Goal: Communication & Community: Answer question/provide support

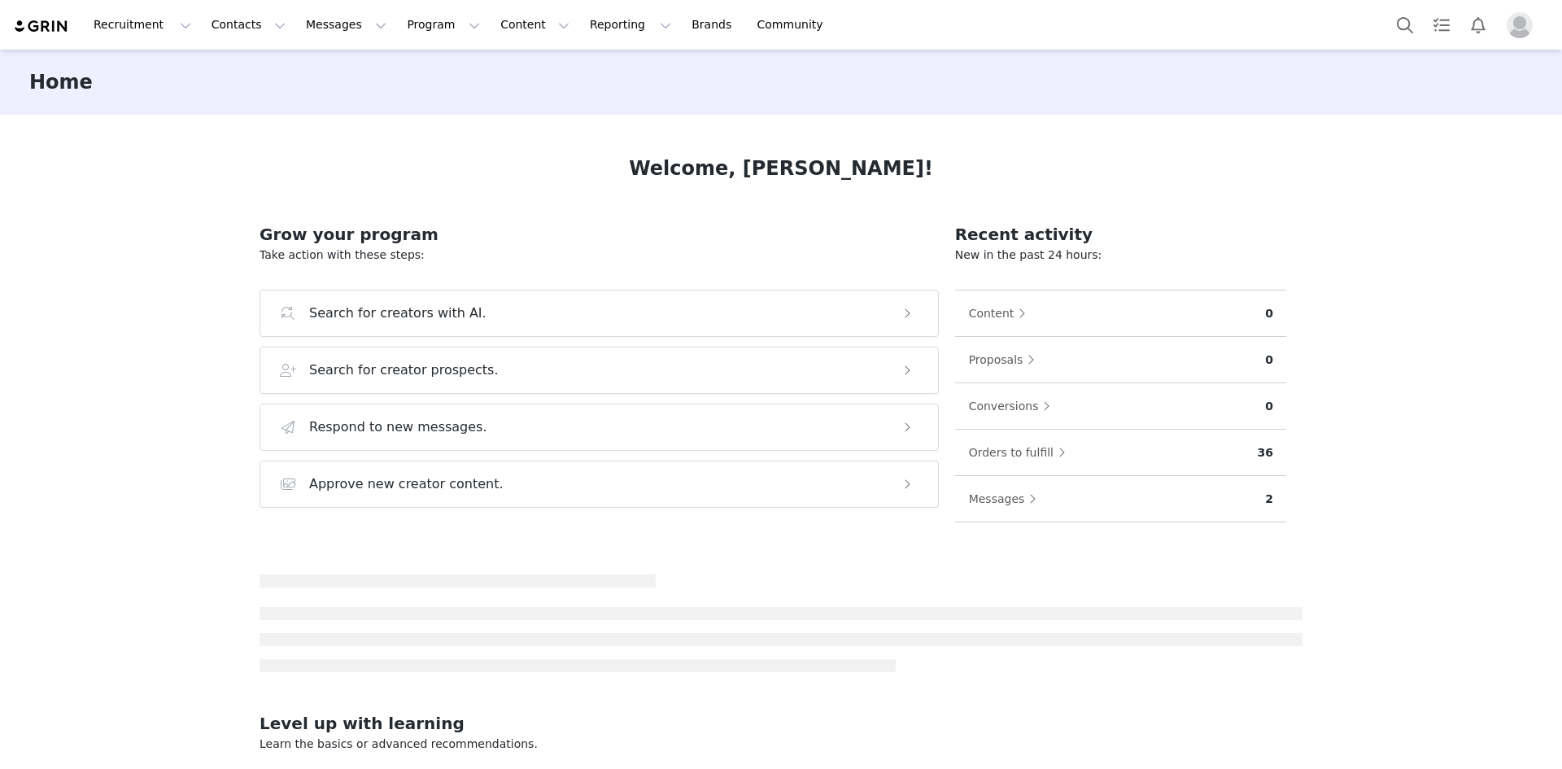
click at [1523, 23] on img "Profile" at bounding box center [1520, 25] width 26 height 26
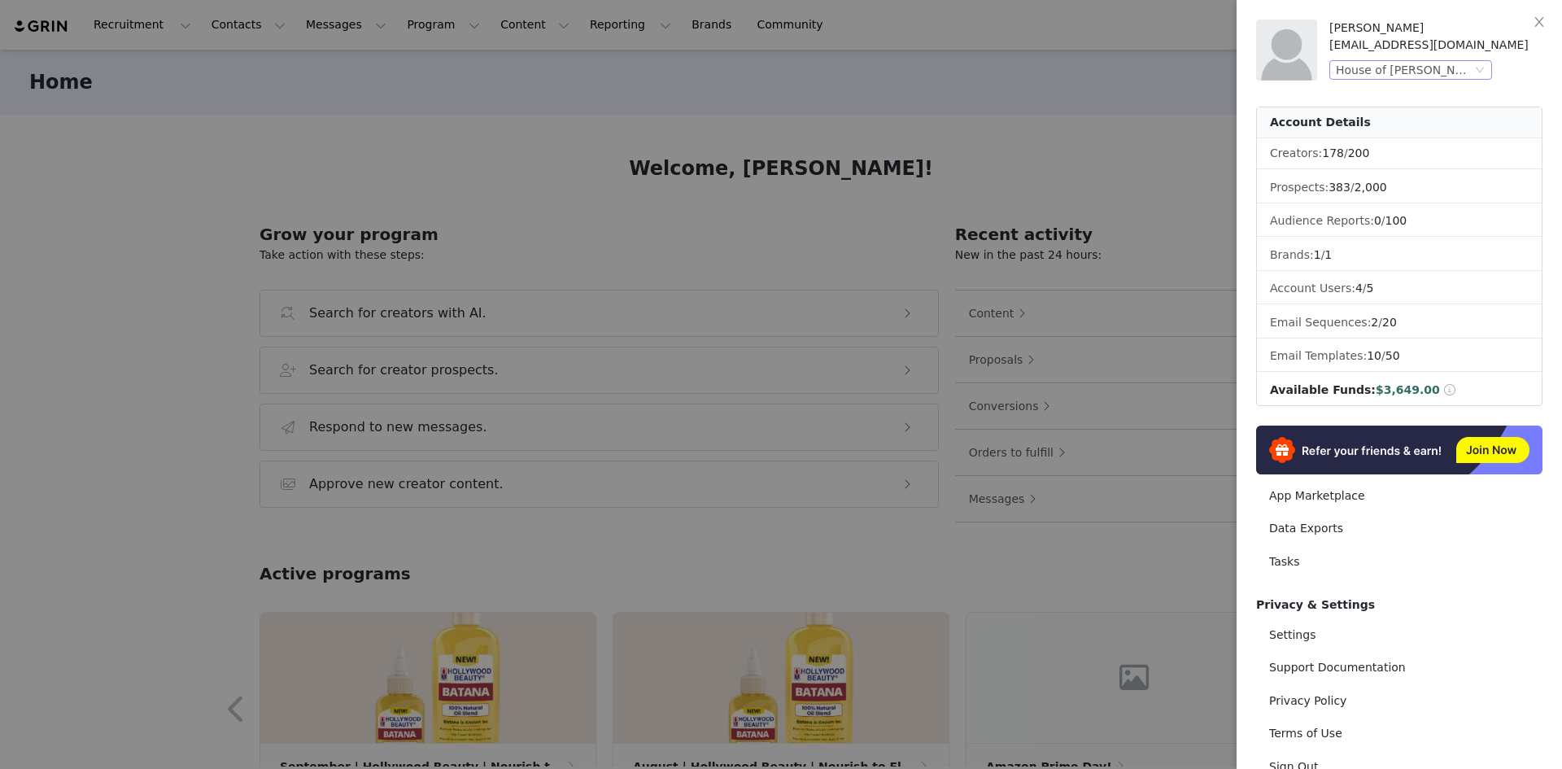
click at [1437, 72] on div "House of Cheatham, Inc. (Hollywood Beauty)" at bounding box center [1404, 70] width 136 height 18
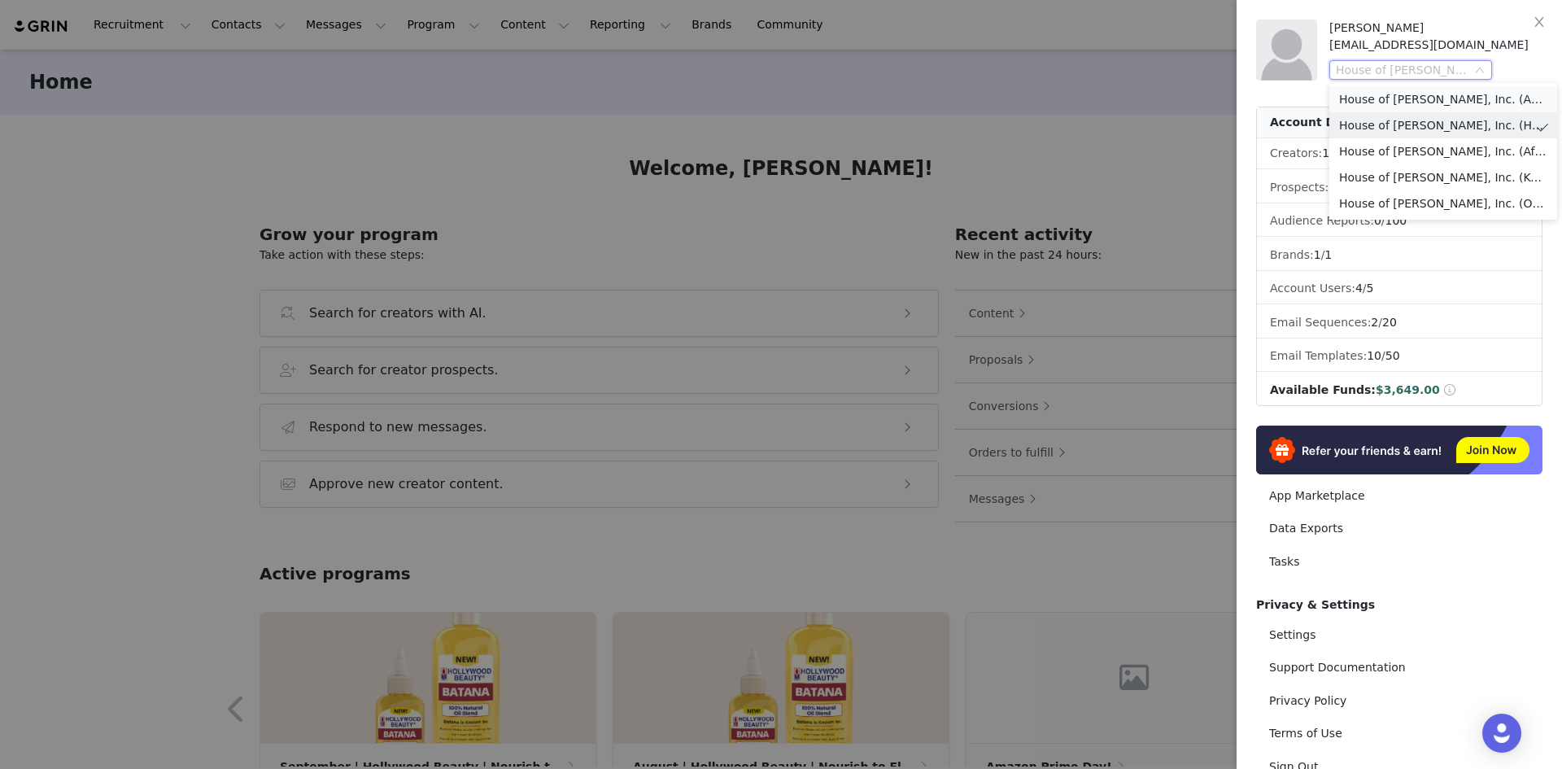
click at [1431, 88] on li "House of Cheatham, Inc. (Aunt Jackie’s)" at bounding box center [1443, 99] width 228 height 26
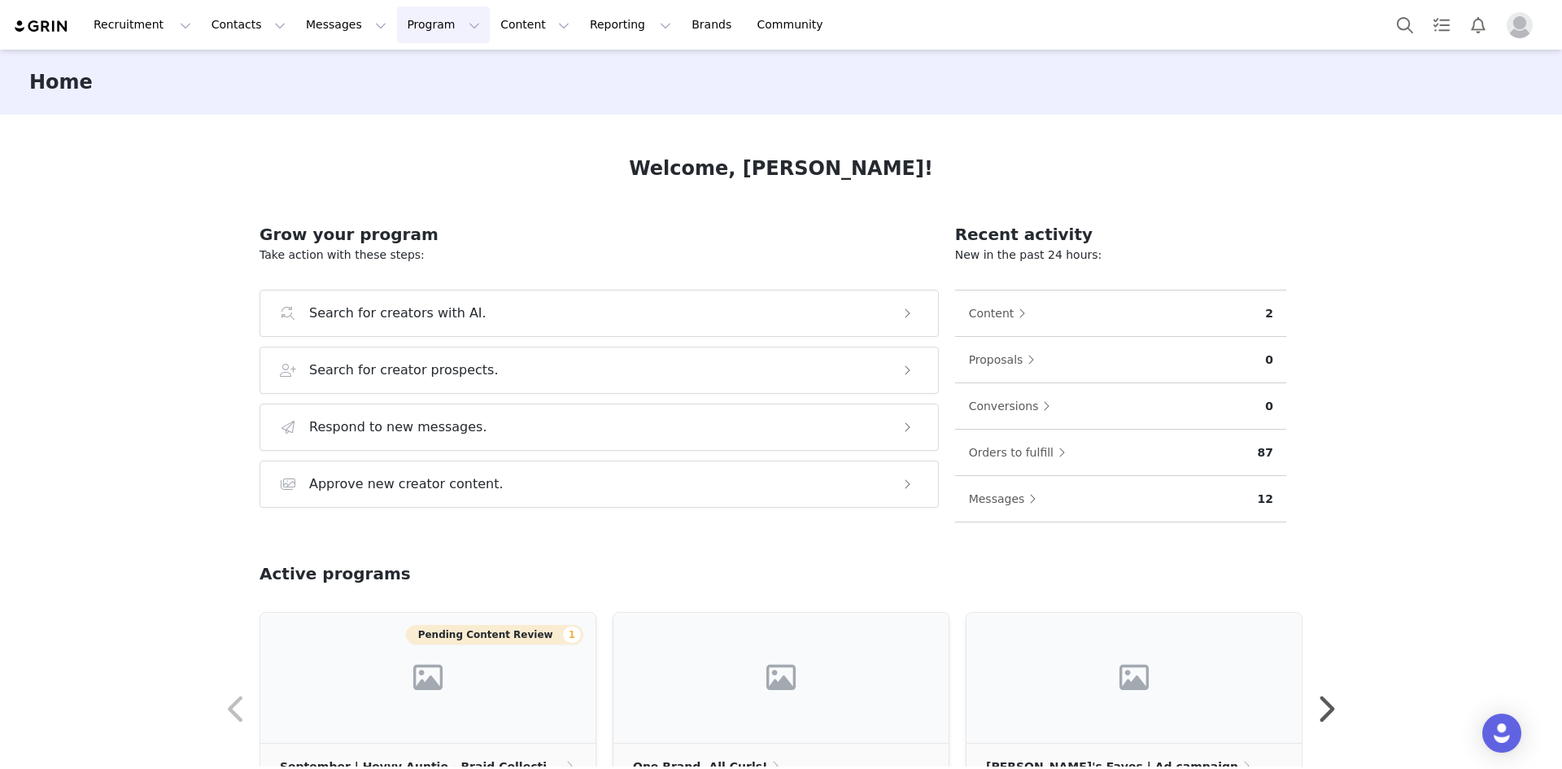
click at [397, 14] on button "Program Program" at bounding box center [443, 25] width 93 height 37
click at [386, 76] on p "Activations" at bounding box center [401, 71] width 63 height 17
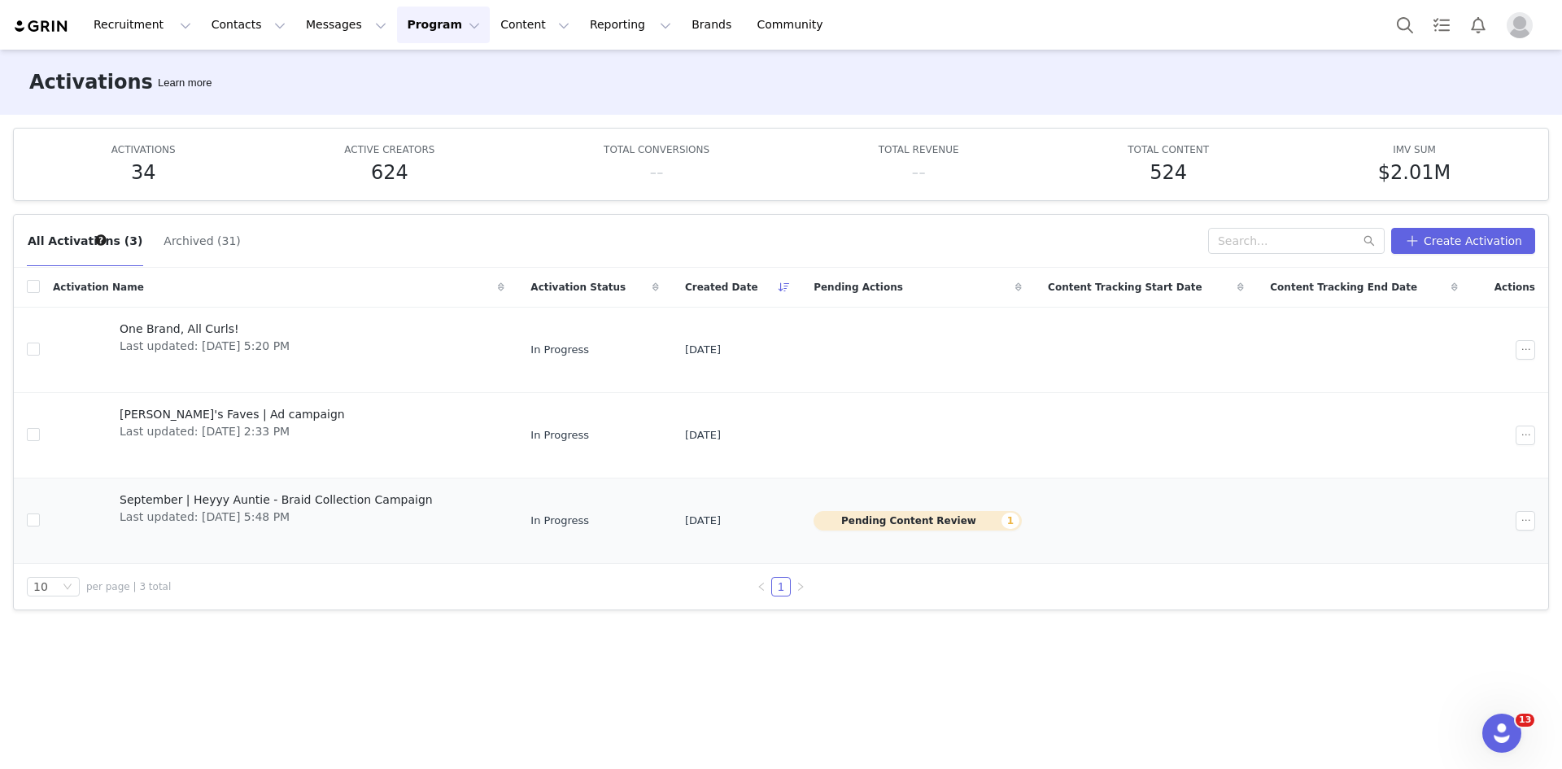
click at [275, 505] on span "September | Heyyy Auntie - Braid Collection Campaign" at bounding box center [276, 499] width 313 height 17
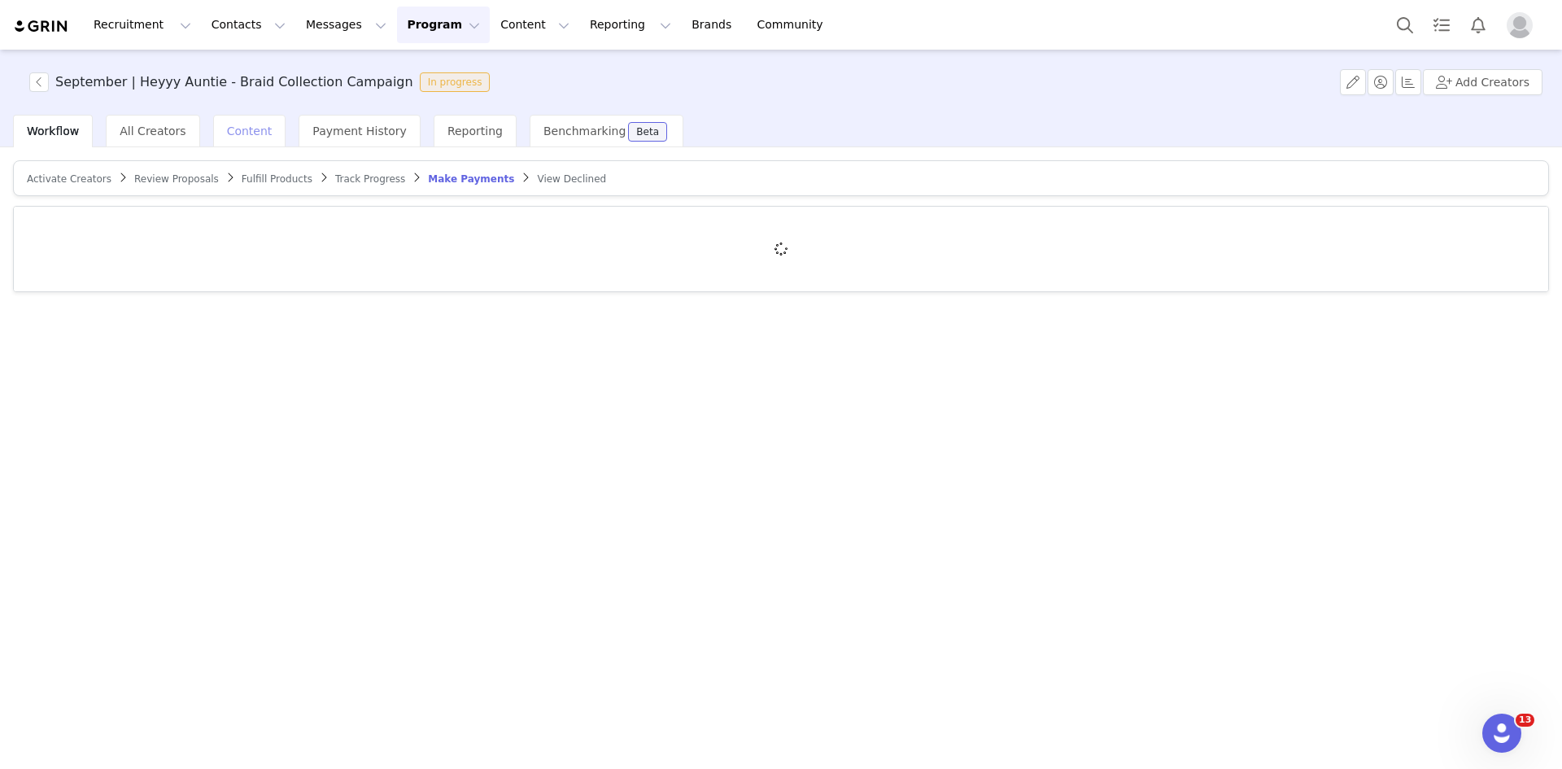
click at [260, 124] on div "Content" at bounding box center [249, 131] width 73 height 33
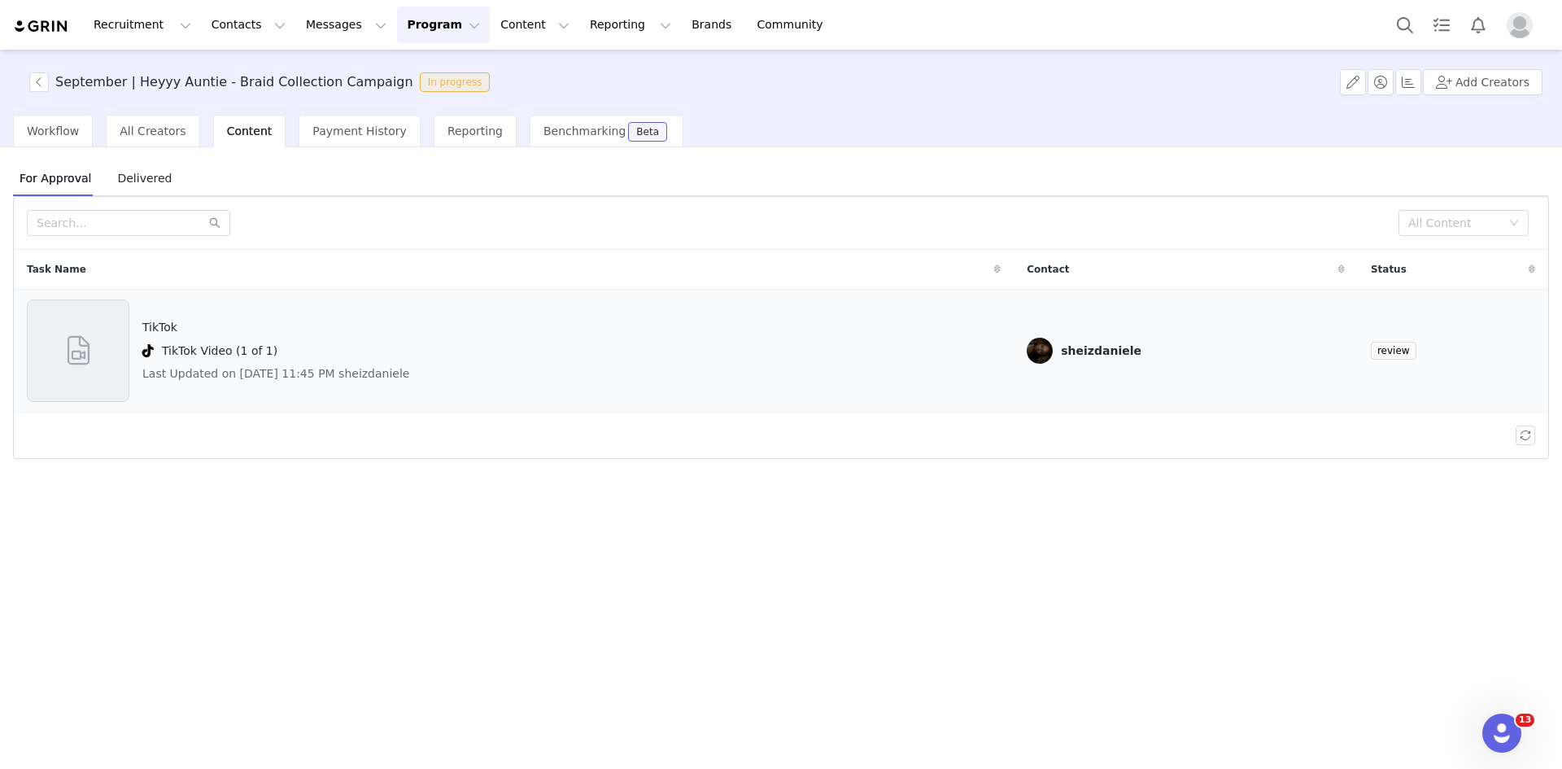
click at [320, 346] on div "TikTok Video (1 of 1)" at bounding box center [275, 351] width 267 height 20
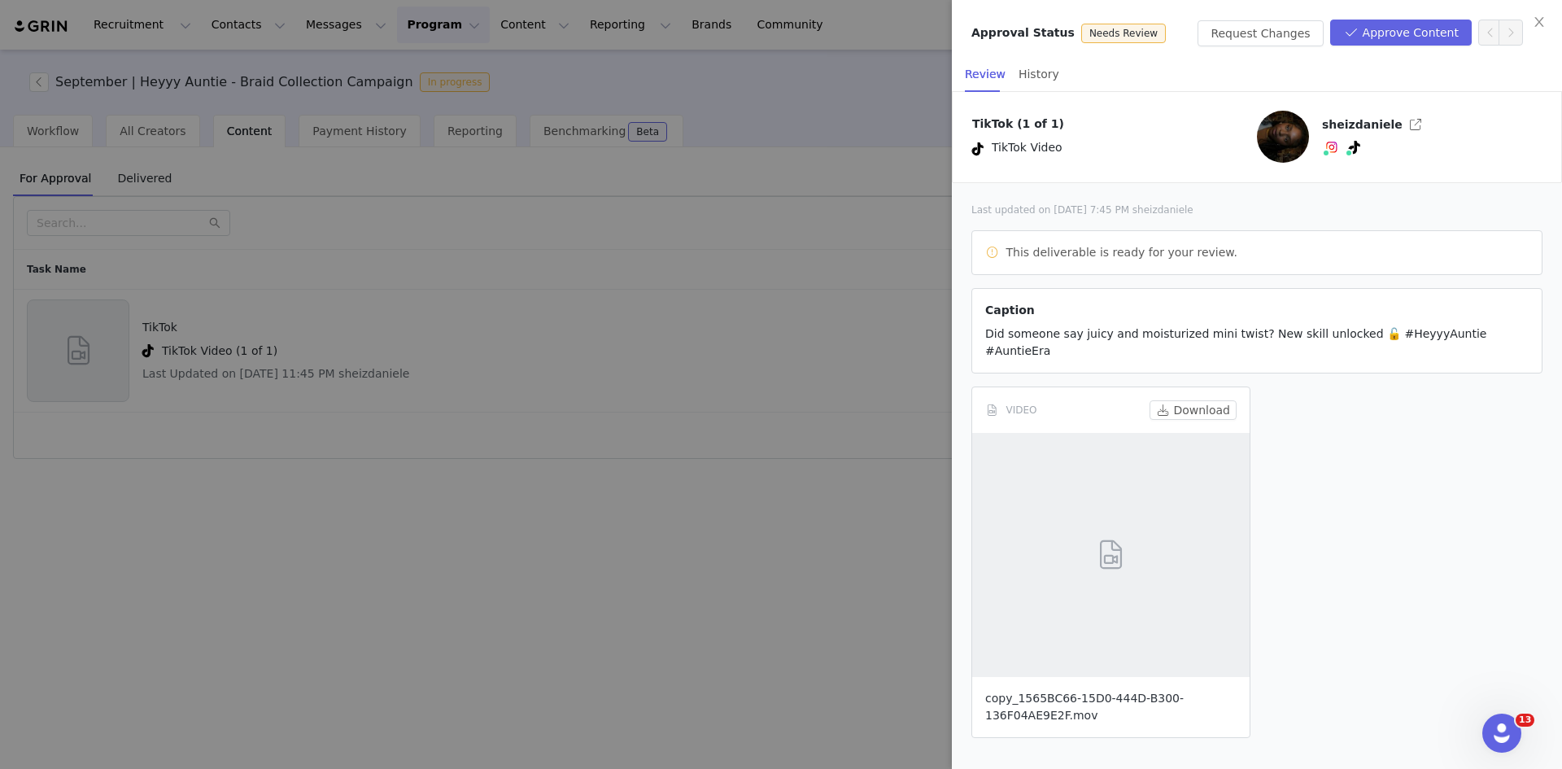
click at [1037, 701] on link "copy_1565BC66-15D0-444D-B300-136F04AE9E2F.mov" at bounding box center [1084, 706] width 198 height 30
click at [1298, 41] on button "Request Changes" at bounding box center [1259, 33] width 125 height 26
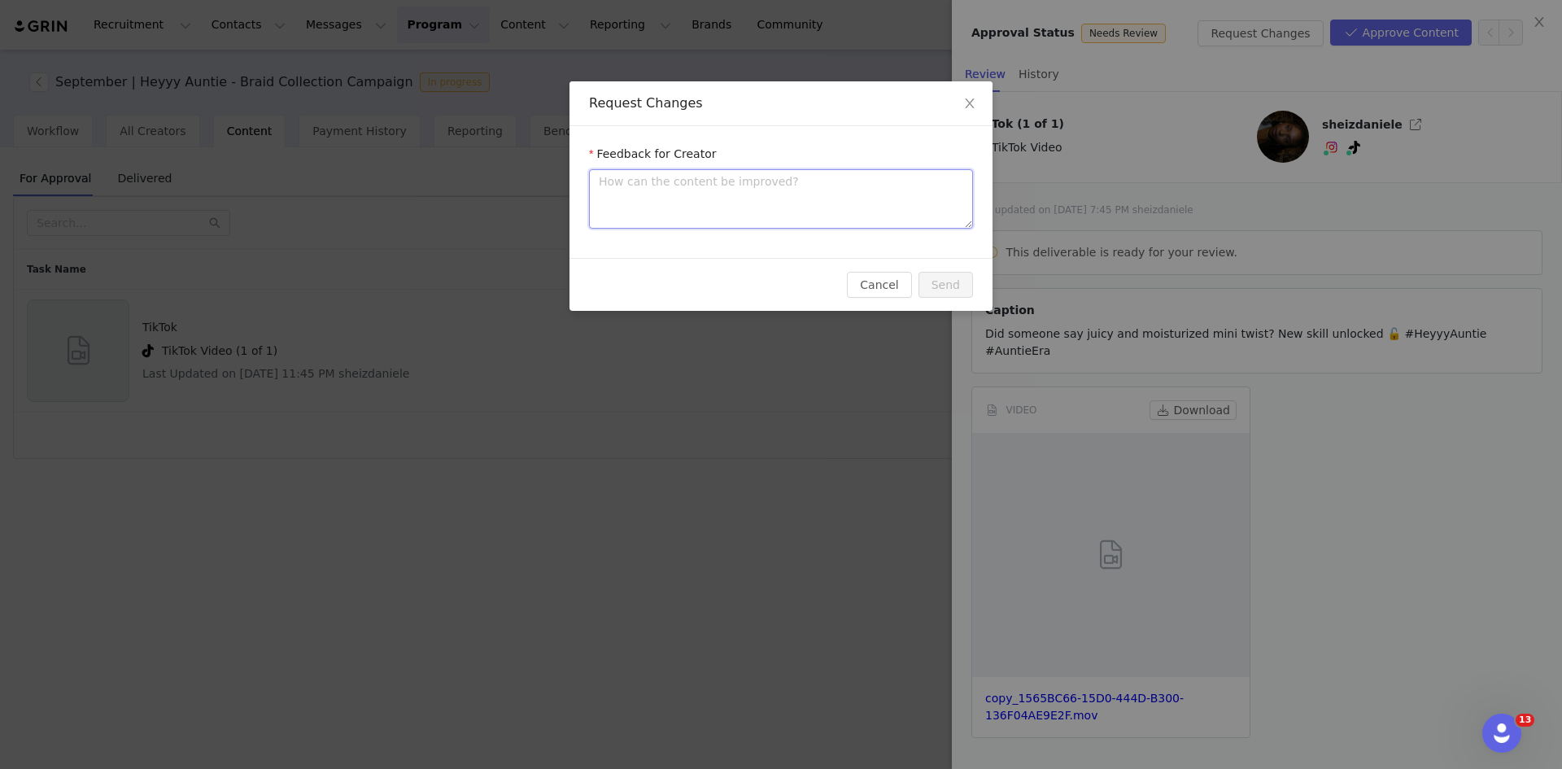
click at [735, 210] on textarea at bounding box center [781, 198] width 384 height 59
type textarea "C"
type textarea "Cu"
type textarea "Cut"
type textarea "Cute"
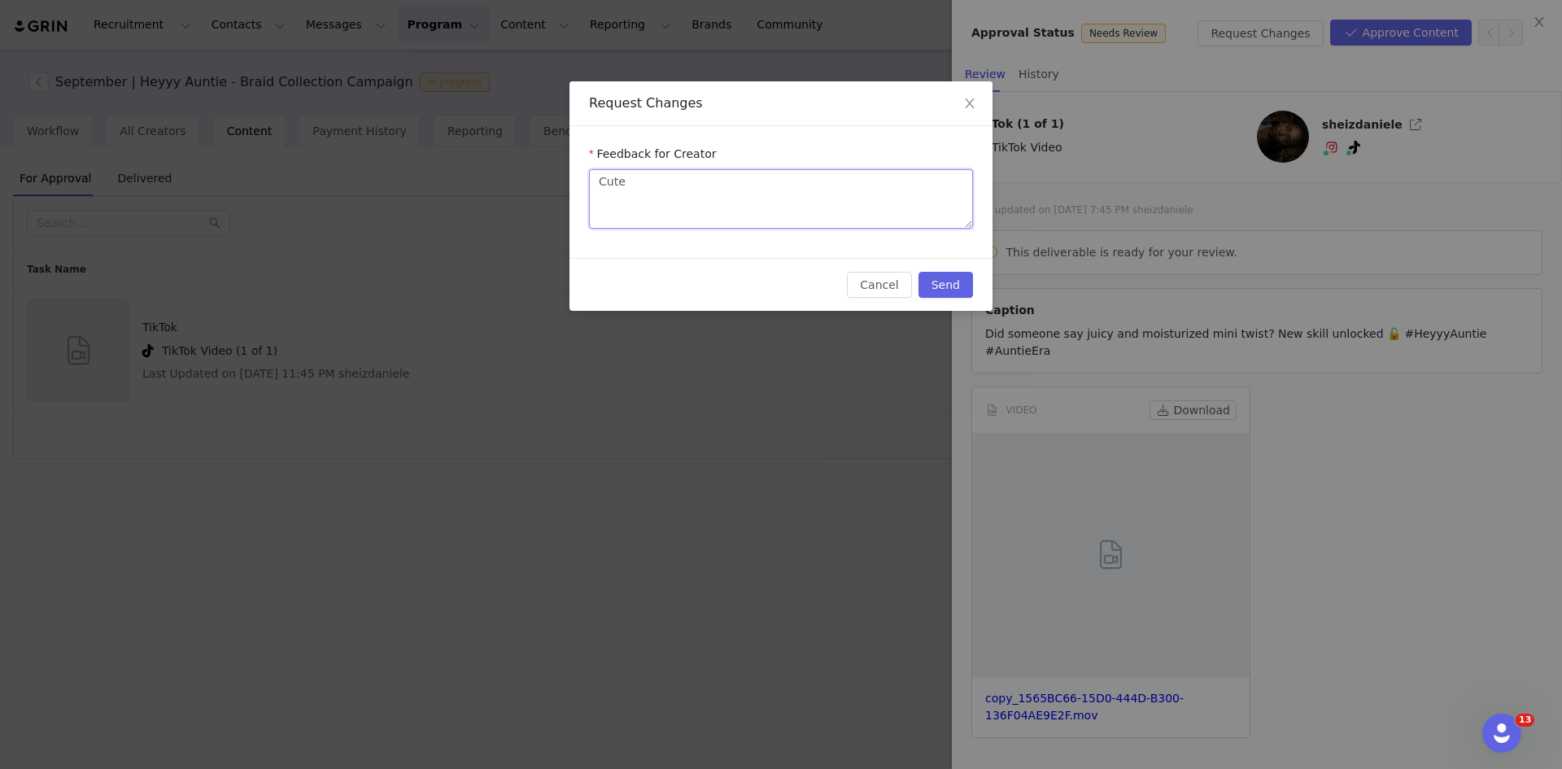
type textarea "Cute!"
type textarea "Cute! P"
type textarea "Cute! Pl"
type textarea "Cute! Ple"
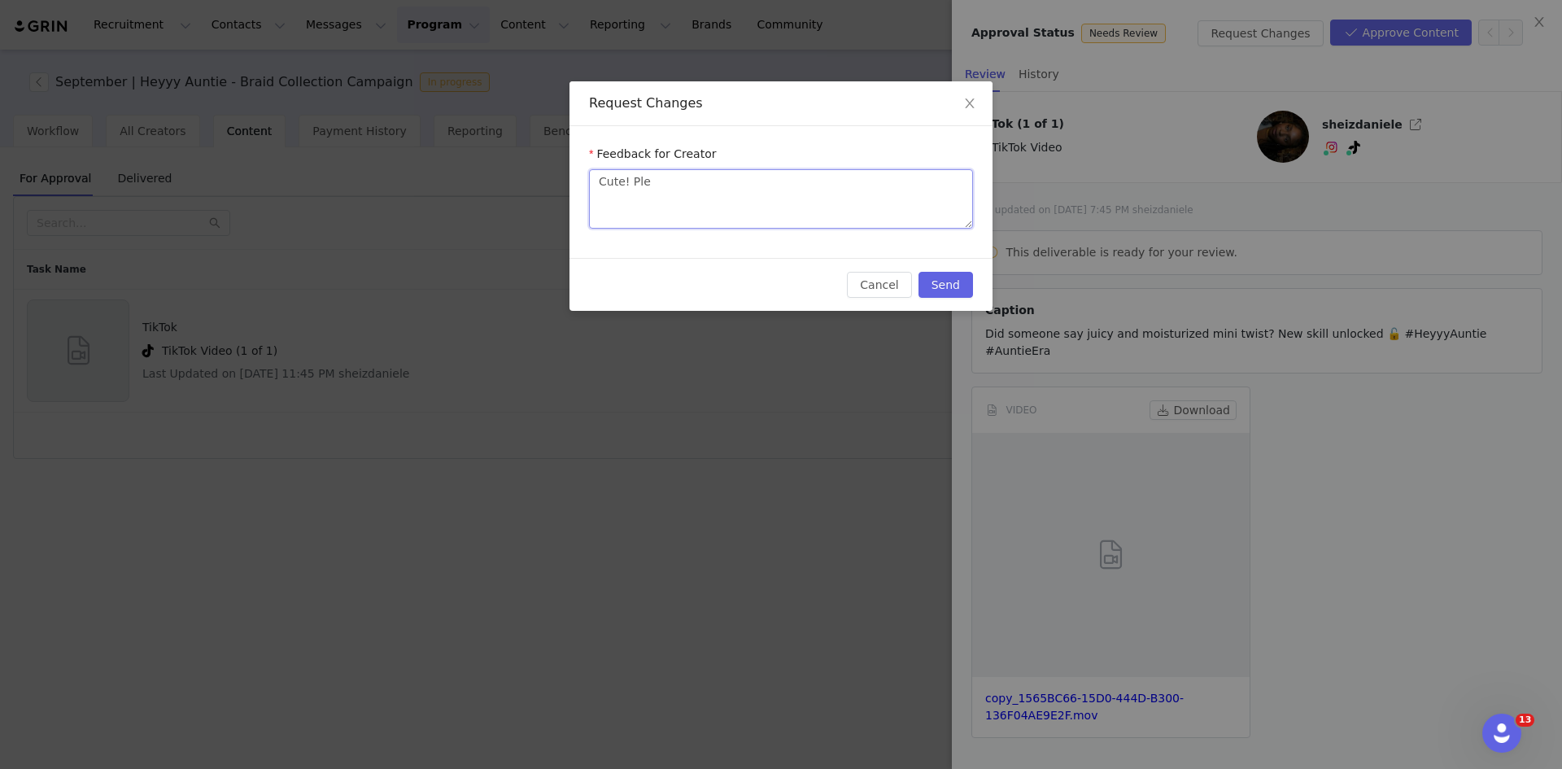
type textarea "Cute! Plea"
type textarea "Cute! Pleas"
type textarea "Cute! Please"
type textarea "Cute! Please s"
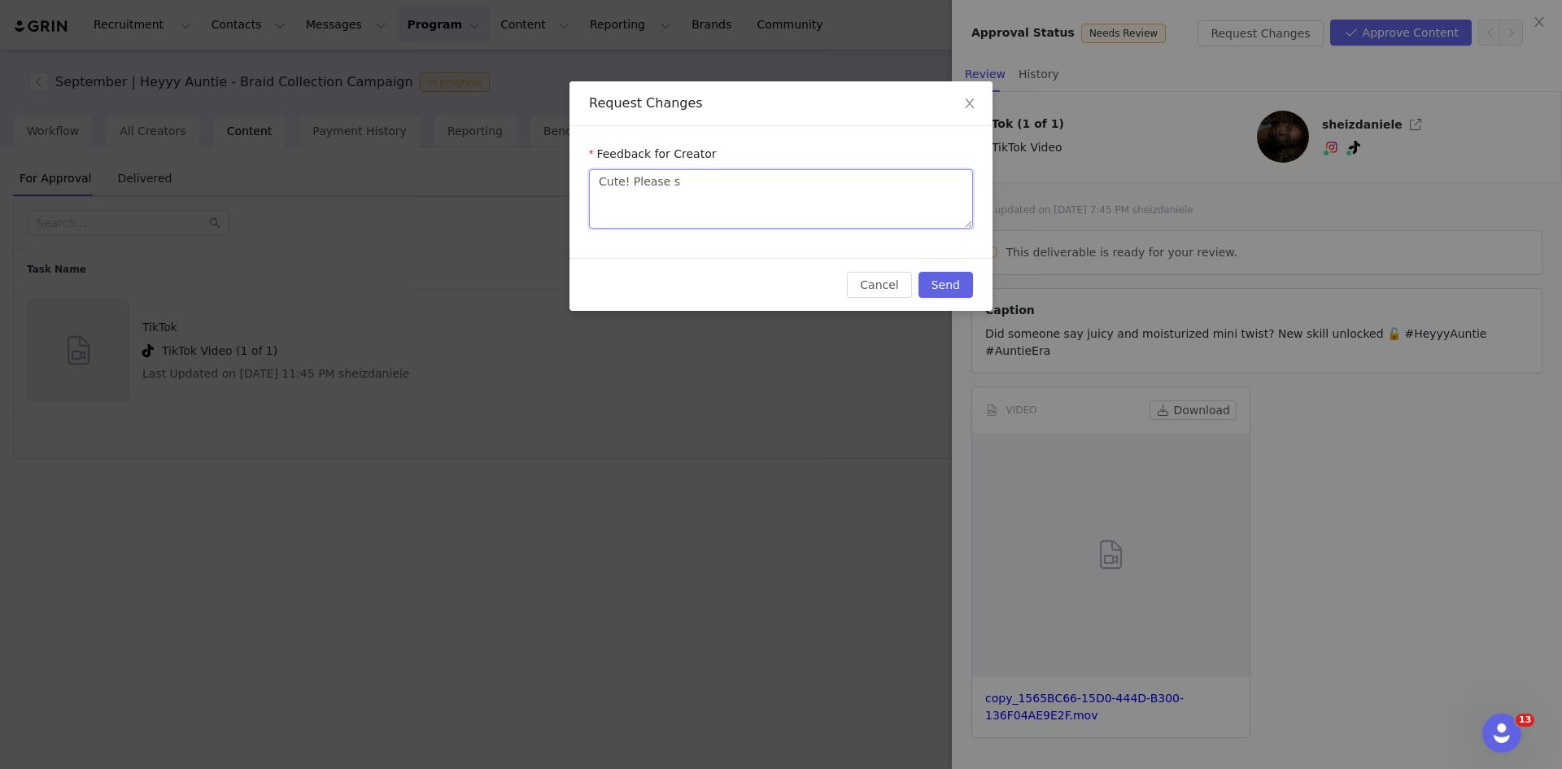
type textarea "Cute! Please sh"
type textarea "Cute! Please sho"
type textarea "Cute! Please shor"
type textarea "Cute! Please short"
type textarea "Cute! Please shorte"
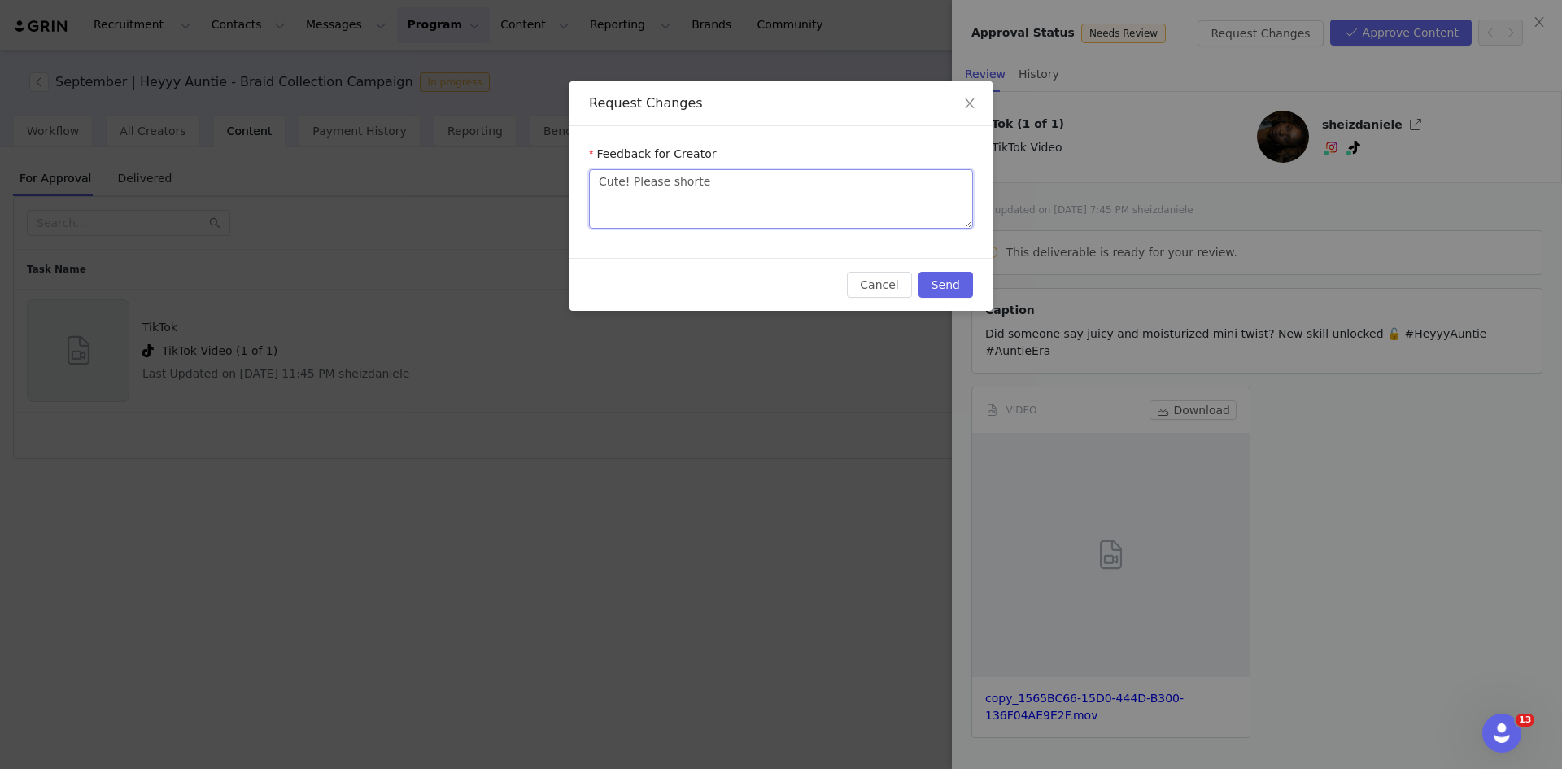
type textarea "Cute! Please shorten"
type textarea "Cute! Please shortent"
type textarea "Cute! Please shortent t"
type textarea "Cute! Please shortent to"
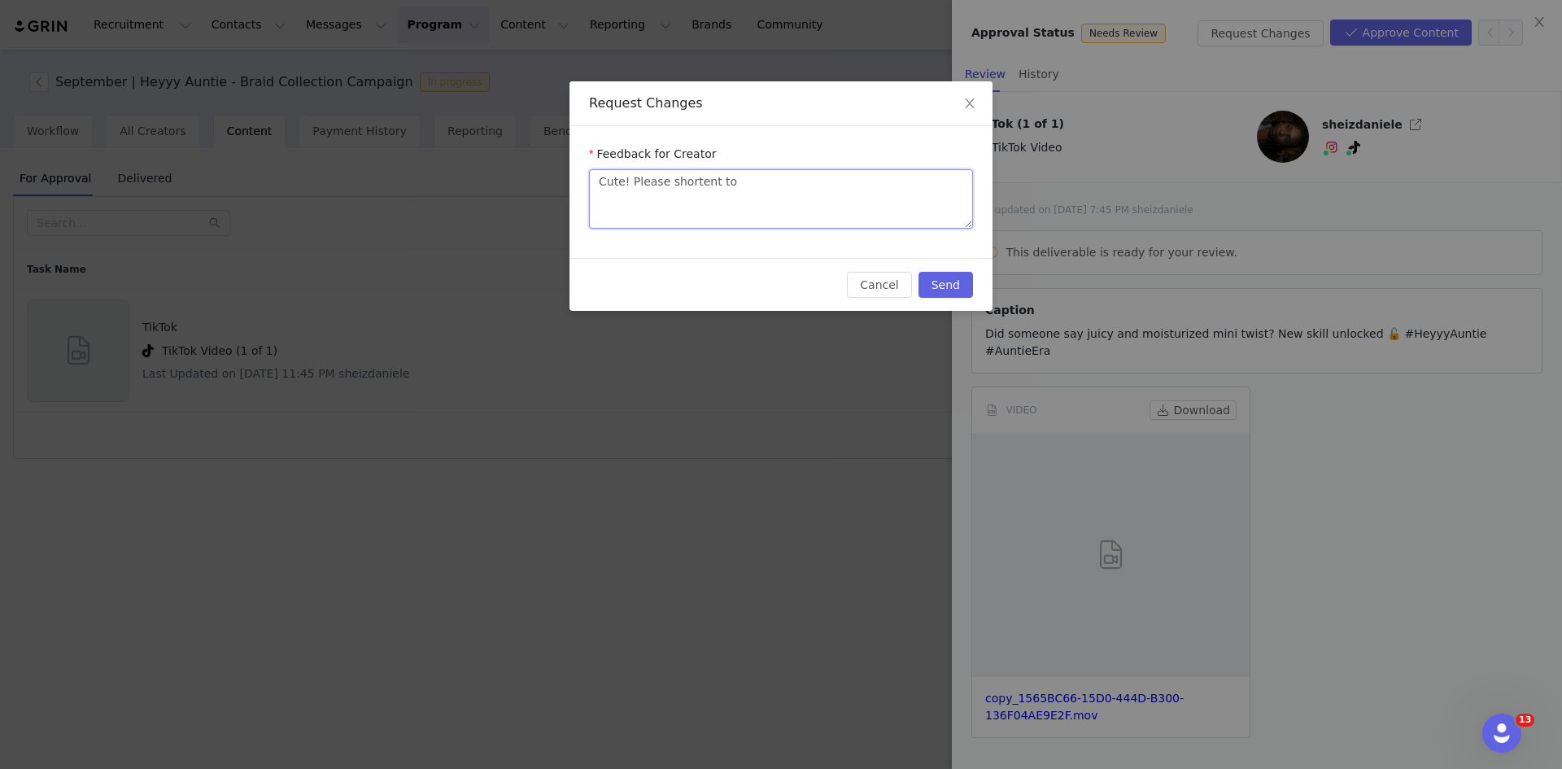
type textarea "Cute! Please shortent to"
type textarea "Cute! Please shortent t"
type textarea "Cute! Please shortent"
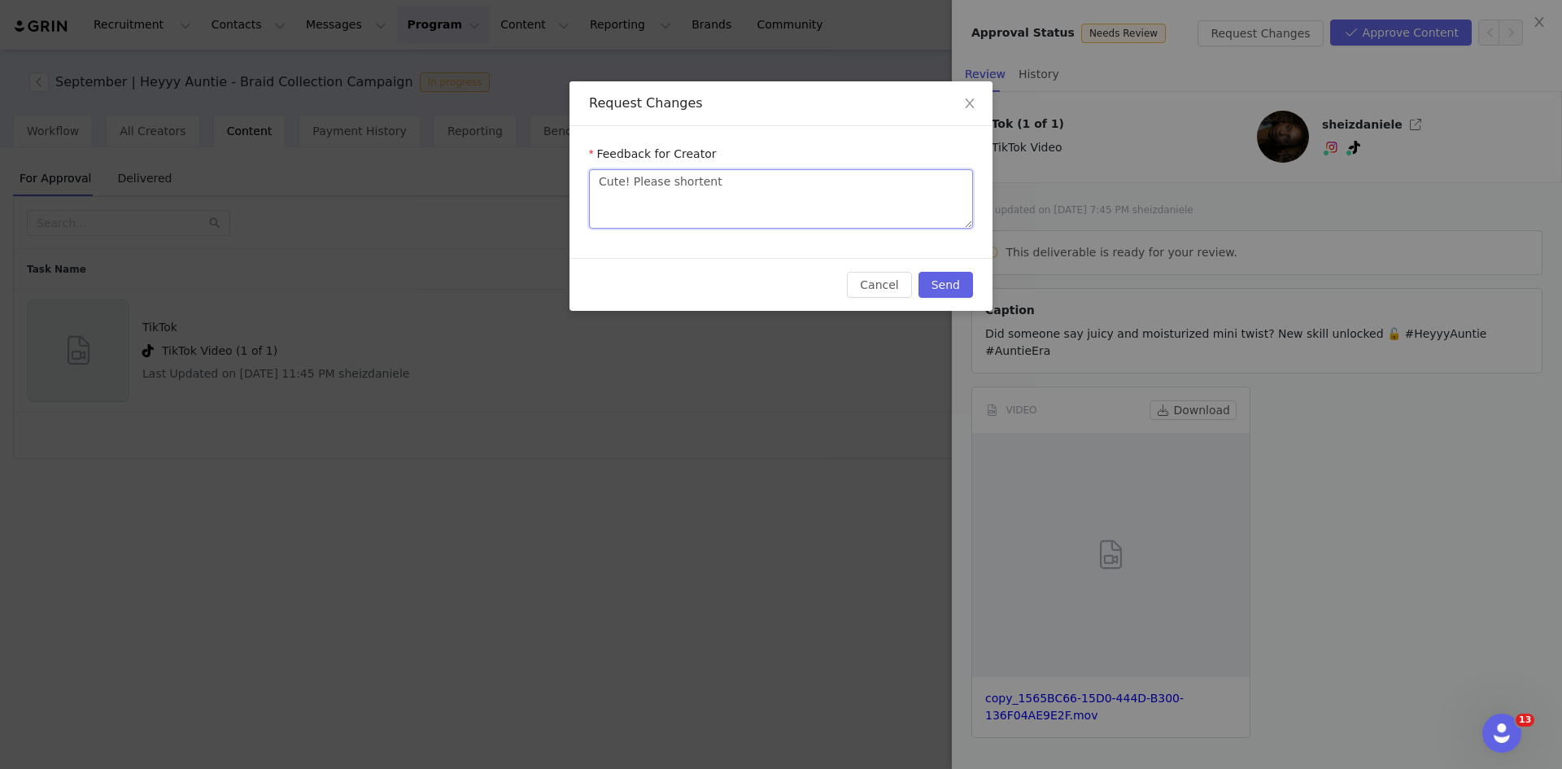
type textarea "Cute! Please shorten"
type textarea "Cute! Please shorten t"
type textarea "Cute! Please shorten to"
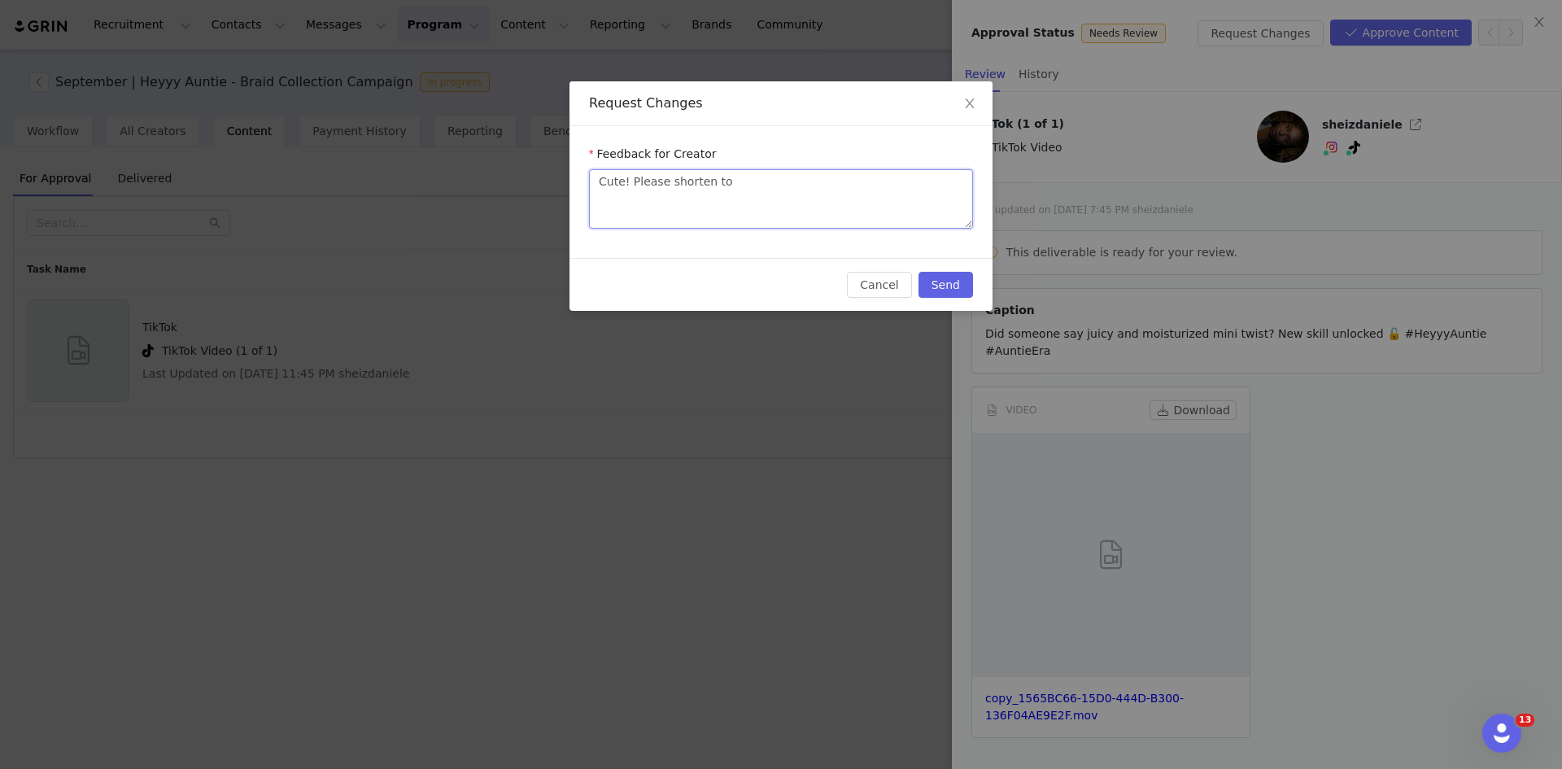
type textarea "Cute! Please shorten to 4"
type textarea "Cute! Please shorten to 45"
type textarea "Cute! Please shorten to 45 s"
type textarea "Cute! Please shorten to 45 se"
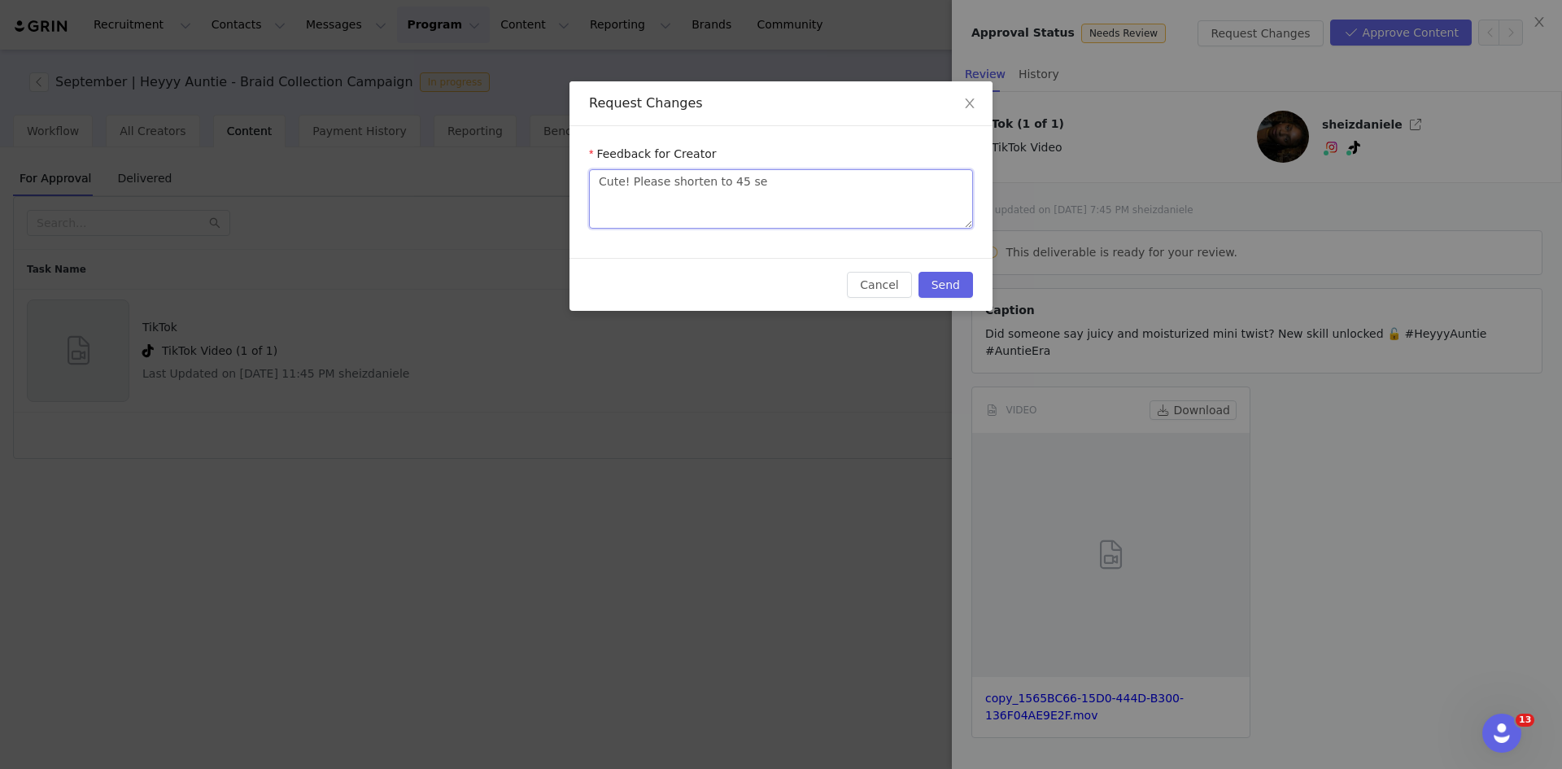
type textarea "Cute! Please shorten to 45 sec"
type textarea "Cute! Please shorten to 45 seco"
type textarea "Cute! Please shorten to 45 secon"
type textarea "Cute! Please shorten to 45 second"
type textarea "Cute! Please shorten to 45 seconds"
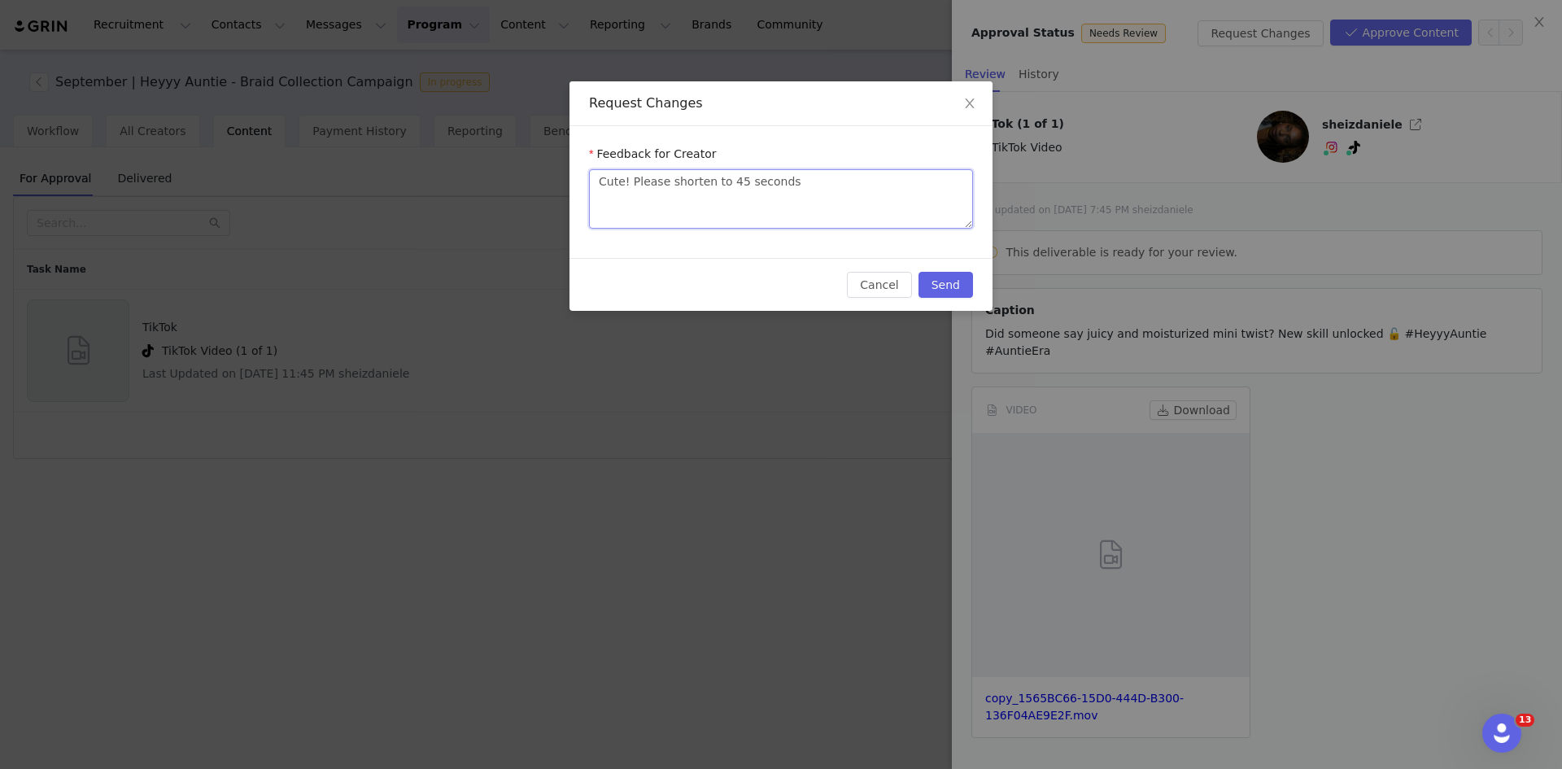
type textarea "Cute! Please shorten to 45 seconds"
type textarea "Cute! Please shorten to 45 seconds a"
type textarea "Cute! Please shorten to 45 seconds an"
type textarea "Cute! Please shorten to 45 seconds and"
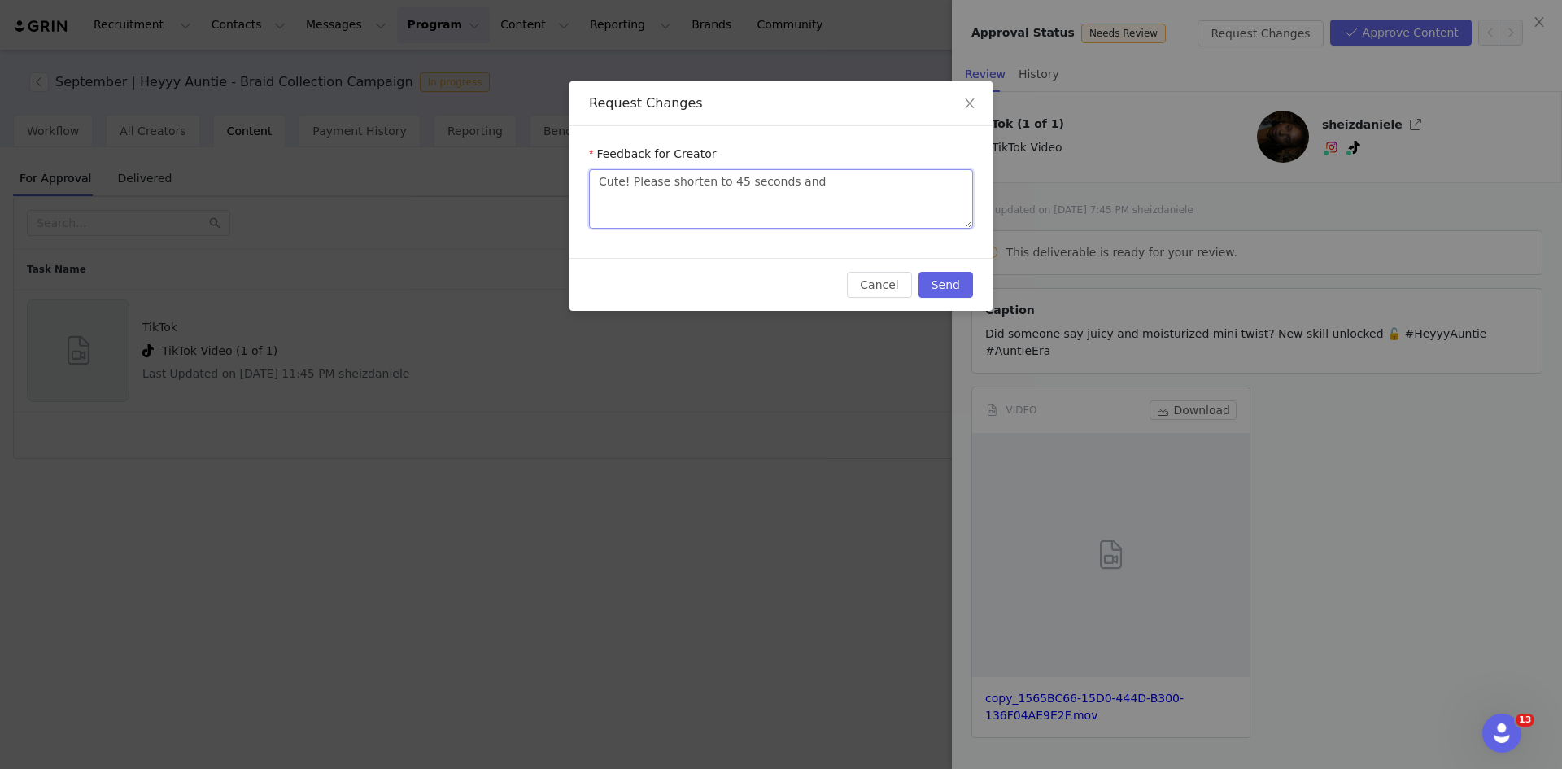
type textarea "Cute! Please shorten to 45 seconds and i"
type textarea "Cute! Please shorten to 45 seconds and in"
type textarea "Cute! Please shorten to 45 seconds and inc"
type textarea "Cute! Please shorten to 45 seconds and incl"
type textarea "Cute! Please shorten to 45 seconds and inclu"
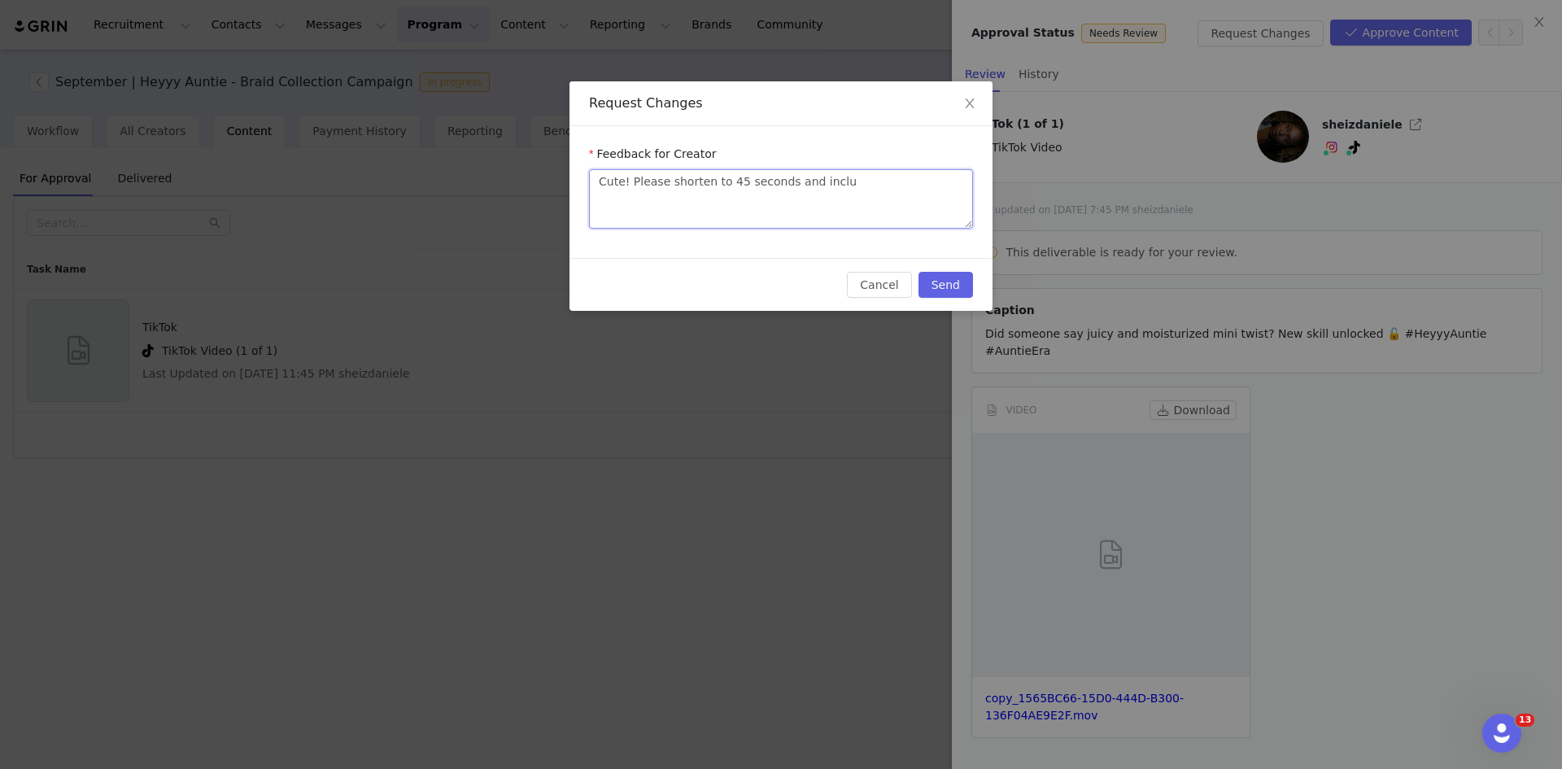
type textarea "Cute! Please shorten to 45 seconds and includ"
type textarea "Cute! Please shorten to 45 seconds and include"
type textarea "Cute! Please shorten to 45 seconds and include e"
type textarea "Cute! Please shorten to 45 seconds and include en"
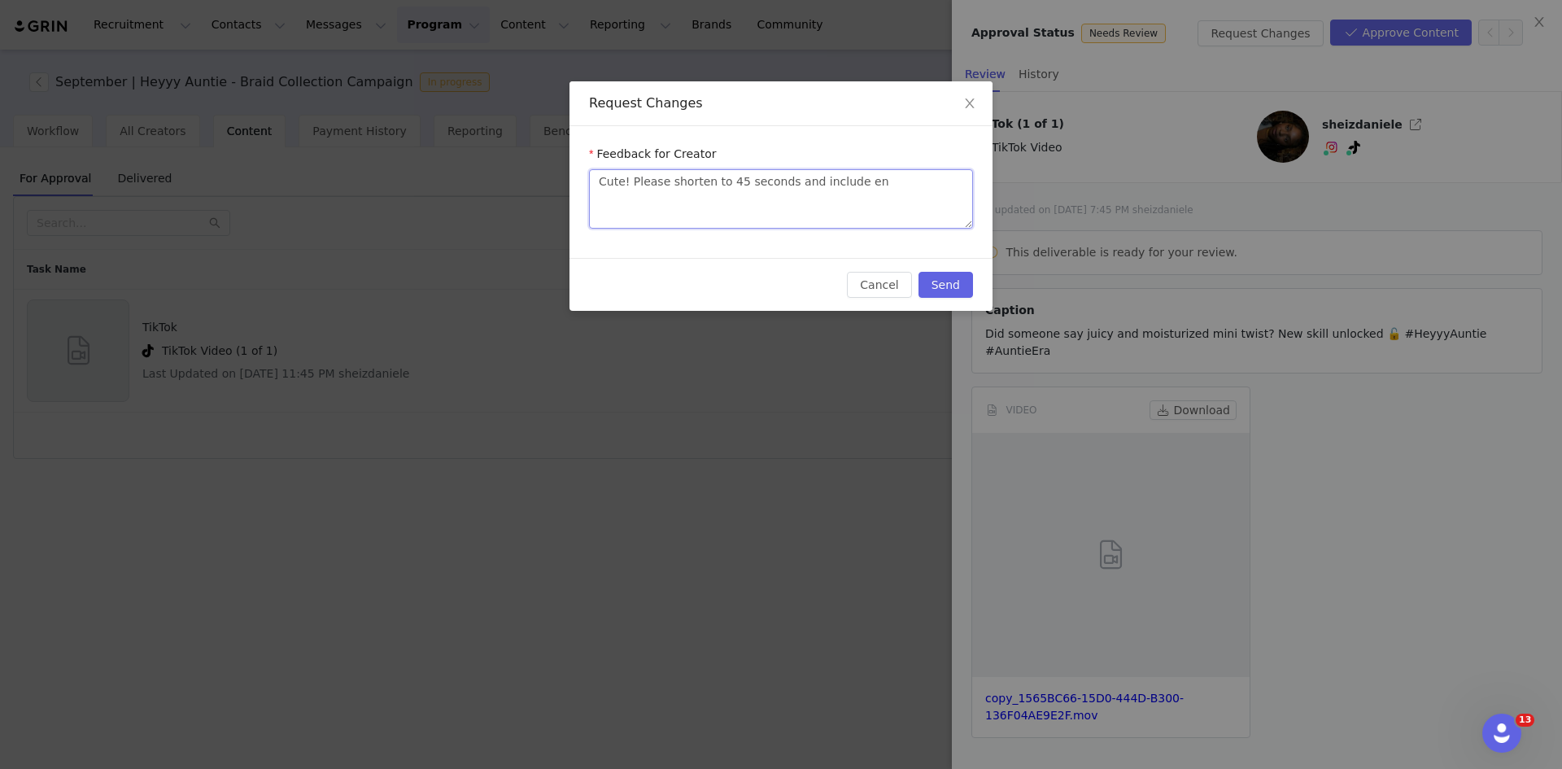
type textarea "Cute! Please shorten to 45 seconds and include ent"
type textarea "Cute! Please shorten to 45 seconds and include enth"
type textarea "Cute! Please shorten to 45 seconds and include enthu"
type textarea "Cute! Please shorten to 45 seconds and include enthus"
type textarea "Cute! Please shorten to 45 seconds and include enthusi"
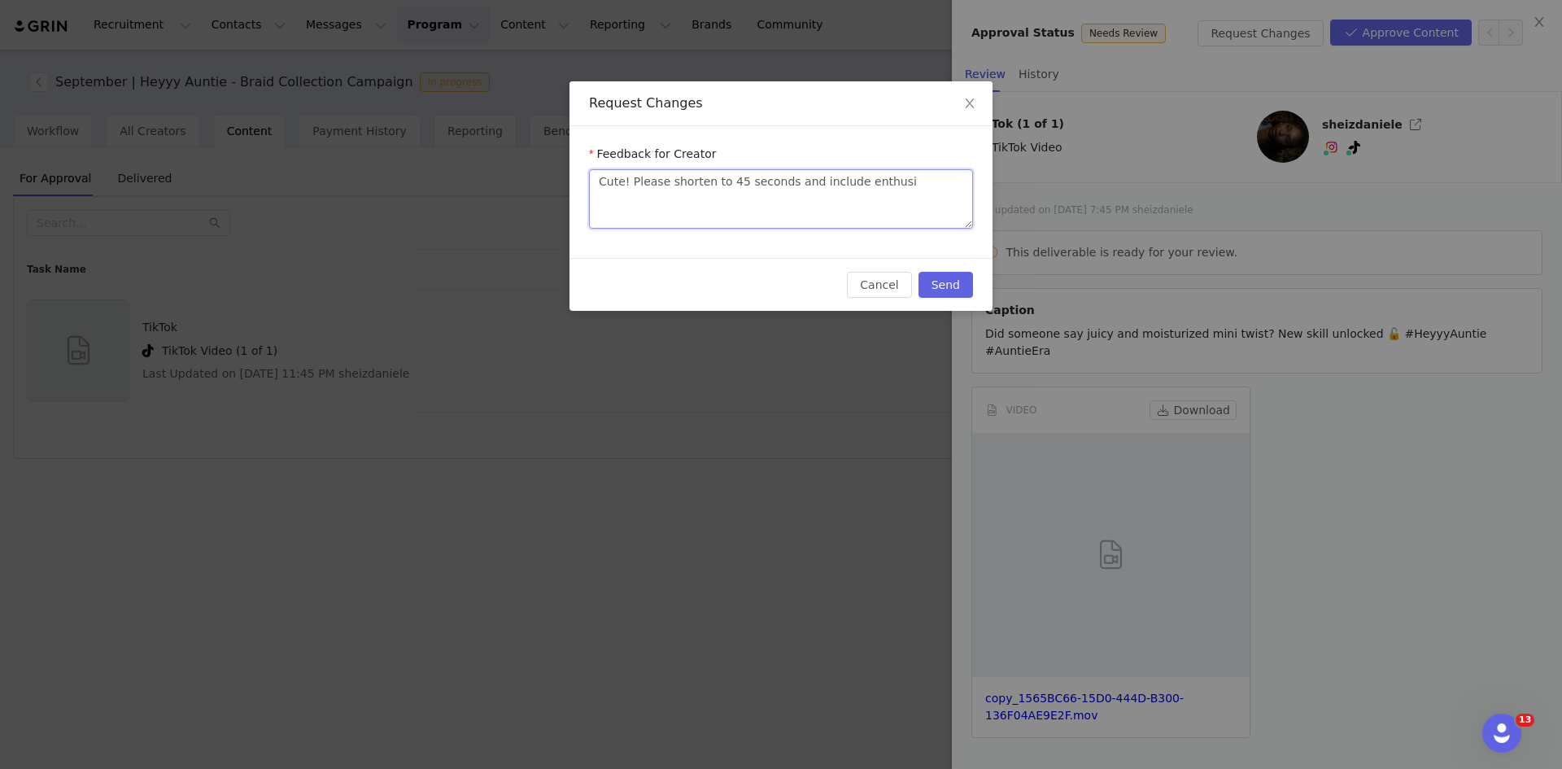
type textarea "Cute! Please shorten to 45 seconds and include enthusia"
type textarea "Cute! Please shorten to 45 seconds and include enthusiac"
type textarea "Cute! Please shorten to 45 seconds and include enthusia"
type textarea "Cute! Please shorten to 45 seconds and include enthusias"
type textarea "Cute! Please shorten to 45 seconds and include enthusiast"
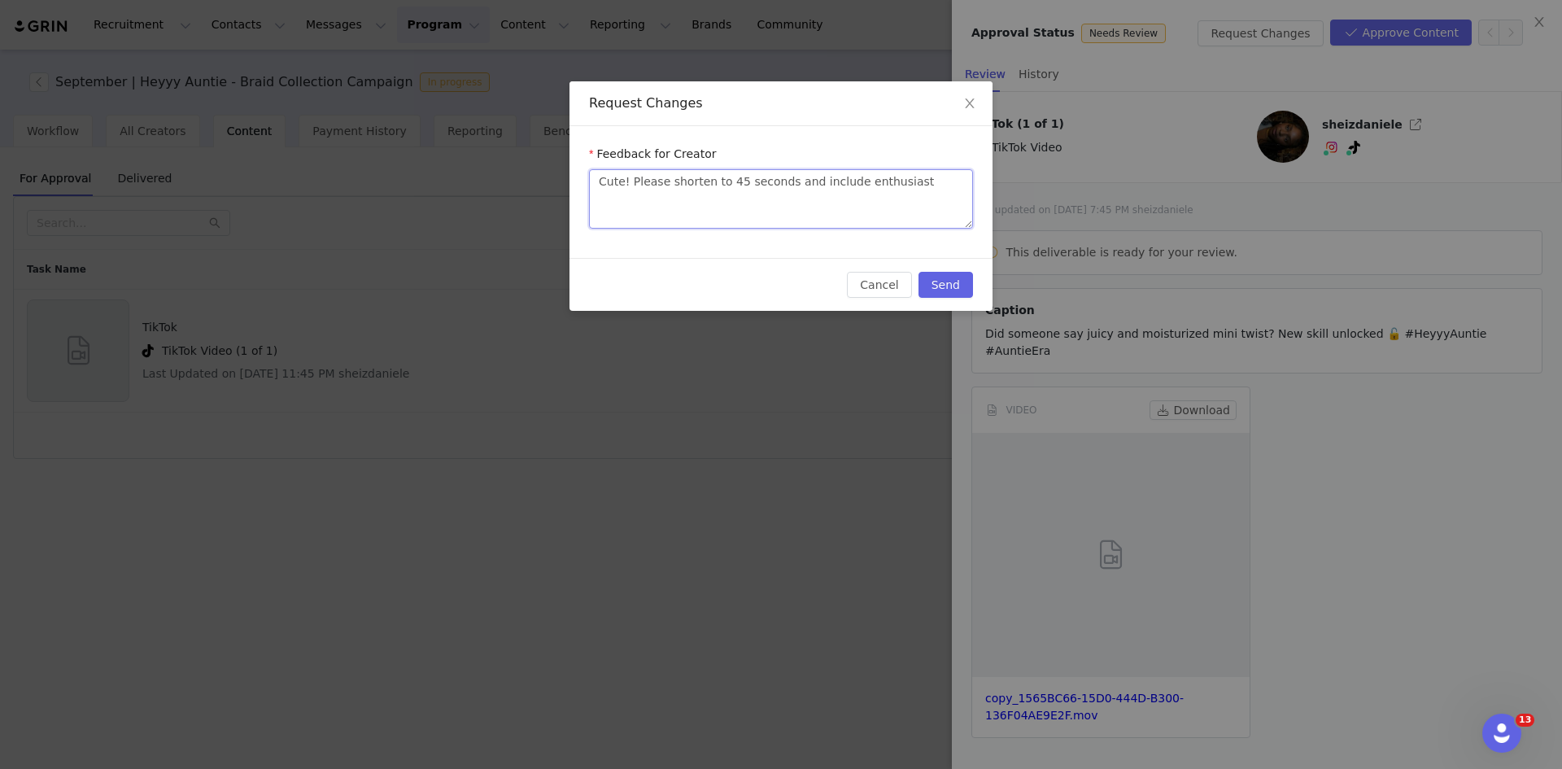
type textarea "Cute! Please shorten to 45 seconds and include enthusiasti"
type textarea "Cute! Please shorten to 45 seconds and include enthusiastic"
type textarea "Cute! Please shorten to 45 seconds and include enthusiastic v"
type textarea "Cute! Please shorten to 45 seconds and include enthusiastic vo"
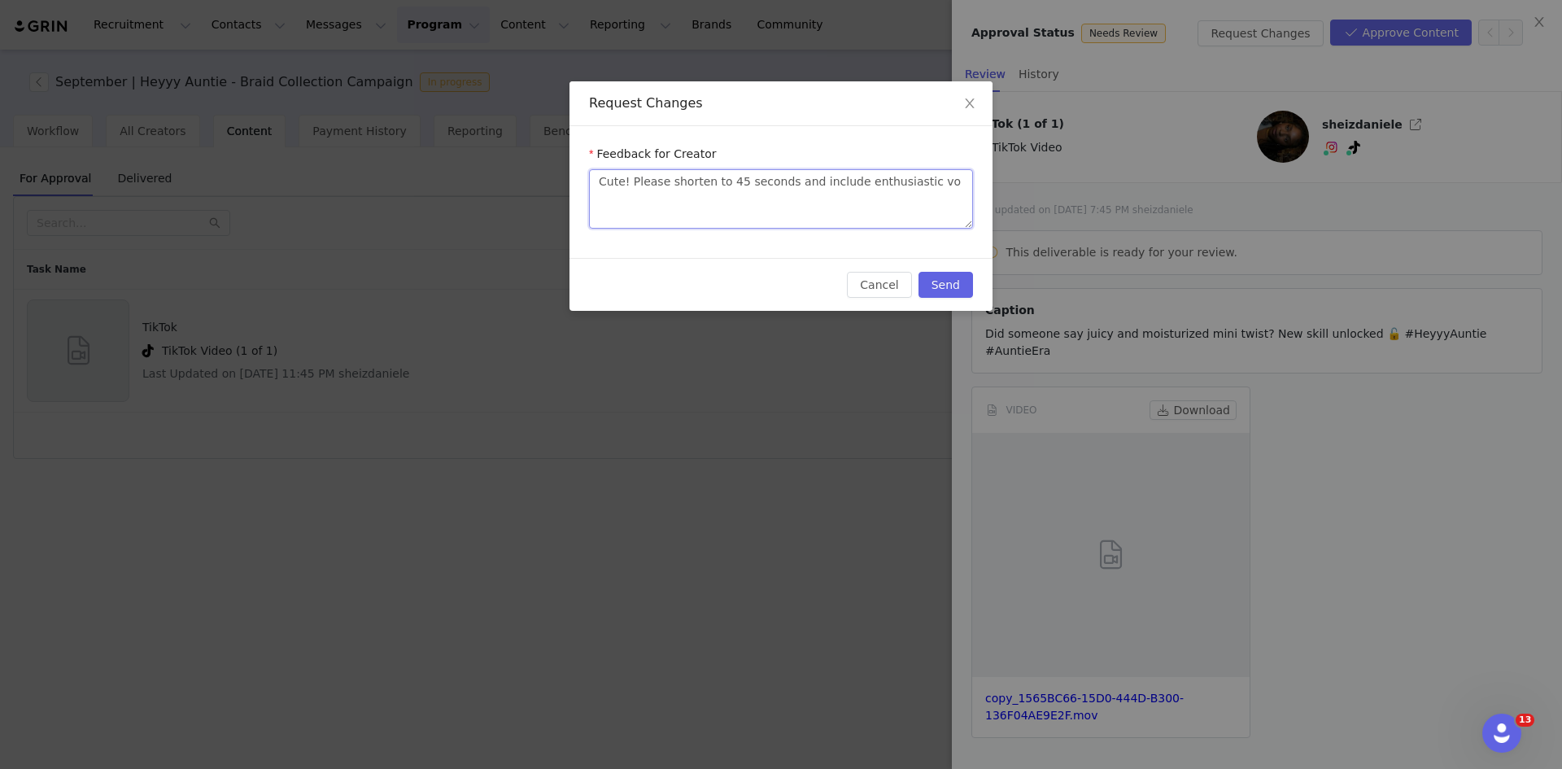
type textarea "Cute! Please shorten to 45 seconds and include enthusiastic voi"
type textarea "Cute! Please shorten to 45 seconds and include enthusiastic voic"
type textarea "Cute! Please shorten to 45 seconds and include enthusiastic voice"
type textarea "Cute! Please shorten to 45 seconds and include enthusiastic voiceo"
type textarea "Cute! Please shorten to 45 seconds and include enthusiastic voiceov"
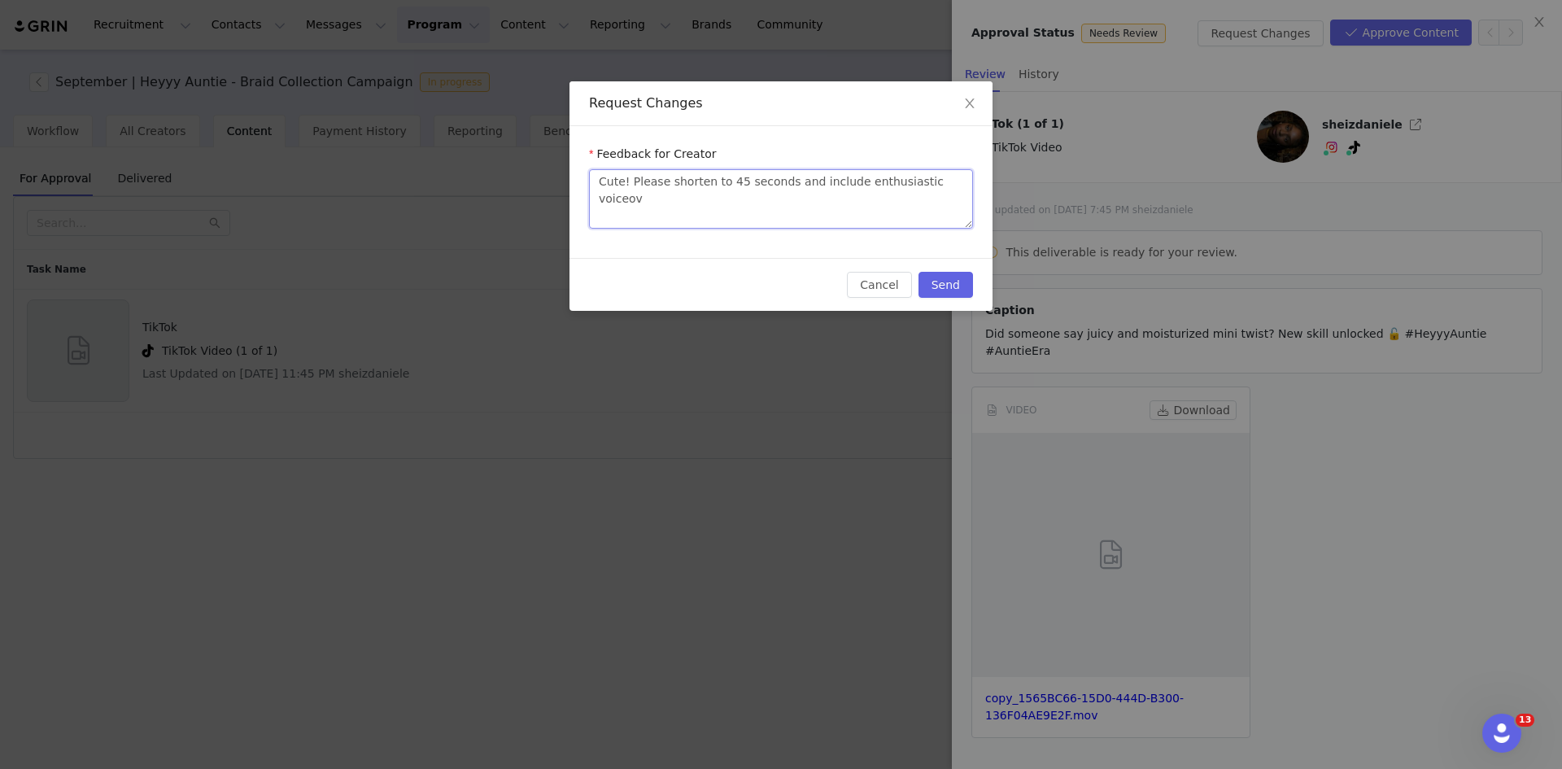
type textarea "Cute! Please shorten to 45 seconds and include enthusiastic voiceove"
type textarea "Cute! Please shorten to 45 seconds and include enthusiastic voiceover"
type textarea "Cute! Please shorten to 45 seconds and include enthusiastic voiceover ("
type textarea "Cute! Please shorten to 45 seconds and include enthusiastic voiceover (:"
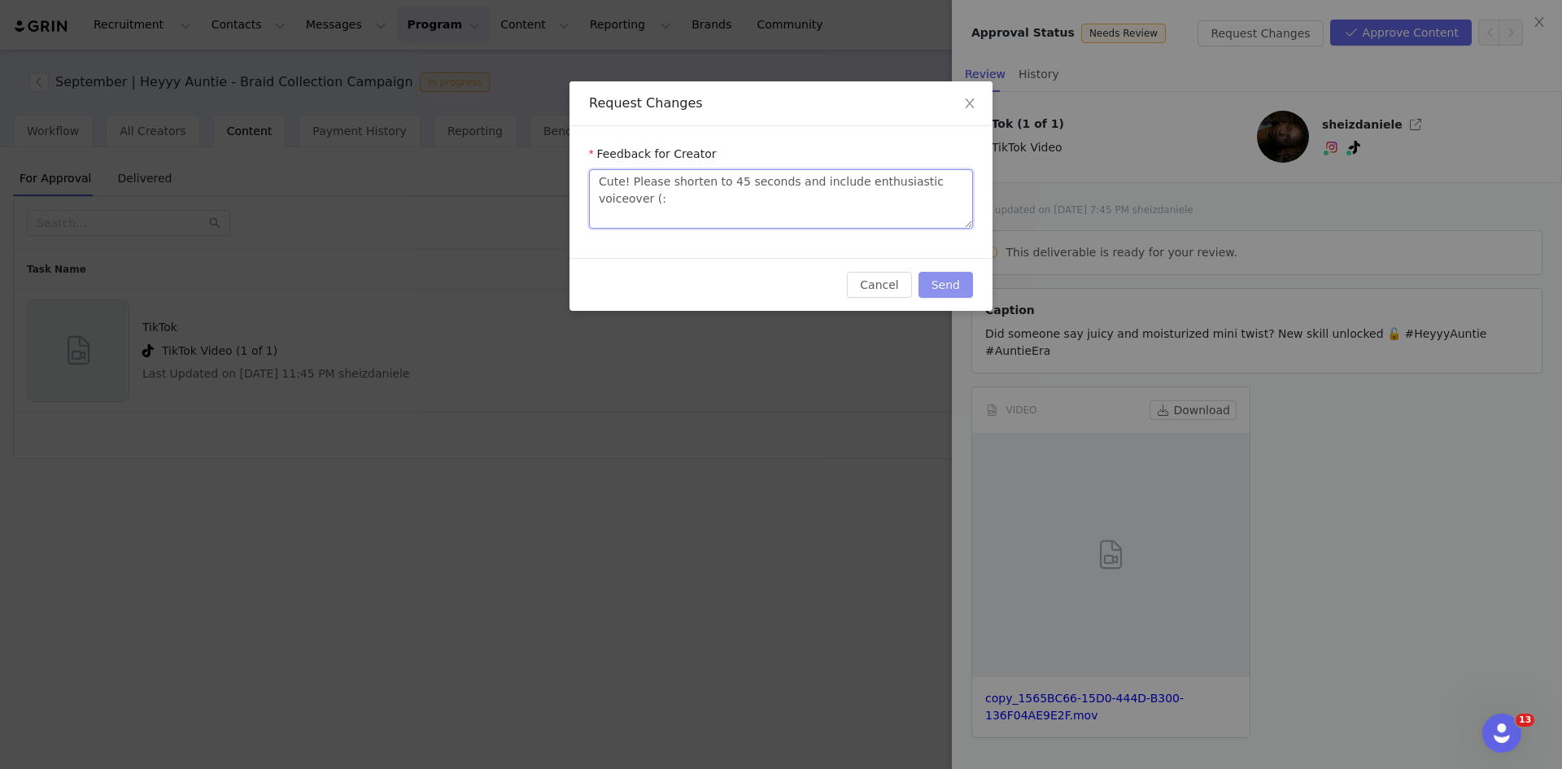
type textarea "Cute! Please shorten to 45 seconds and include enthusiastic voiceover (:"
click at [944, 278] on button "Send" at bounding box center [945, 285] width 55 height 26
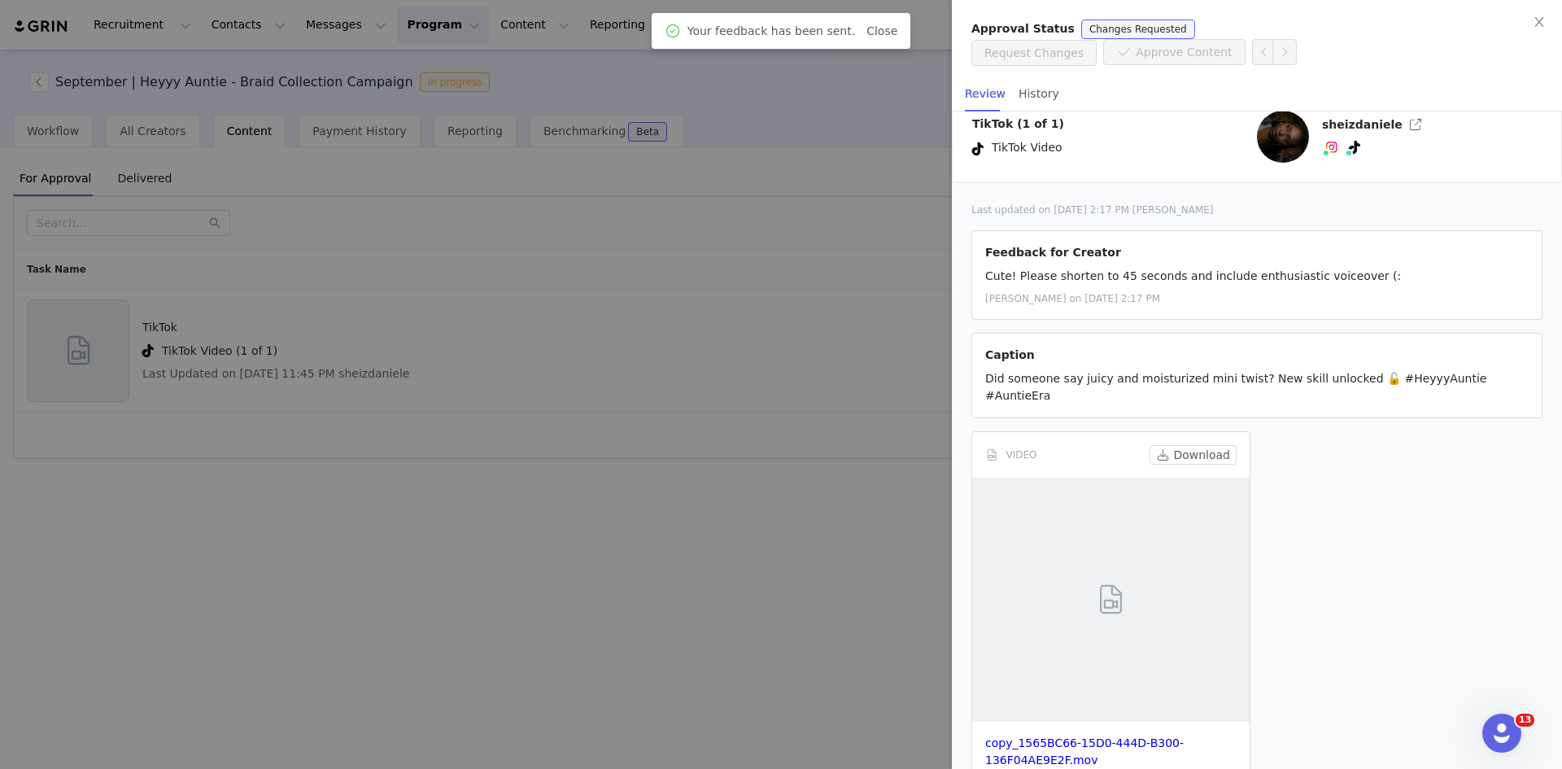
click at [514, 212] on div at bounding box center [781, 384] width 1562 height 769
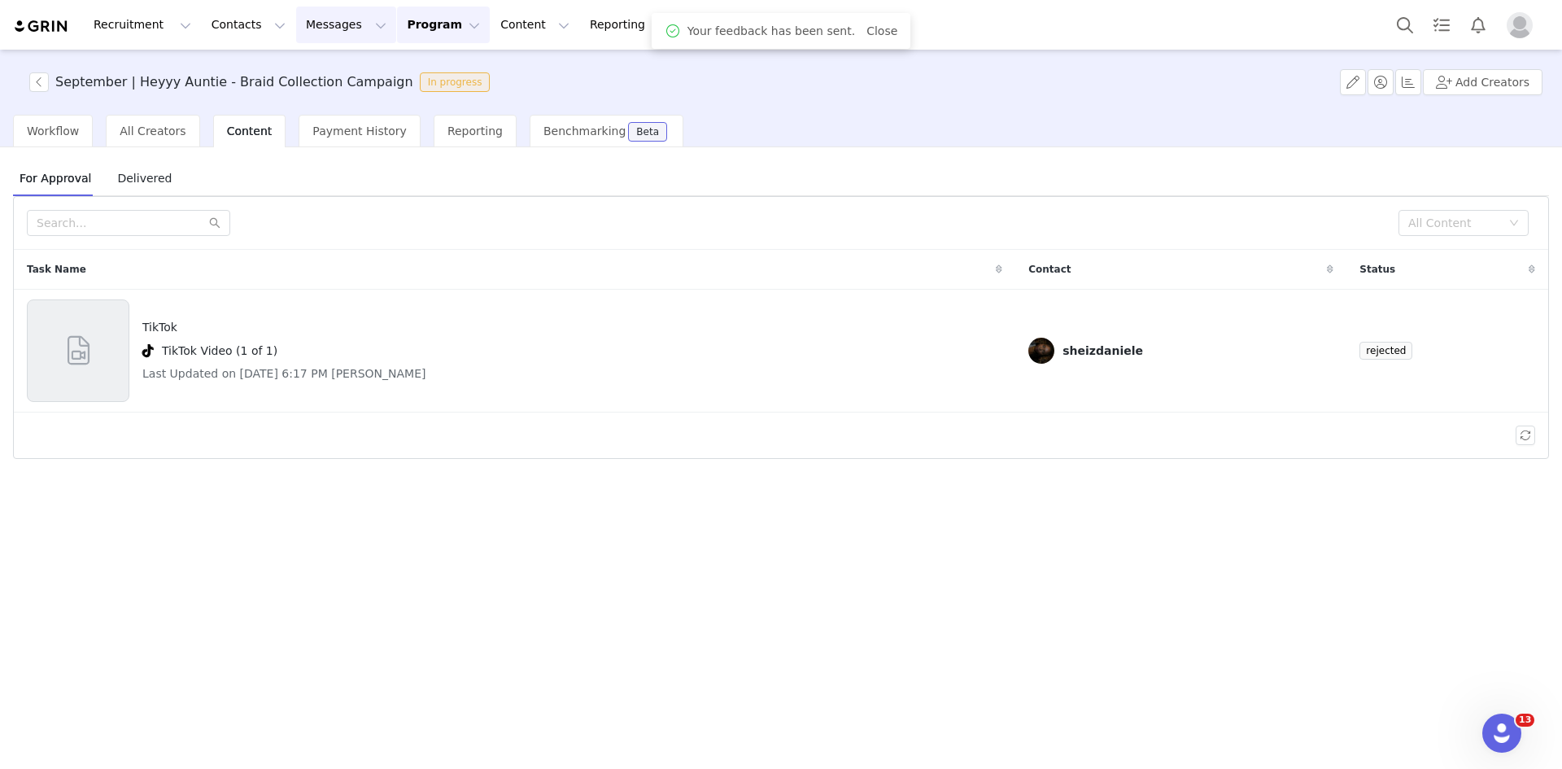
click at [296, 26] on button "Messages Messages" at bounding box center [346, 25] width 100 height 37
click at [311, 119] on link "Templates" at bounding box center [333, 132] width 129 height 30
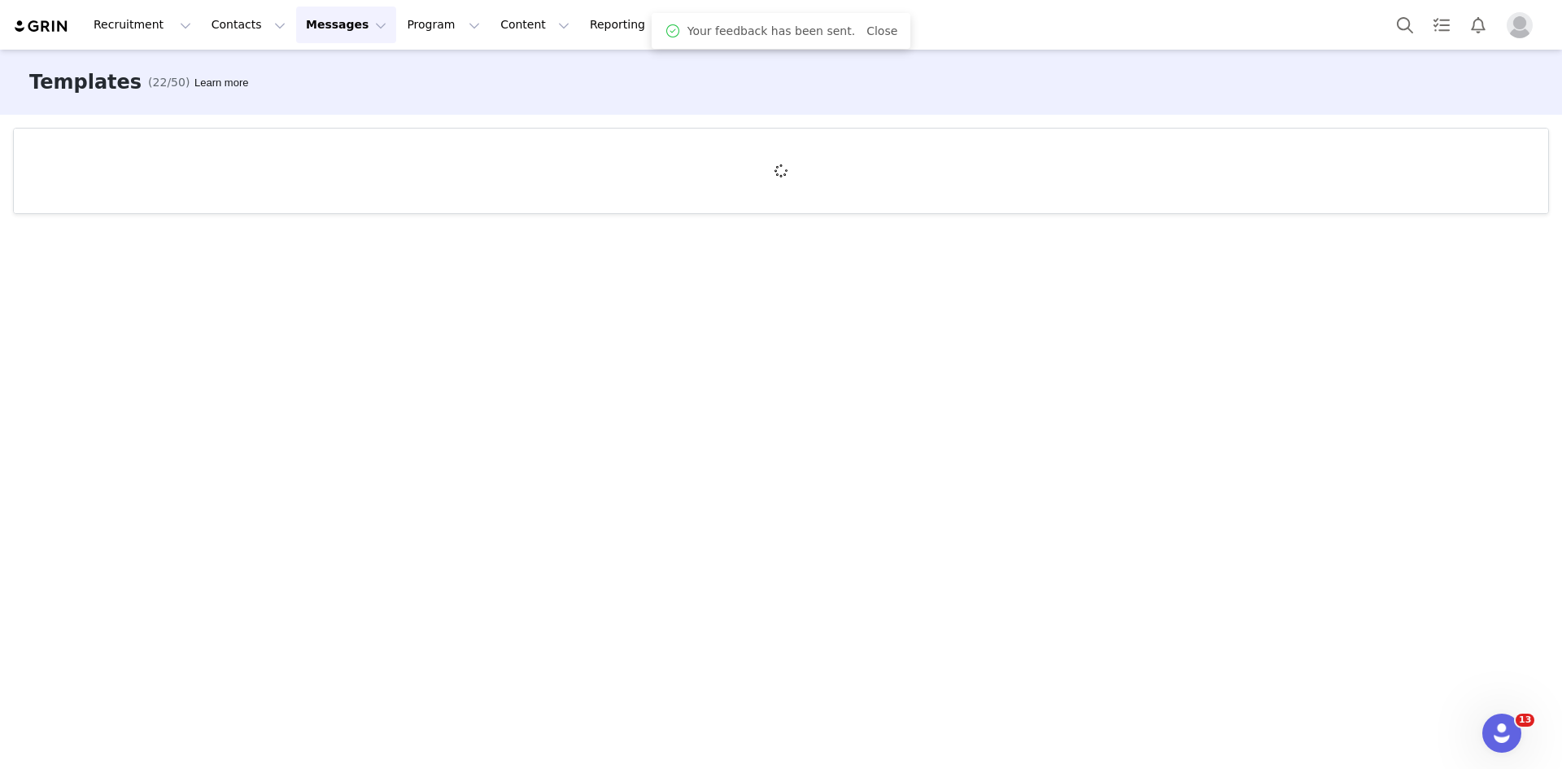
click at [297, 31] on button "Messages Messages" at bounding box center [346, 25] width 100 height 37
click at [282, 96] on p "Inbox" at bounding box center [297, 102] width 31 height 17
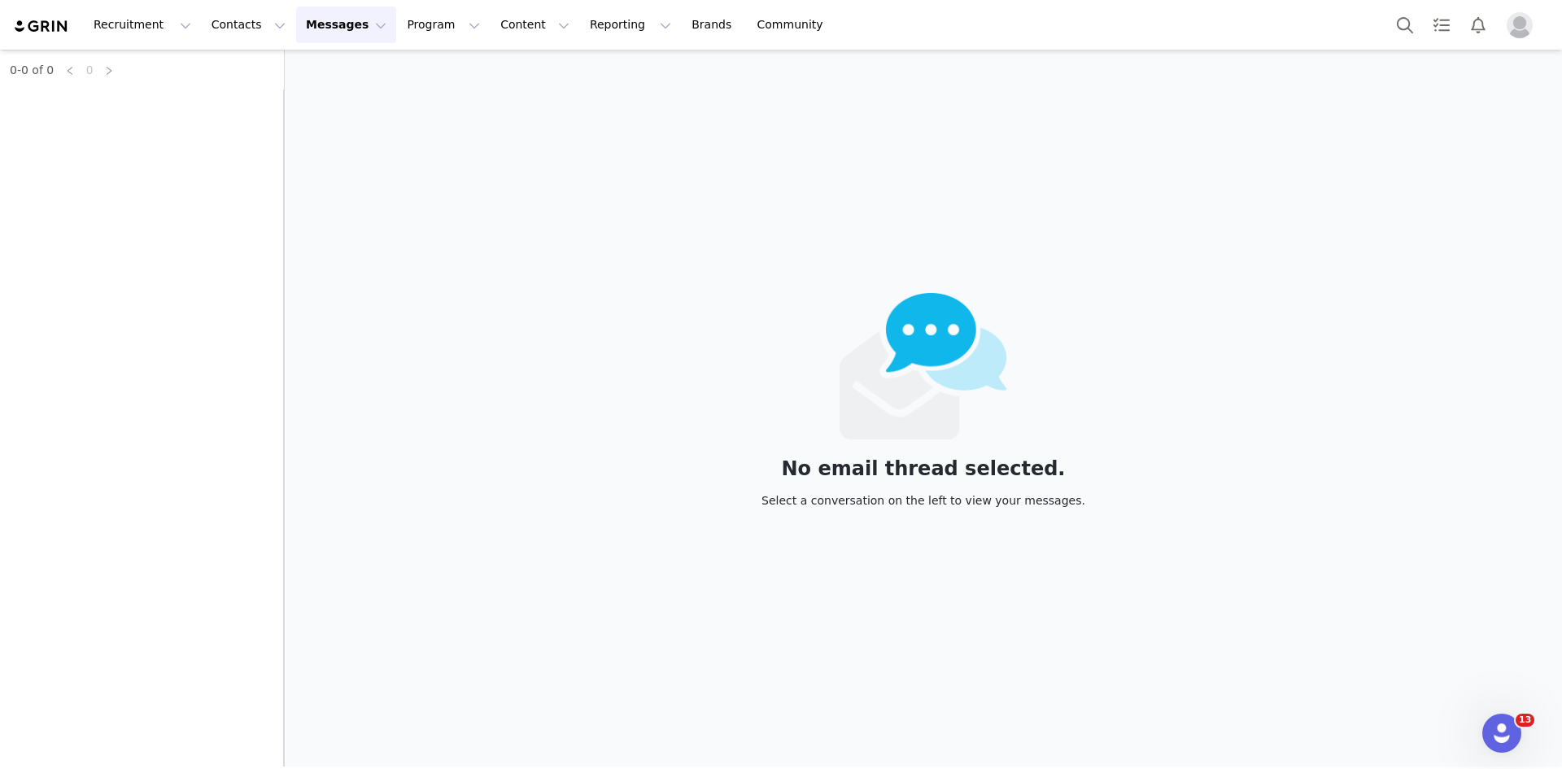
click at [282, 96] on div "0-0 of 0 0" at bounding box center [142, 408] width 284 height 717
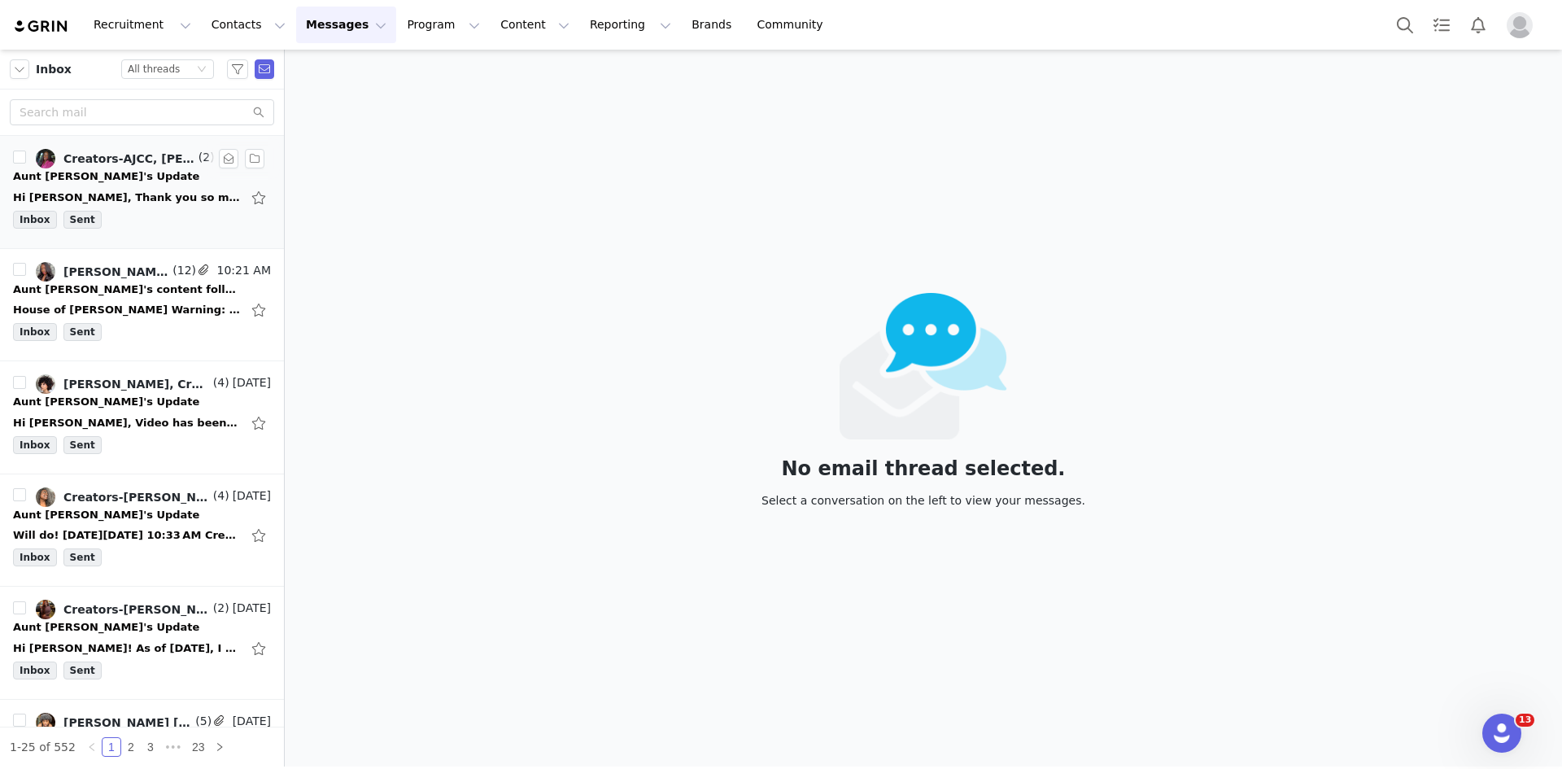
click at [130, 168] on link "Creators-AJCC, jadeen verme" at bounding box center [115, 159] width 159 height 20
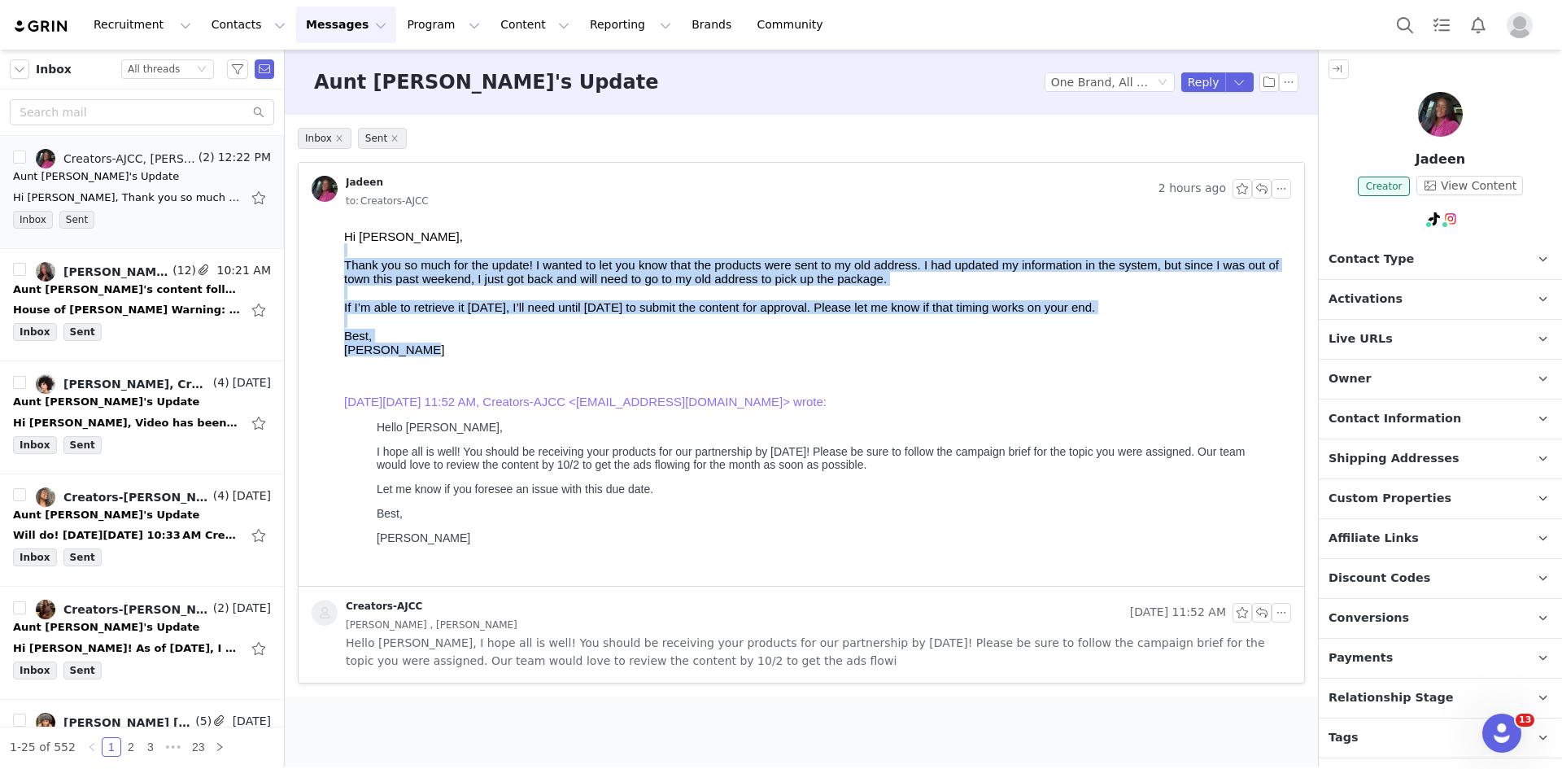
drag, startPoint x: 440, startPoint y: 368, endPoint x: 664, endPoint y: 482, distance: 251.0
click at [338, 259] on html "Hi Alexys, Thank you so much for the update! I wanted to let you know that the …" at bounding box center [814, 404] width 953 height 363
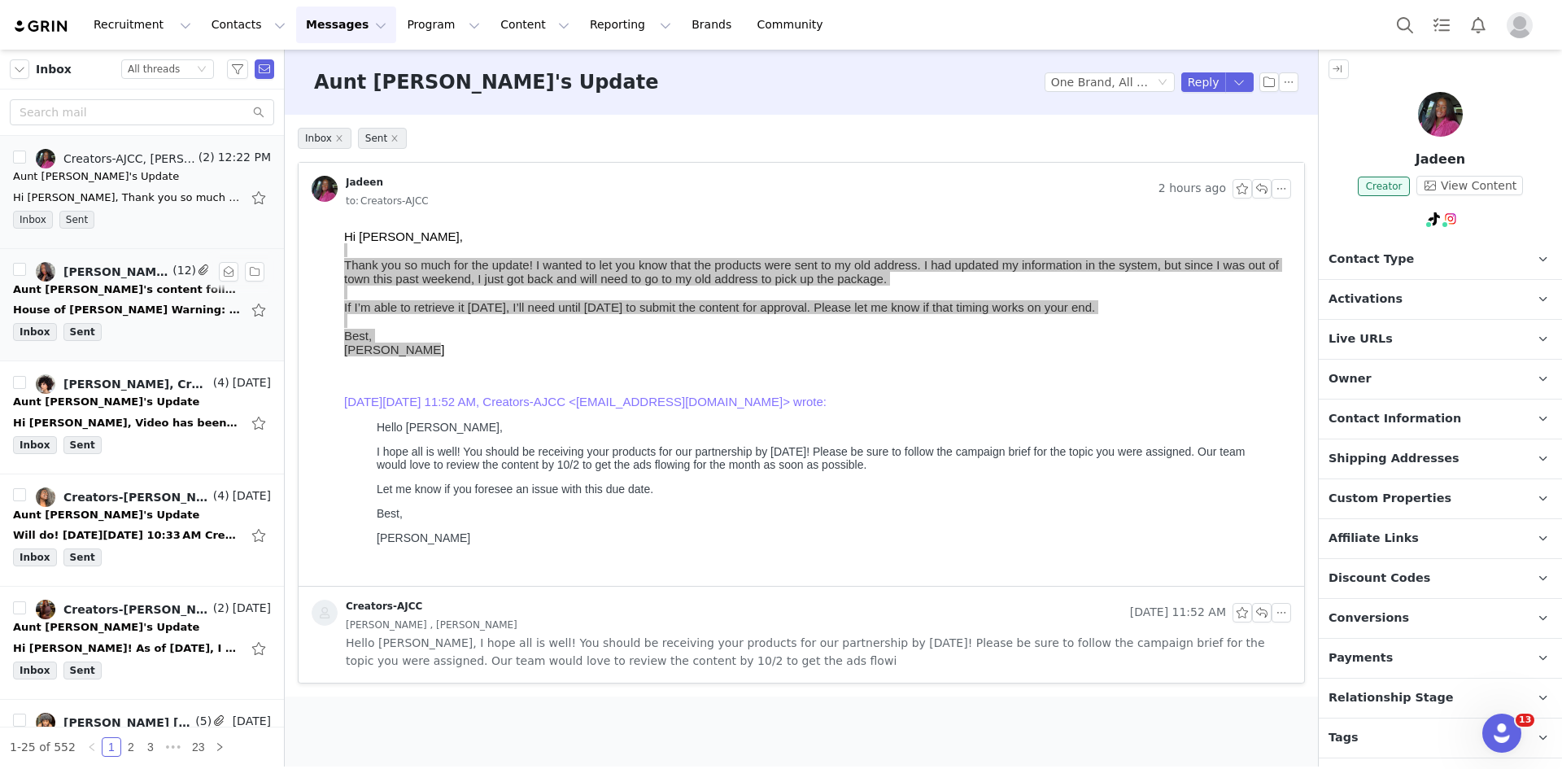
click at [171, 310] on div "House of Cheatham Warning: Sender @being​.lexiekay@gmail​.com is not yet truste…" at bounding box center [127, 310] width 228 height 16
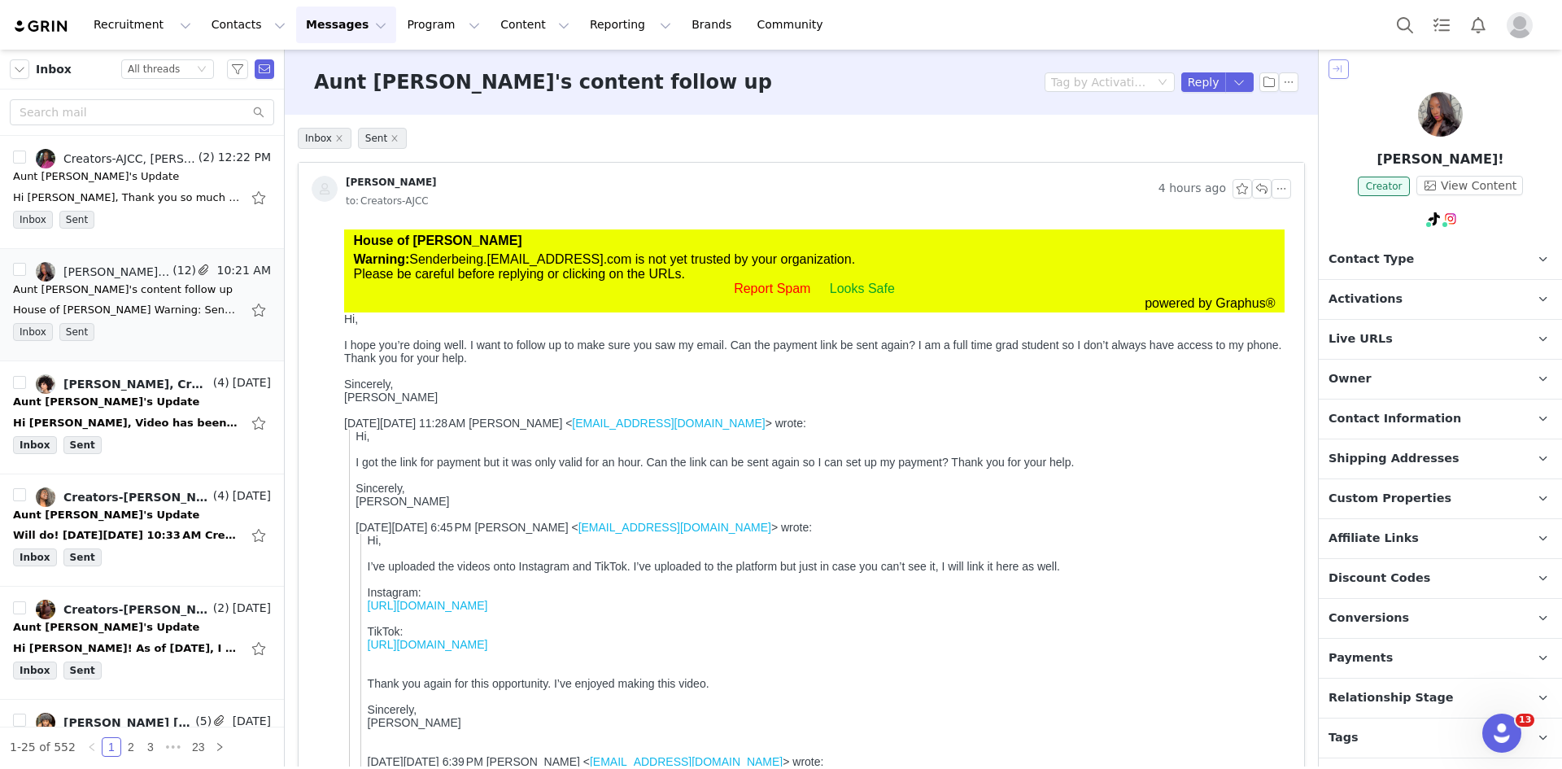
click at [1338, 65] on button "button" at bounding box center [1338, 69] width 20 height 20
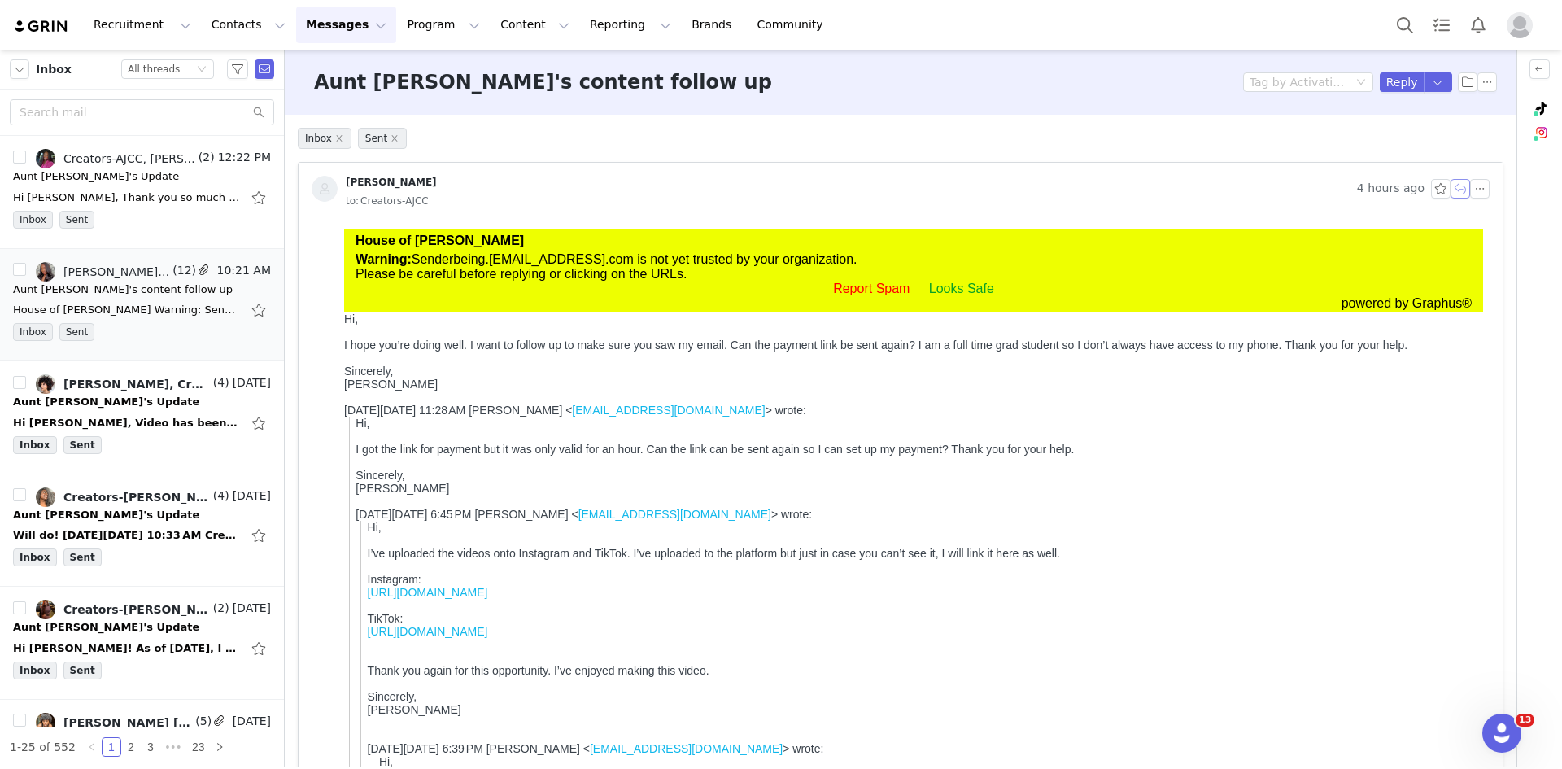
click at [1450, 190] on button "button" at bounding box center [1460, 189] width 20 height 20
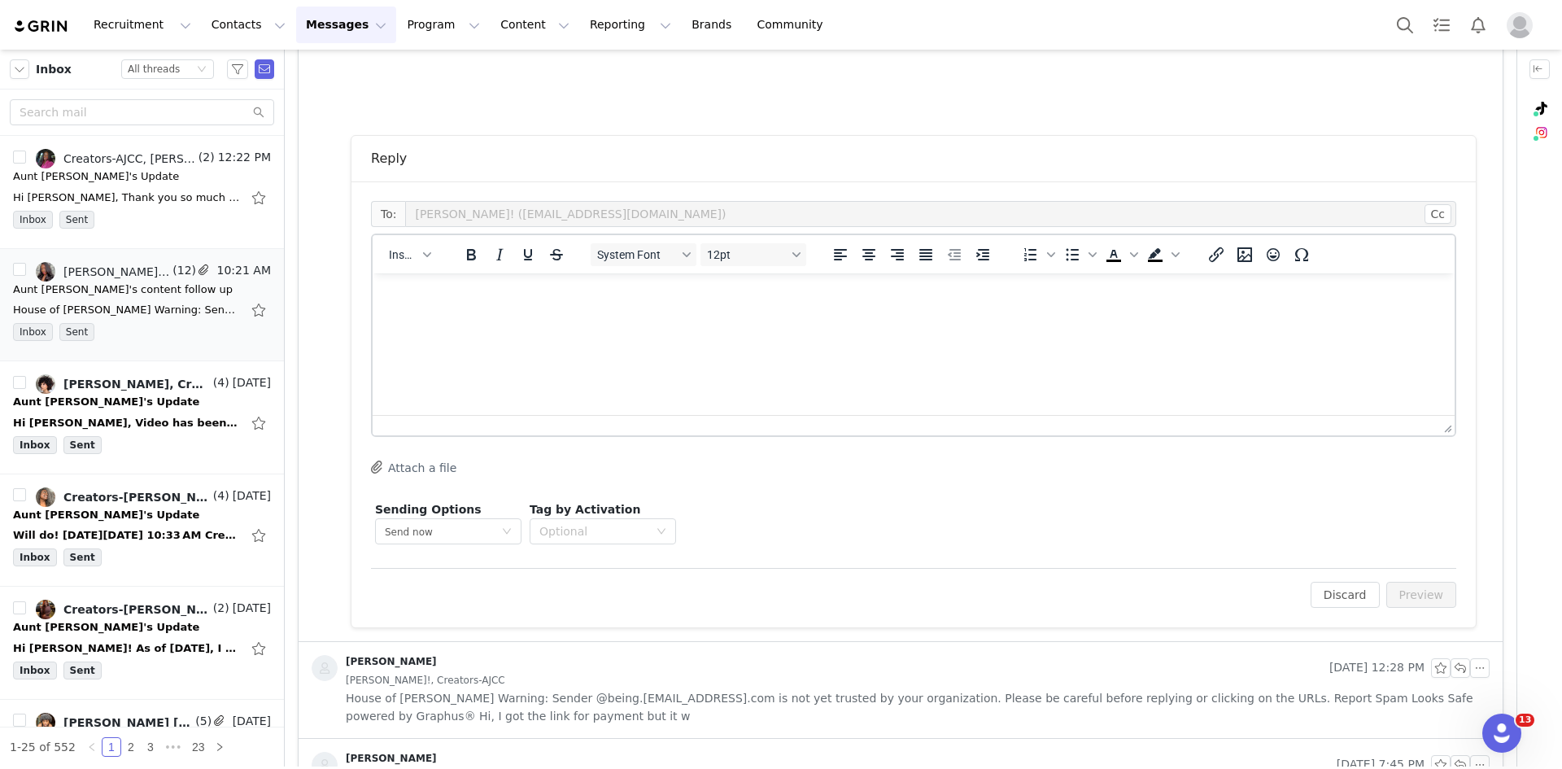
click at [447, 294] on p "Rich Text Area. Press ALT-0 for help." at bounding box center [914, 295] width 1056 height 18
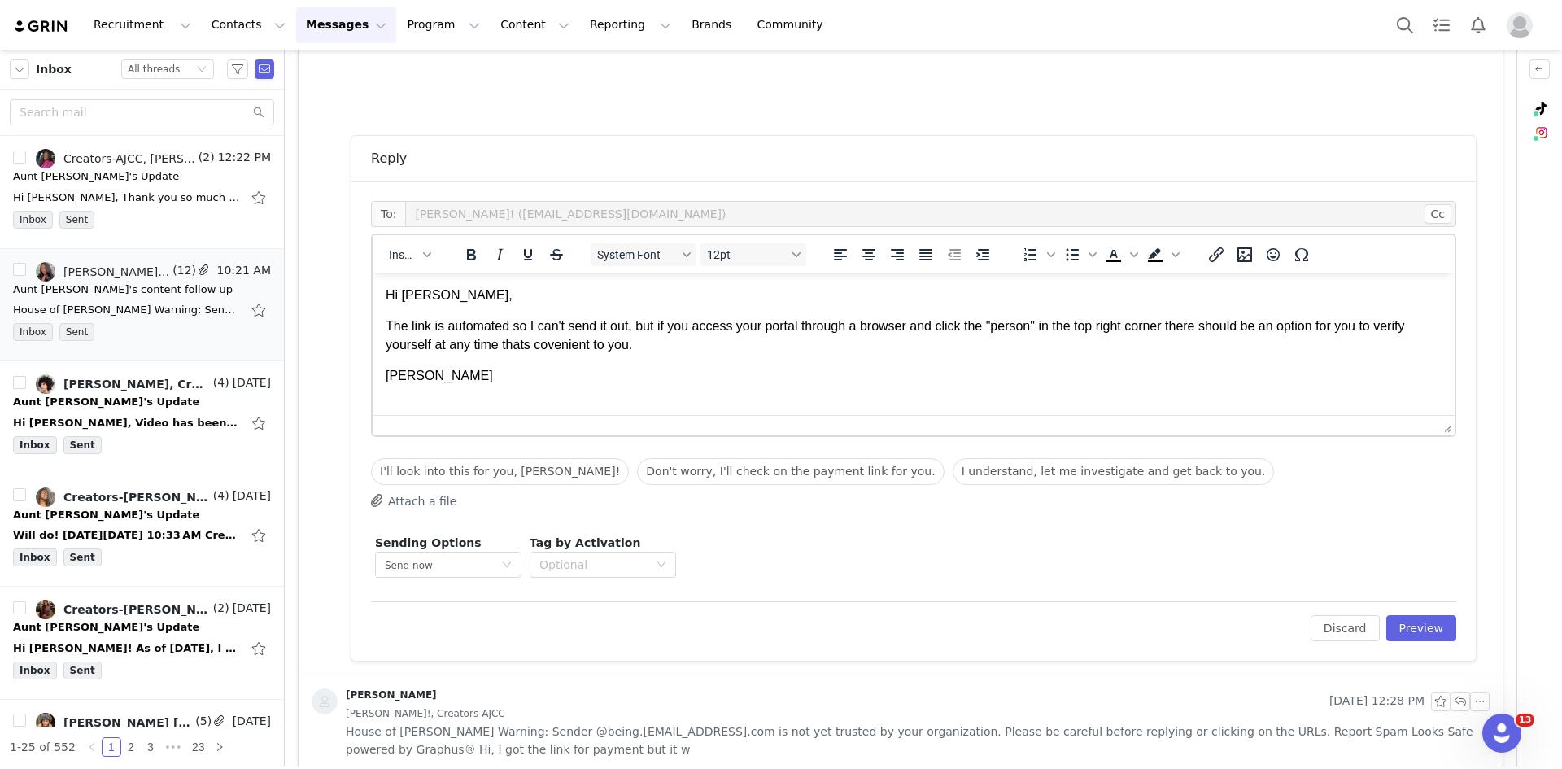
click at [527, 352] on p "The link is automated so I can't send it out, but if you access your portal thr…" at bounding box center [914, 335] width 1056 height 37
click at [565, 348] on p "The link is automated so I can't send it out, but if you access your portal thr…" at bounding box center [914, 335] width 1056 height 37
click at [612, 344] on p "The link is automated so I can't send it out, but if you access your portal thr…" at bounding box center [914, 335] width 1056 height 37
click at [731, 338] on p "The link is automated so I can't send it out, but if you access your portal thr…" at bounding box center [914, 335] width 1056 height 37
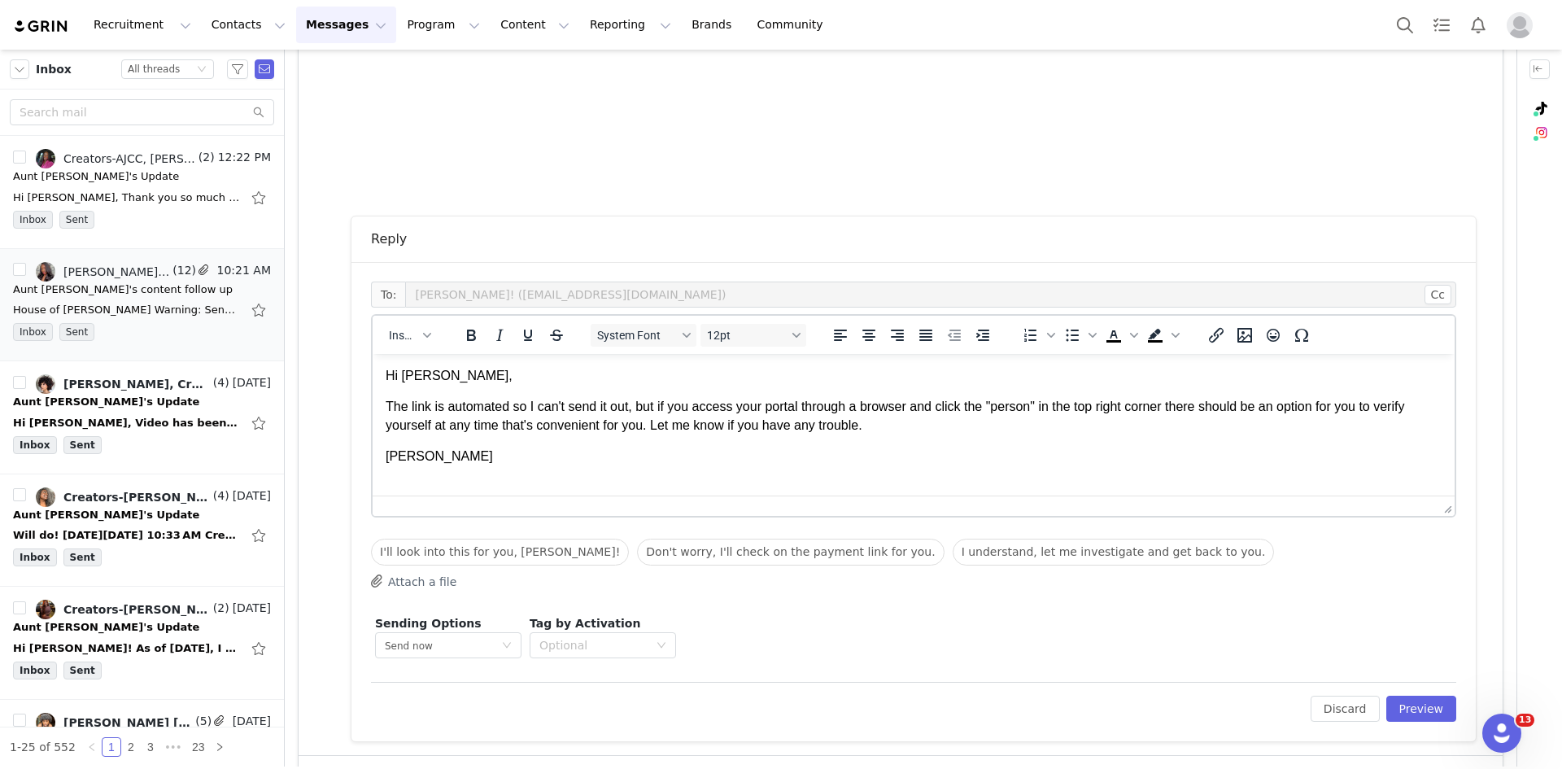
scroll to position [893, 0]
click at [1440, 717] on button "Preview" at bounding box center [1421, 709] width 71 height 26
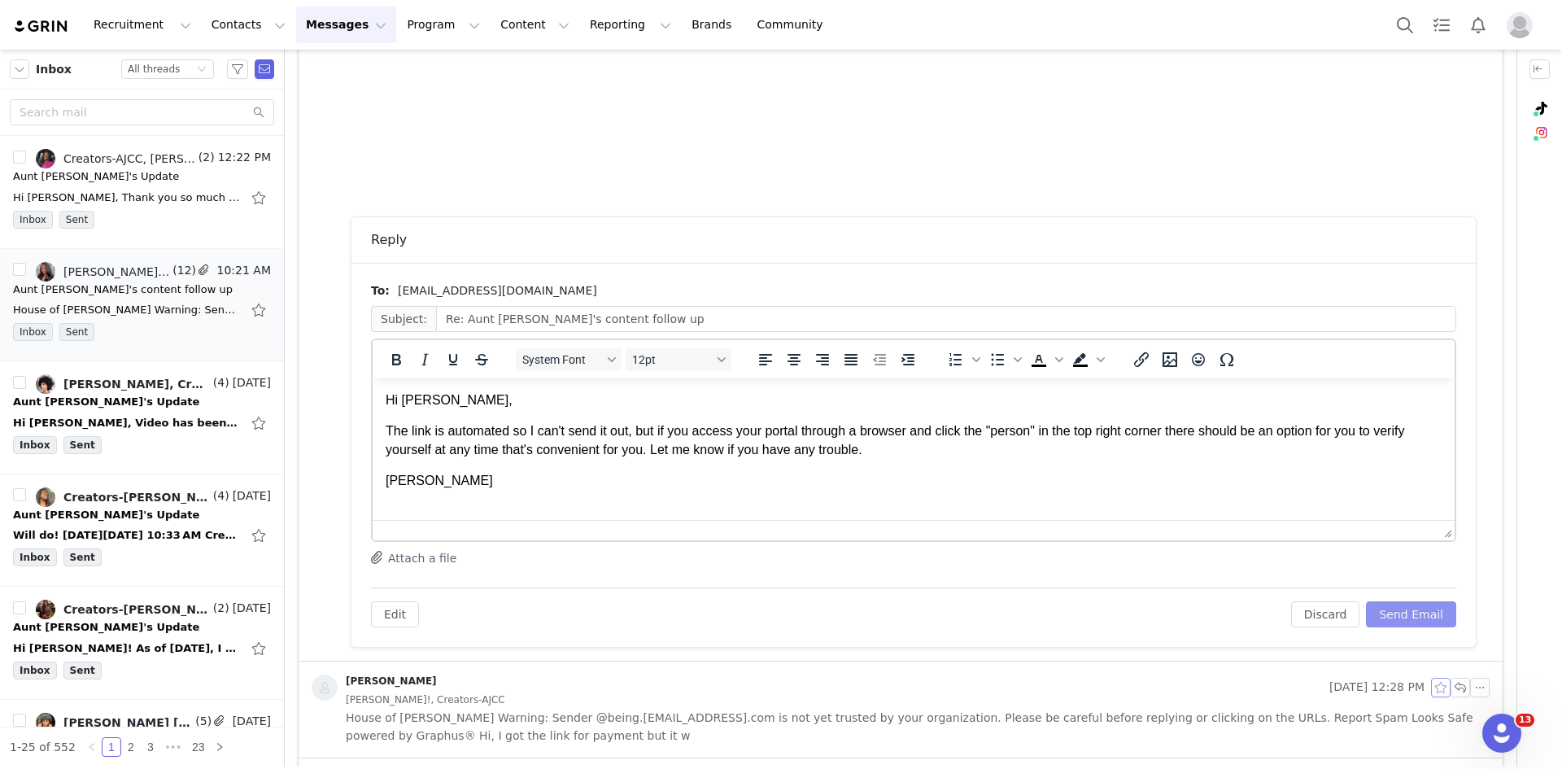
scroll to position [0, 0]
click at [1428, 613] on button "Send Email" at bounding box center [1411, 614] width 90 height 26
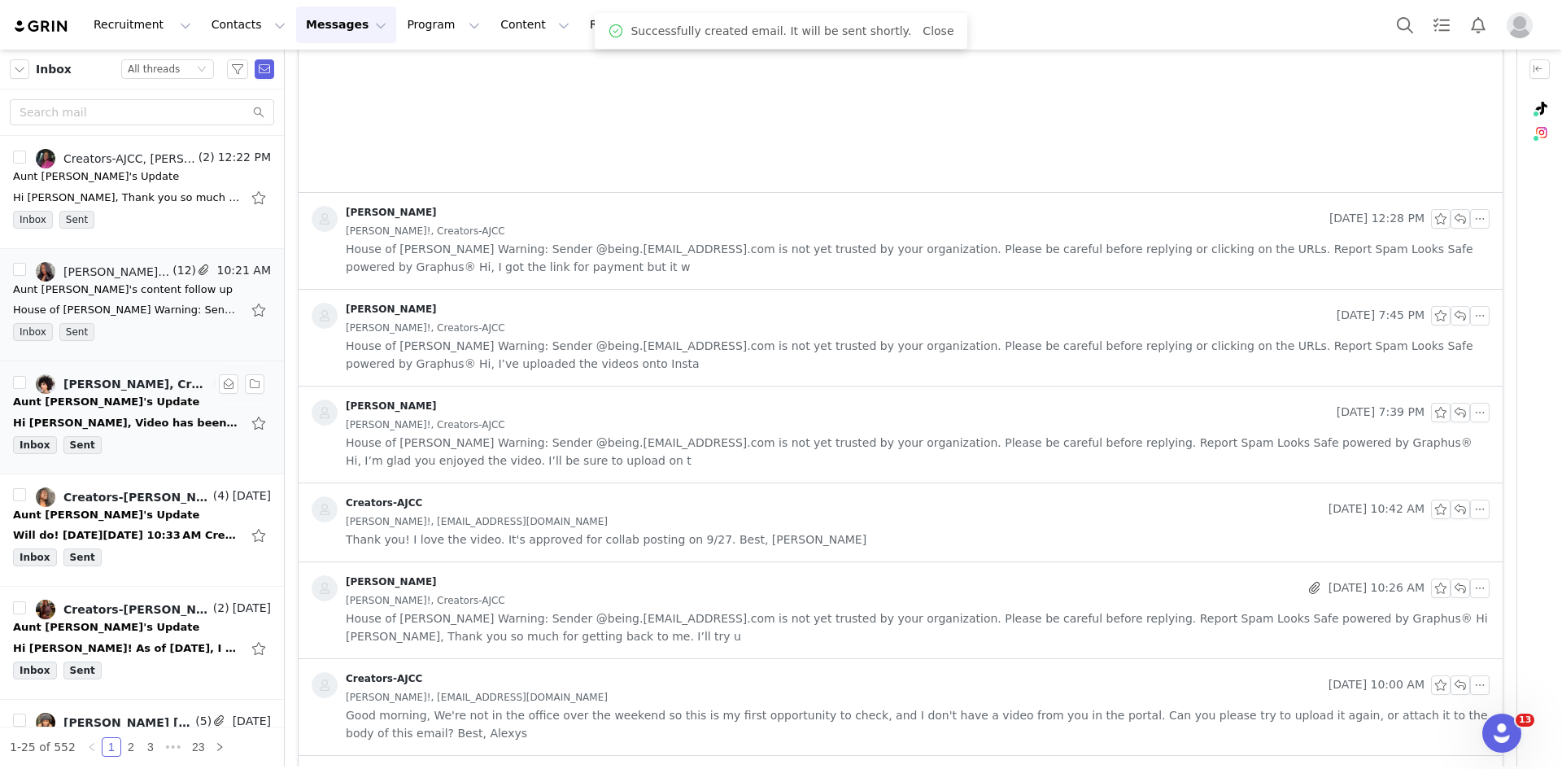
click at [131, 398] on div "Aunt Jackie's Update" at bounding box center [142, 402] width 258 height 16
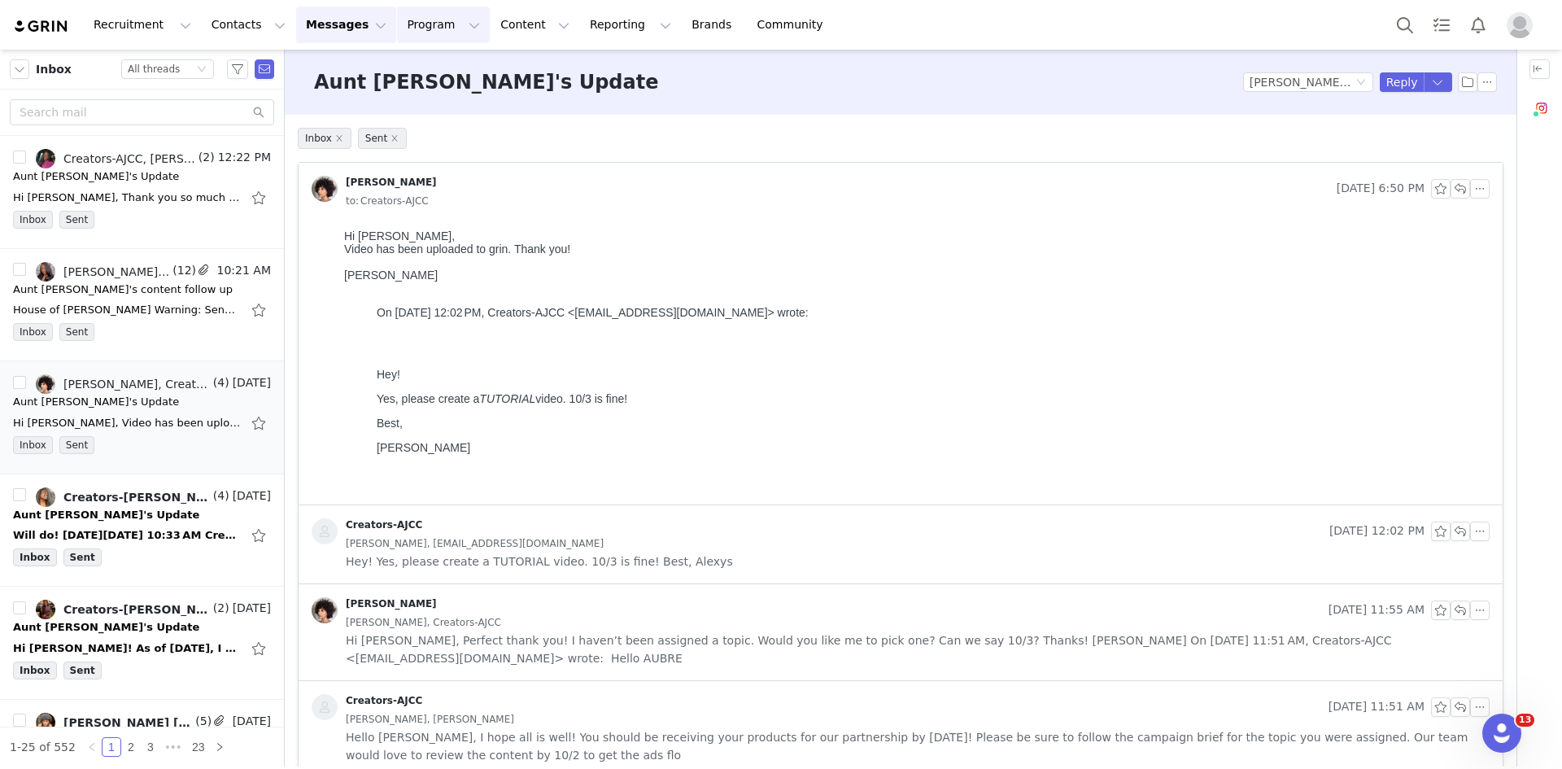
click at [411, 20] on button "Program Program" at bounding box center [443, 25] width 93 height 37
click at [412, 72] on p "Activations" at bounding box center [401, 71] width 63 height 17
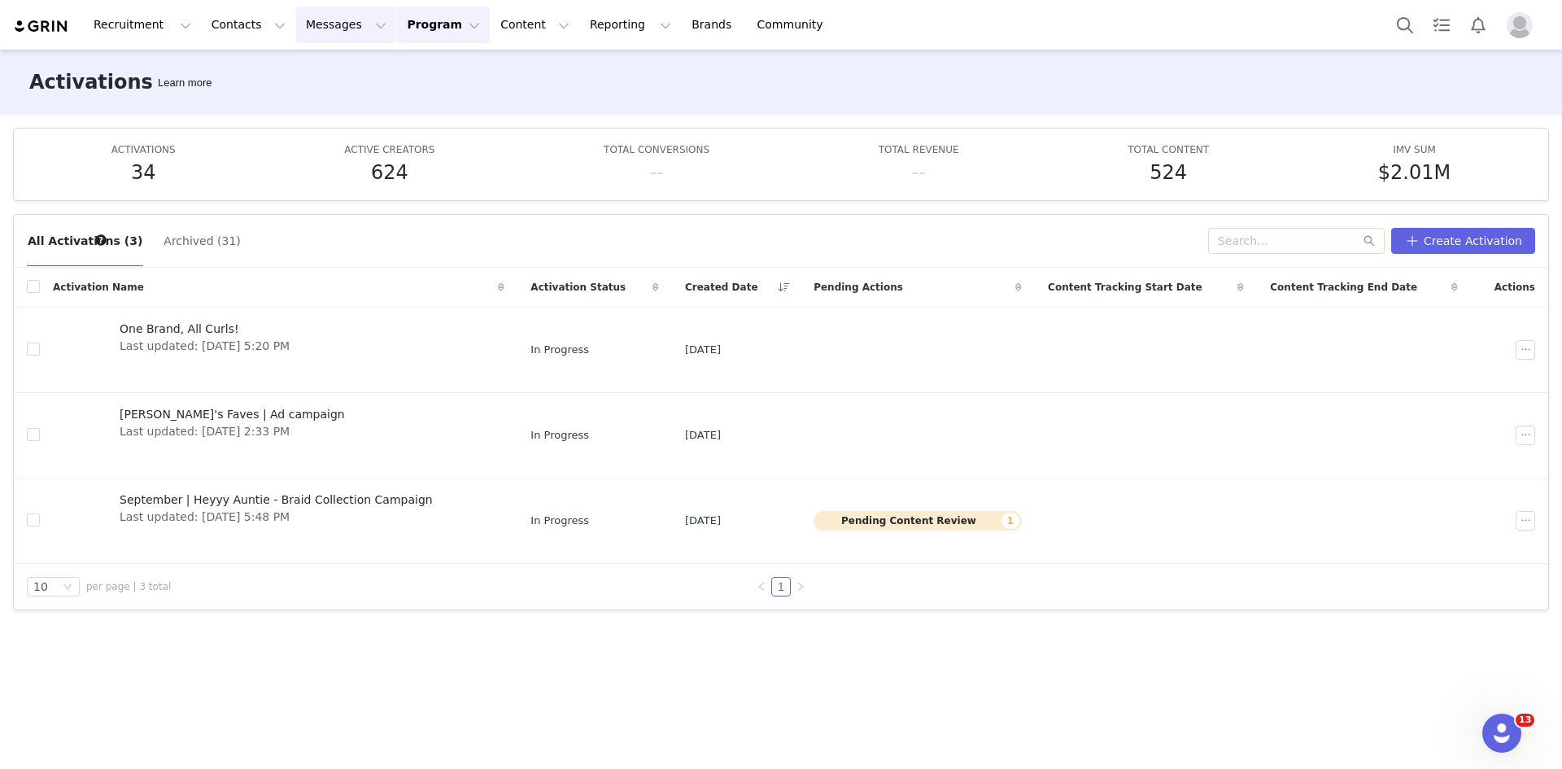
click at [298, 28] on button "Messages Messages" at bounding box center [346, 25] width 100 height 37
click at [290, 109] on p "Inbox" at bounding box center [297, 102] width 31 height 17
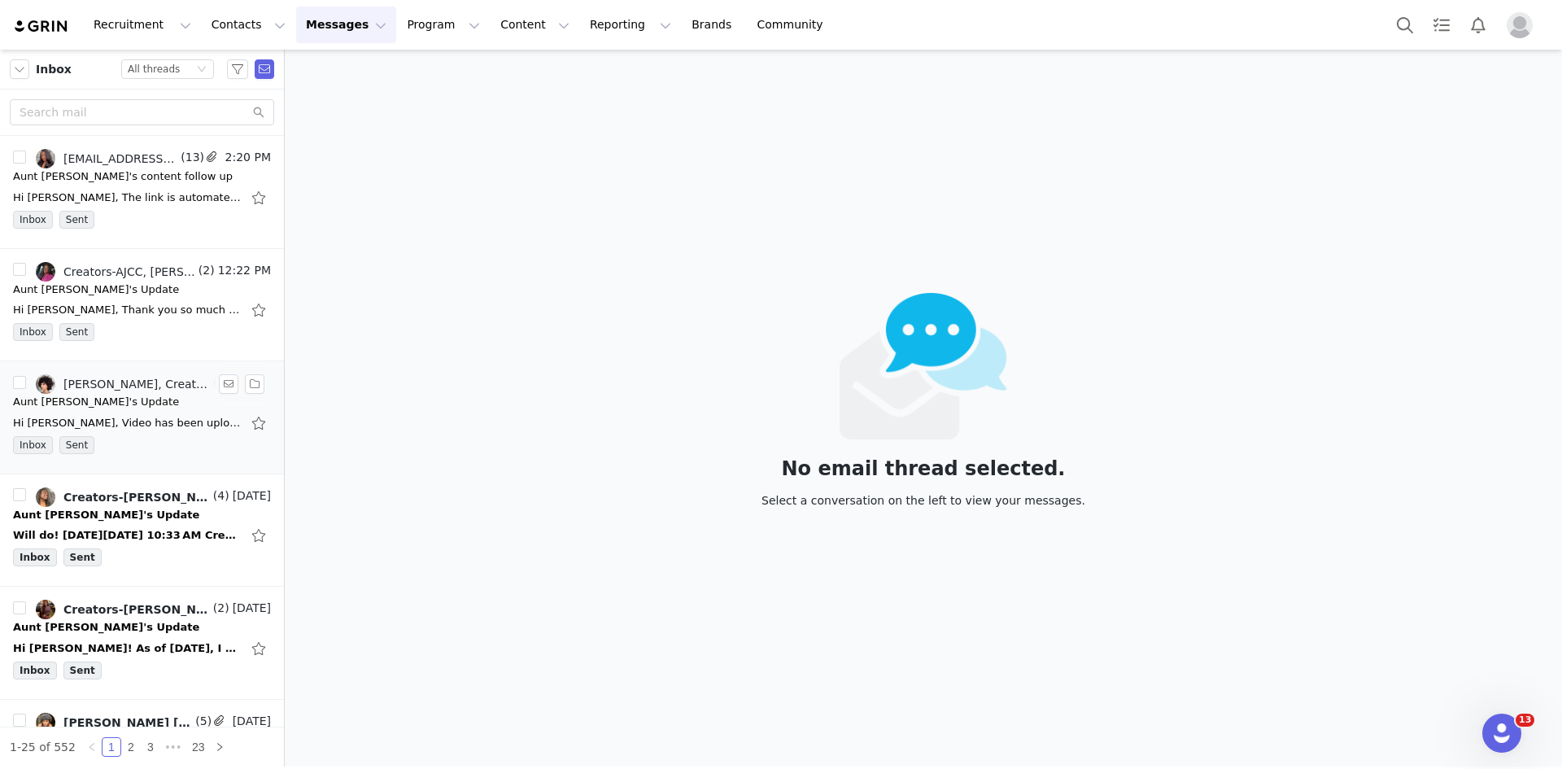
click at [155, 391] on link "Aubreana Noble, Creators-AJCC" at bounding box center [123, 384] width 174 height 20
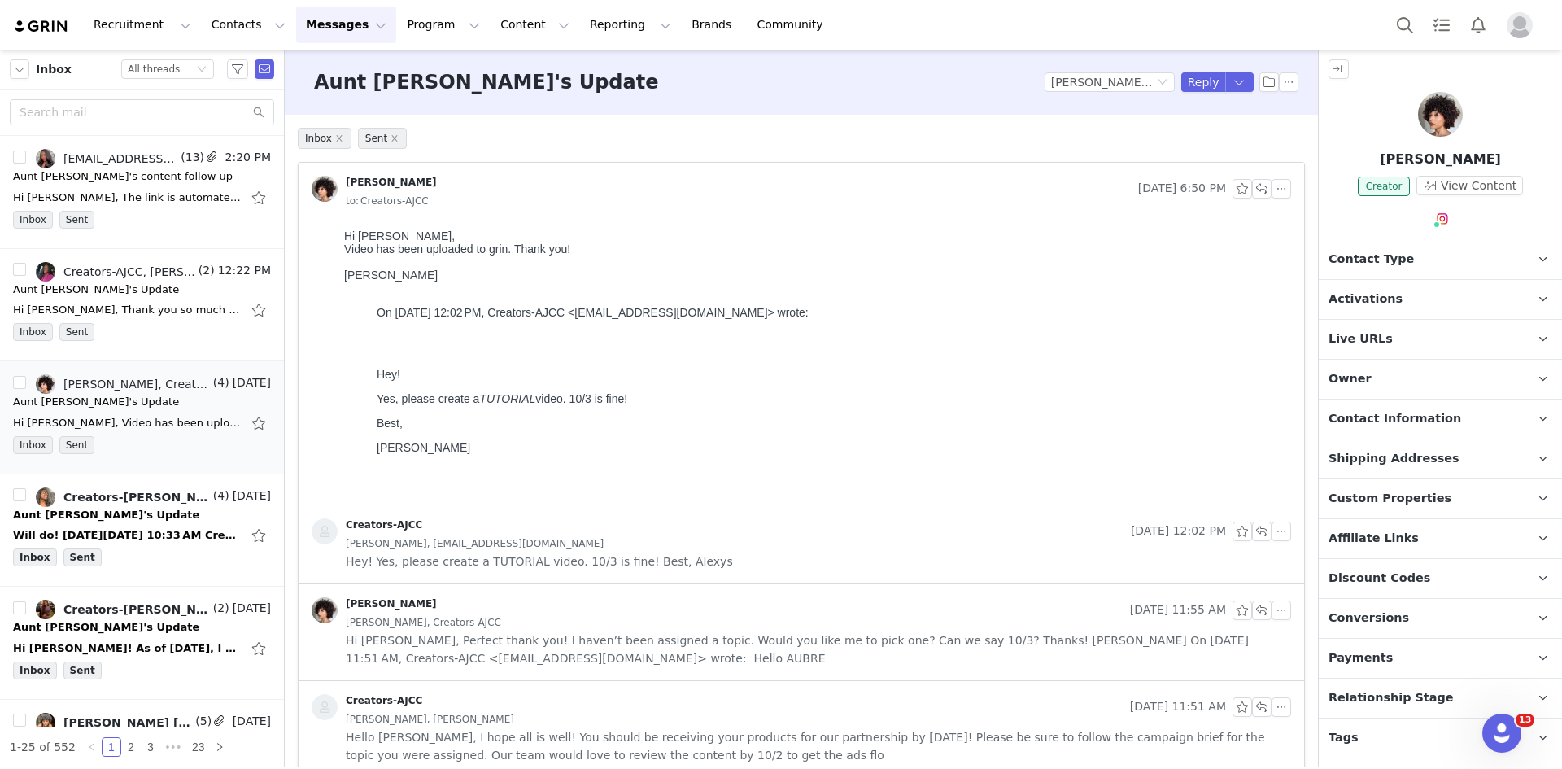
click at [1416, 343] on p "Live URLs" at bounding box center [1421, 339] width 204 height 39
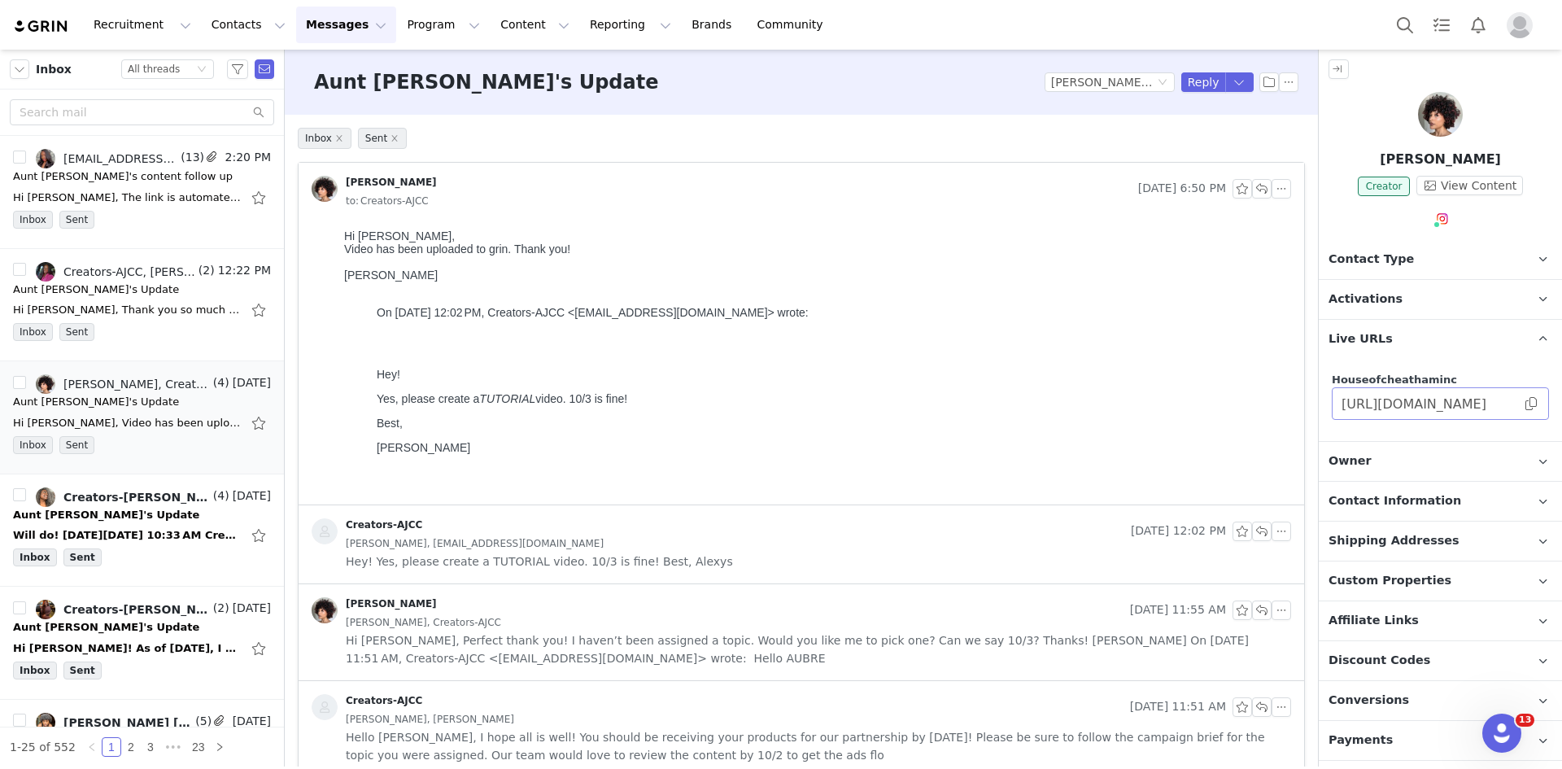
click at [1523, 403] on span at bounding box center [1531, 403] width 16 height 0
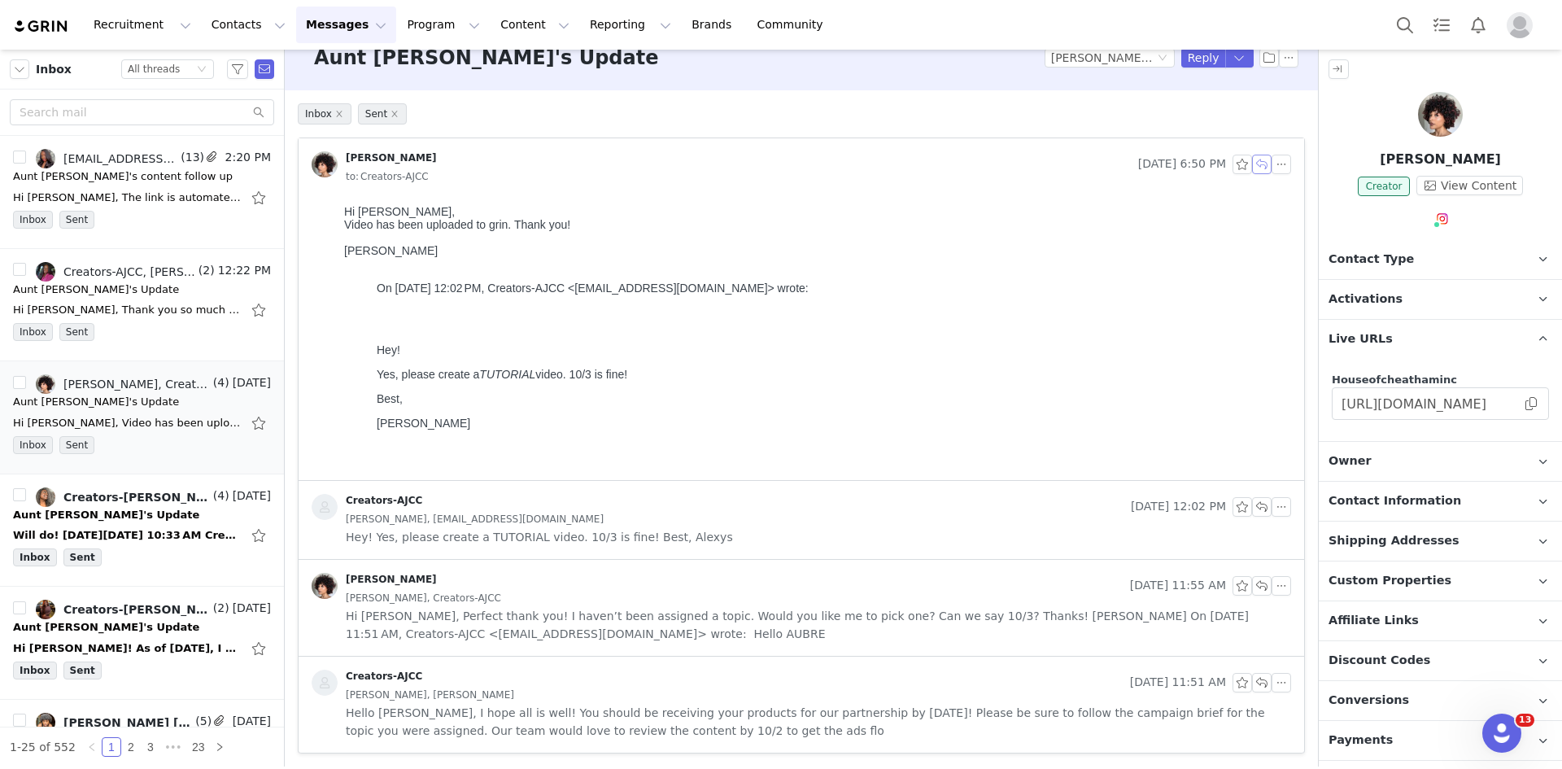
click at [1252, 162] on button "button" at bounding box center [1262, 165] width 20 height 20
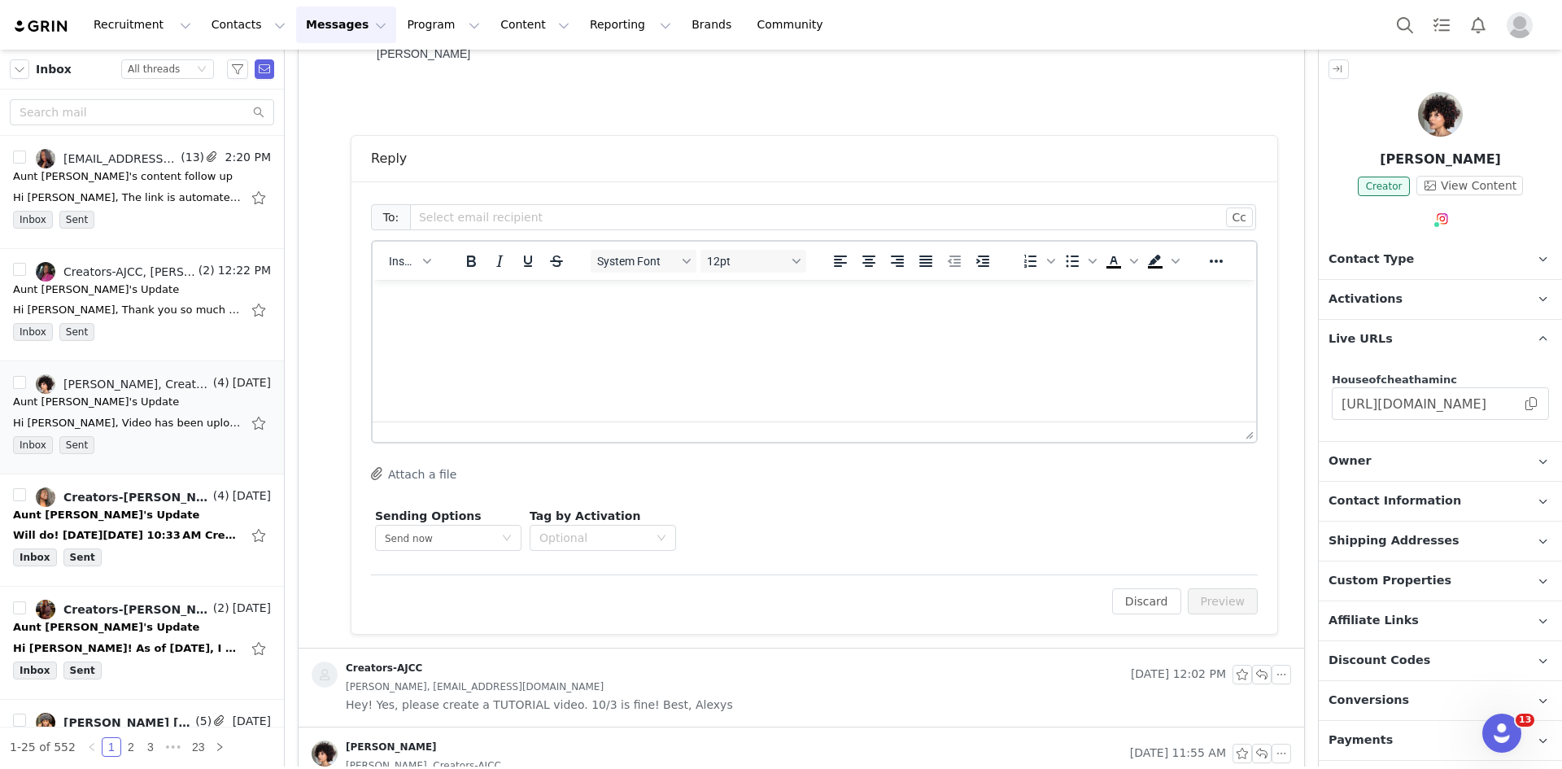
scroll to position [0, 0]
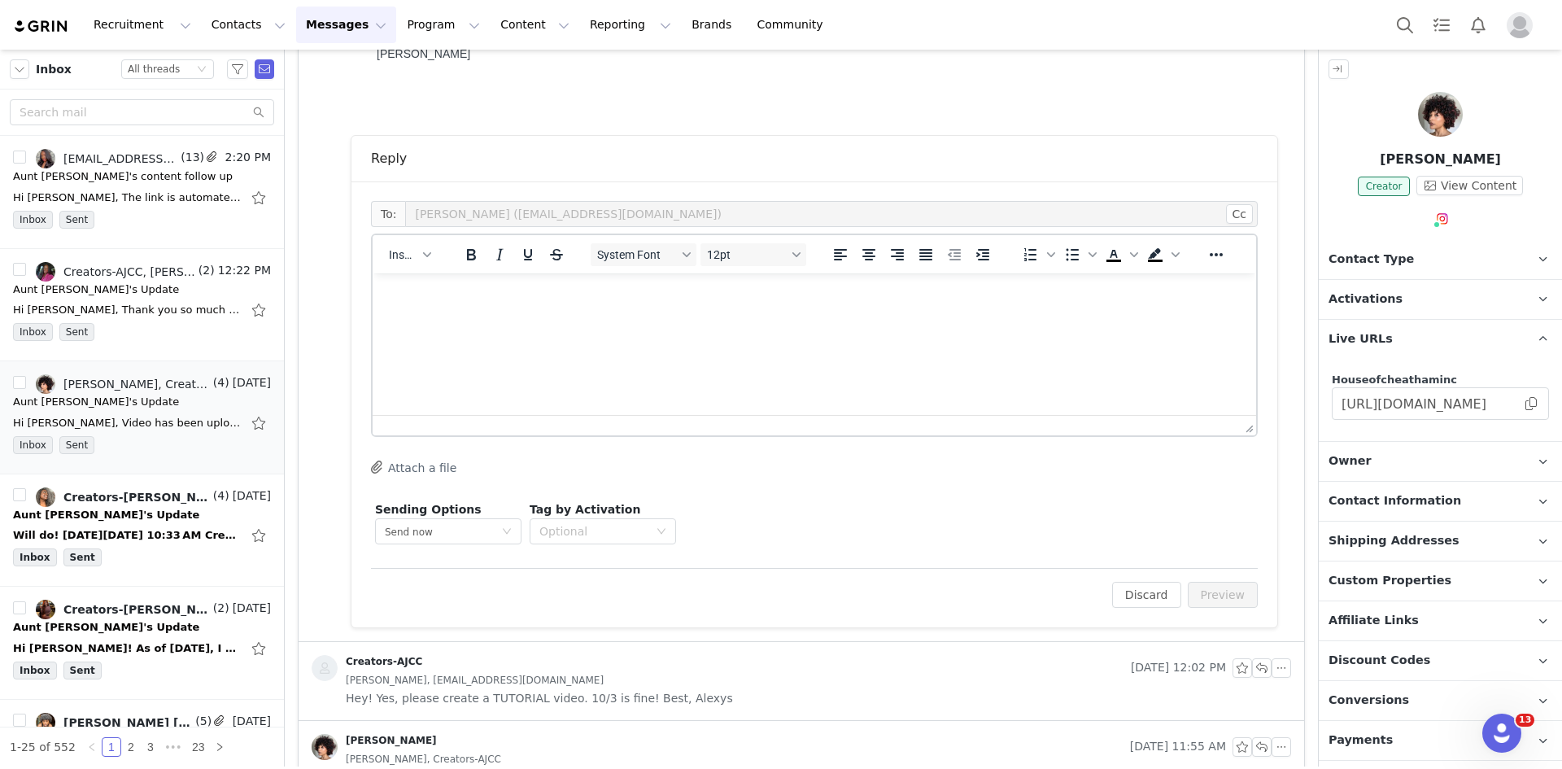
click at [1108, 317] on html at bounding box center [814, 295] width 883 height 44
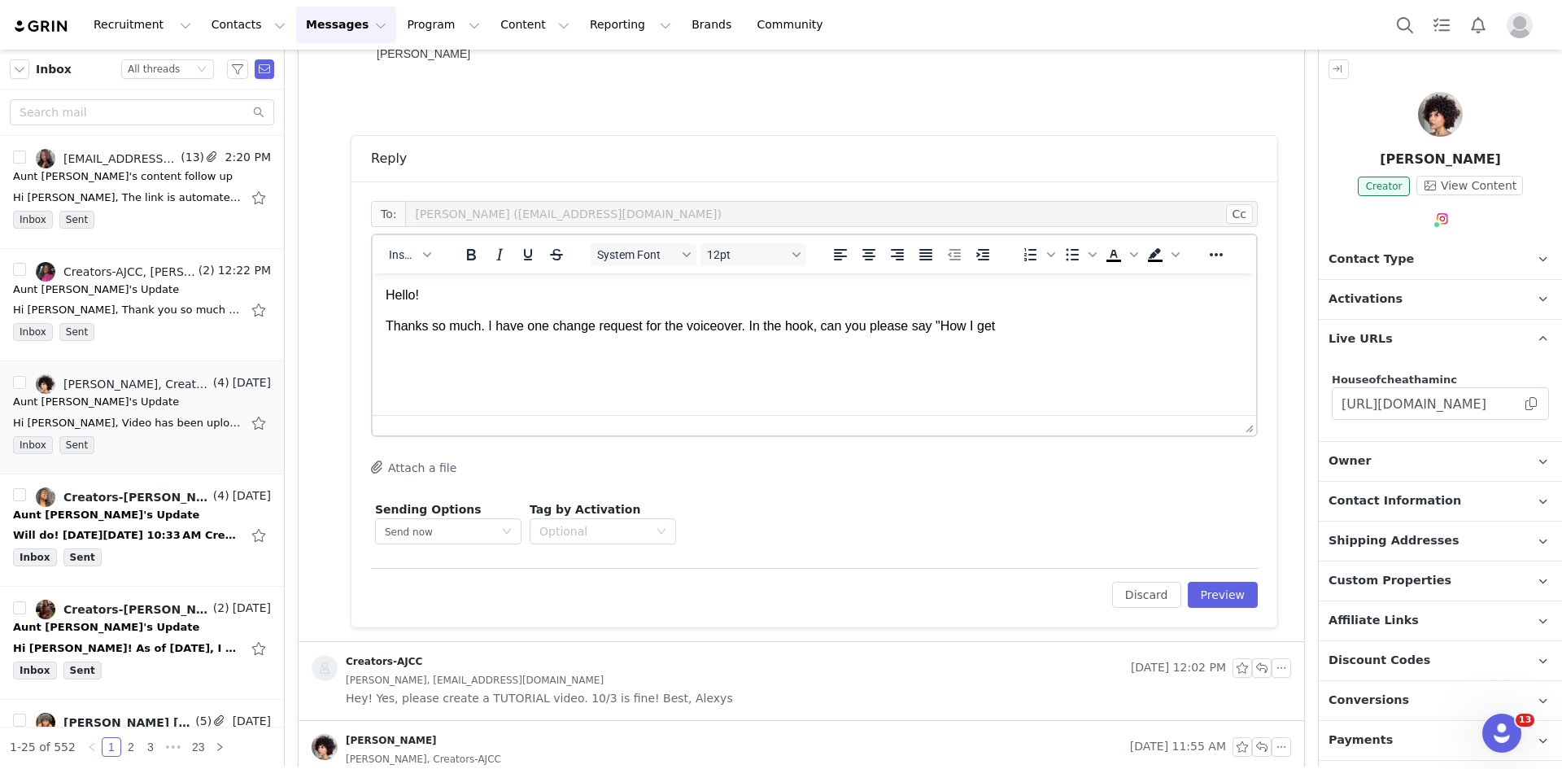
click at [1036, 329] on p "Thanks so much. I have one change request for the voiceover. In the hook, can y…" at bounding box center [814, 326] width 857 height 18
click at [516, 367] on html "Hello! Thanks so much. I have one change request for the voiceover. In the hook…" at bounding box center [814, 320] width 883 height 94
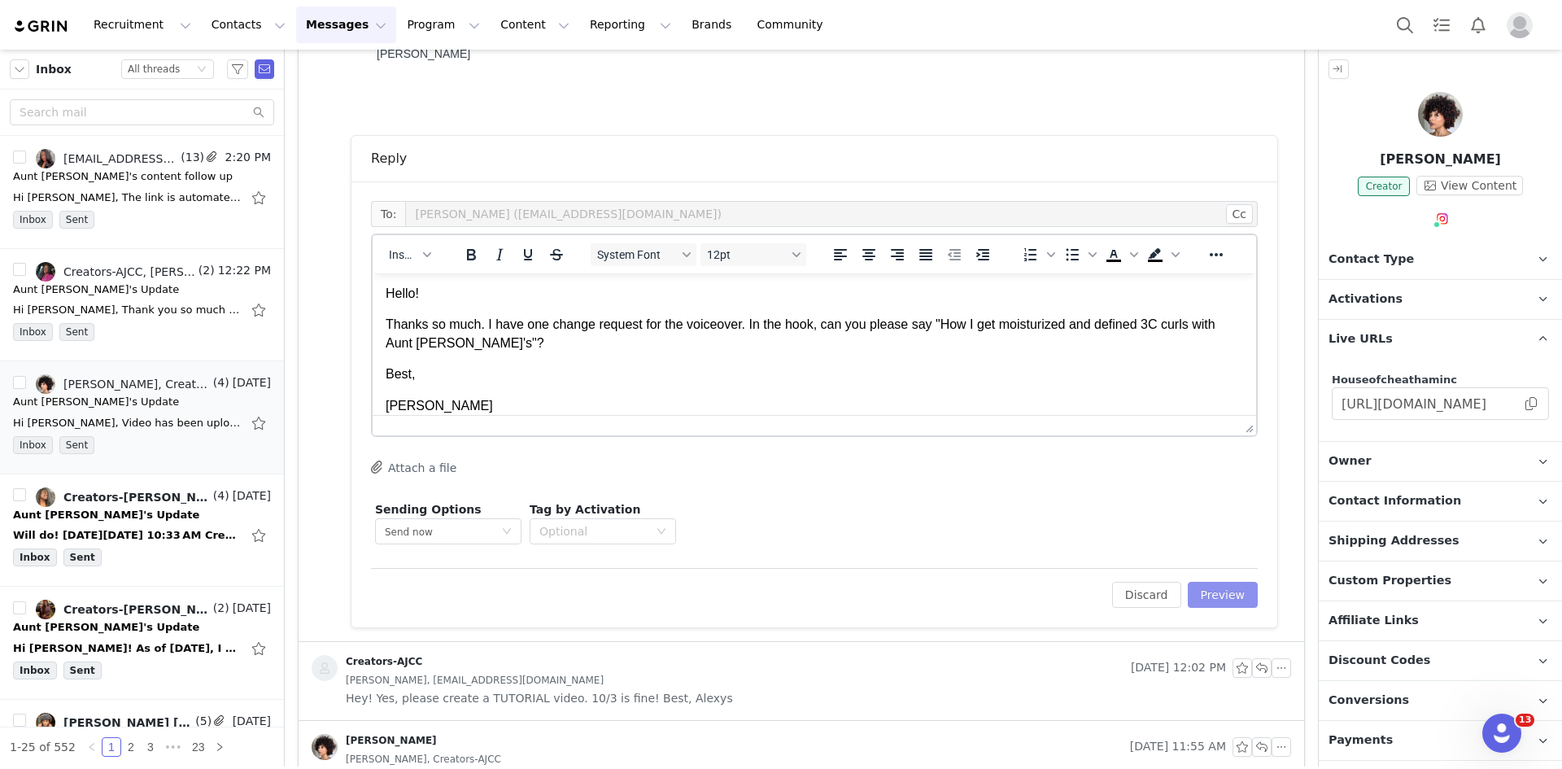
click at [1214, 598] on button "Preview" at bounding box center [1223, 595] width 71 height 26
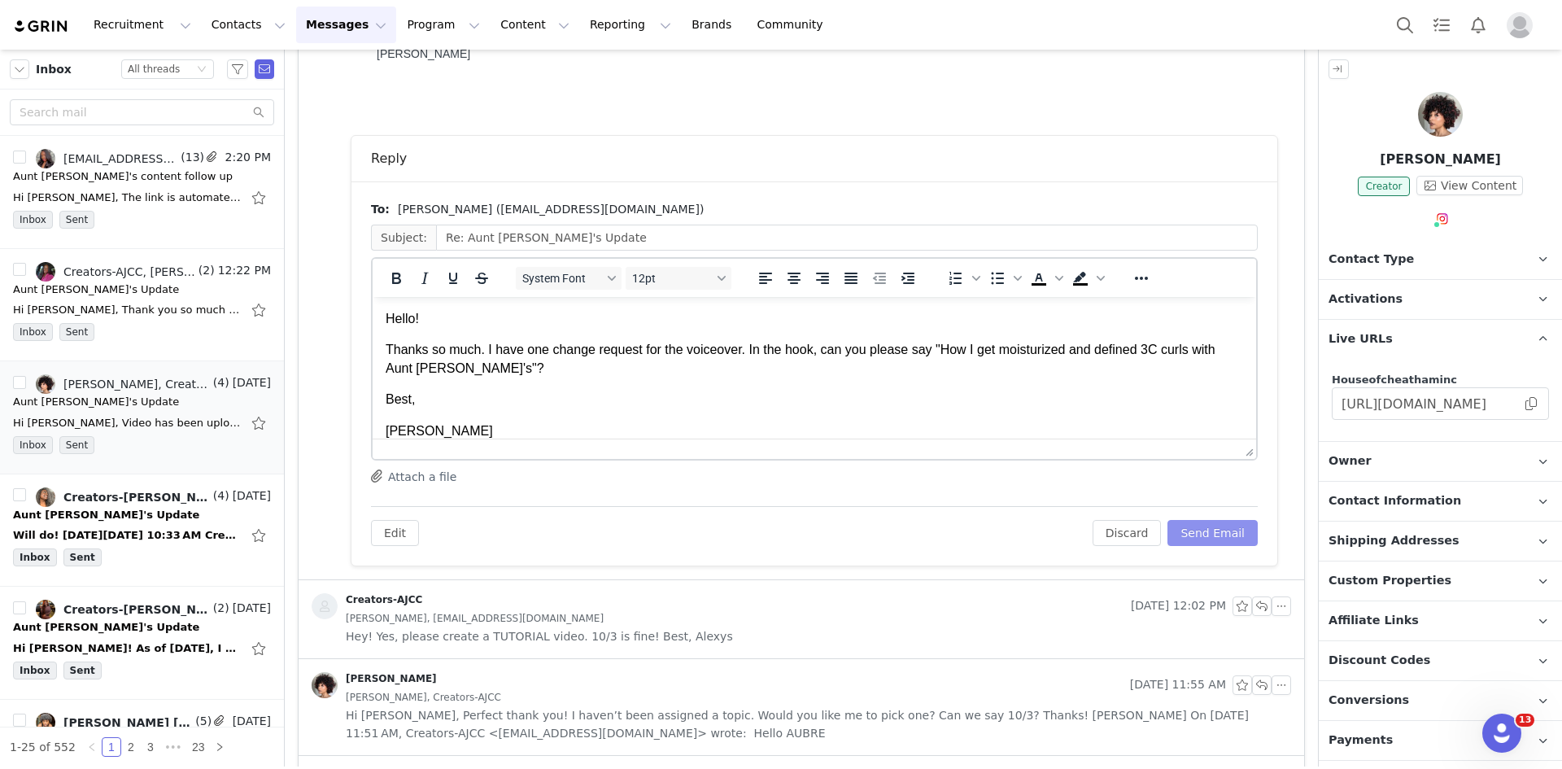
scroll to position [0, 0]
click at [1344, 63] on button "button" at bounding box center [1338, 69] width 20 height 20
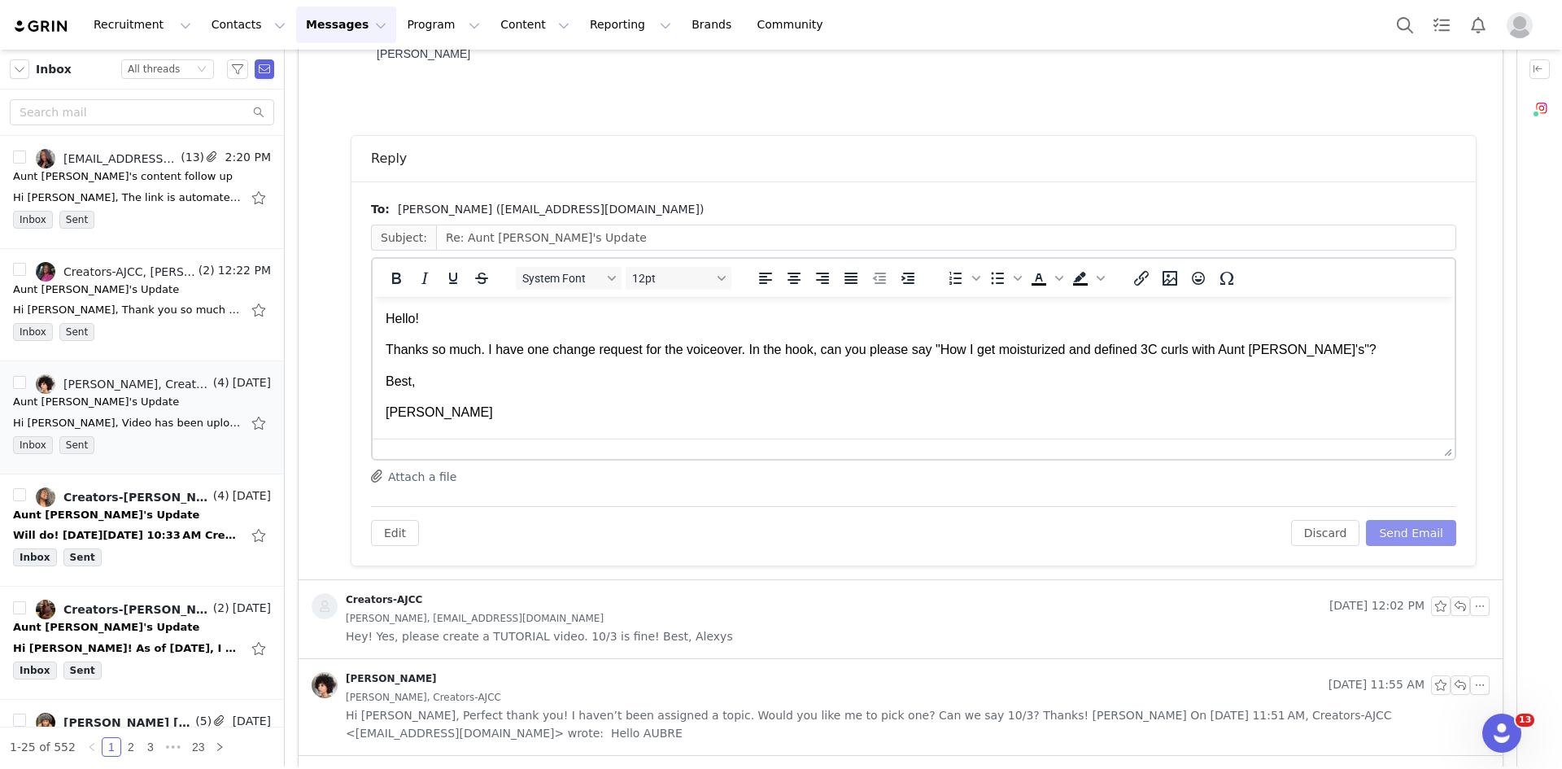
click at [1414, 525] on button "Send Email" at bounding box center [1411, 533] width 90 height 26
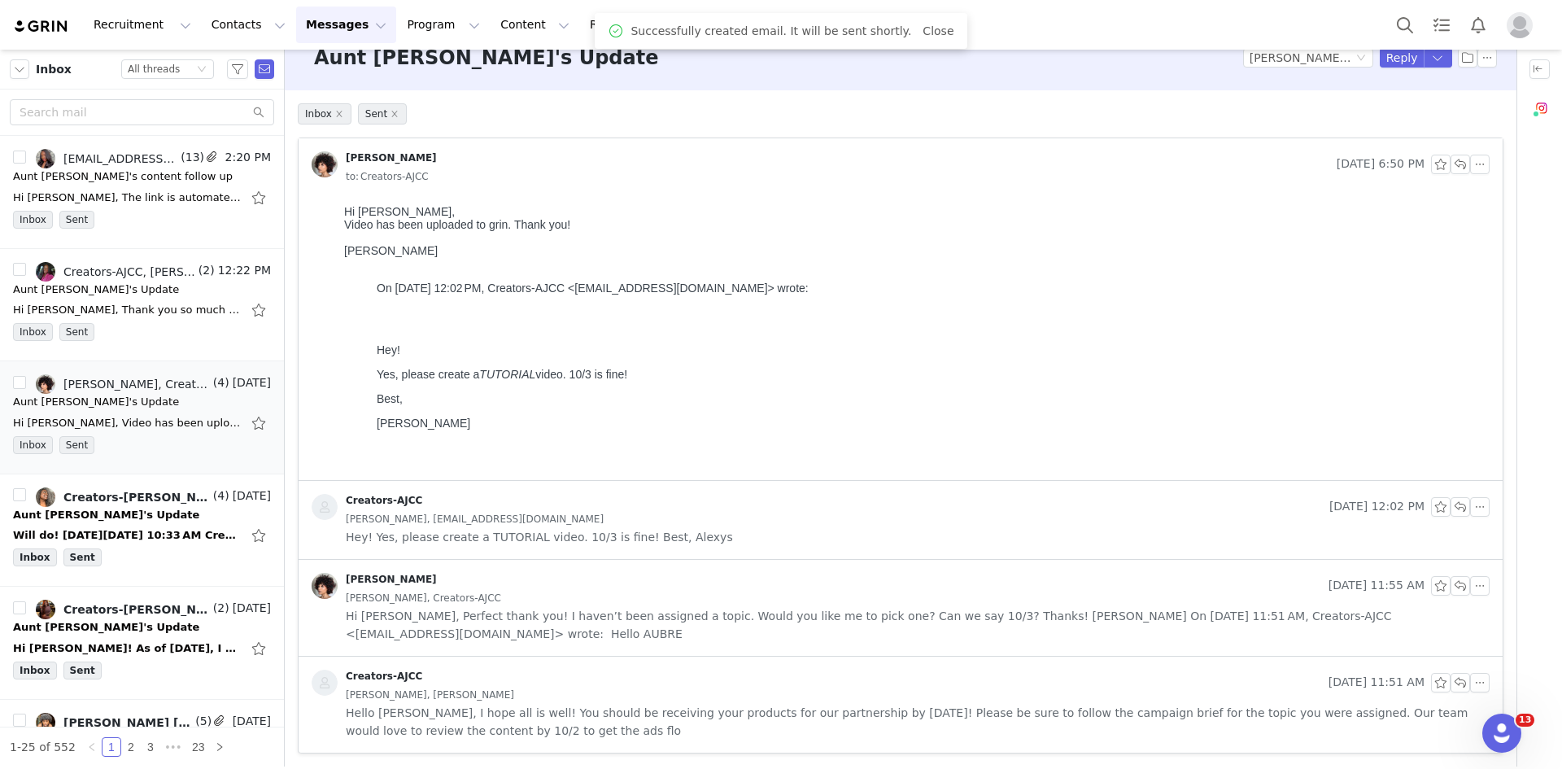
scroll to position [24, 0]
click at [181, 516] on div "Aunt Jackie's Update" at bounding box center [142, 515] width 258 height 16
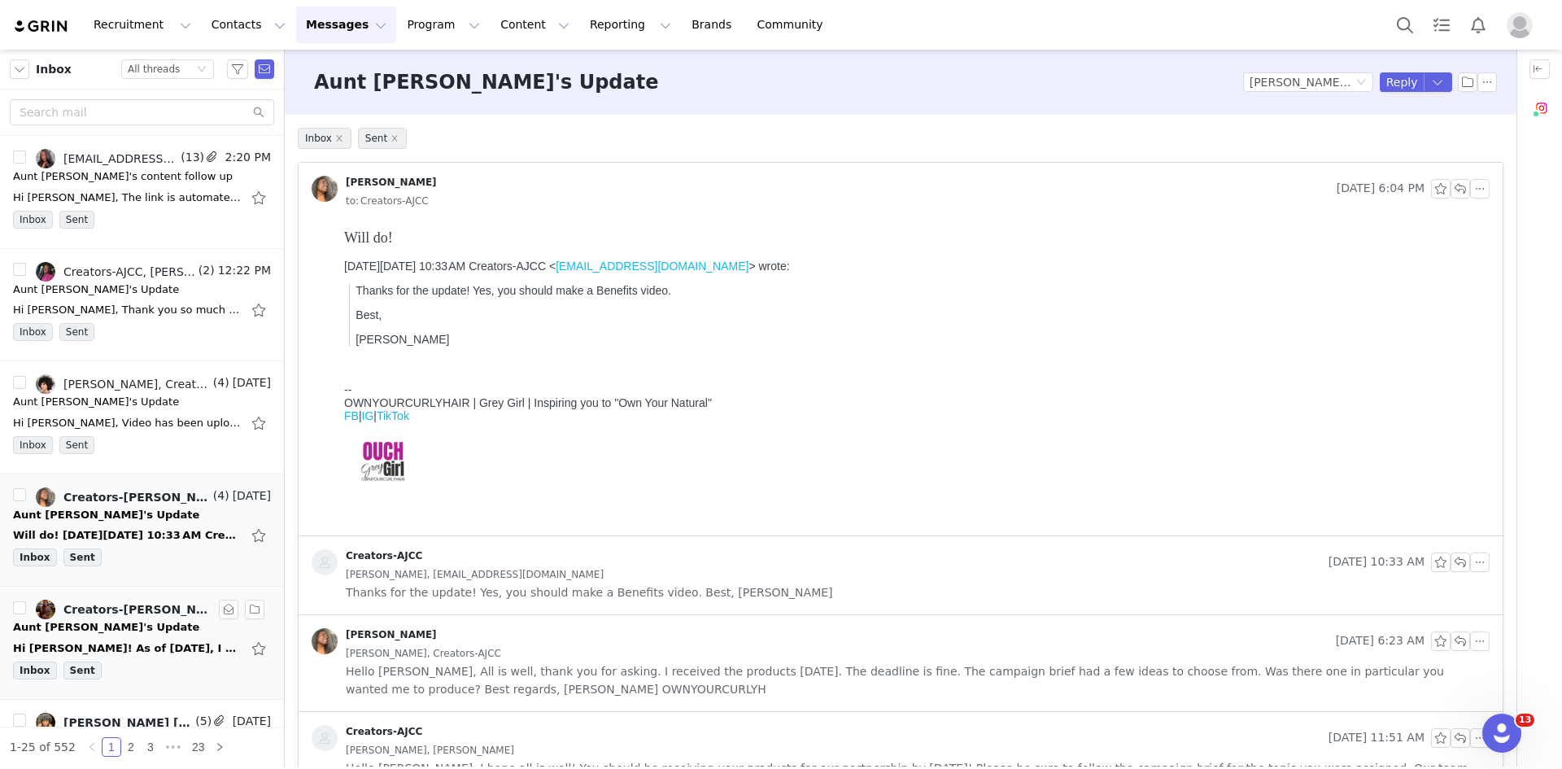
scroll to position [0, 0]
click at [160, 624] on div "Aunt Jackie's Update" at bounding box center [142, 627] width 258 height 16
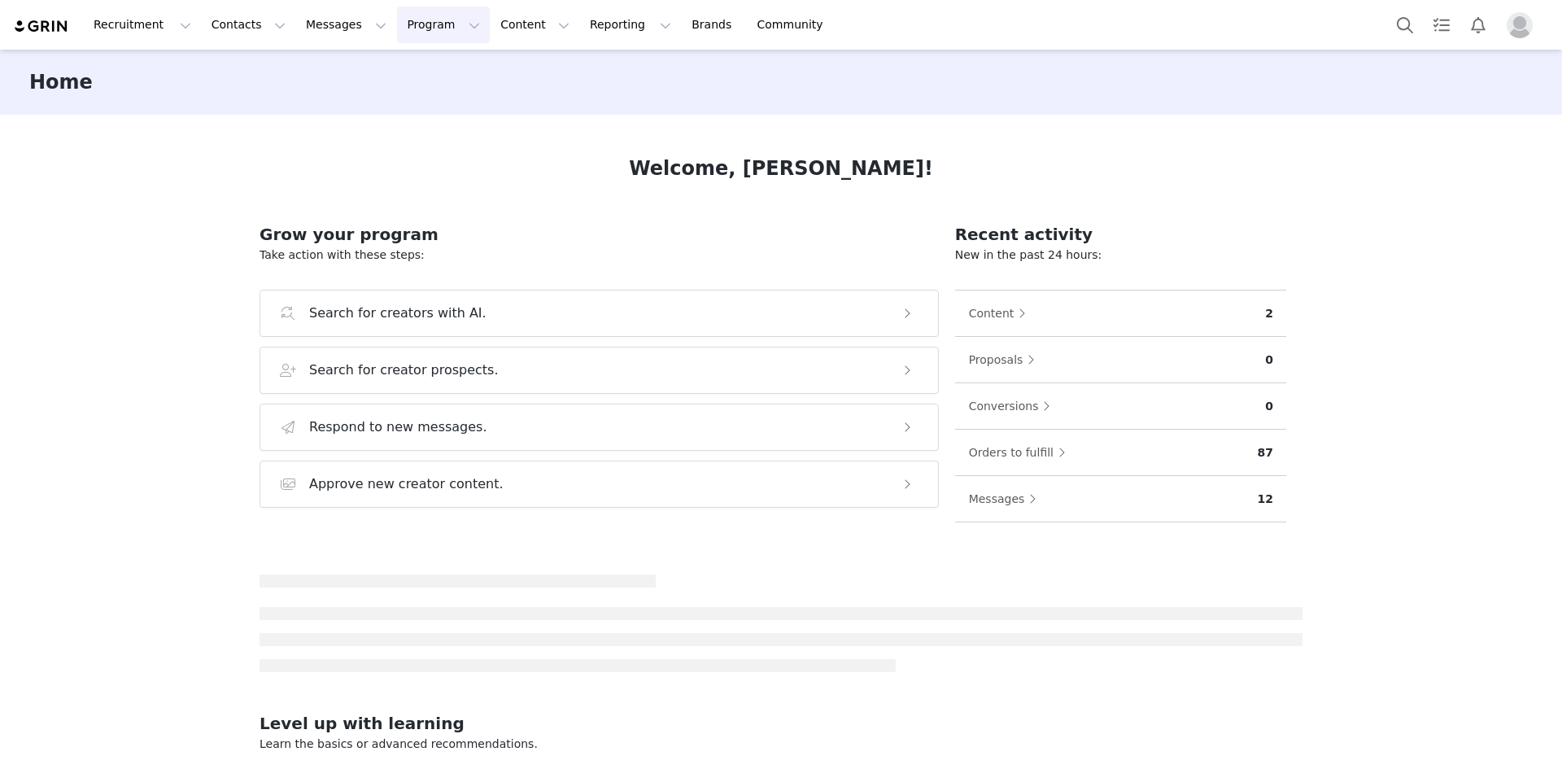
click at [399, 40] on button "Program Program" at bounding box center [443, 25] width 93 height 37
click at [399, 68] on p "Activations" at bounding box center [401, 71] width 63 height 17
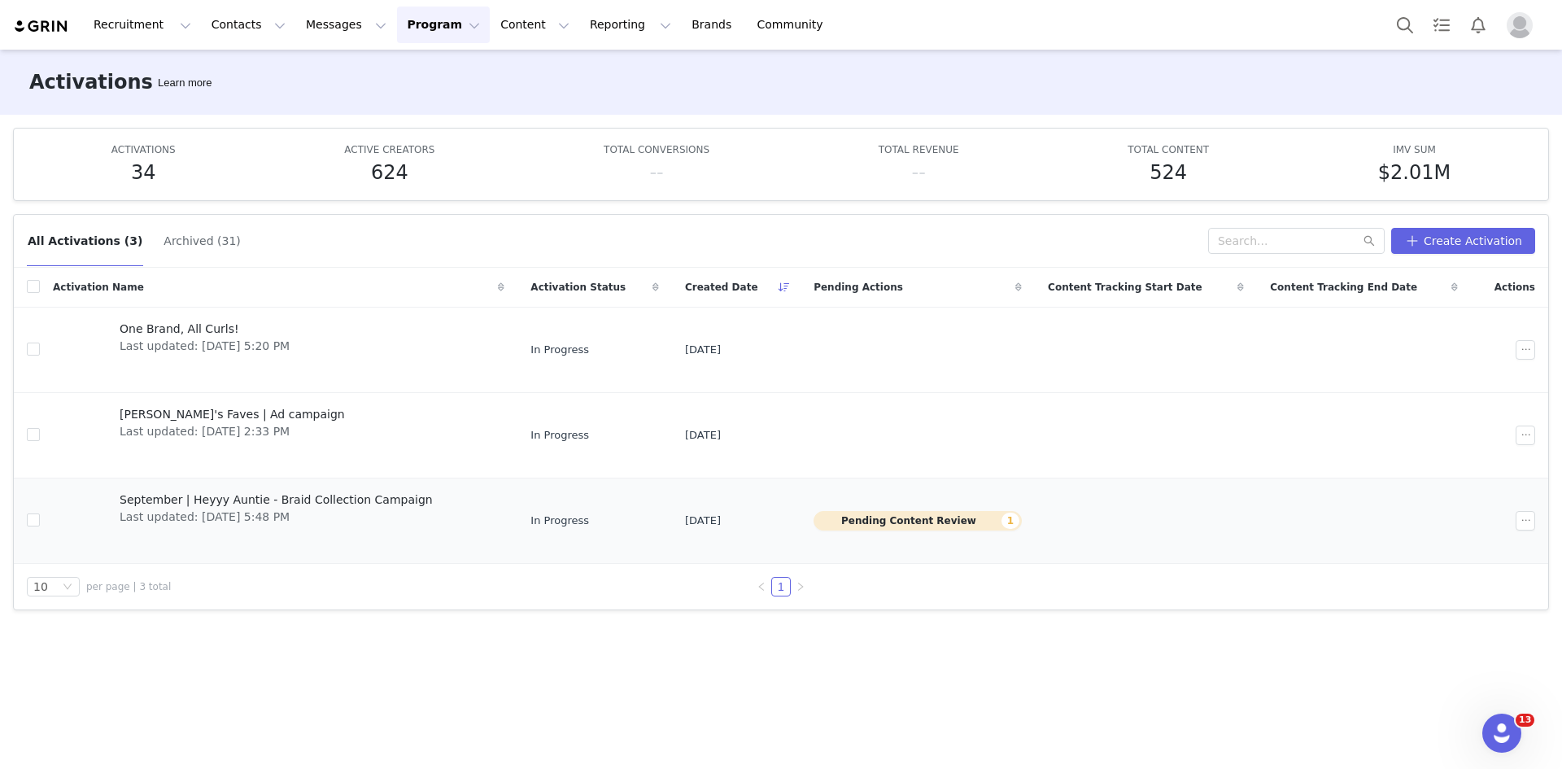
click at [156, 508] on span "Last updated: Aug 20, 2025 5:48 PM" at bounding box center [276, 516] width 313 height 17
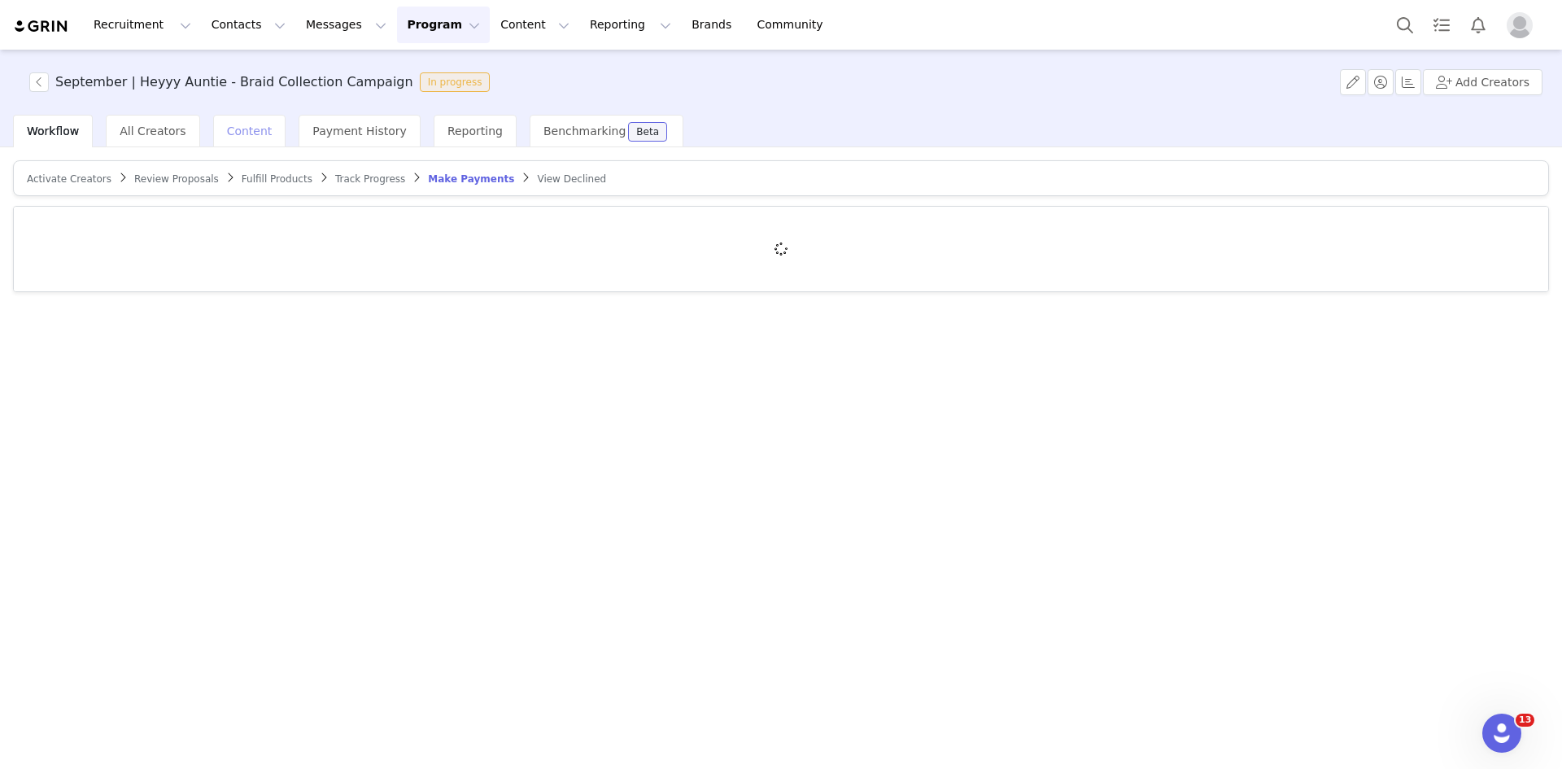
click at [236, 124] on span "Content" at bounding box center [250, 130] width 46 height 13
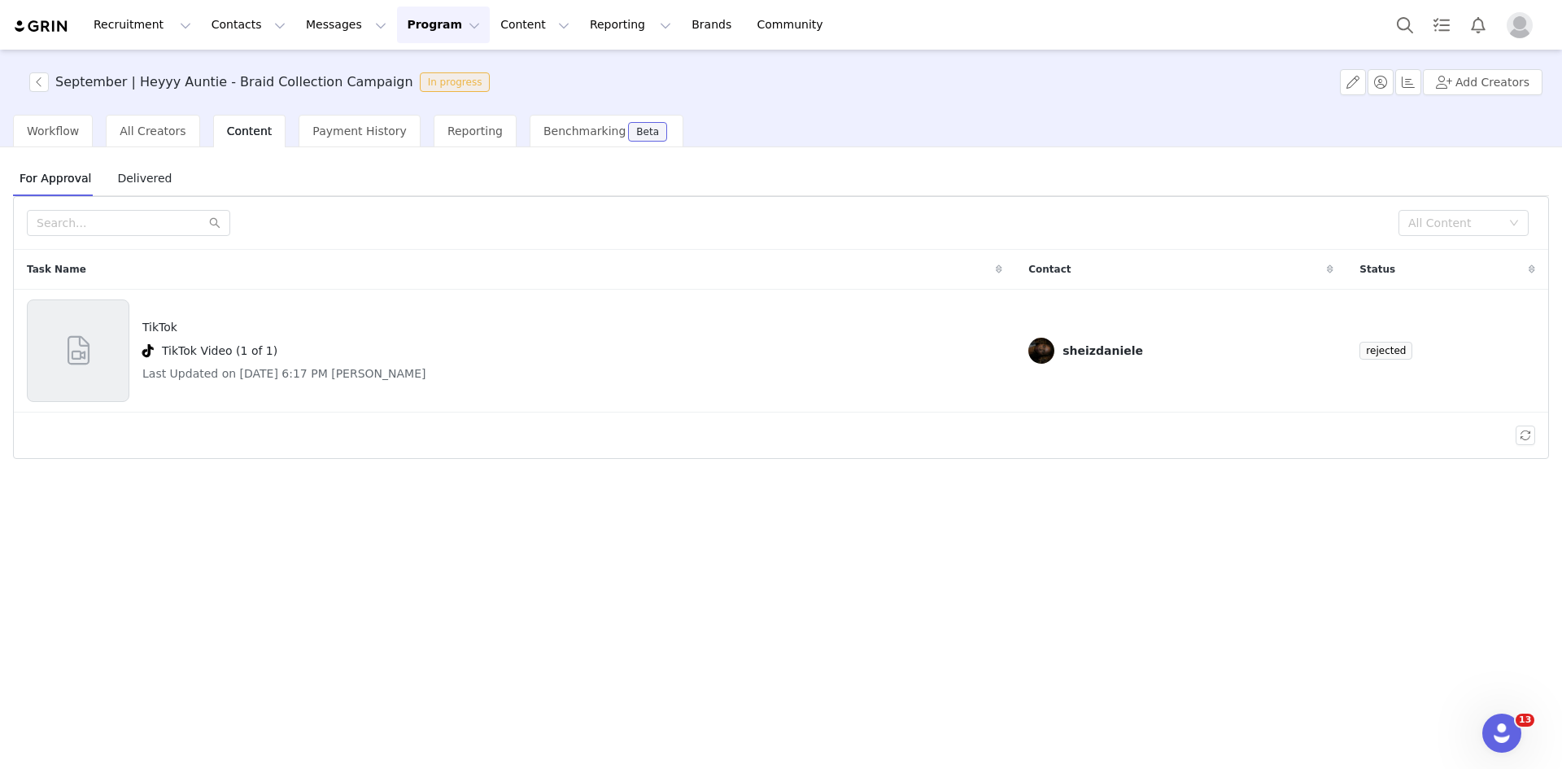
click at [133, 178] on span "Delivered" at bounding box center [145, 178] width 68 height 26
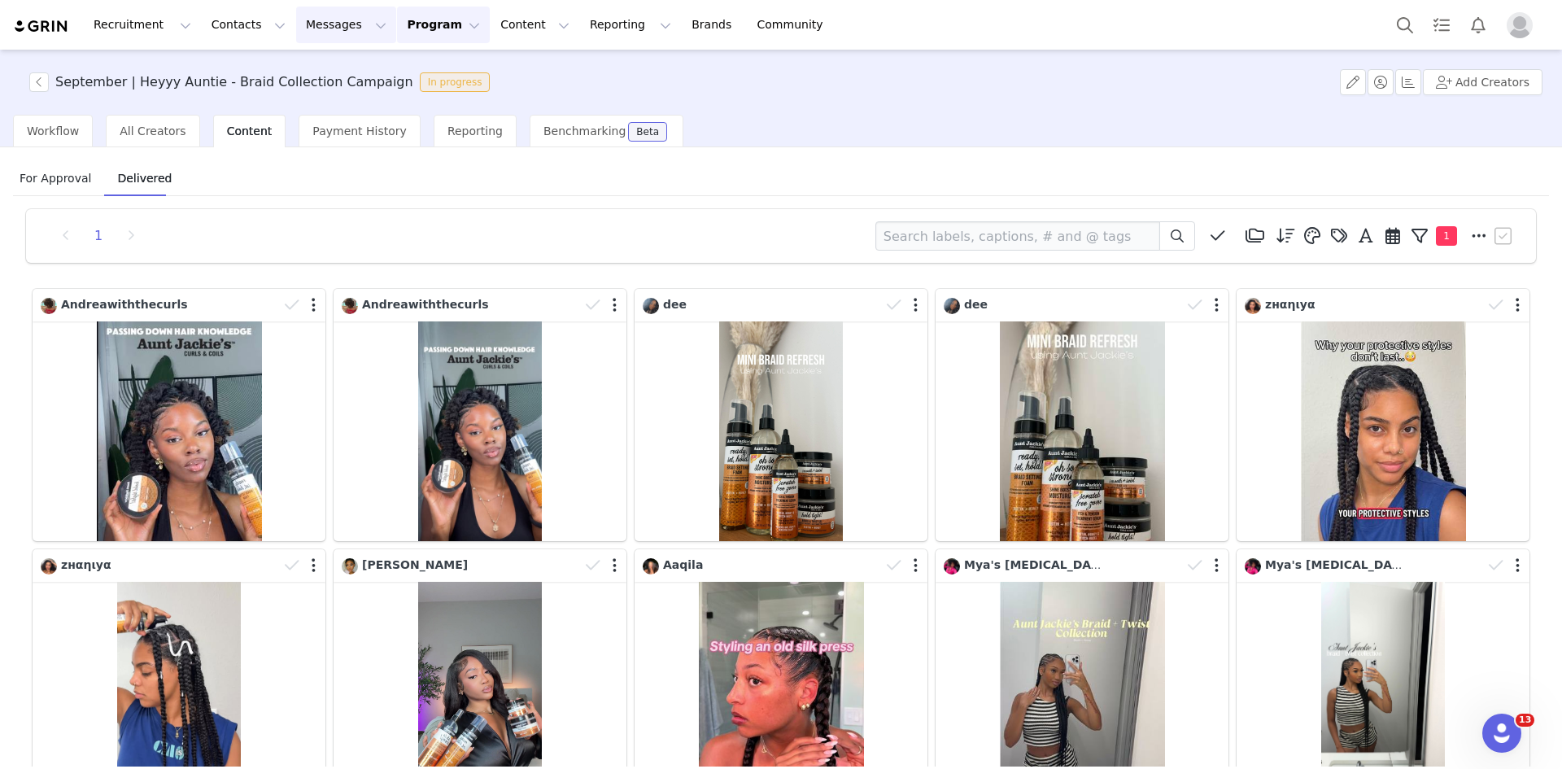
click at [300, 19] on button "Messages Messages" at bounding box center [346, 25] width 100 height 37
click at [397, 17] on button "Program Program" at bounding box center [443, 25] width 93 height 37
click at [387, 68] on p "Activations" at bounding box center [401, 71] width 63 height 17
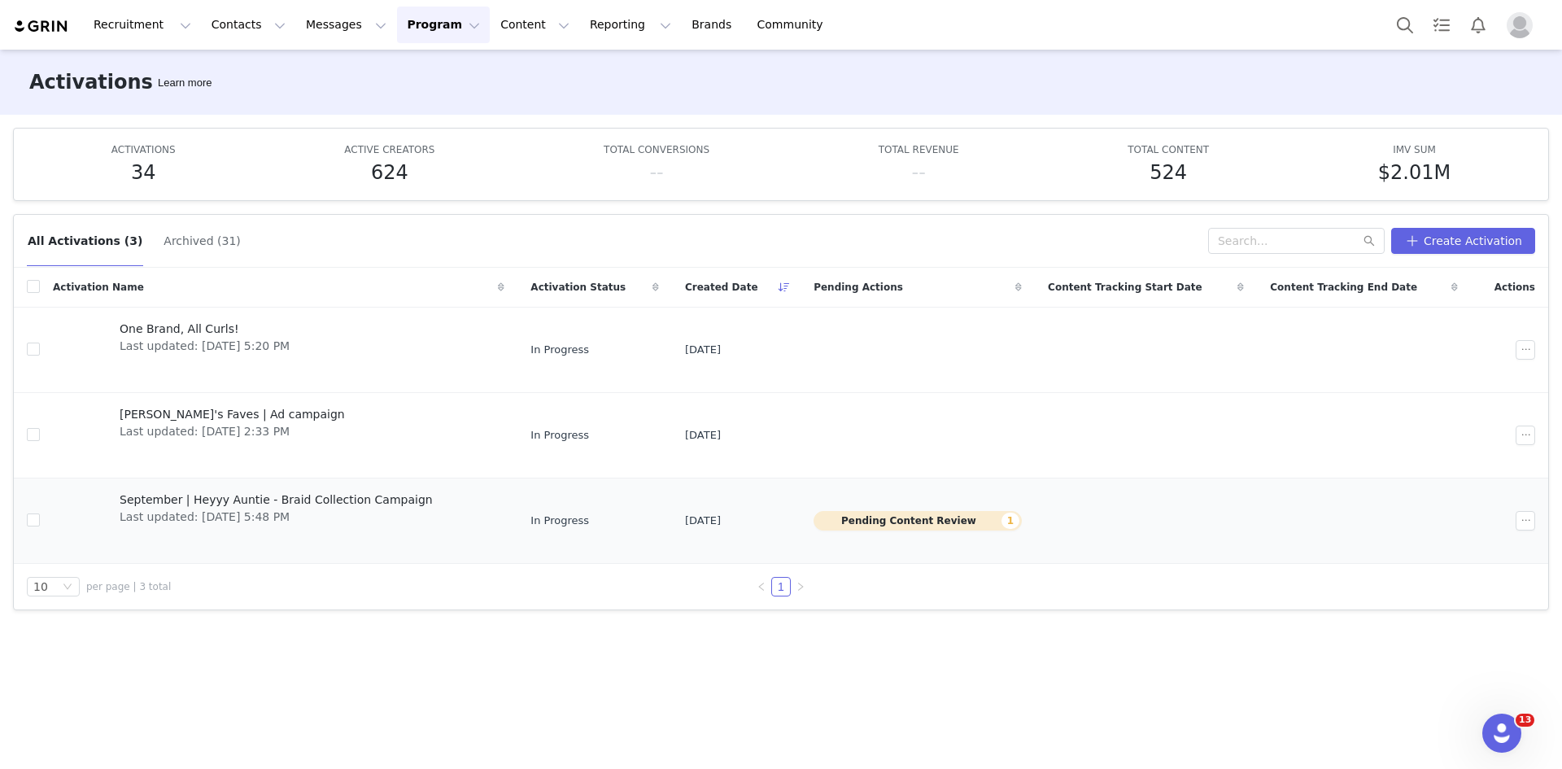
click at [205, 488] on div "September | Heyyy Auntie - Braid Collection Campaign Last updated: [DATE] 5:48 …" at bounding box center [276, 520] width 333 height 65
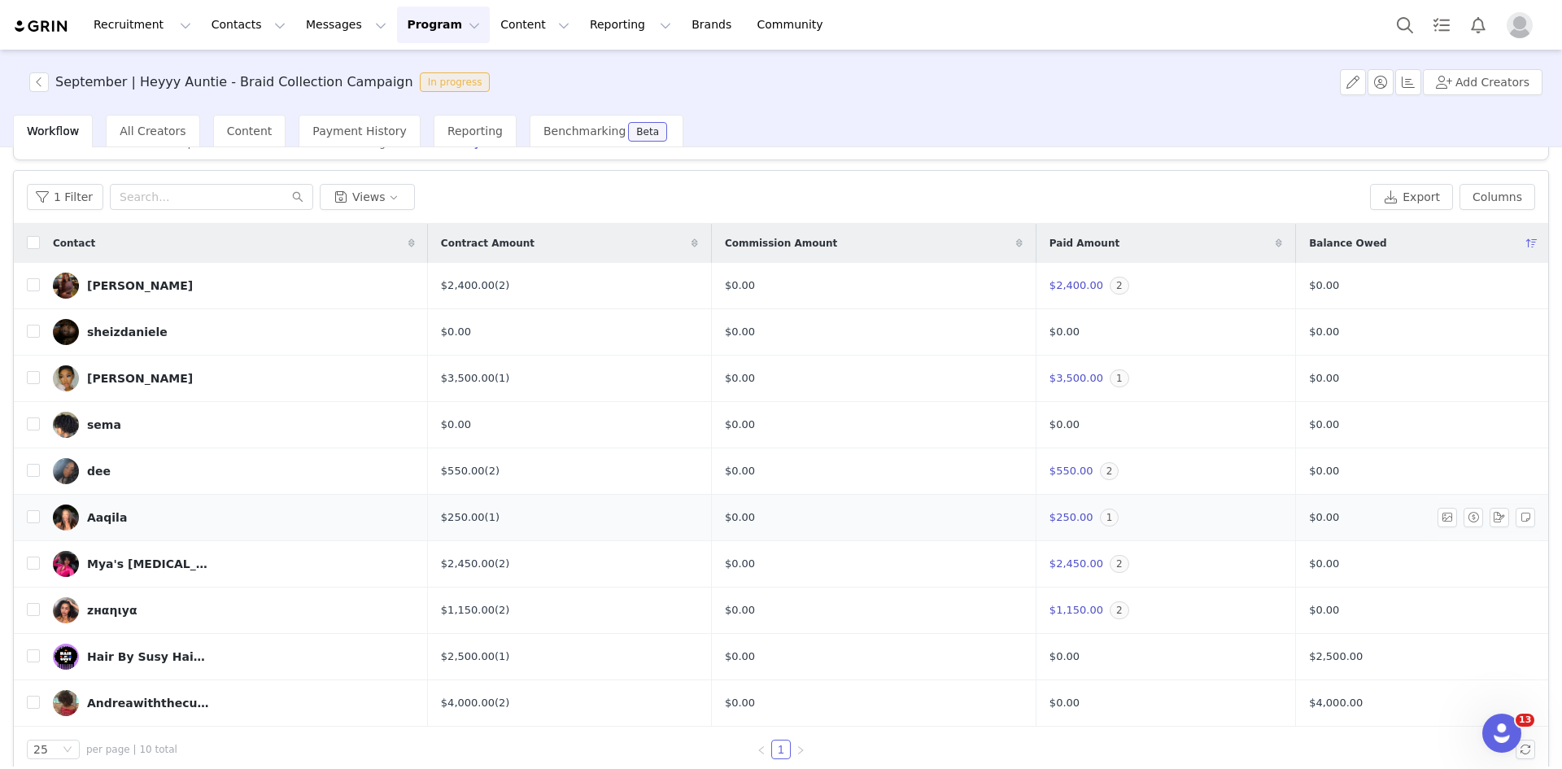
scroll to position [55, 0]
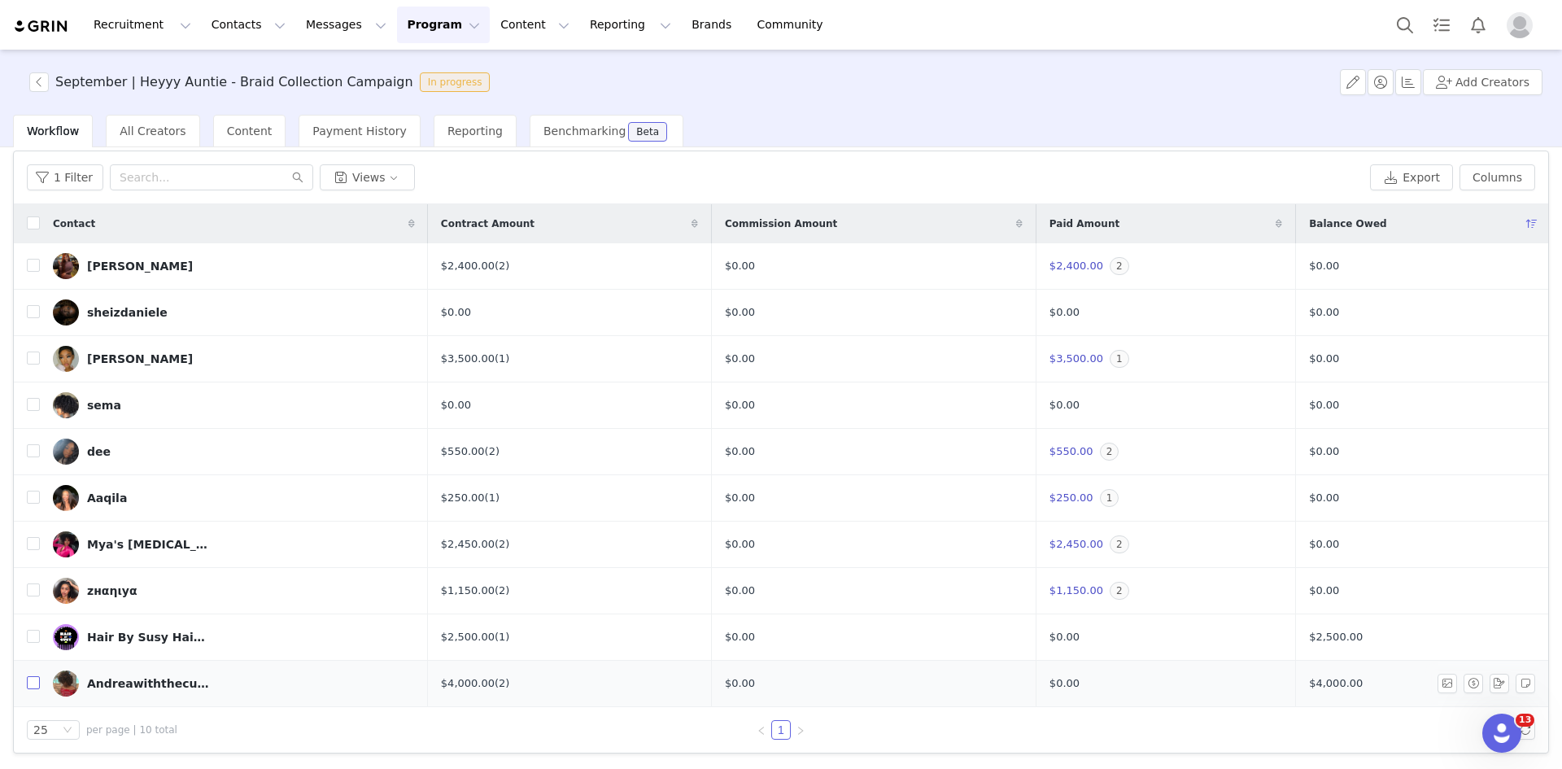
click at [27, 684] on input "checkbox" at bounding box center [33, 682] width 13 height 13
checkbox input "true"
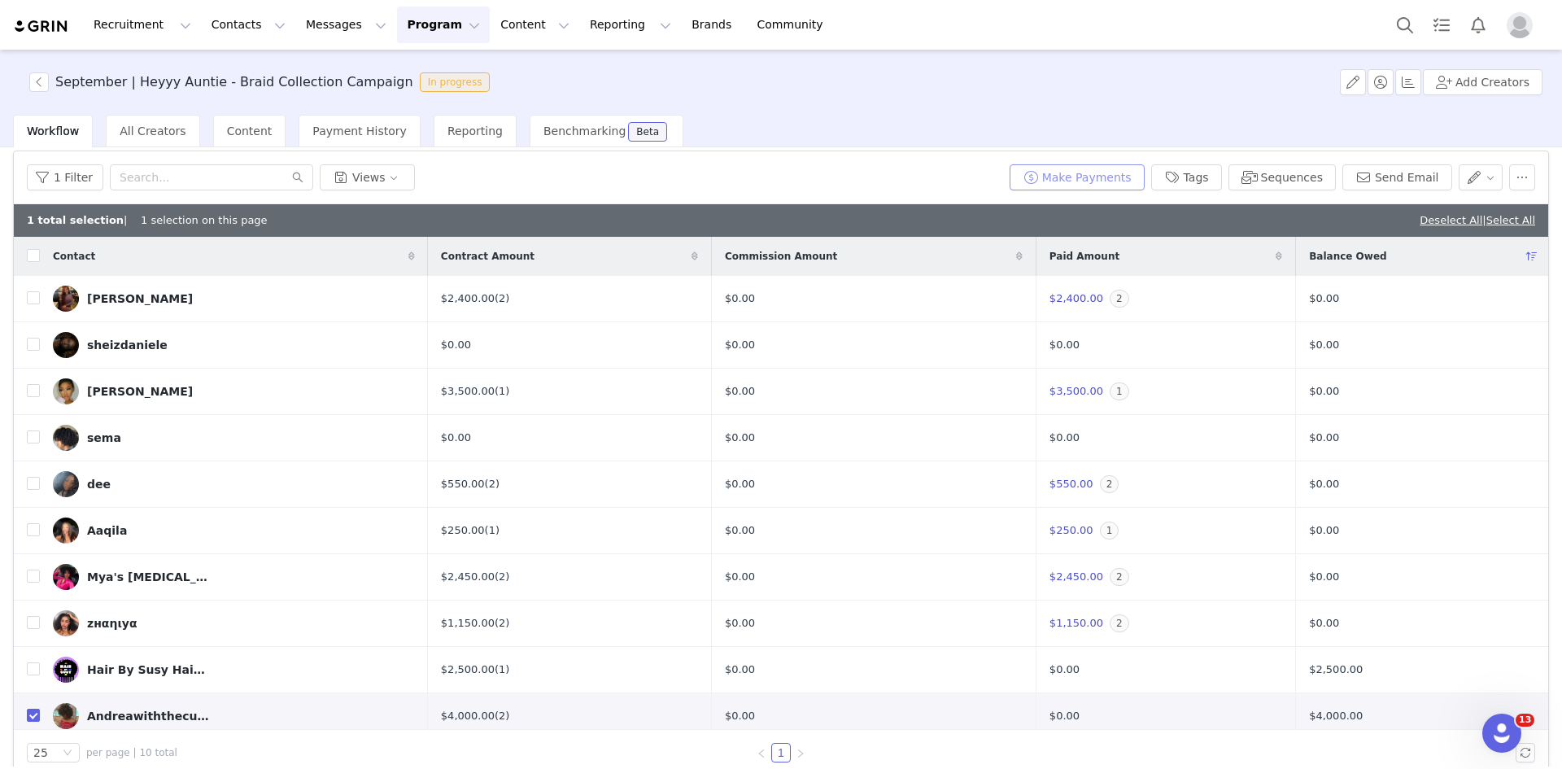
click at [1080, 166] on button "Make Payments" at bounding box center [1076, 177] width 135 height 26
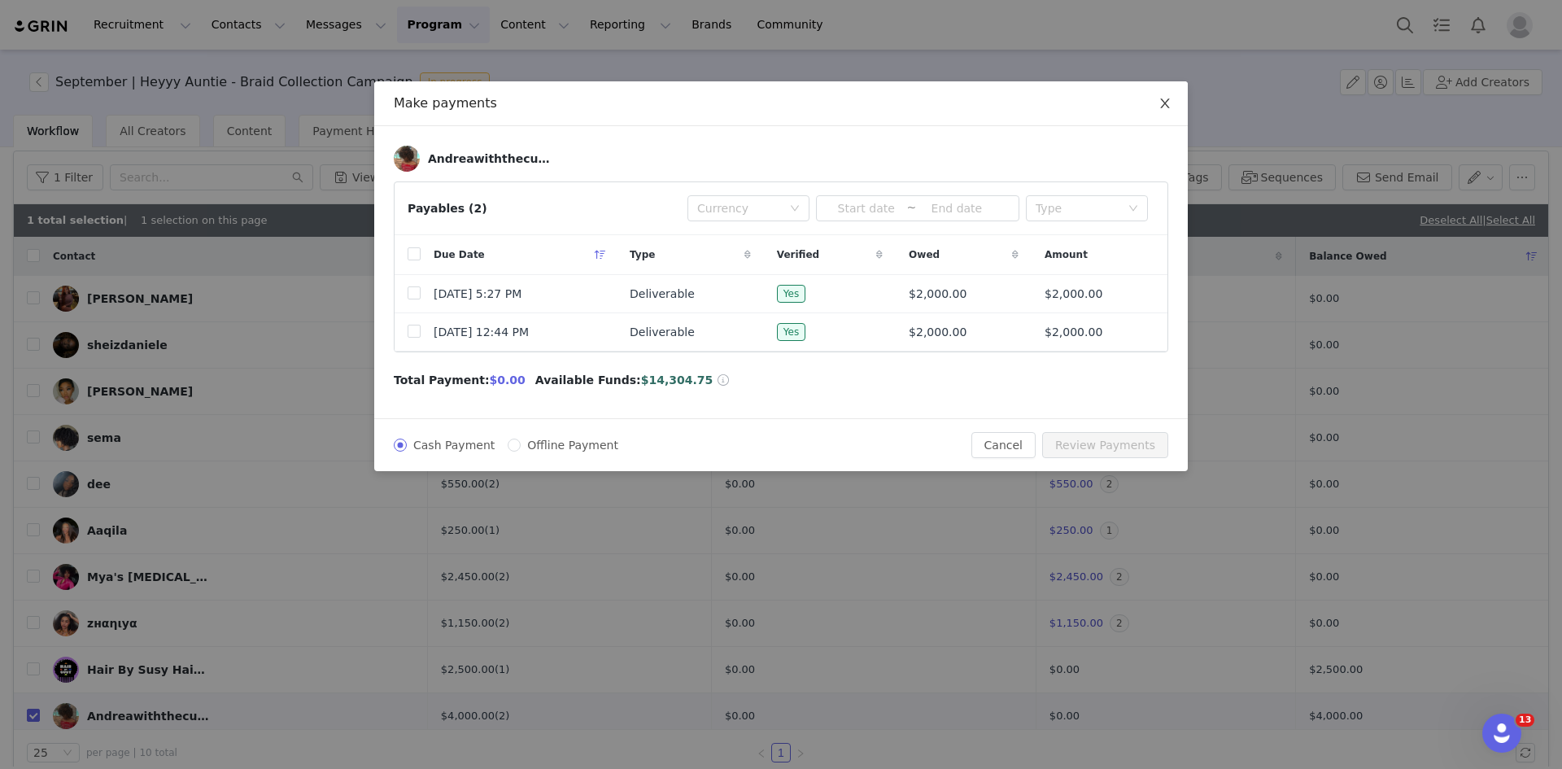
click at [1162, 107] on icon "icon: close" at bounding box center [1164, 103] width 9 height 10
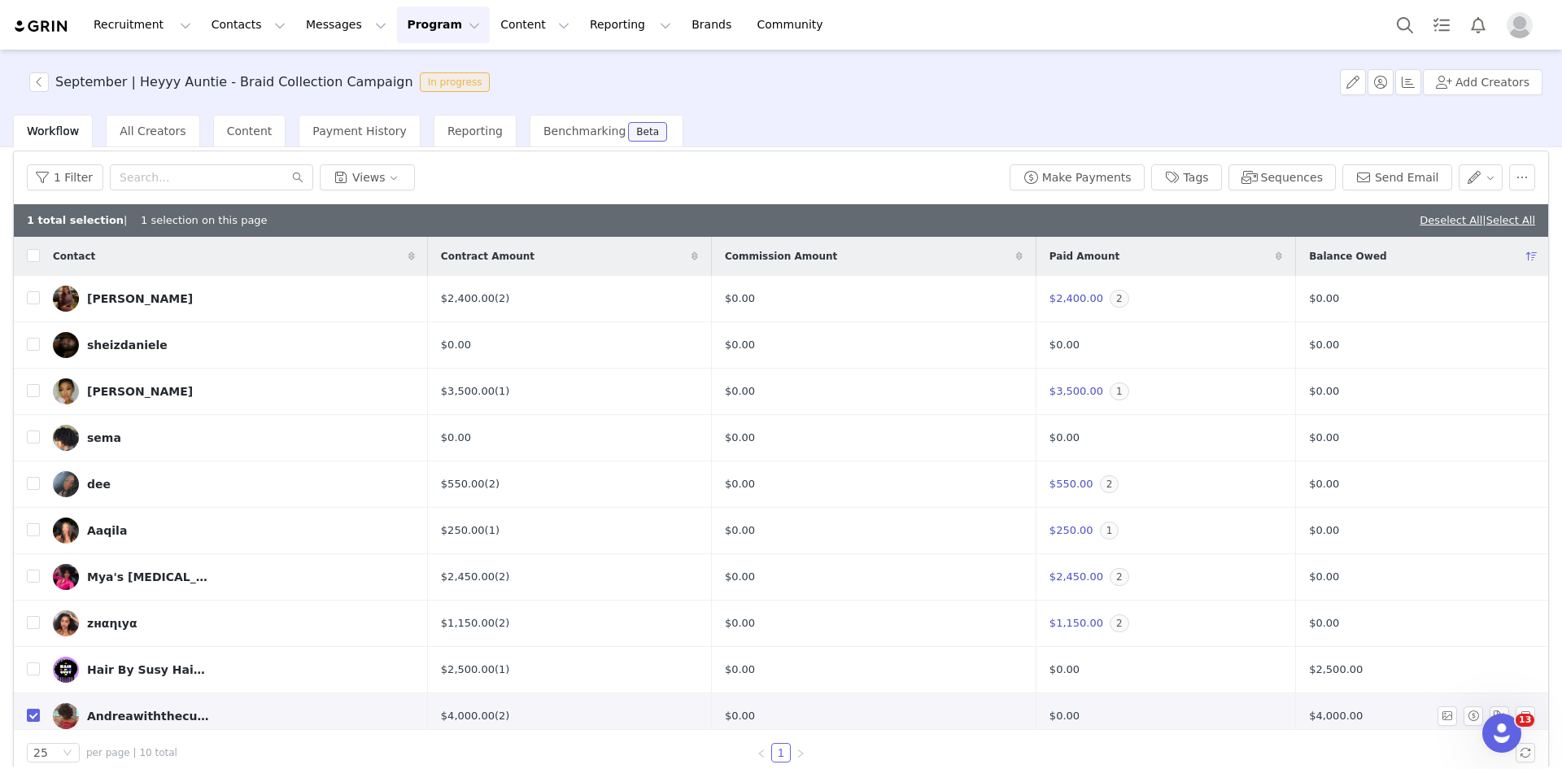
click at [59, 711] on img at bounding box center [66, 716] width 26 height 26
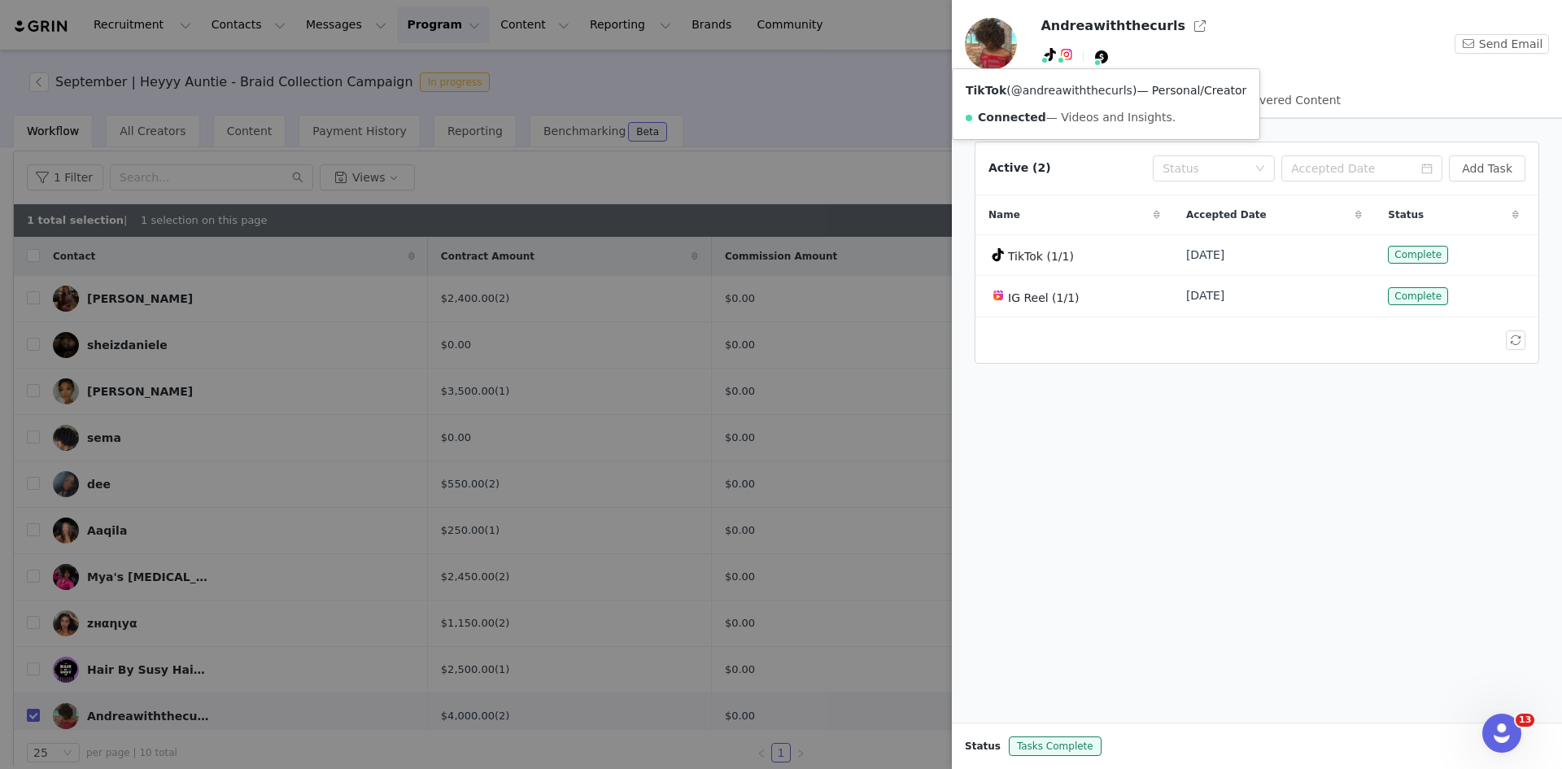
click at [1040, 88] on link "@andreawiththecurls" at bounding box center [1071, 90] width 121 height 13
click at [672, 80] on div at bounding box center [781, 384] width 1562 height 769
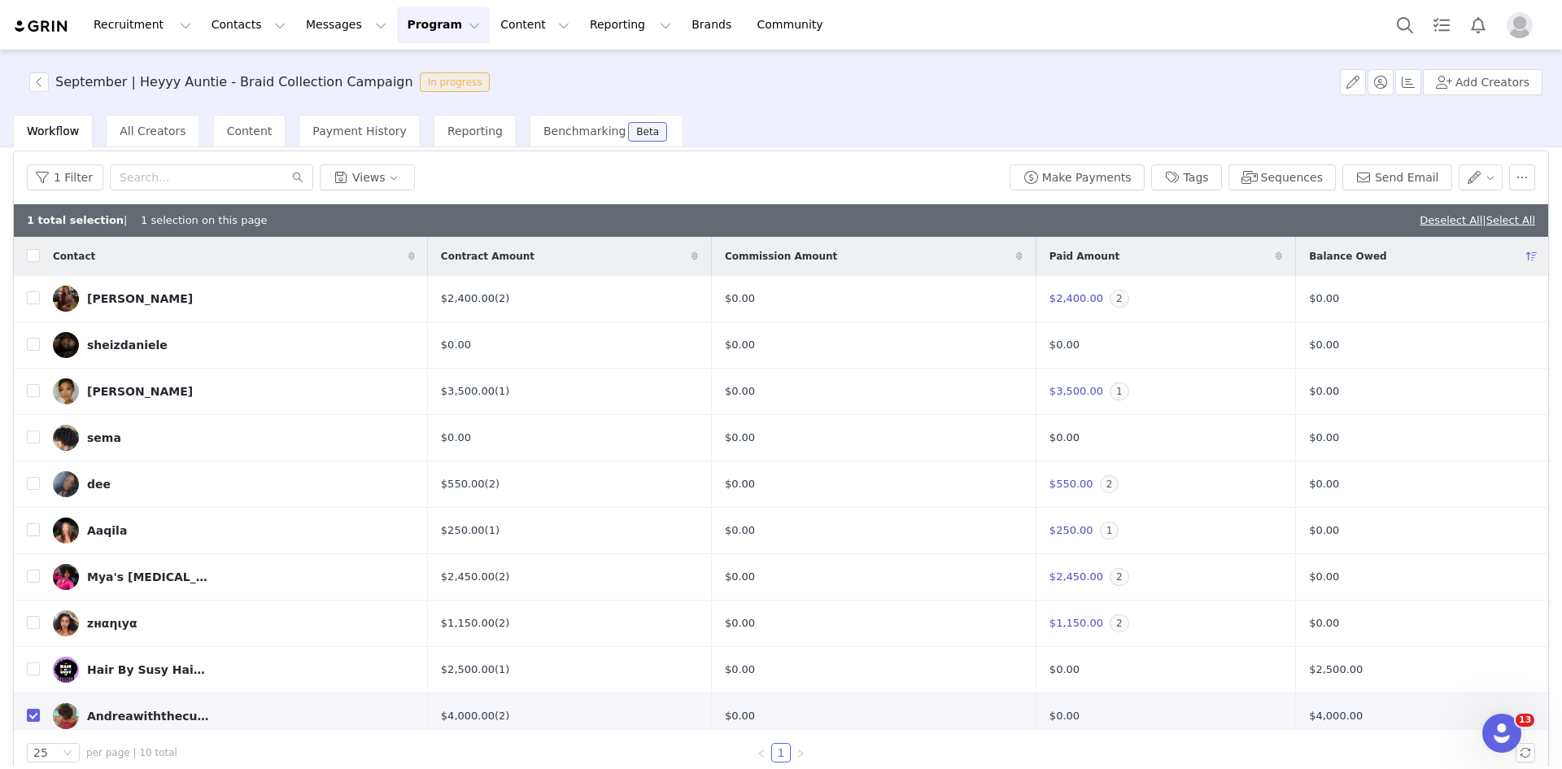
scroll to position [10, 0]
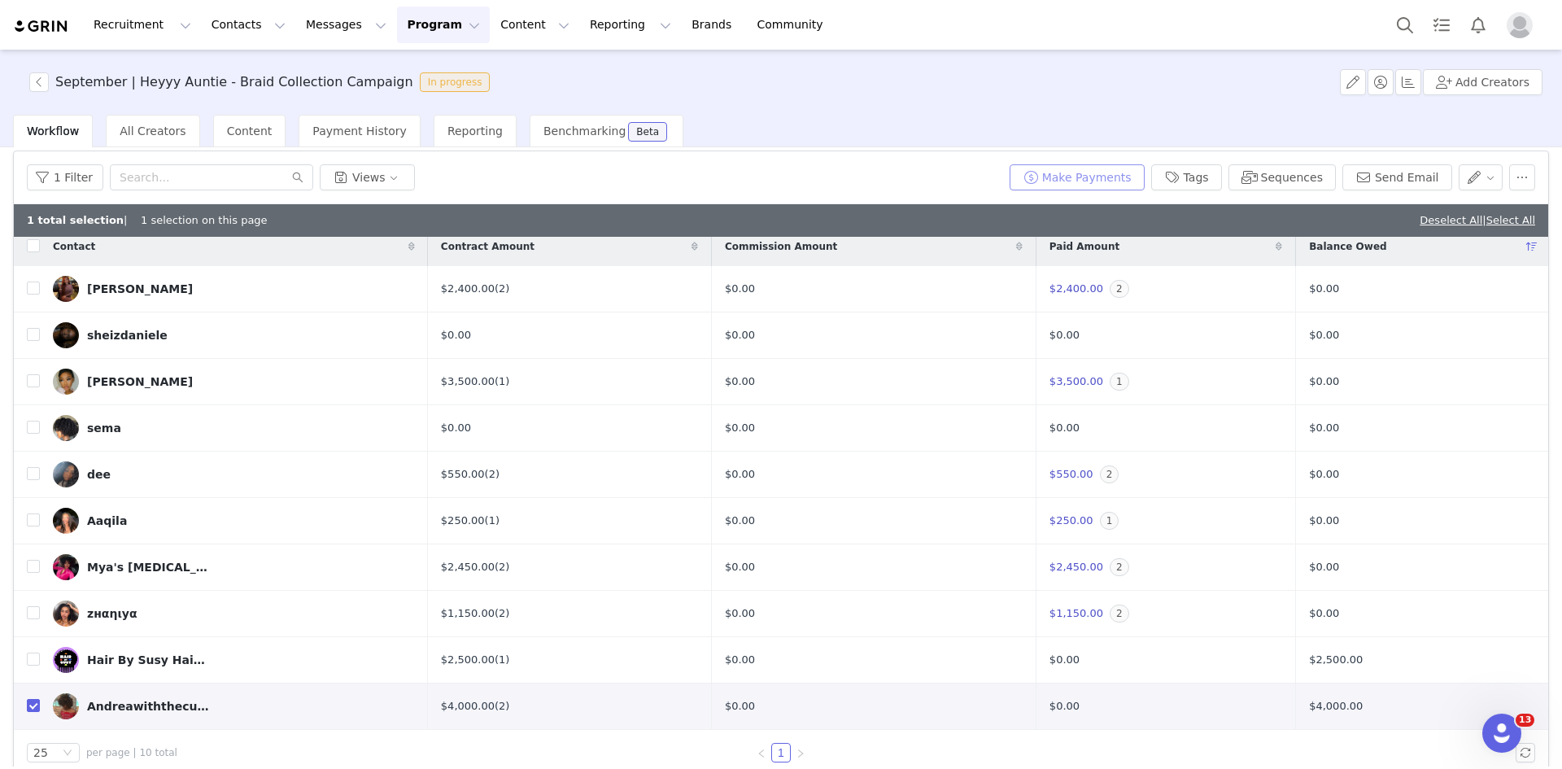
click at [1096, 170] on button "Make Payments" at bounding box center [1076, 177] width 135 height 26
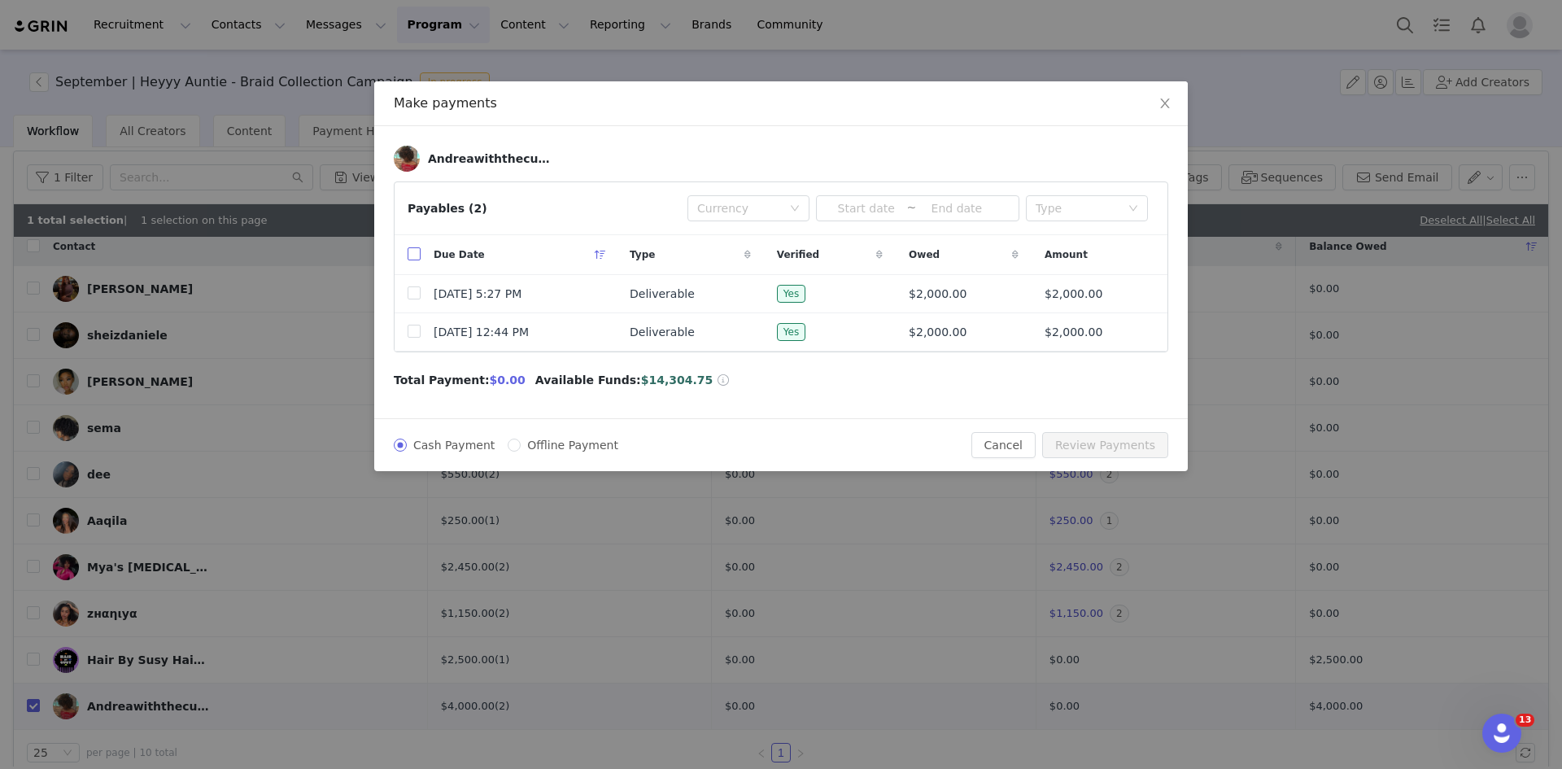
click at [408, 253] on input "checkbox" at bounding box center [414, 253] width 13 height 13
checkbox input "true"
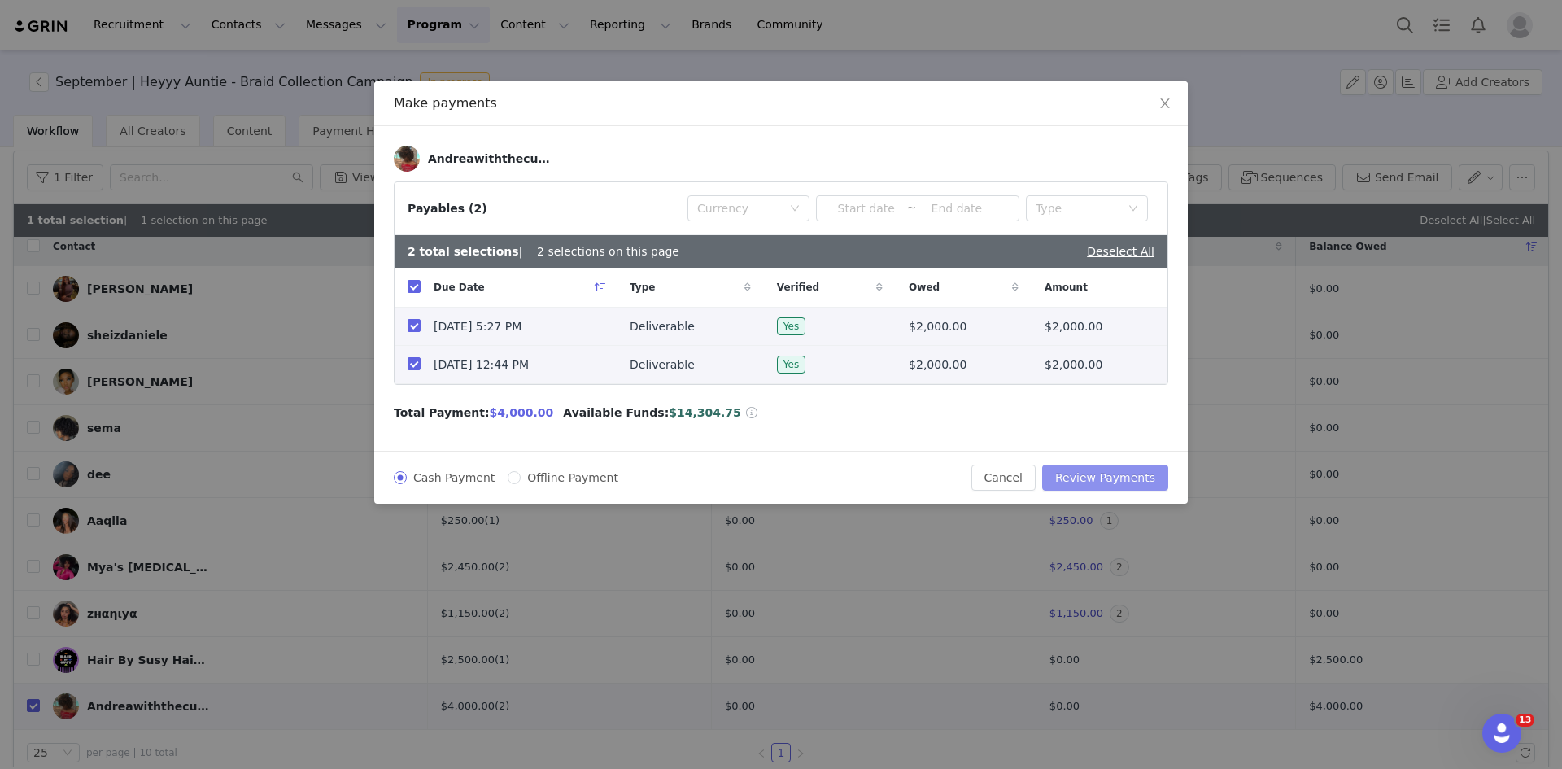
click at [1084, 478] on button "Review Payments" at bounding box center [1105, 477] width 126 height 26
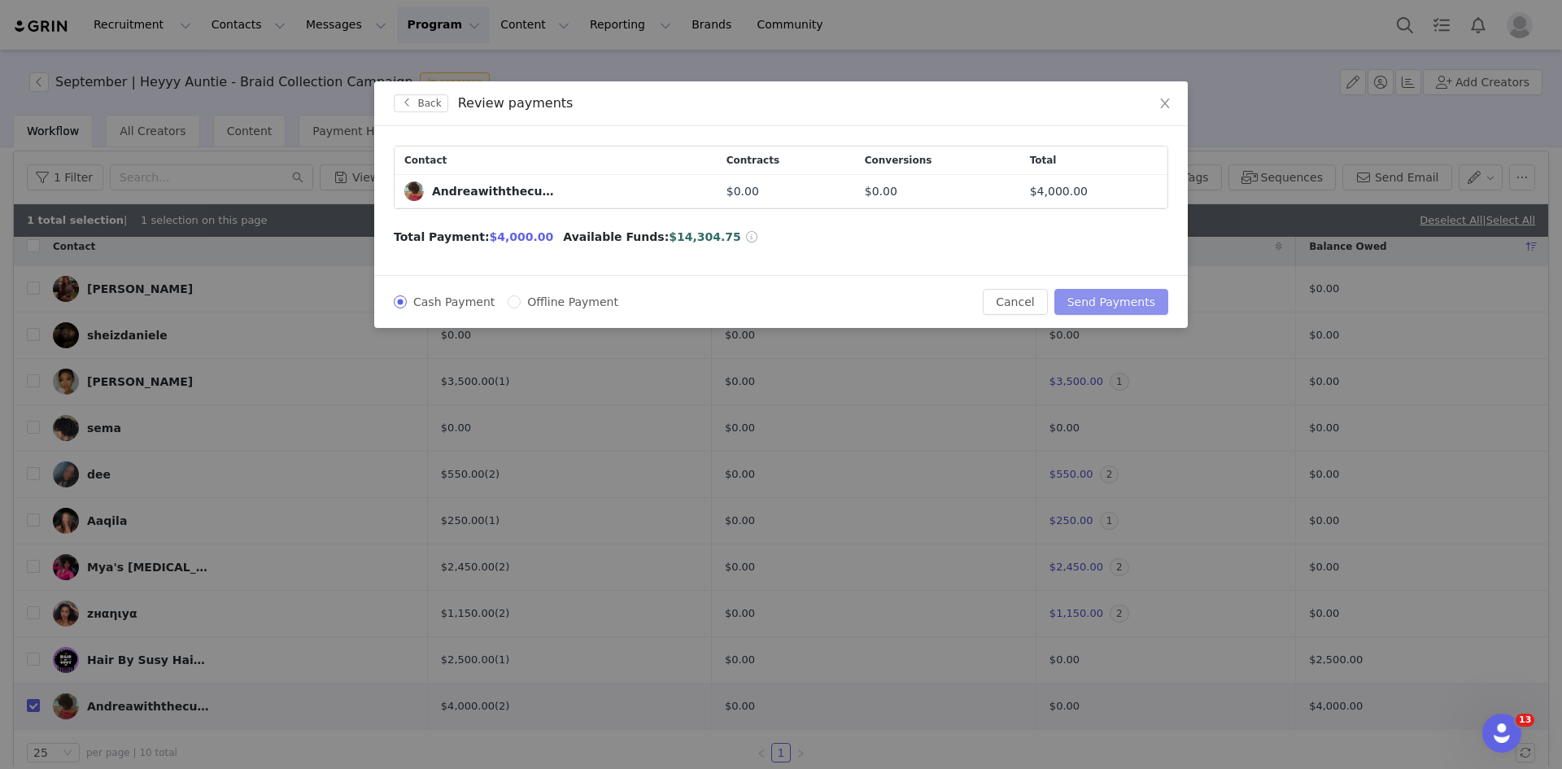
click at [1123, 298] on button "Send Payments" at bounding box center [1111, 302] width 114 height 26
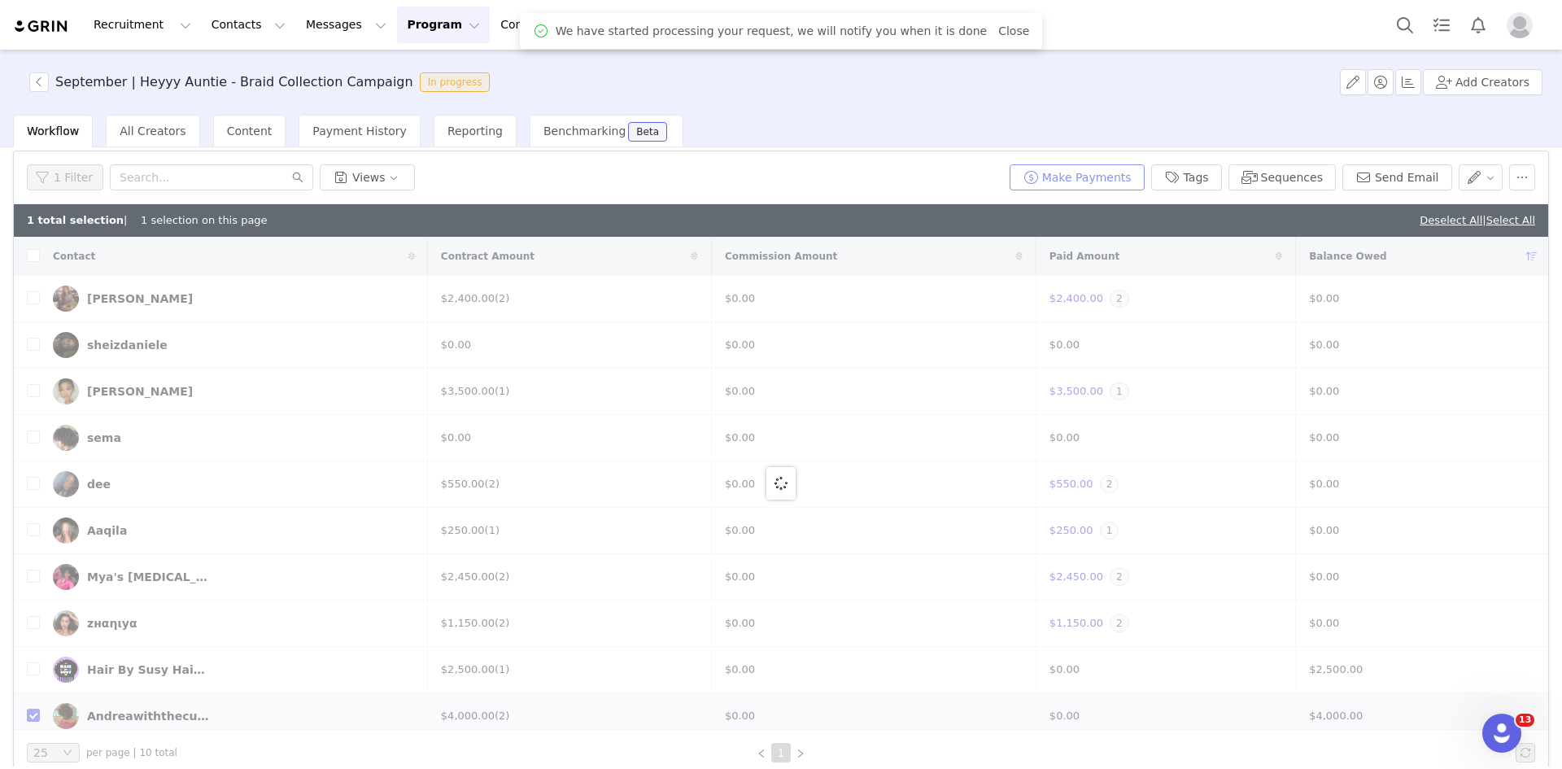
checkbox input "true"
checkbox input "false"
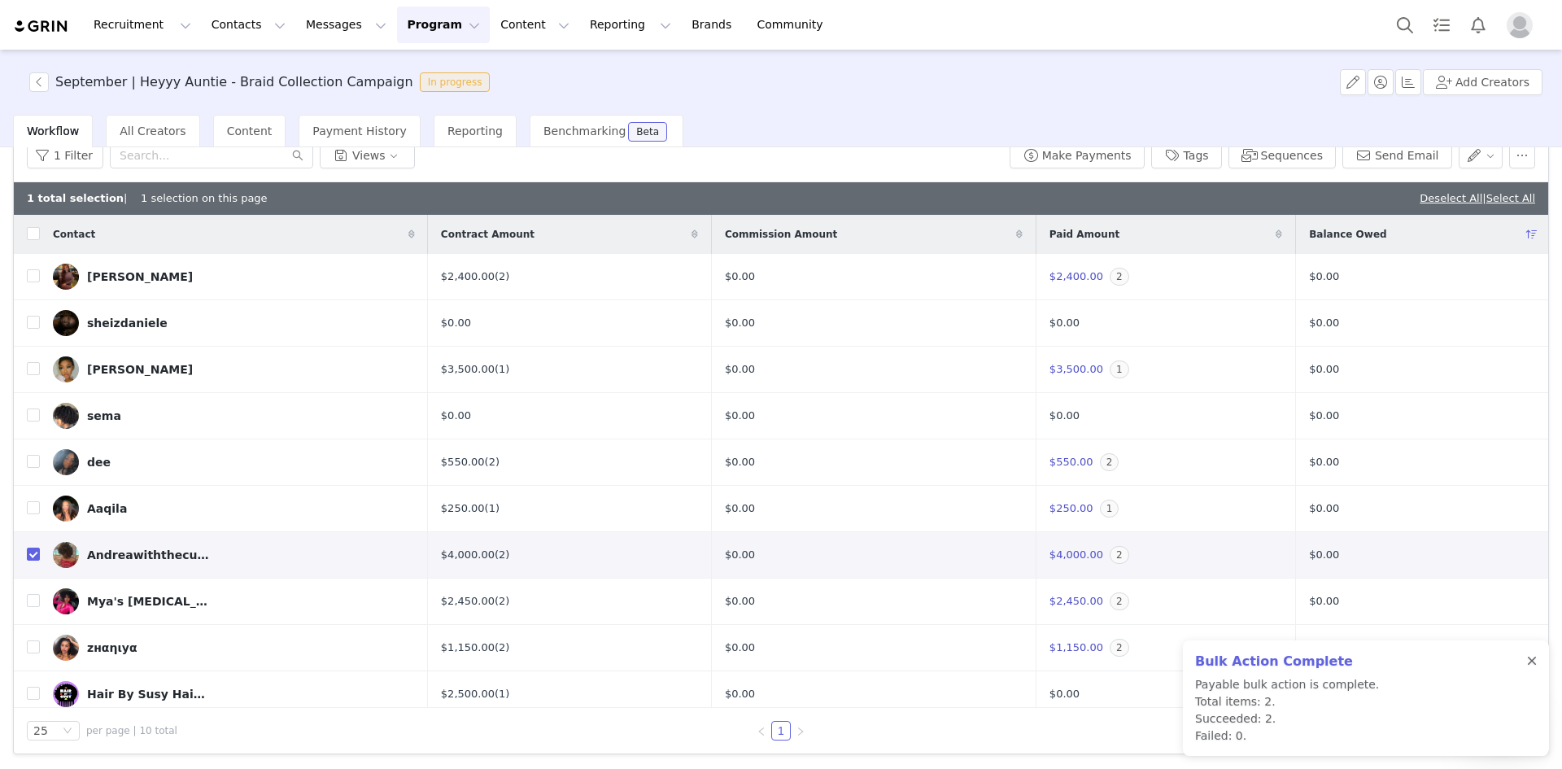
click at [1528, 655] on div at bounding box center [1532, 661] width 10 height 13
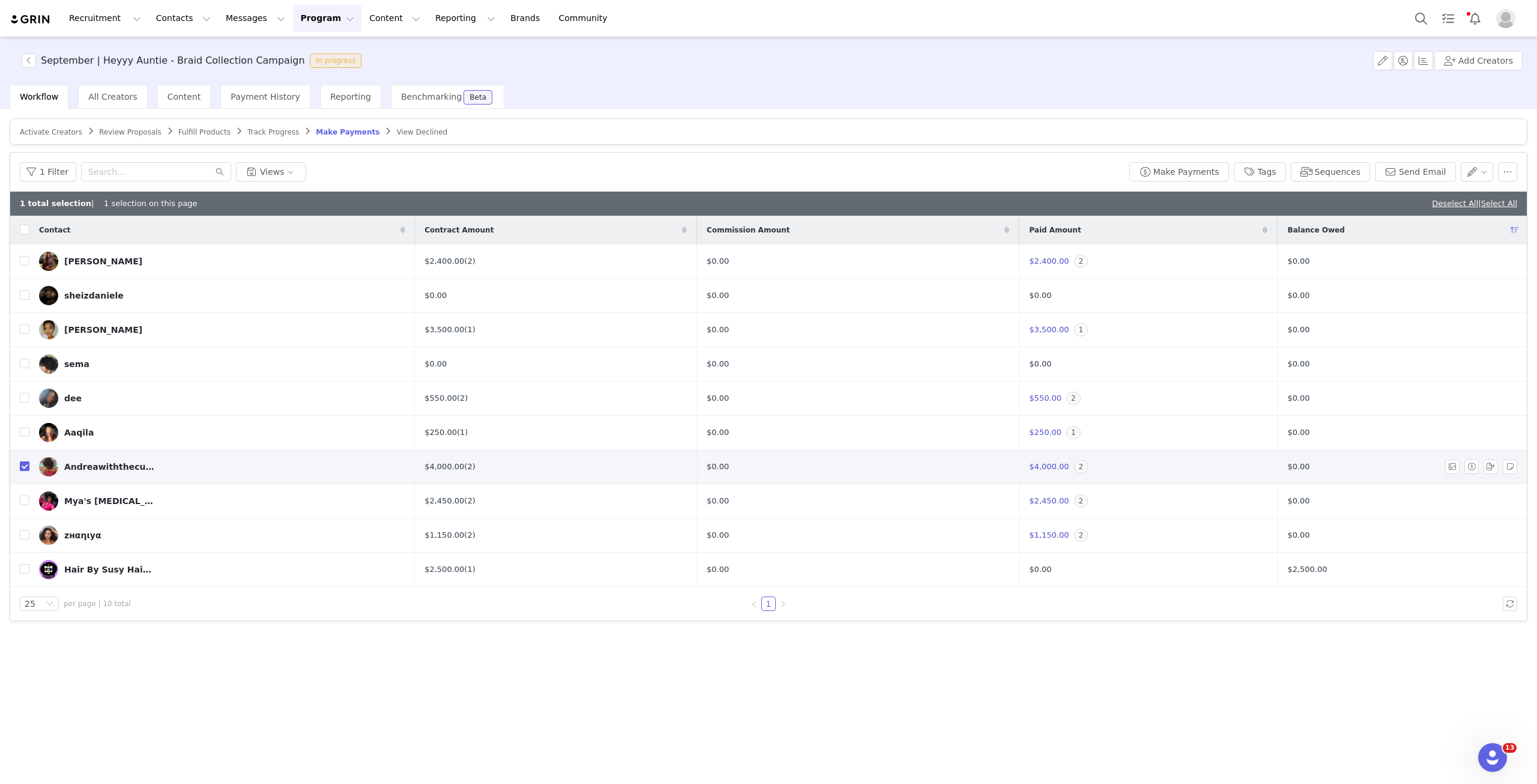
click at [27, 464] on input "checkbox" at bounding box center [24, 466] width 10 height 10
checkbox input "false"
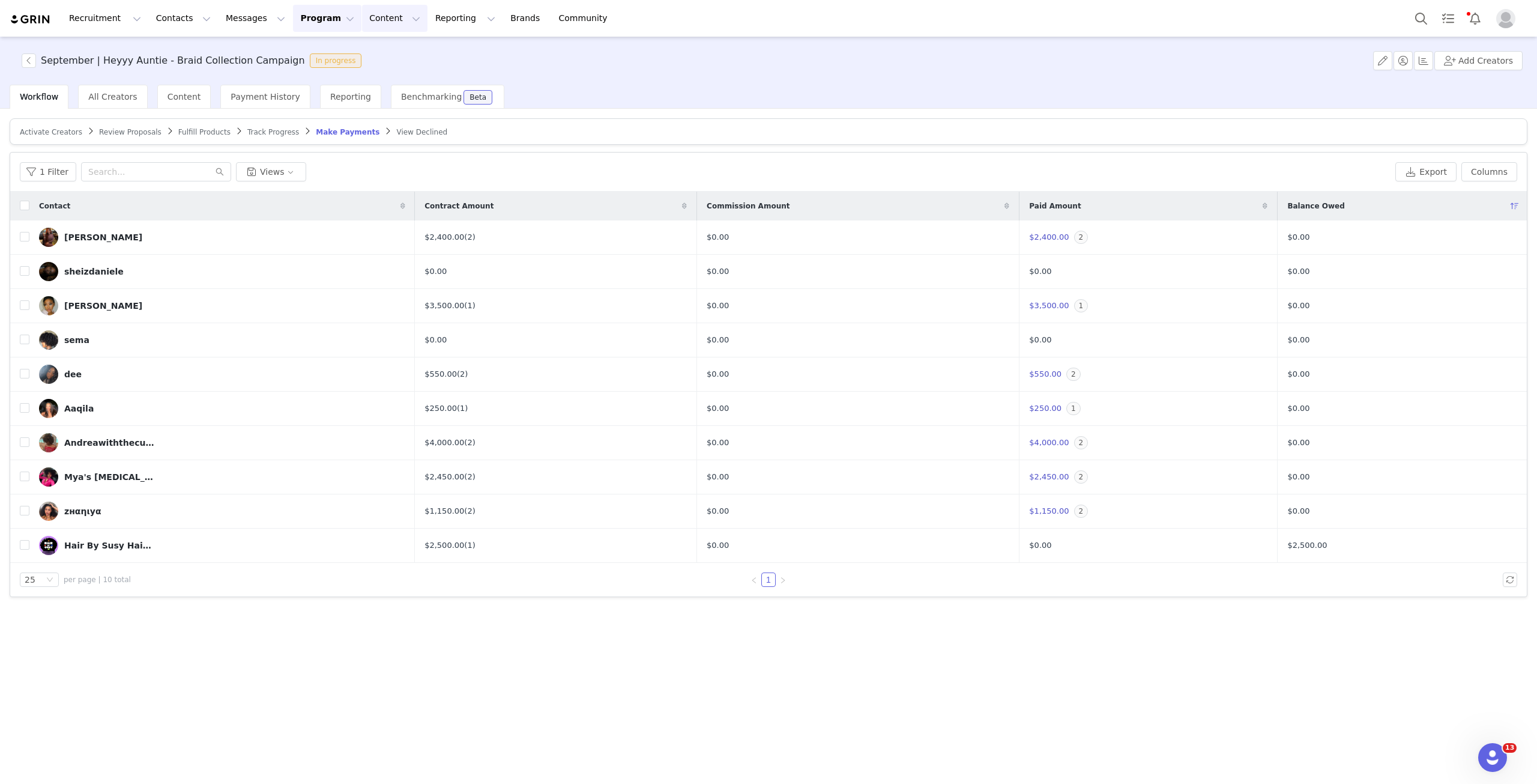
click at [362, 27] on button "Content Content" at bounding box center [395, 18] width 66 height 27
click at [251, 18] on button "Messages Messages" at bounding box center [255, 18] width 74 height 27
click at [300, 13] on button "Program Program" at bounding box center [327, 18] width 69 height 27
click at [282, 99] on p "Payments" at bounding box center [294, 97] width 41 height 13
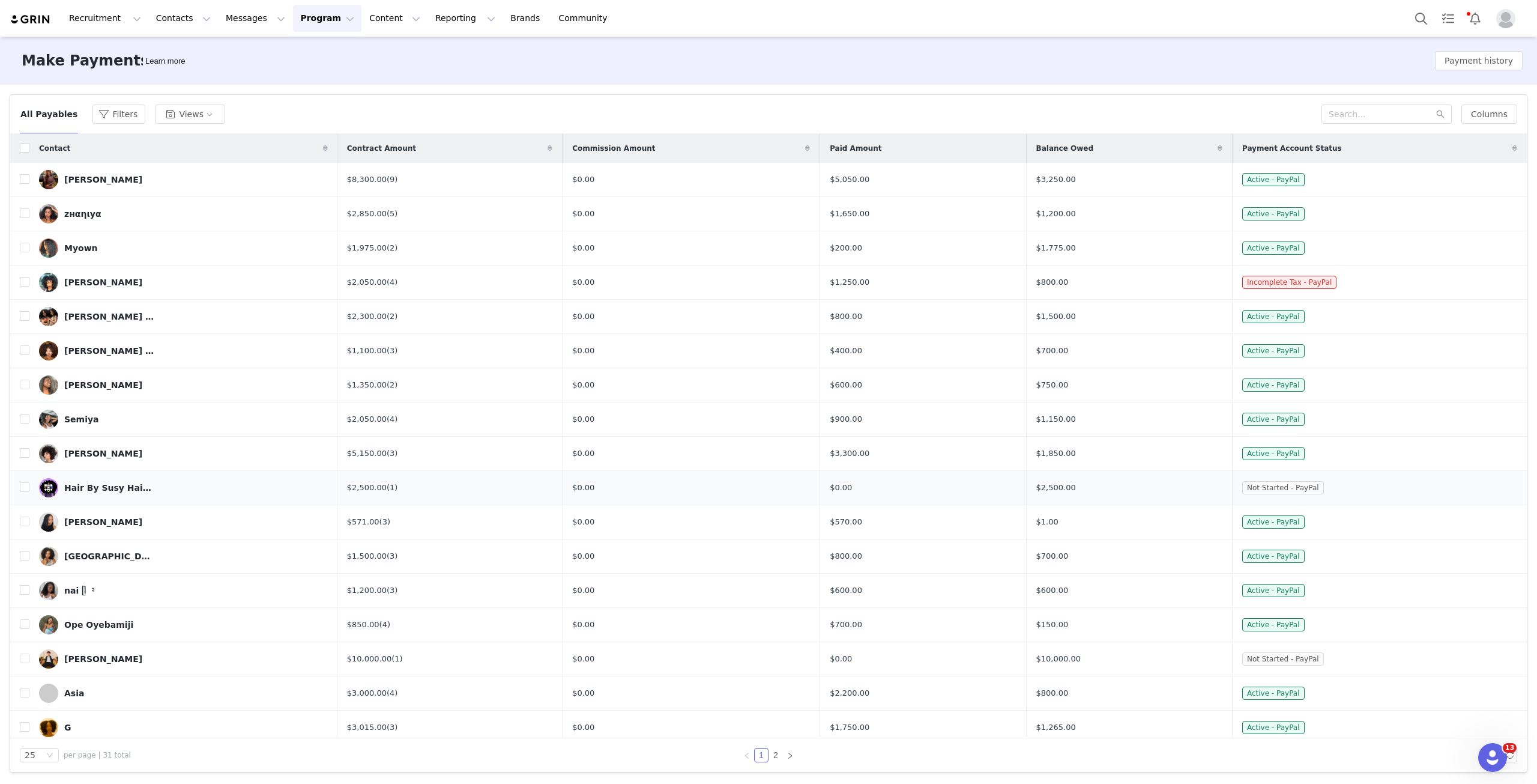
click at [55, 487] on img at bounding box center [49, 488] width 19 height 19
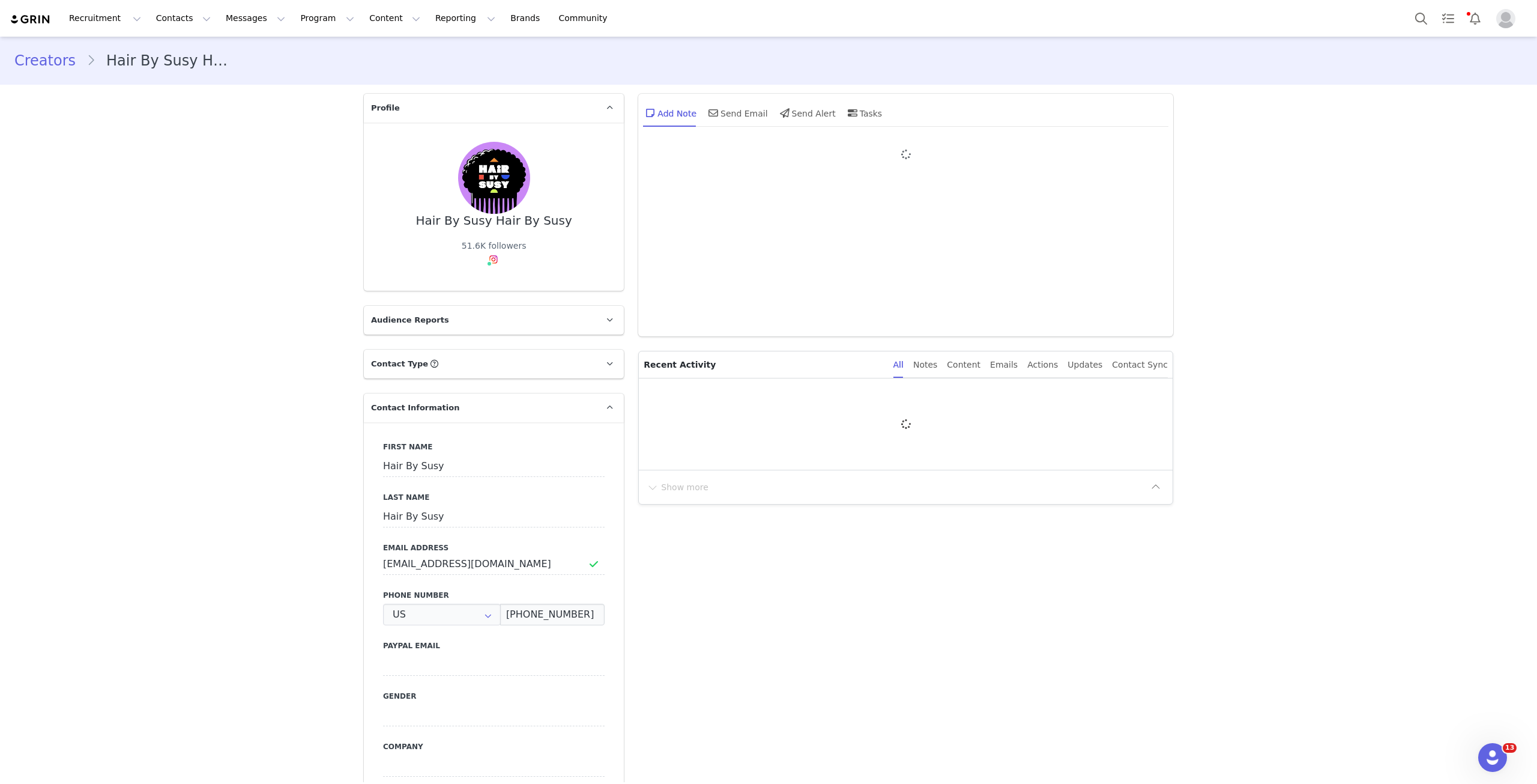
type input "+1 (United States)"
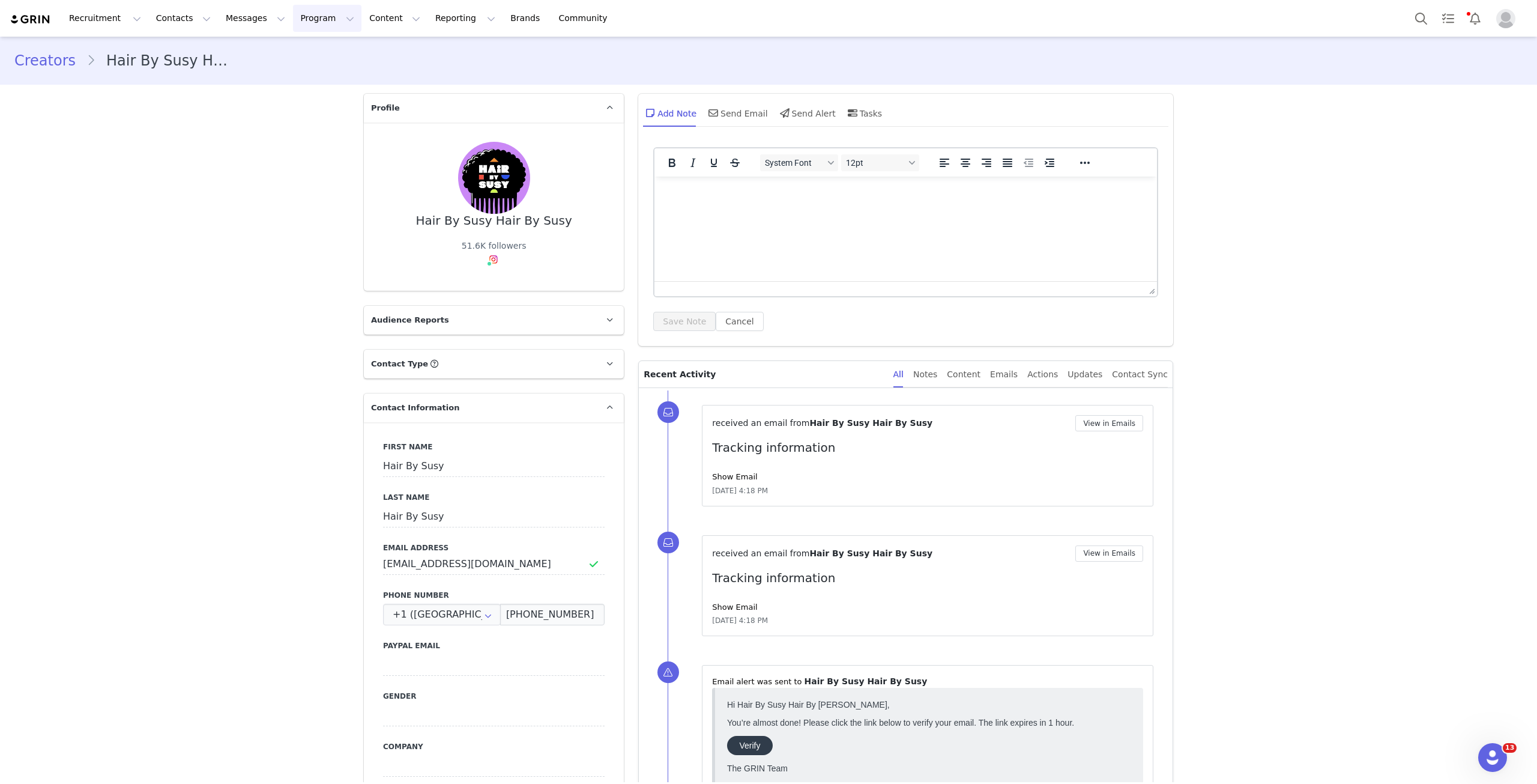
click at [305, 18] on button "Program Program" at bounding box center [327, 18] width 69 height 27
click at [295, 100] on p "Payments" at bounding box center [294, 97] width 41 height 13
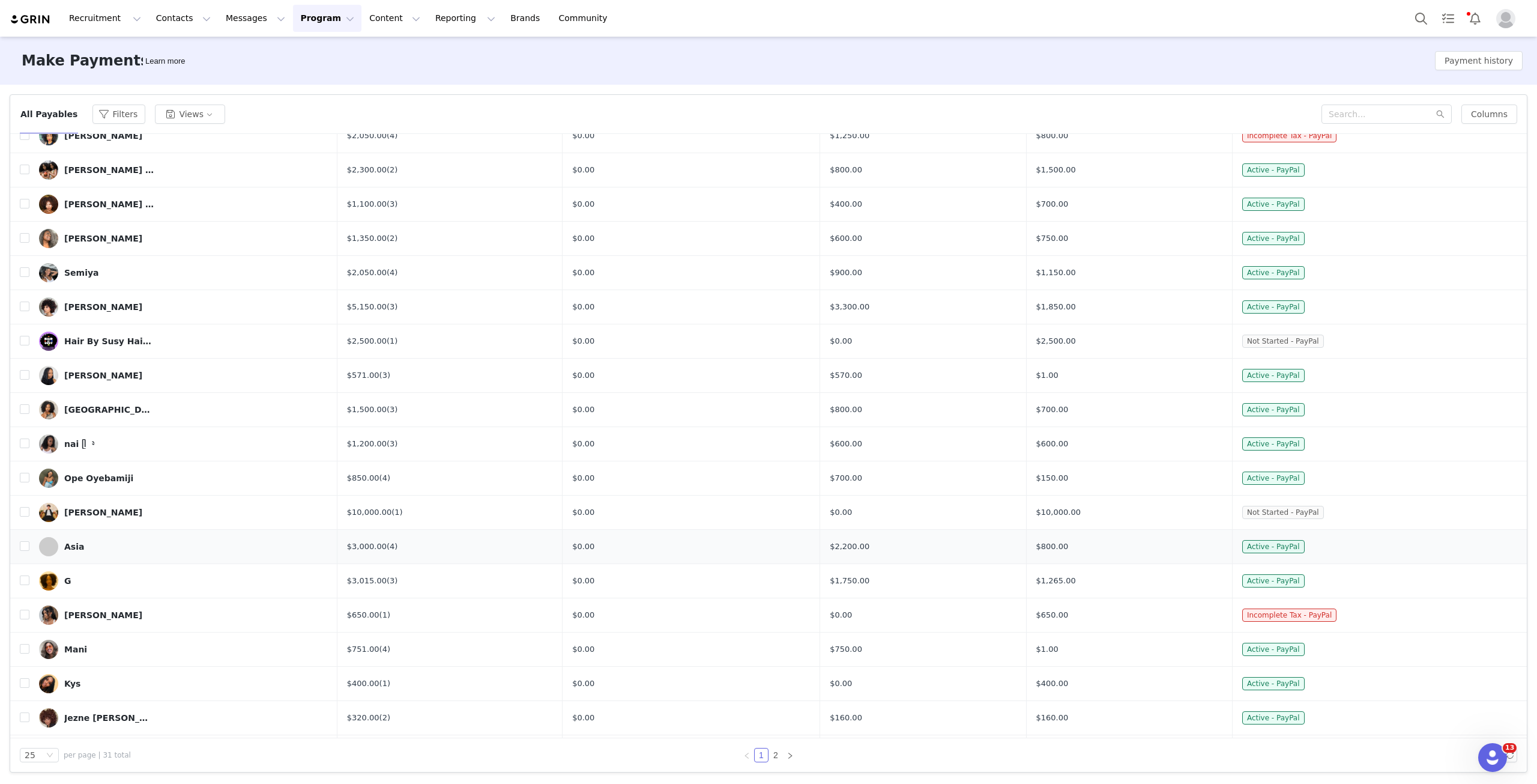
scroll to position [180, 0]
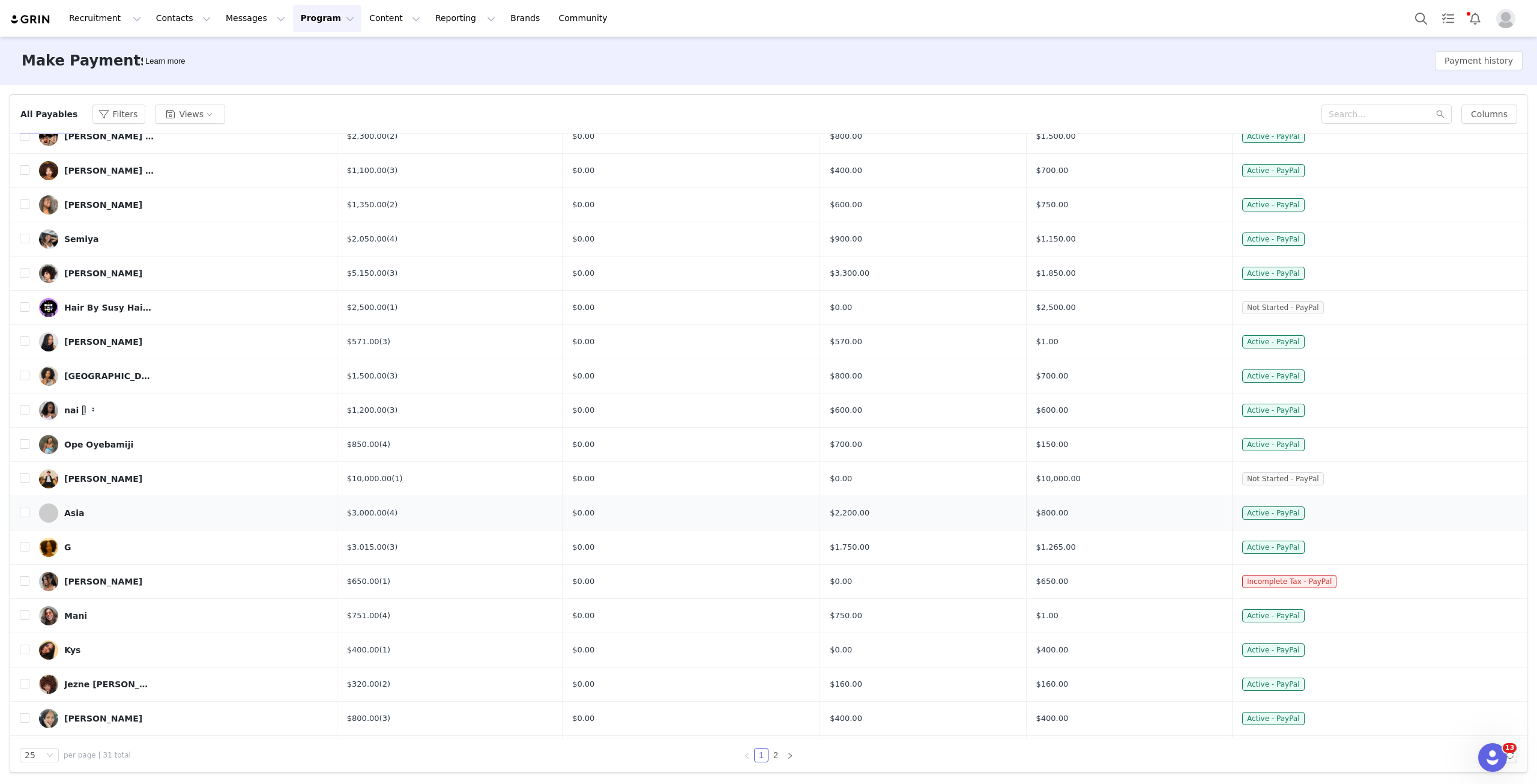
click at [44, 515] on span at bounding box center [49, 513] width 19 height 19
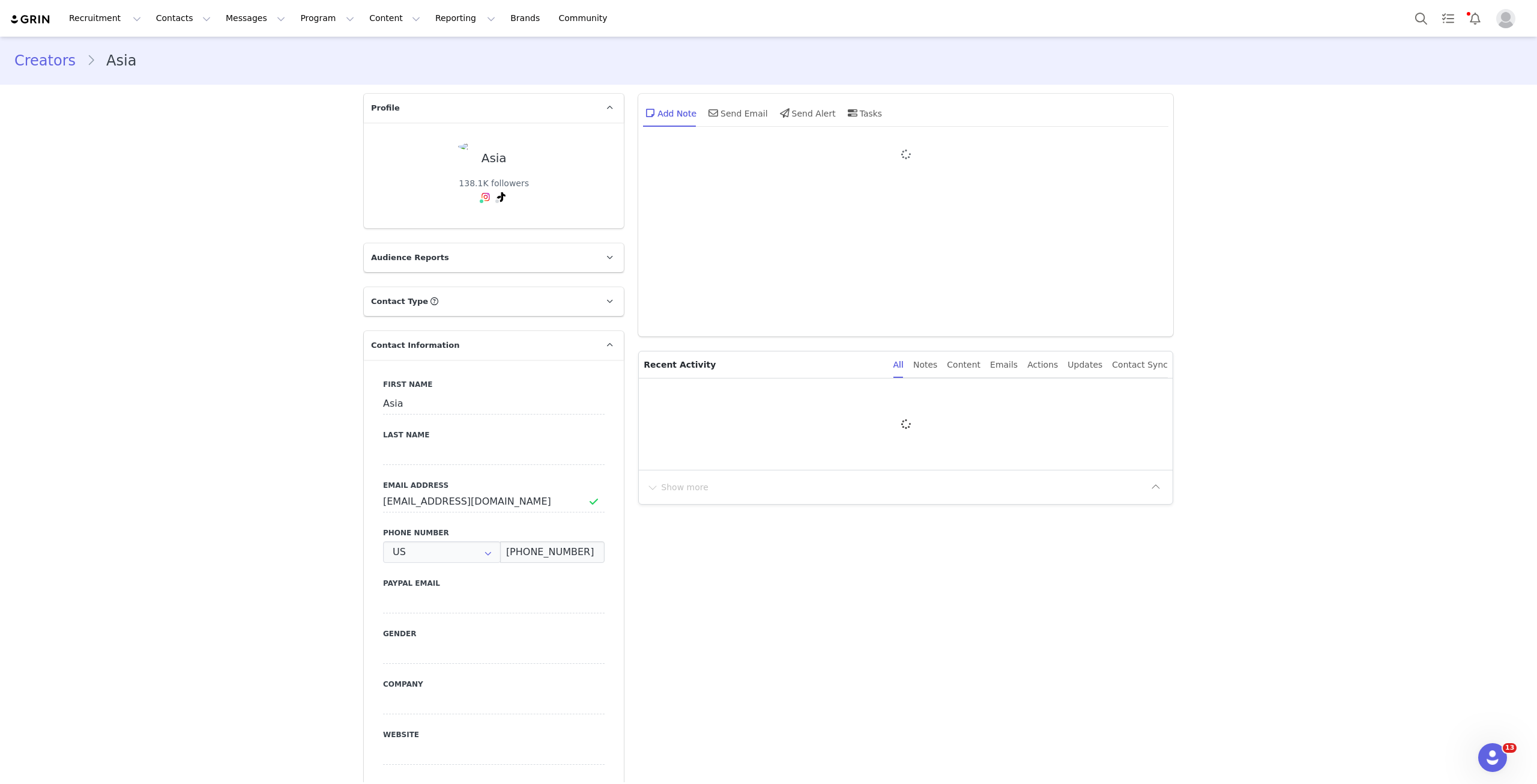
type input "+1 (United States)"
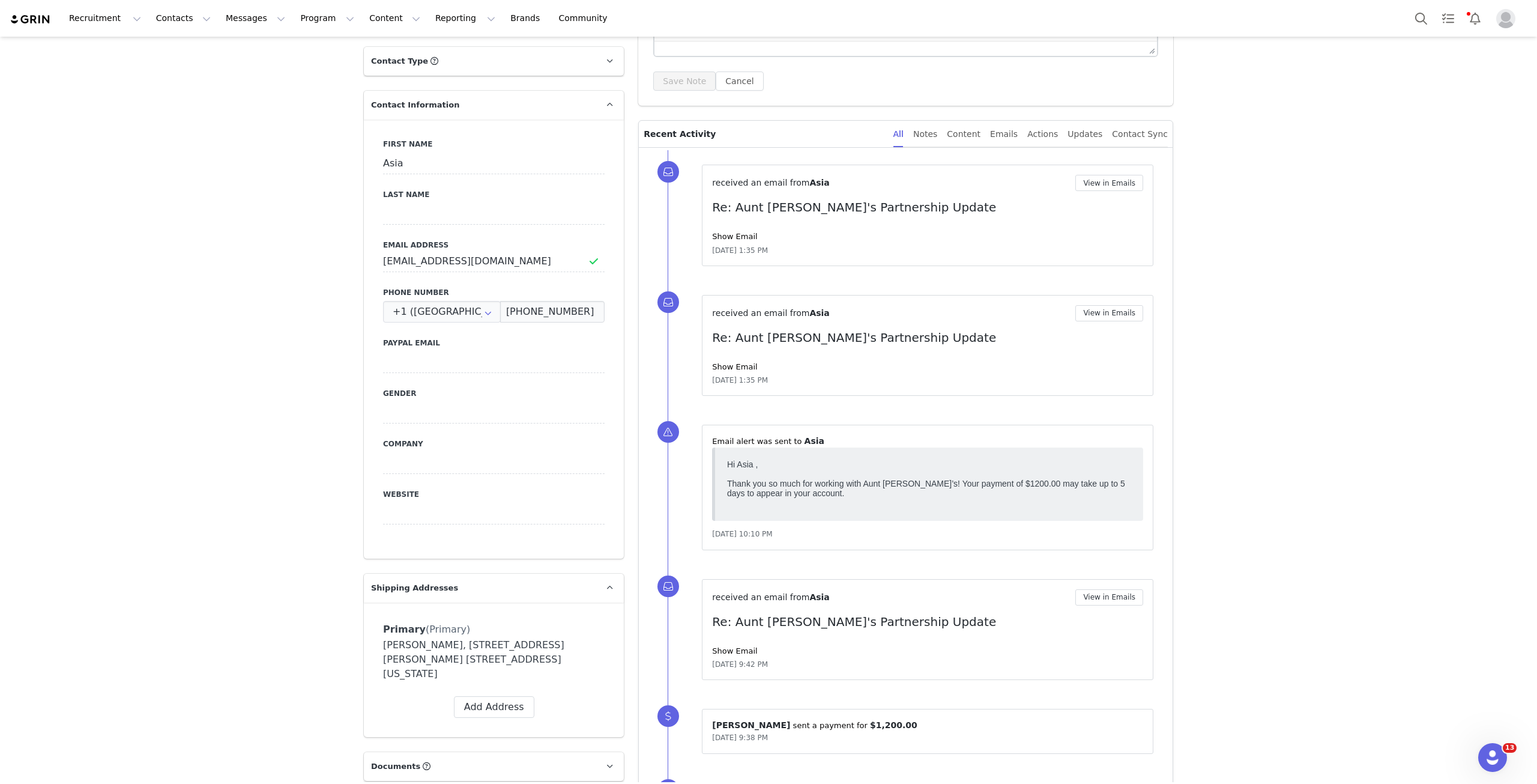
scroll to position [300, 0]
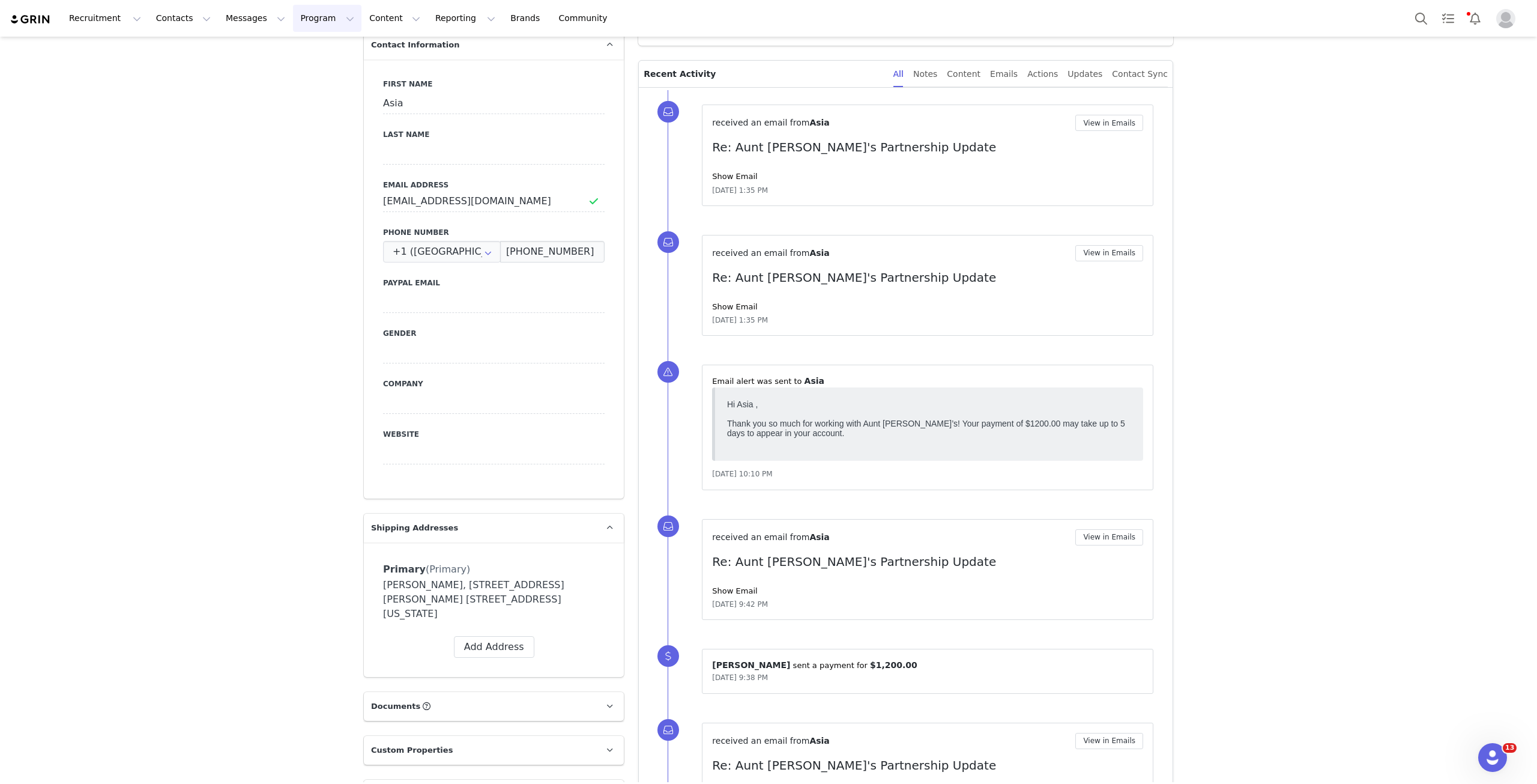
click at [302, 17] on button "Program Program" at bounding box center [327, 18] width 69 height 27
click at [312, 101] on div "Payments" at bounding box center [311, 97] width 80 height 13
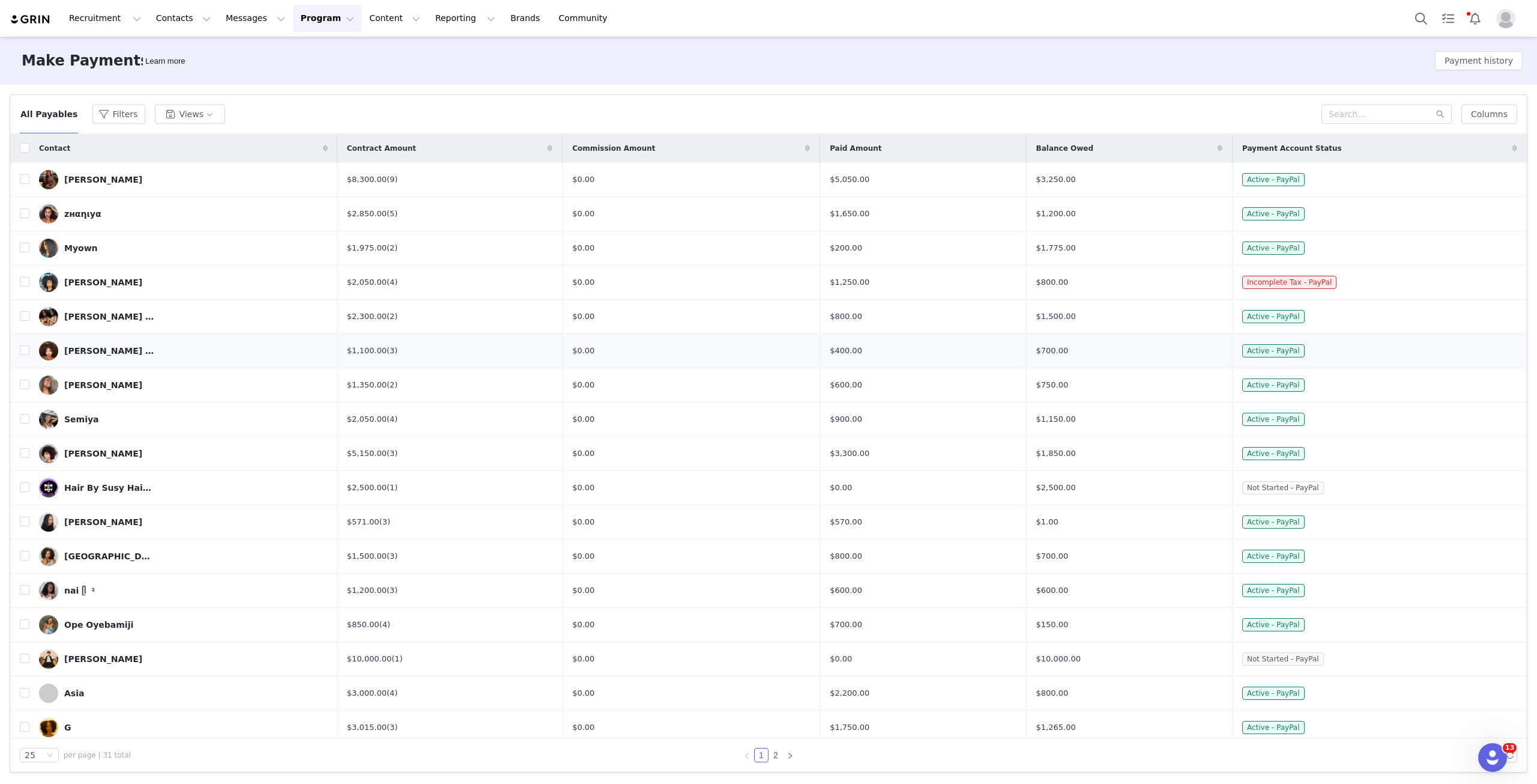
scroll to position [281, 0]
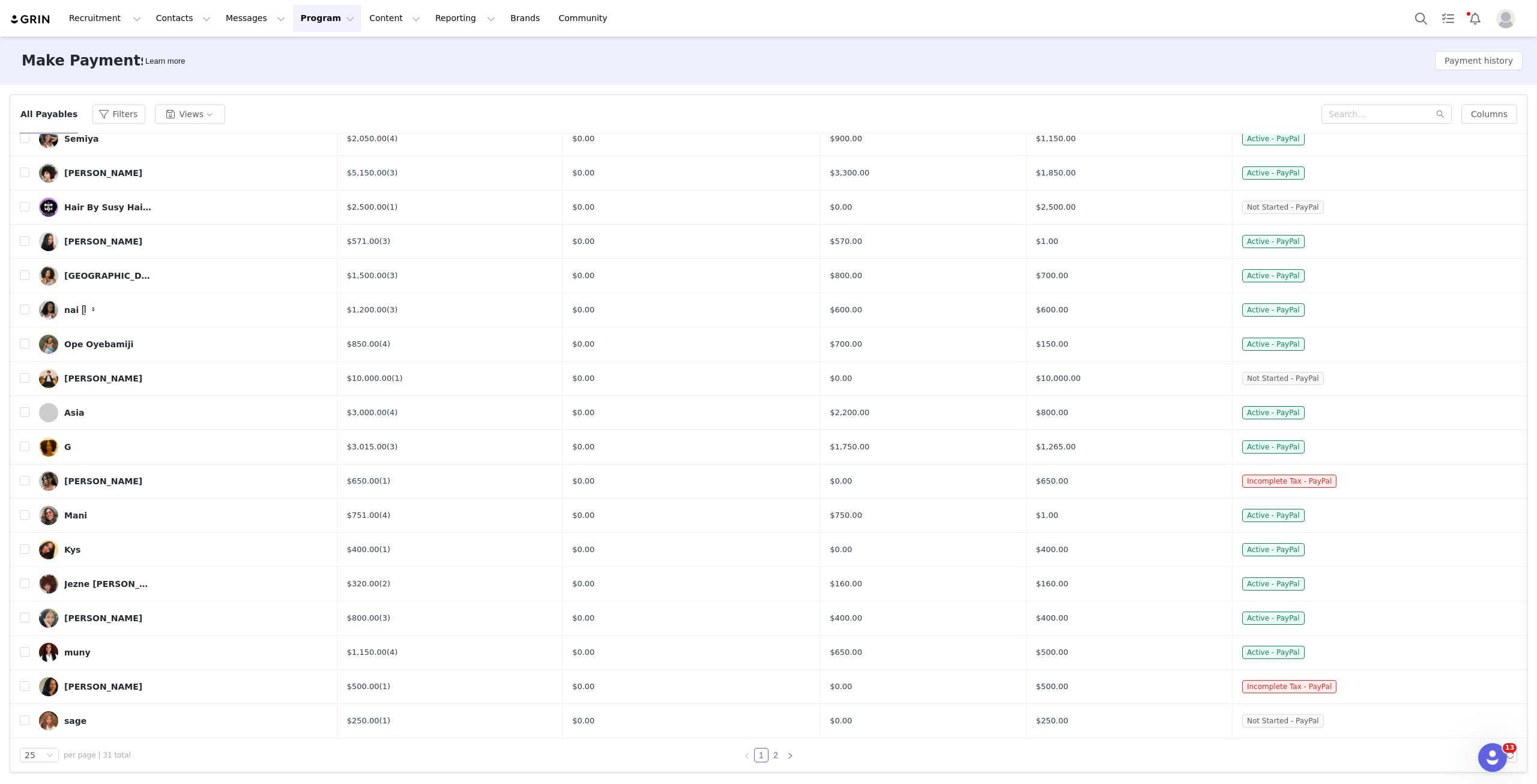
click at [774, 567] on link "2" at bounding box center [776, 755] width 13 height 13
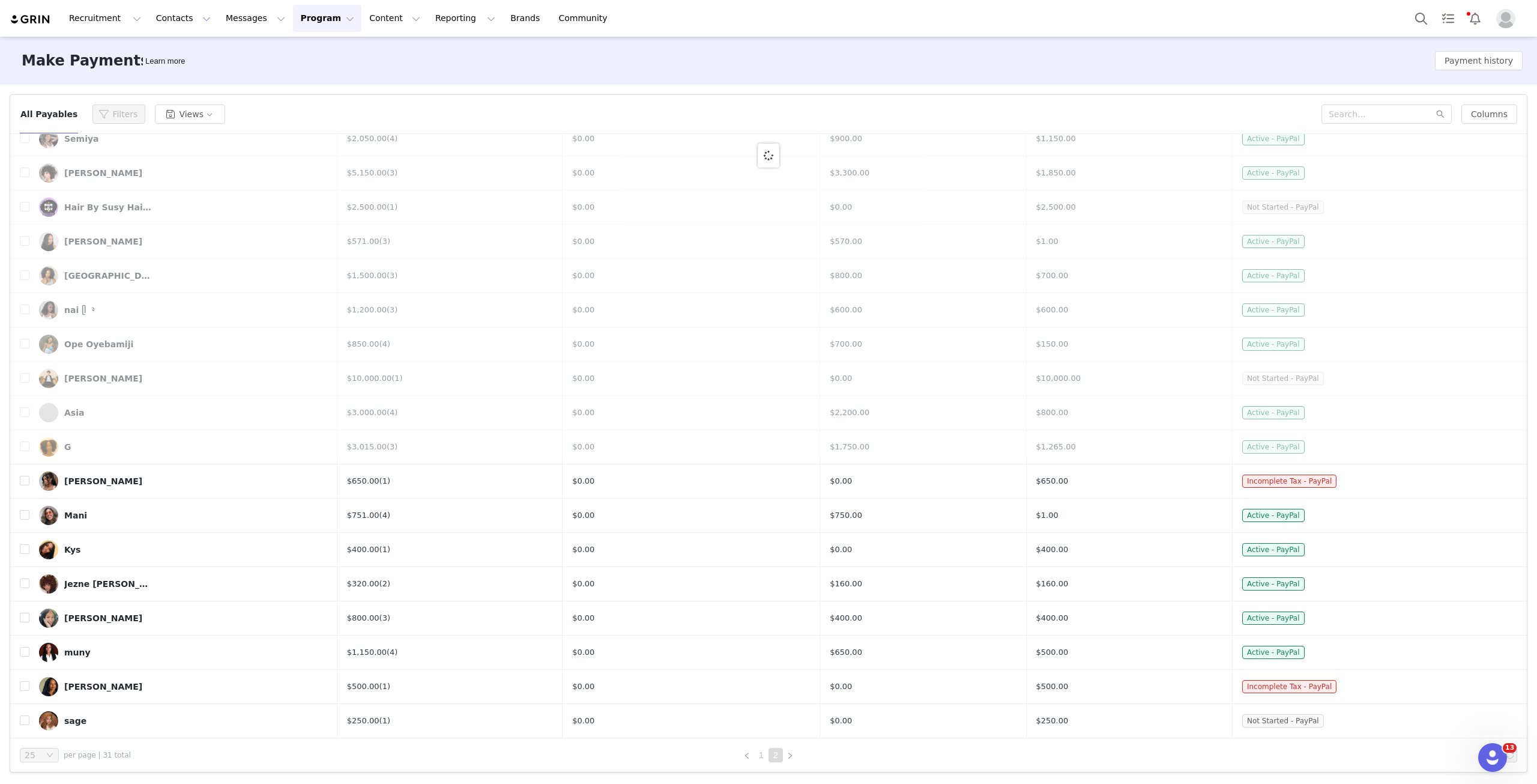
scroll to position [0, 0]
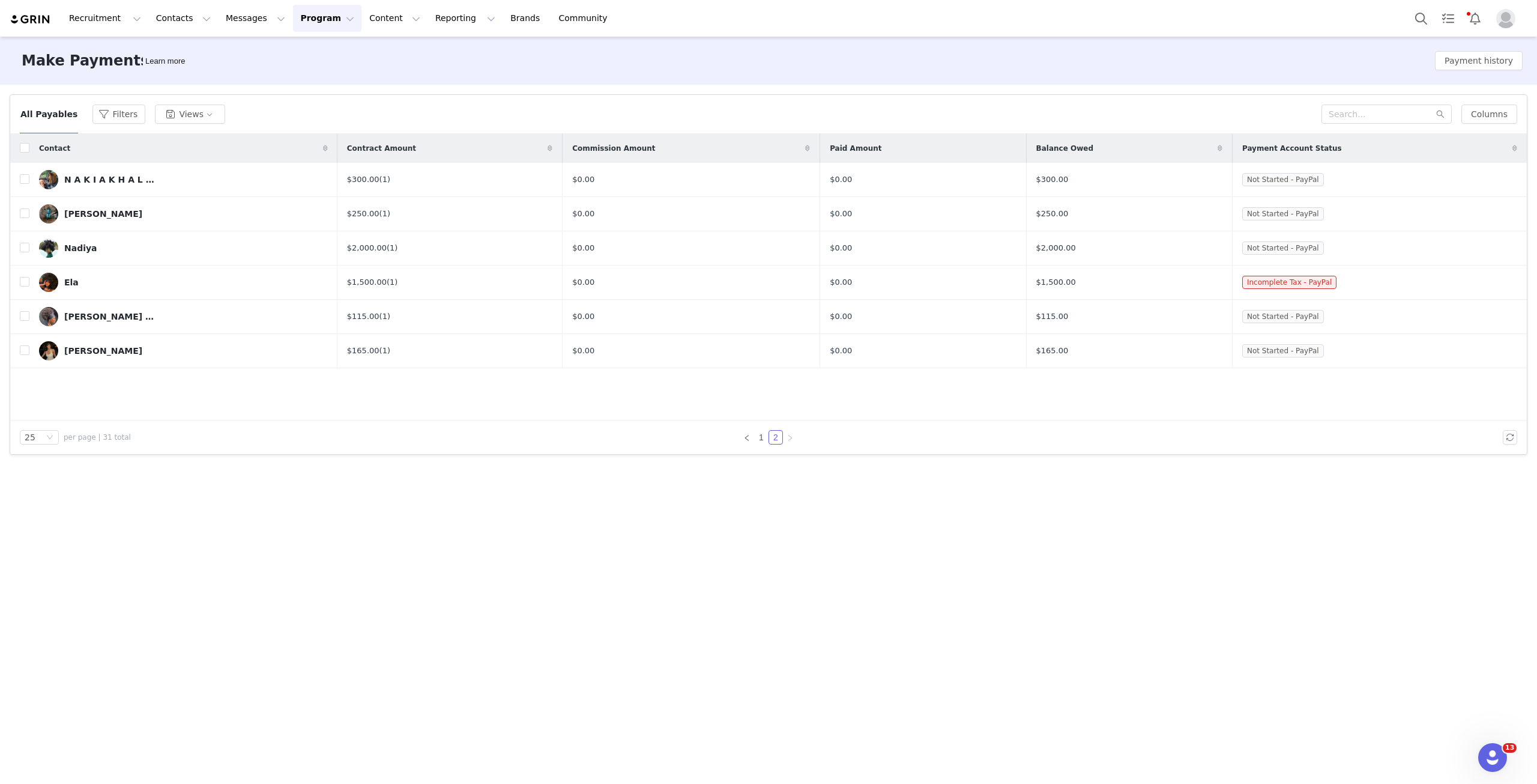
click at [314, 15] on button "Program Program" at bounding box center [327, 18] width 69 height 27
click at [305, 52] on p "Activations" at bounding box center [296, 52] width 47 height 13
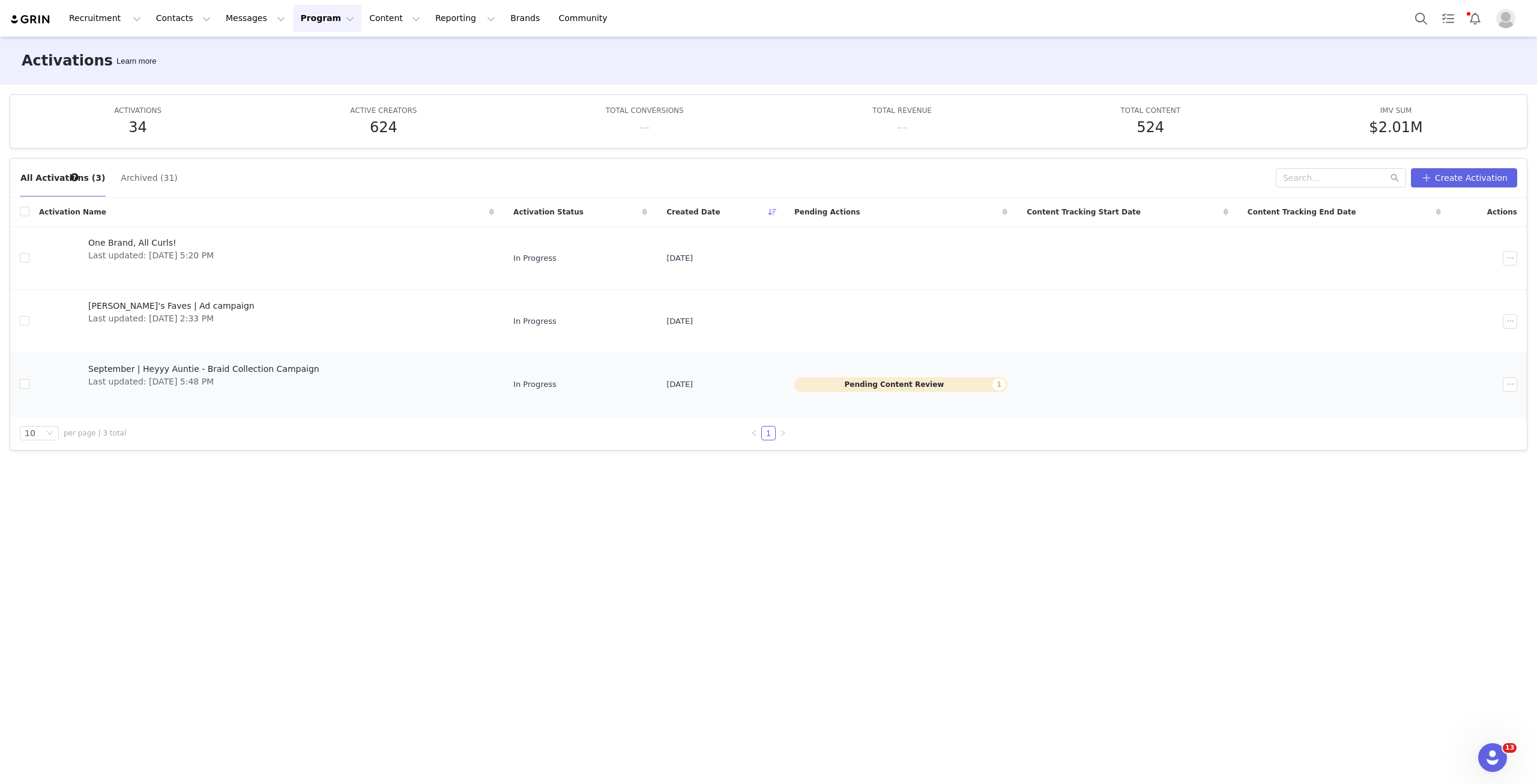
click at [188, 368] on span "September | Heyyy Auntie - Braid Collection Campaign" at bounding box center [204, 368] width 231 height 13
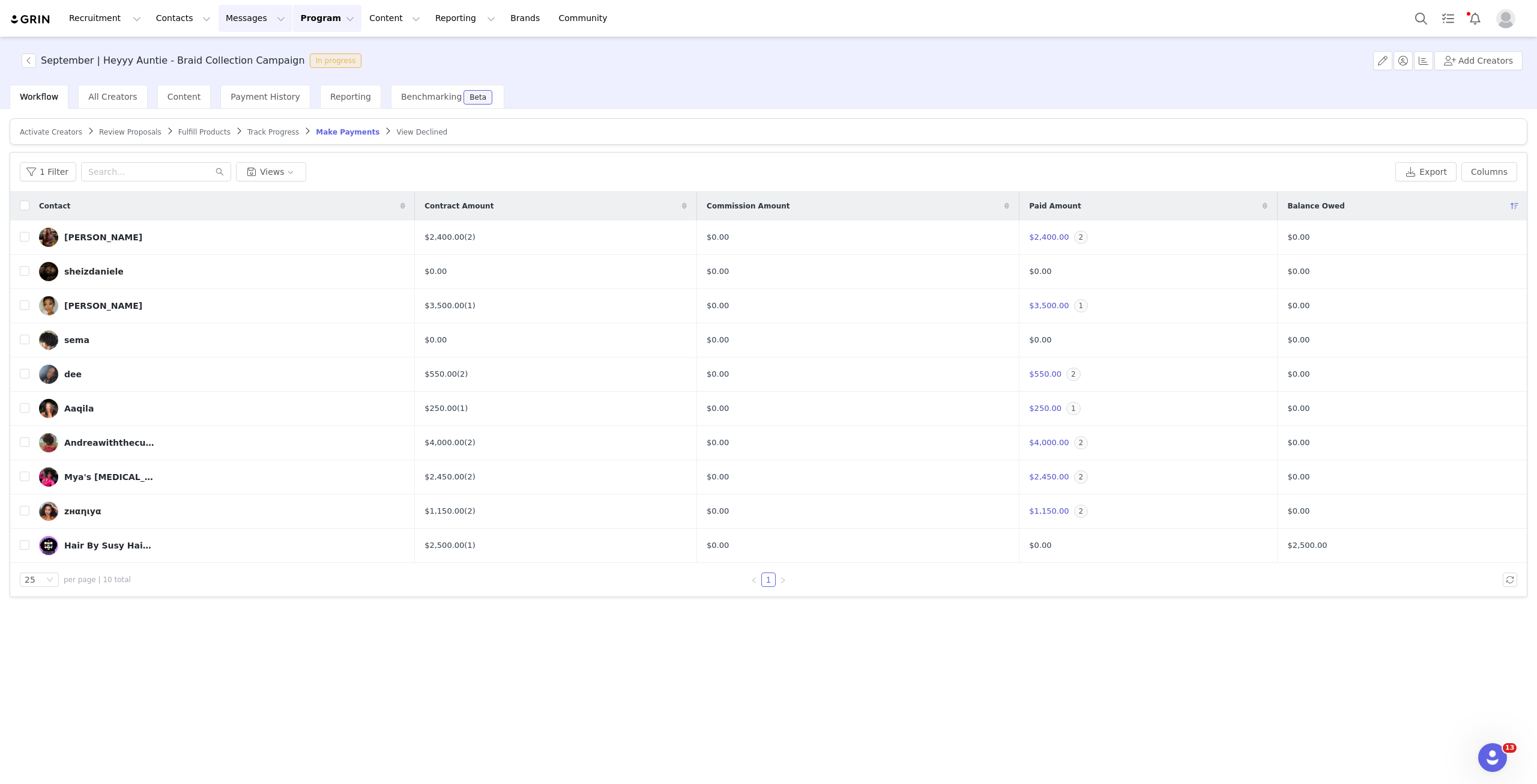
click at [224, 15] on button "Messages Messages" at bounding box center [255, 18] width 74 height 27
click at [225, 72] on p "Inbox" at bounding box center [219, 75] width 23 height 13
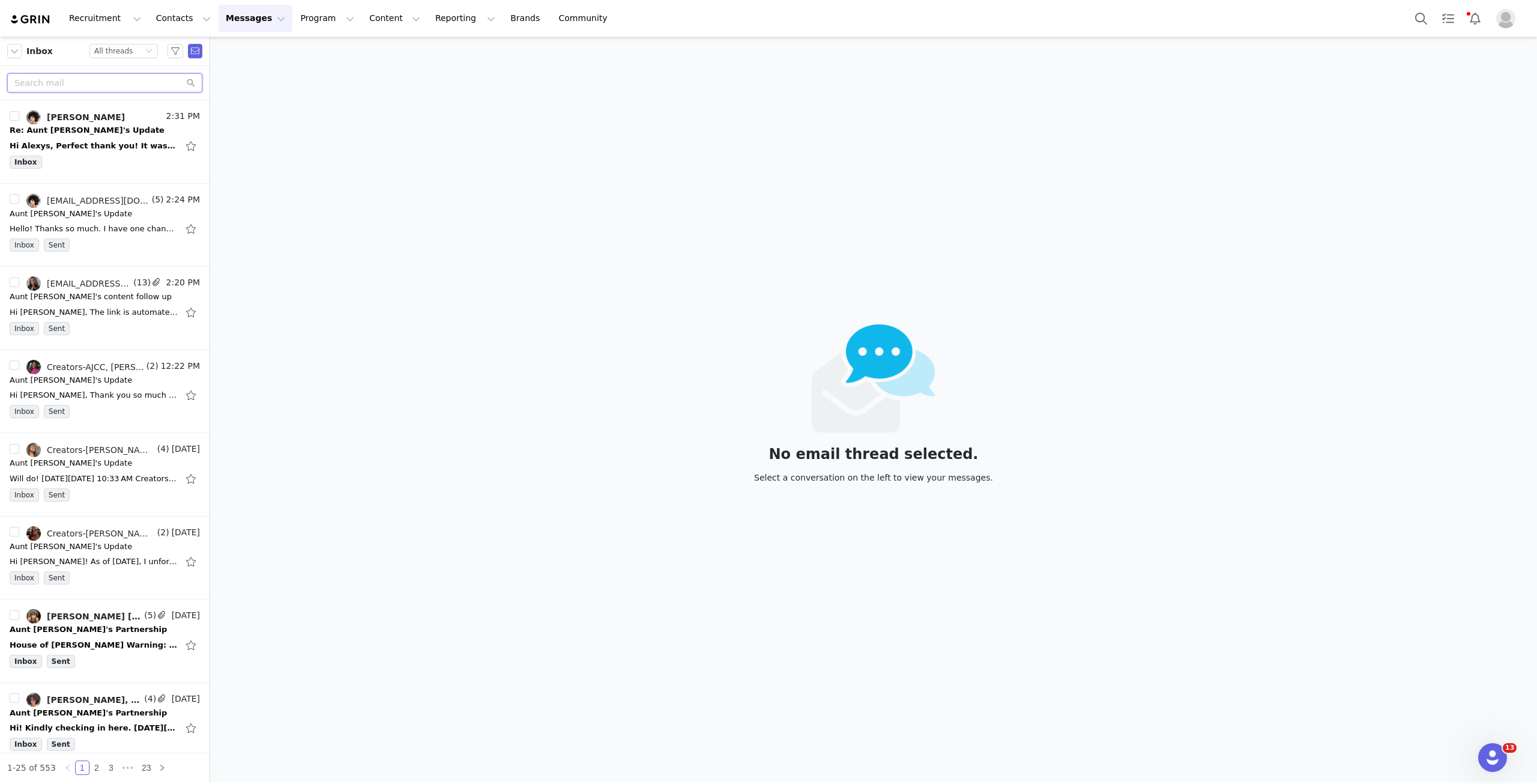
click at [89, 89] on input "text" at bounding box center [105, 83] width 195 height 19
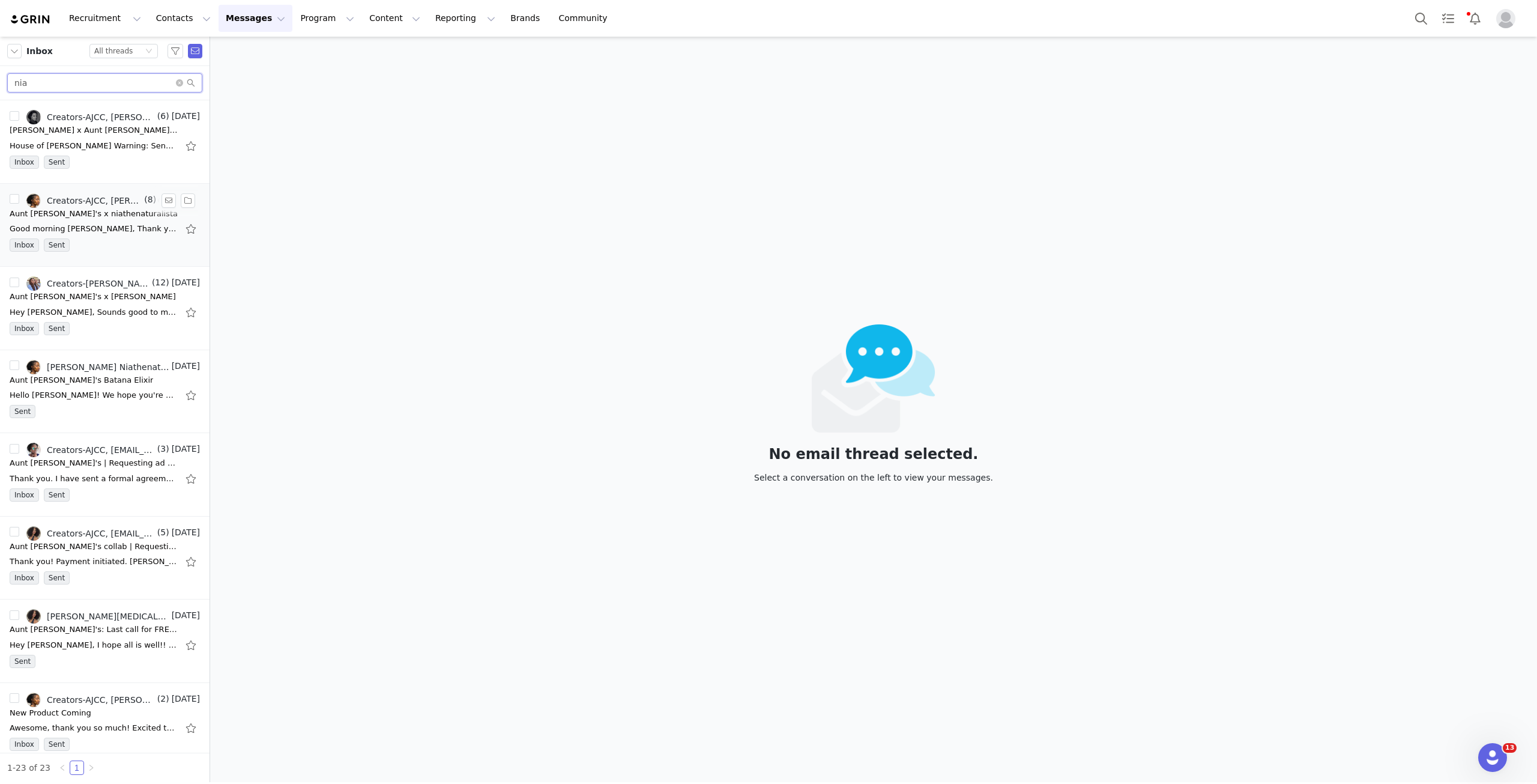
type input "nia"
click at [95, 241] on div "Inbox Sent" at bounding box center [105, 247] width 190 height 18
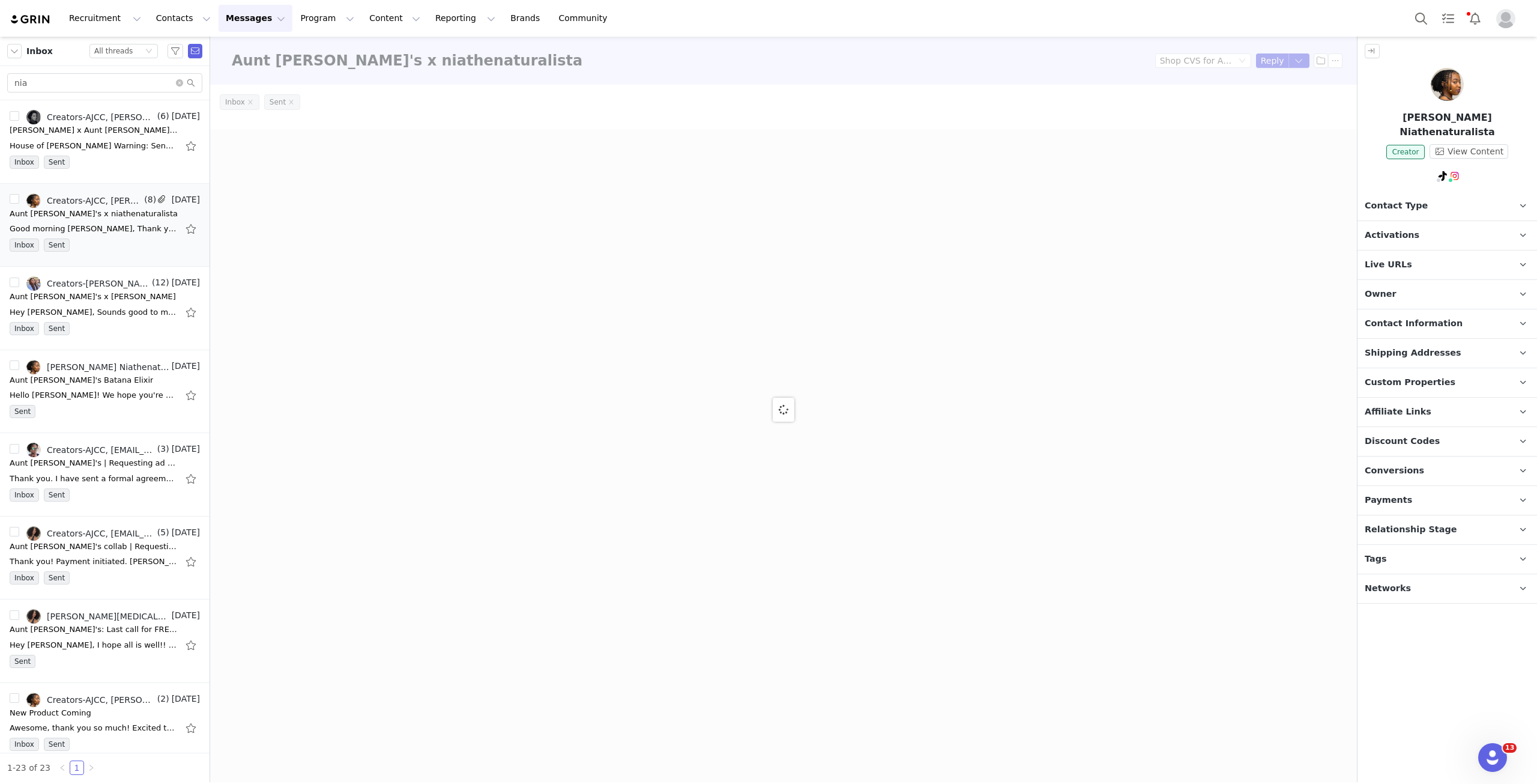
click at [1152, 221] on p "Activations" at bounding box center [1433, 235] width 151 height 29
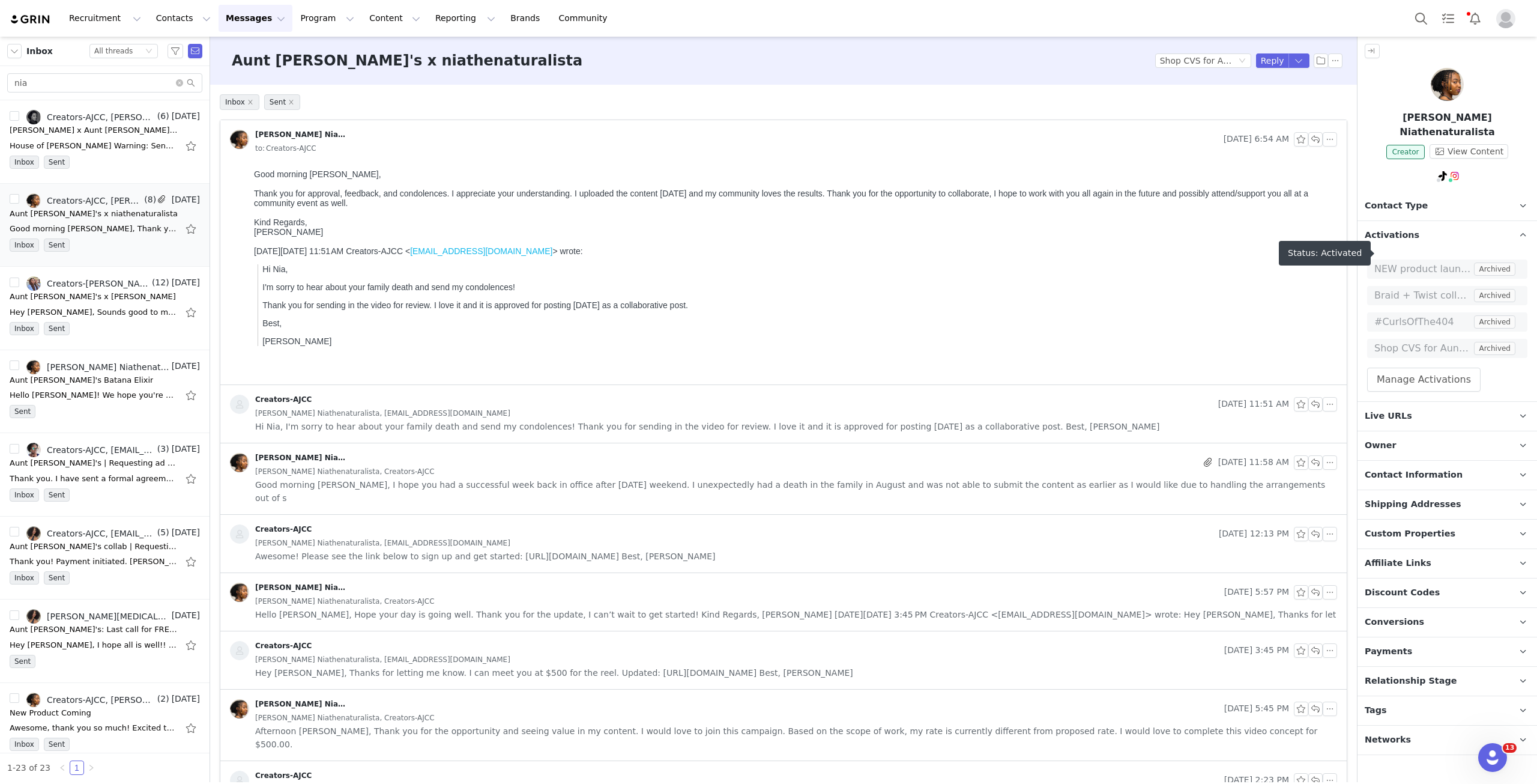
click at [1152, 262] on span "NEW product launch PR Gifting: Batana Elixir" at bounding box center [1423, 269] width 97 height 15
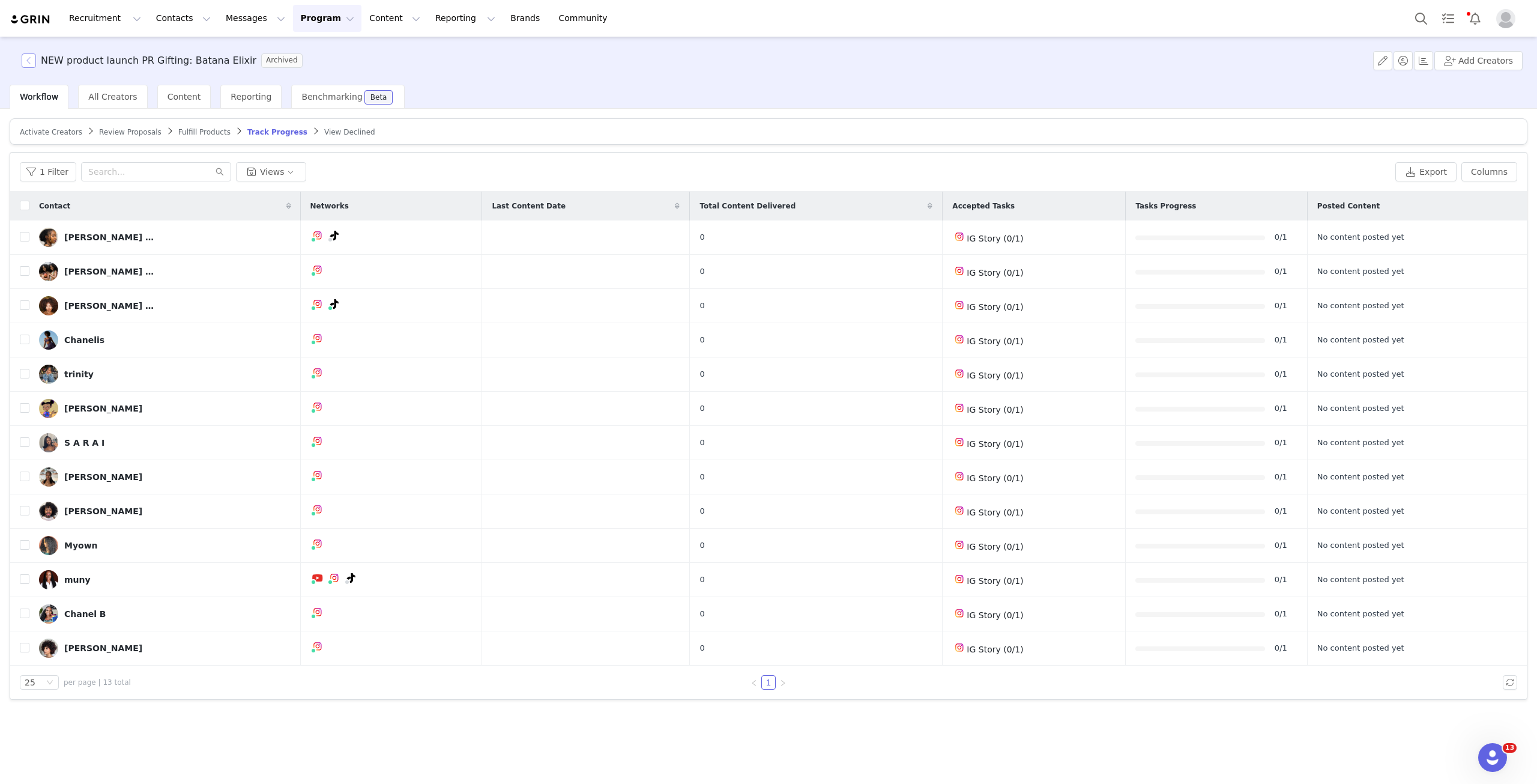
click at [24, 63] on button "button" at bounding box center [29, 61] width 15 height 15
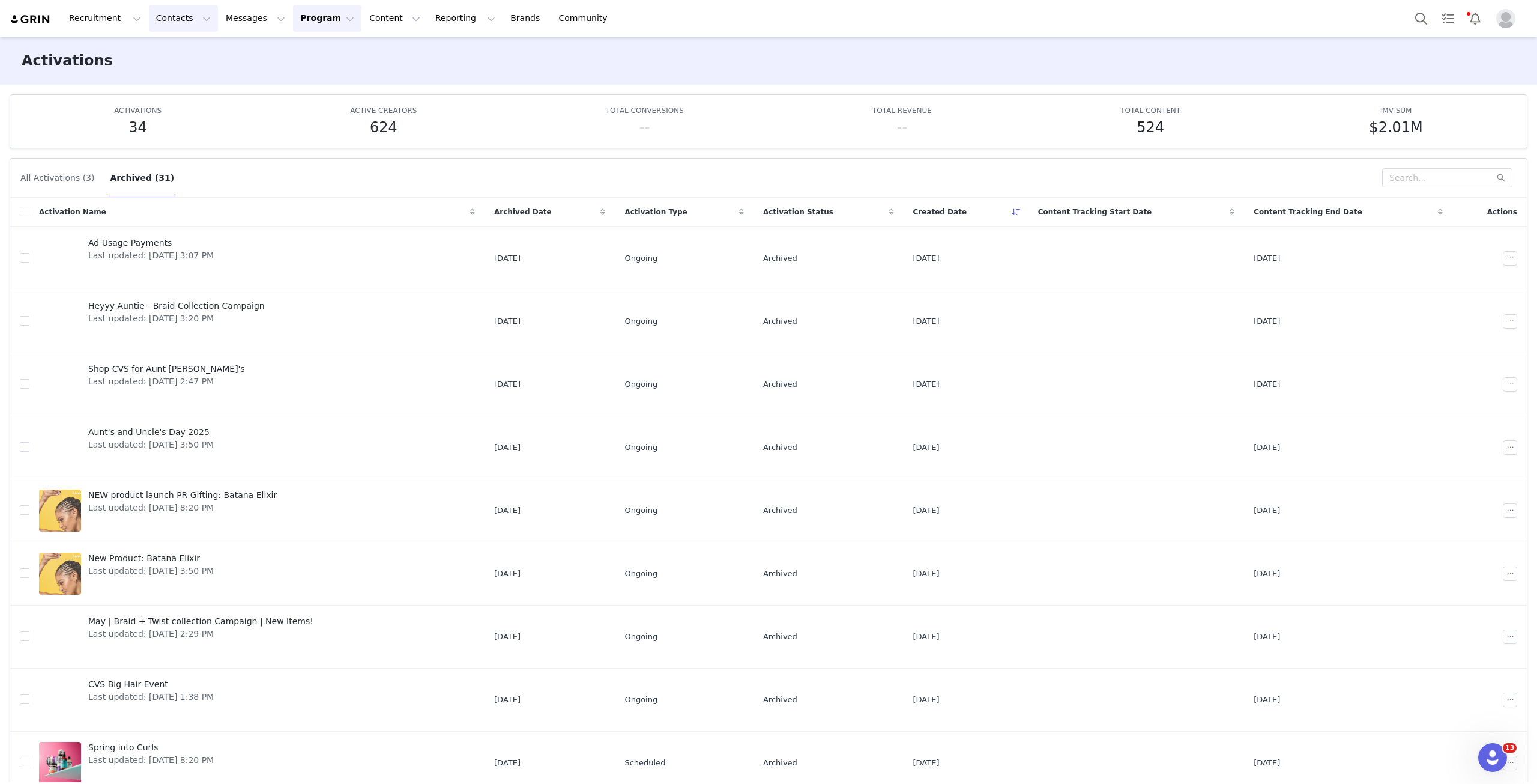
click at [166, 16] on button "Contacts Contacts" at bounding box center [184, 18] width 69 height 27
click at [166, 54] on p "Creators" at bounding box center [165, 52] width 36 height 13
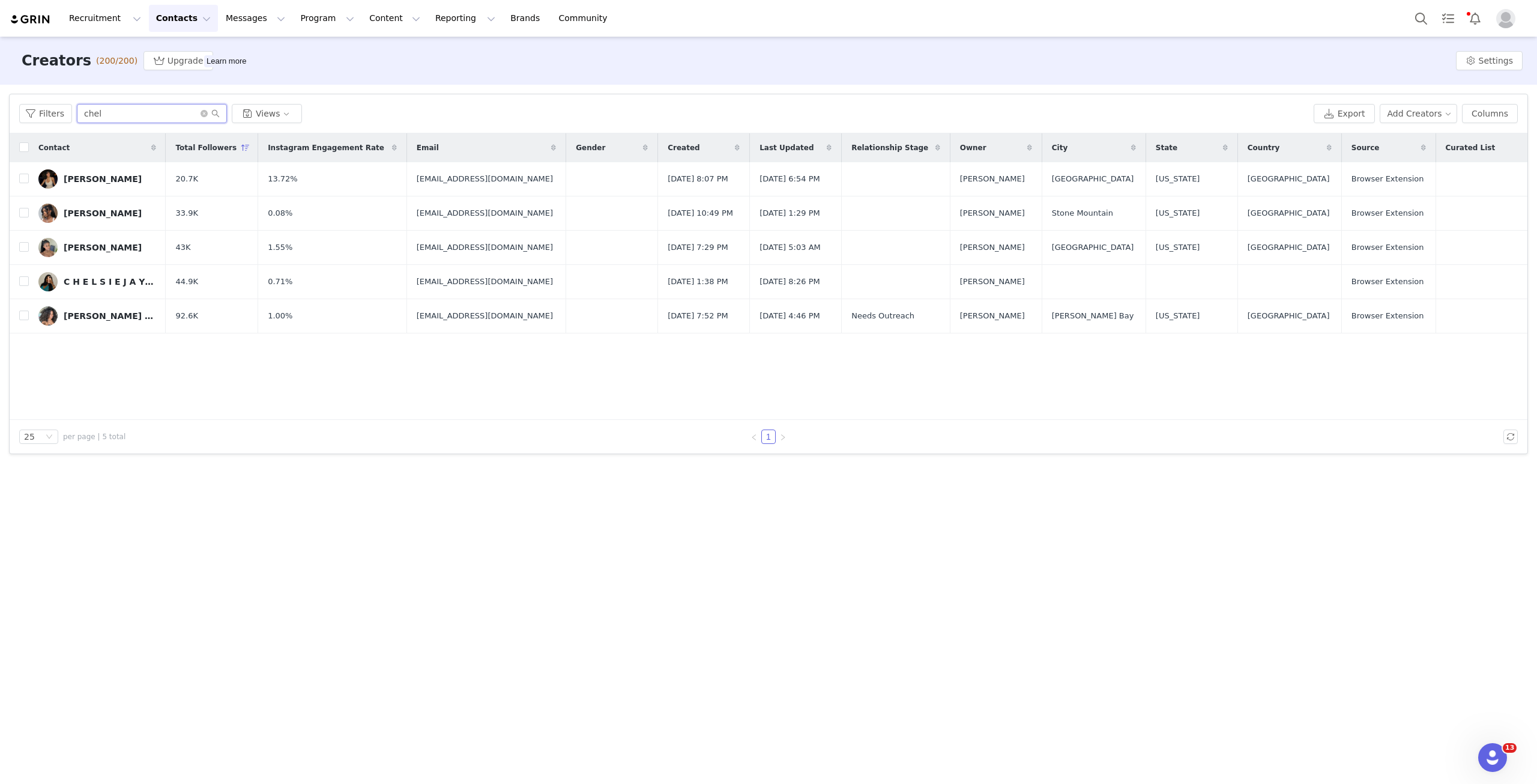
drag, startPoint x: 103, startPoint y: 111, endPoint x: 61, endPoint y: 102, distance: 43.0
click at [61, 102] on div "Filters chel Views Export Add Creators Columns" at bounding box center [768, 114] width 1518 height 39
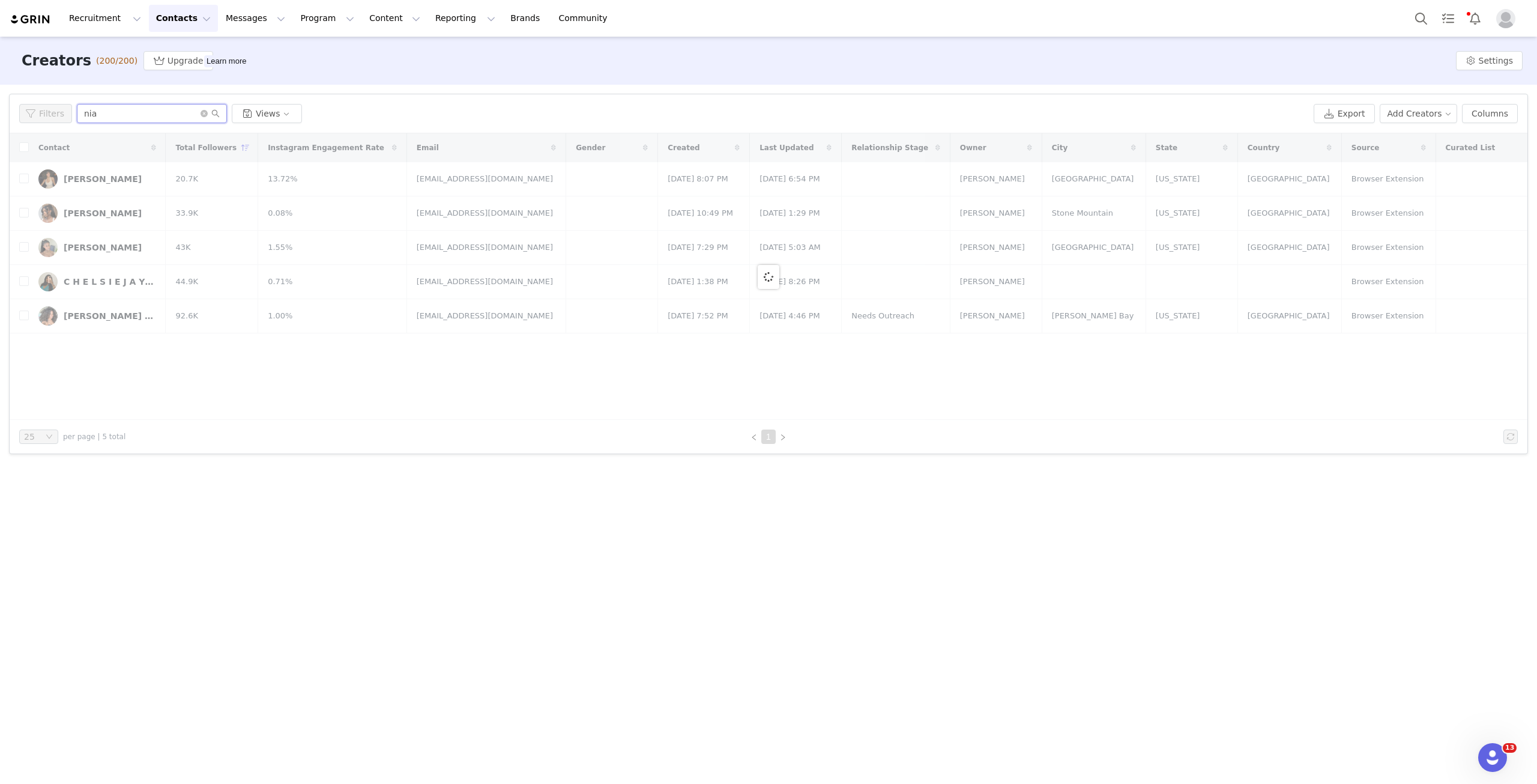
type input "nia"
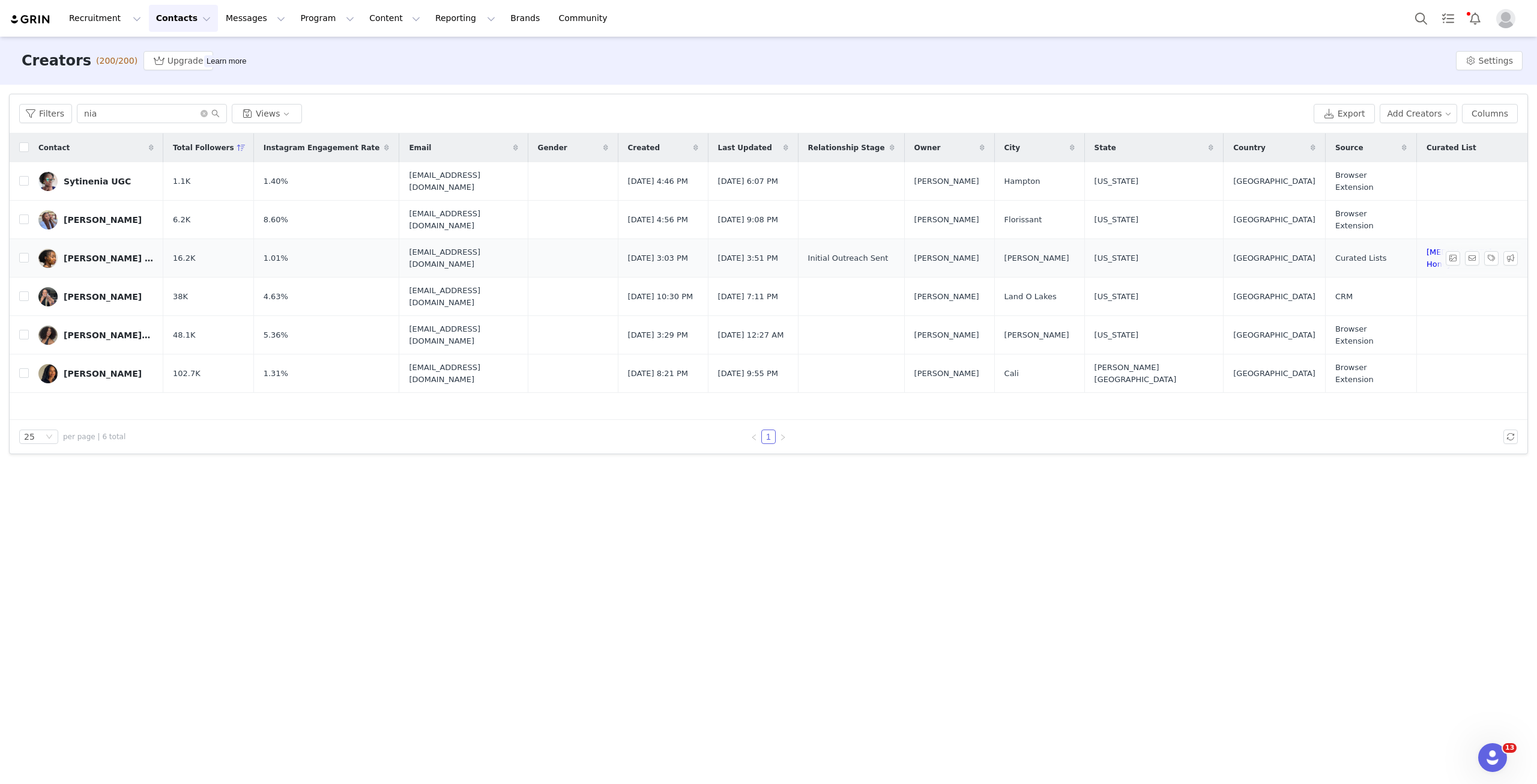
click at [47, 250] on img at bounding box center [48, 258] width 19 height 19
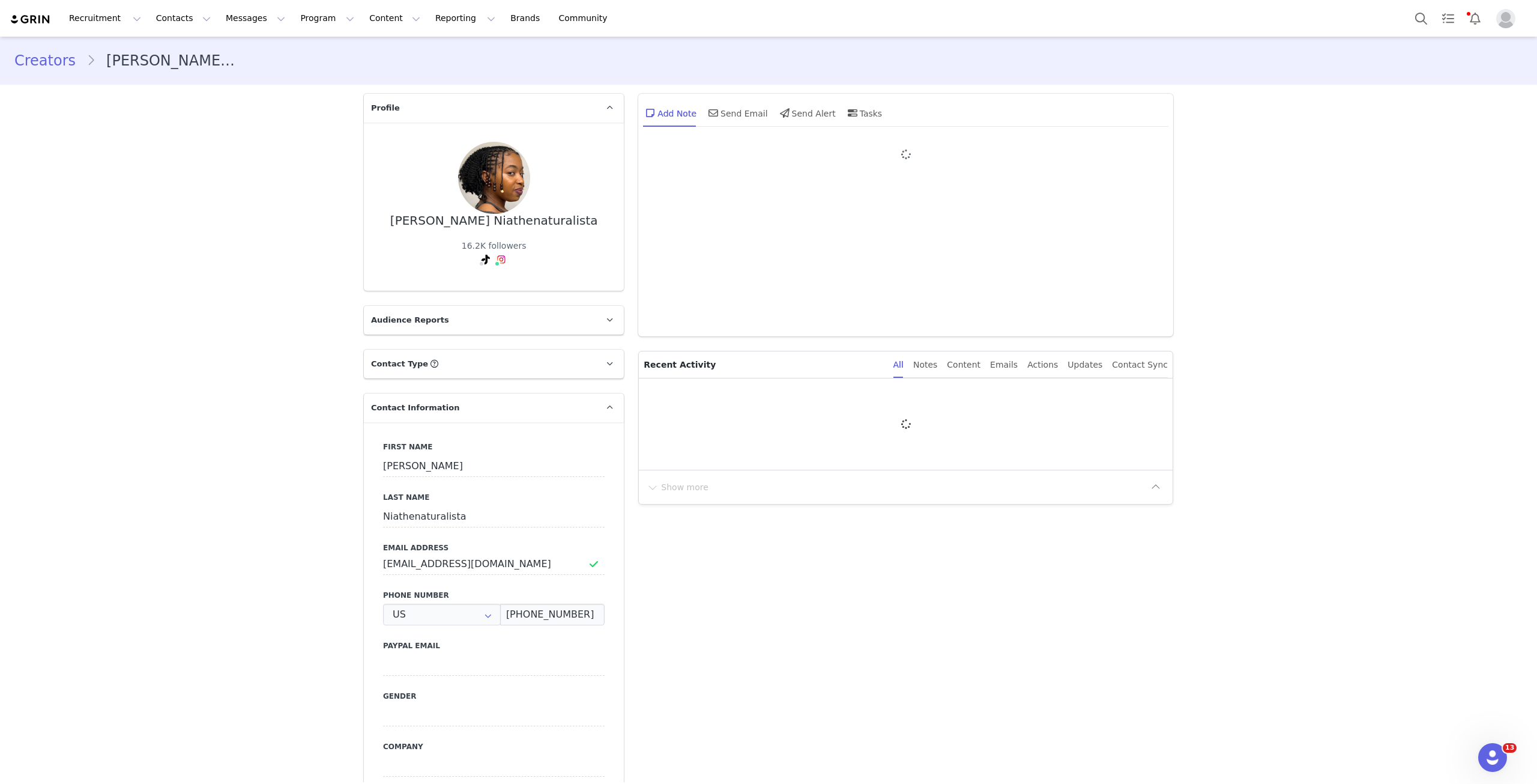
type input "+1 (United States)"
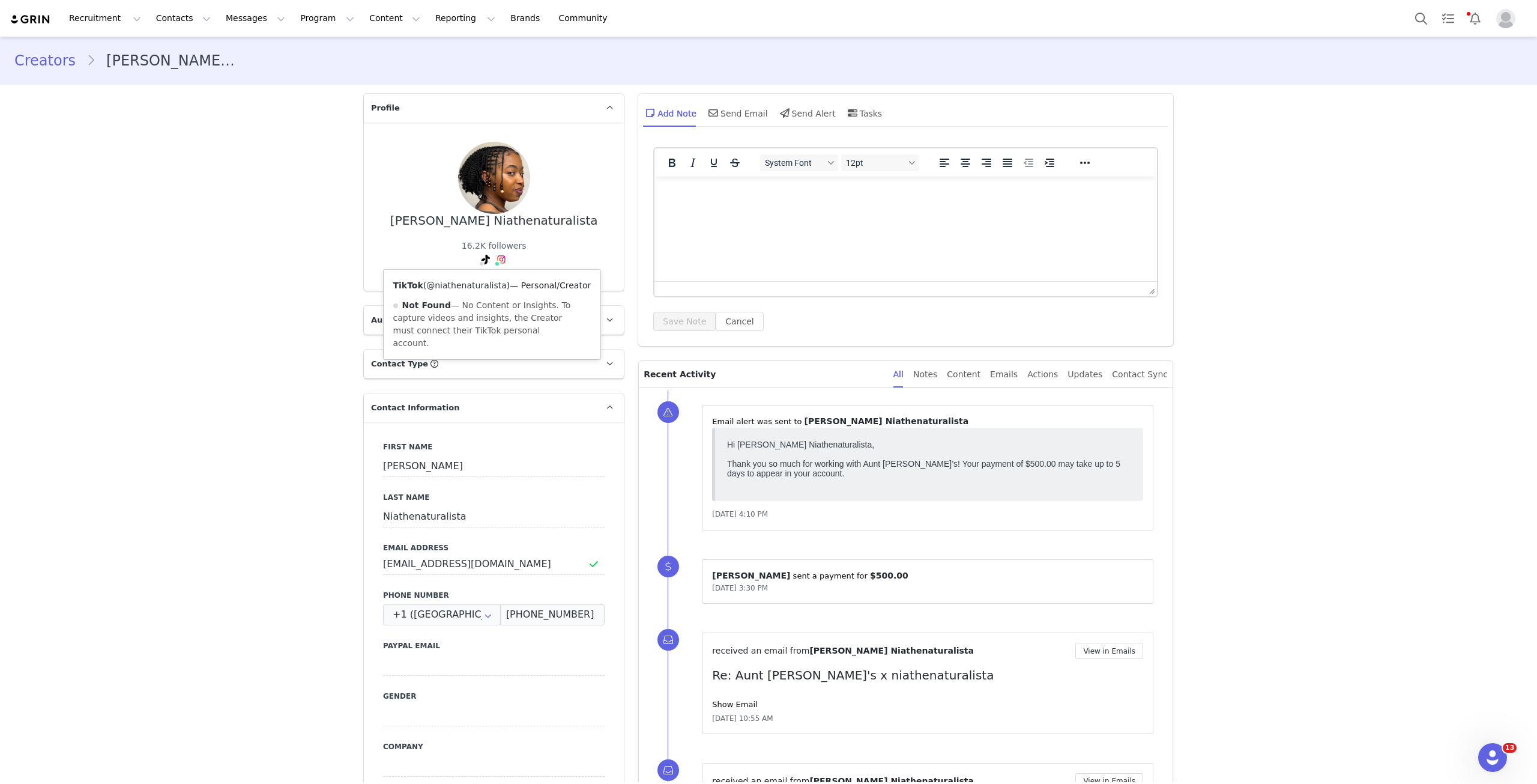
click at [465, 285] on link "@niathenaturalista" at bounding box center [467, 285] width 80 height 10
click at [293, 11] on button "Program Program" at bounding box center [327, 18] width 69 height 27
click at [283, 58] on p "Activations" at bounding box center [296, 52] width 47 height 13
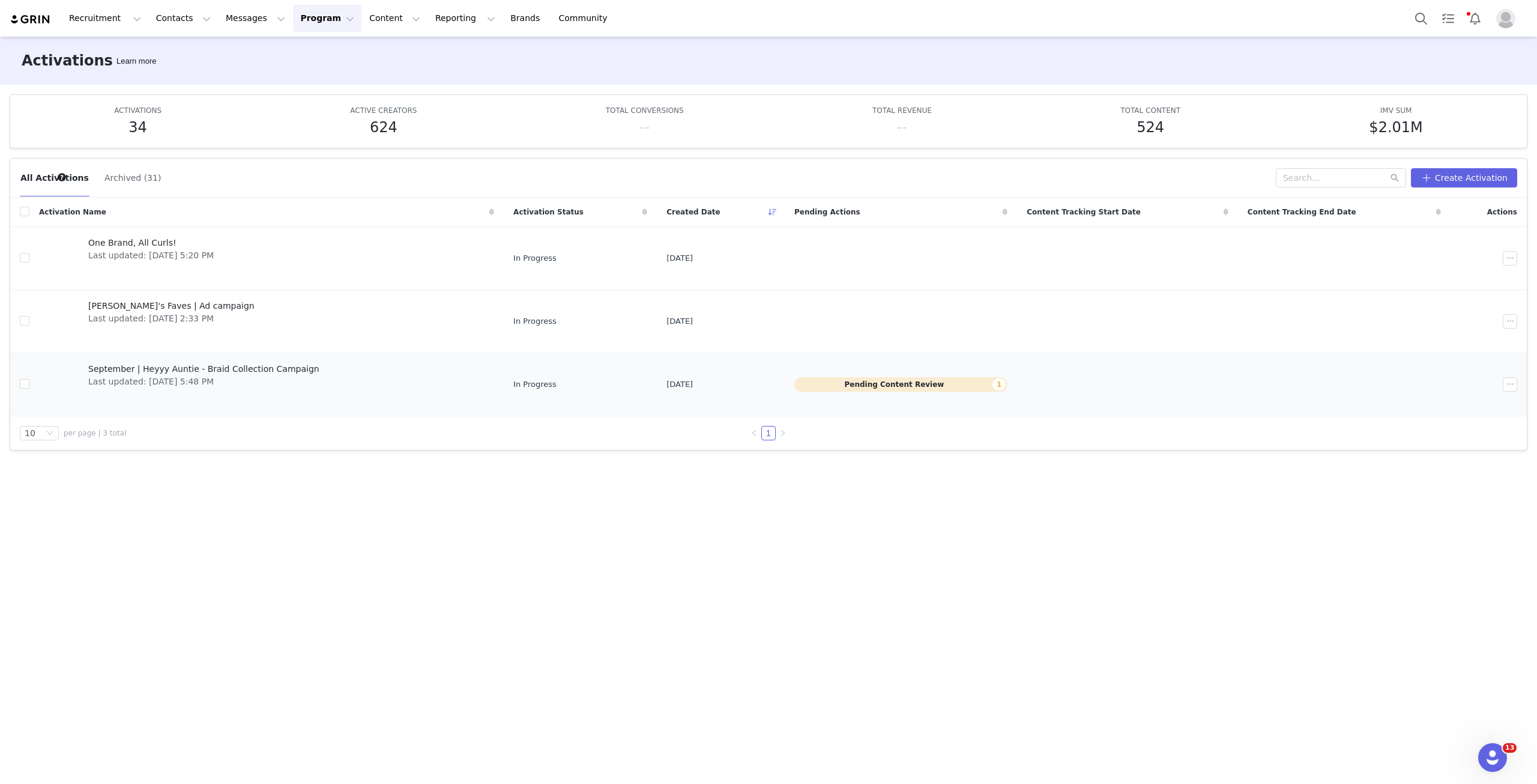
click at [167, 370] on span "September | Heyyy Auntie - Braid Collection Campaign" at bounding box center [204, 368] width 231 height 13
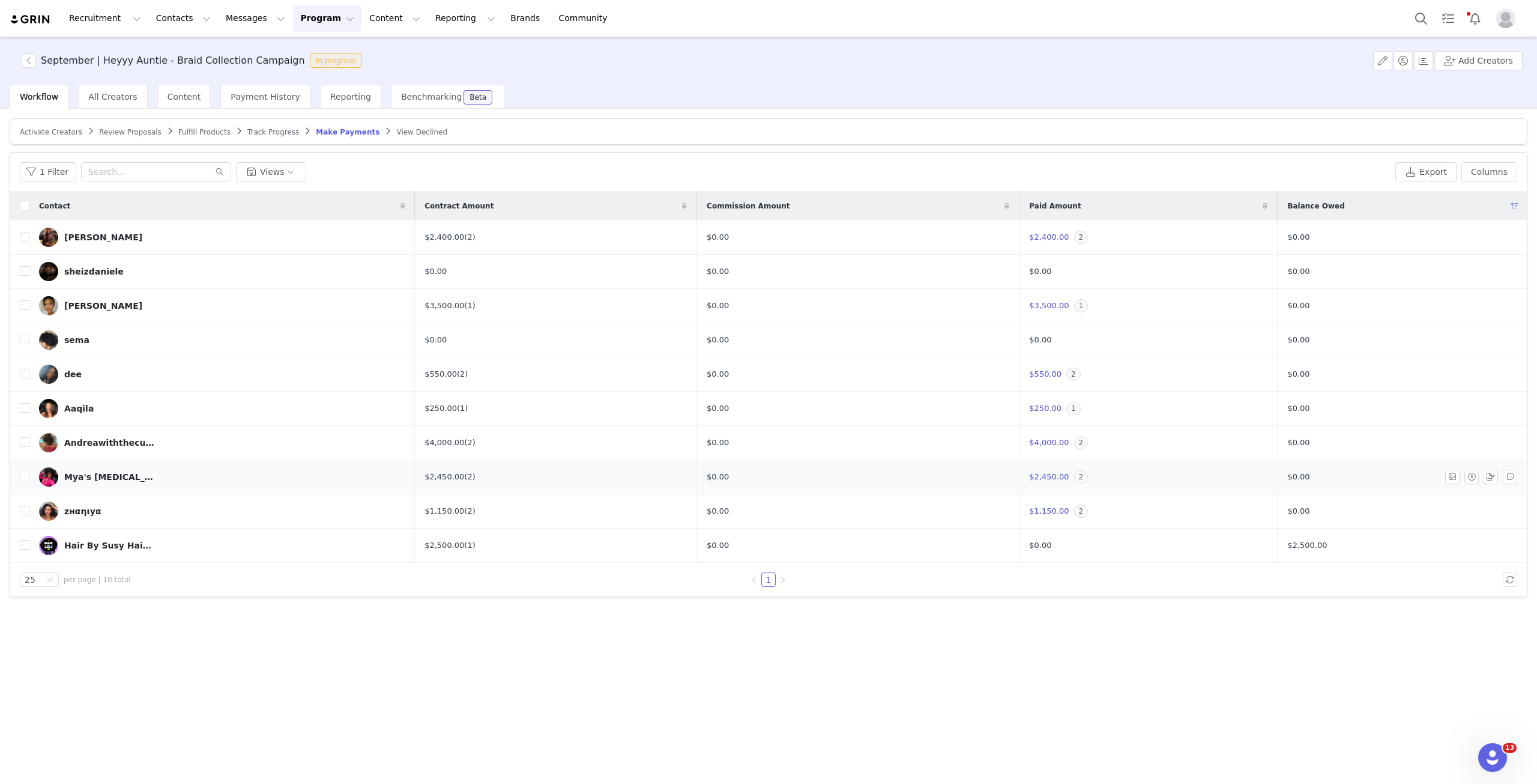
click at [52, 479] on img at bounding box center [49, 477] width 19 height 19
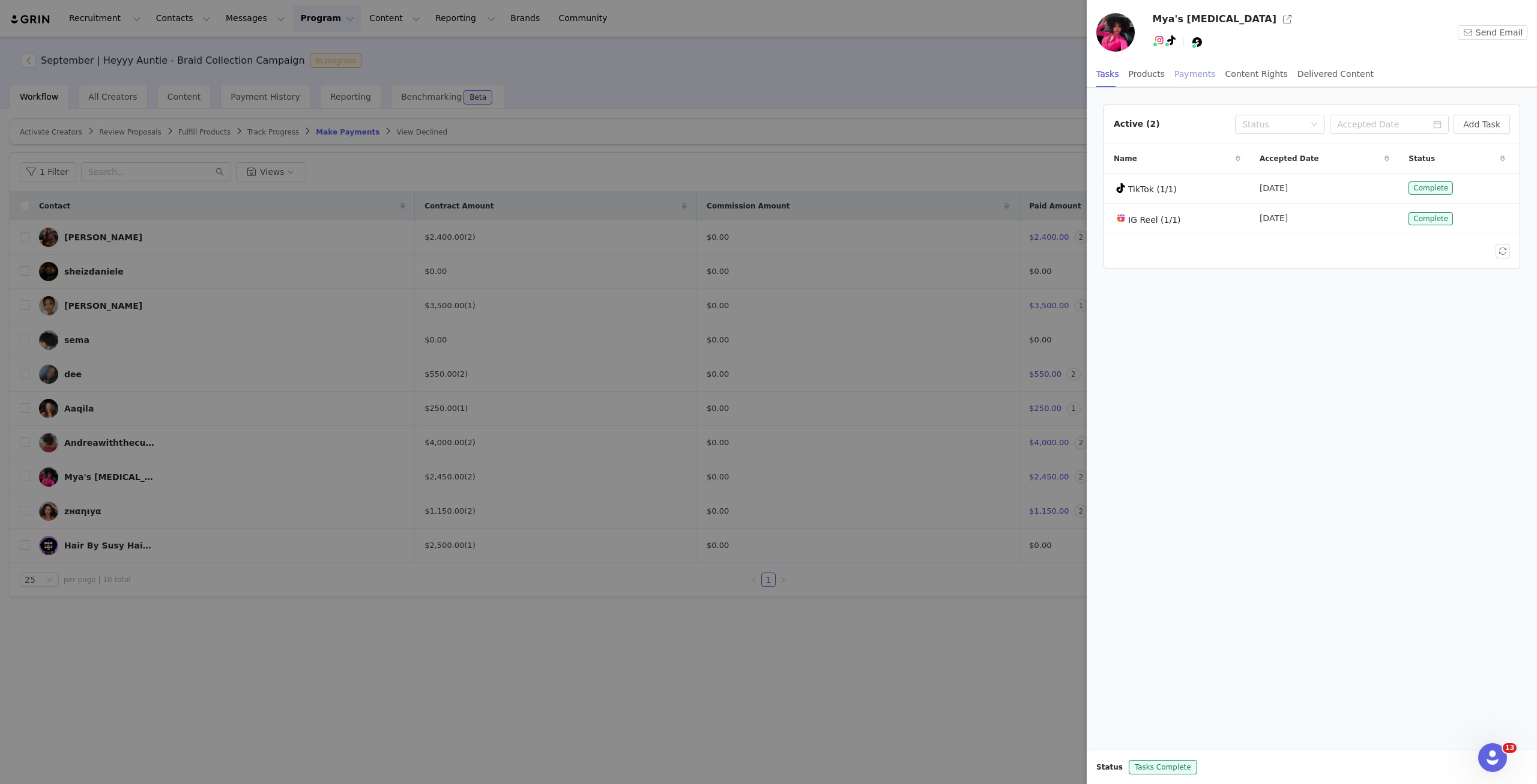
click at [1152, 75] on div "Payments" at bounding box center [1195, 74] width 41 height 27
click at [1152, 189] on span "Sep 16, 2025 8:56 PM" at bounding box center [1319, 187] width 65 height 13
click at [1152, 125] on button "Manage Payments" at bounding box center [1460, 124] width 100 height 19
click at [1152, 311] on div "Active (2) Type Status Manage Payments Type Owed Due Date Note Status Deliverab…" at bounding box center [1312, 419] width 450 height 661
click at [1152, 62] on link "@myasmvse" at bounding box center [1158, 66] width 54 height 10
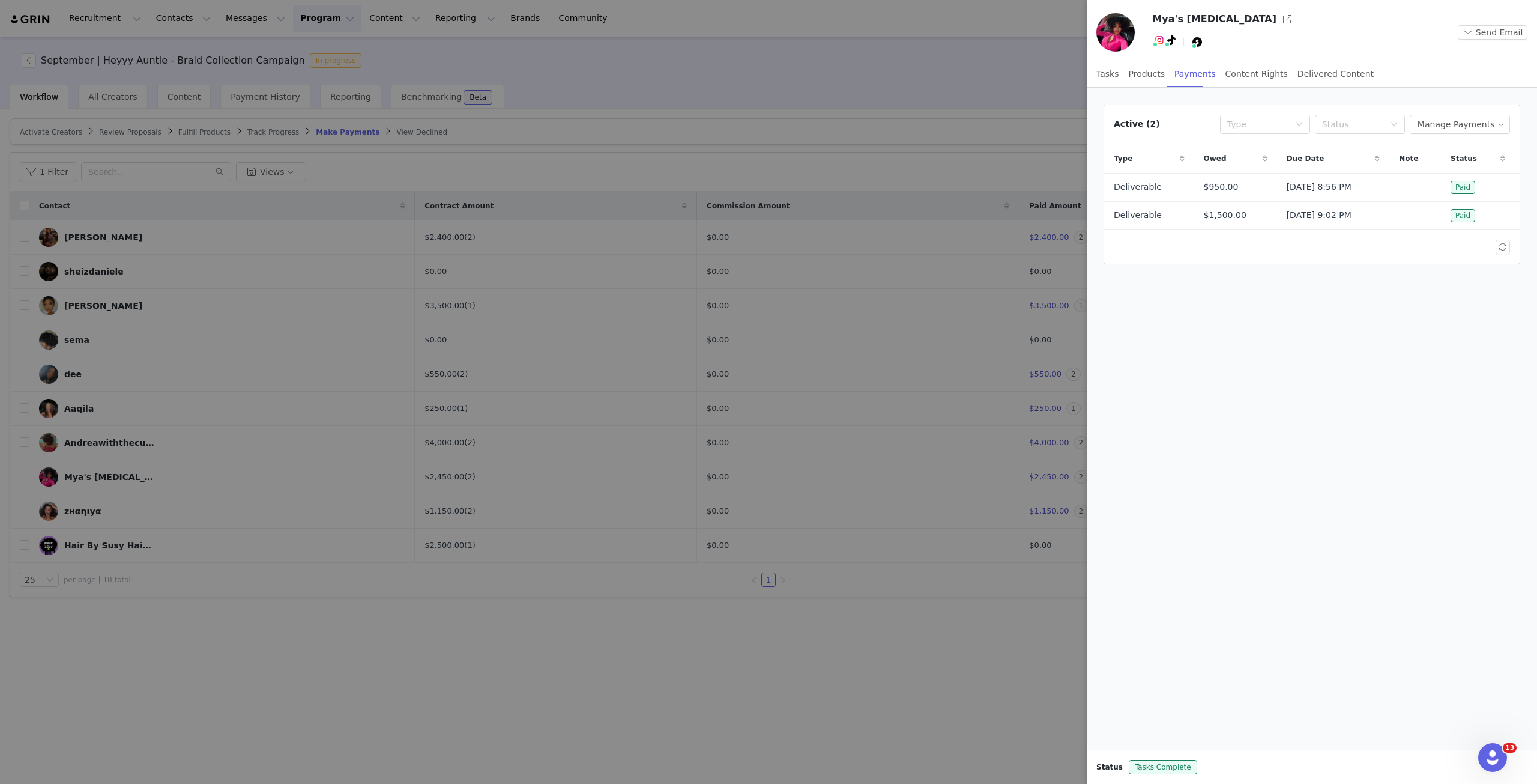
drag, startPoint x: 298, startPoint y: 675, endPoint x: 261, endPoint y: 616, distance: 69.6
click at [298, 567] on div at bounding box center [768, 392] width 1537 height 784
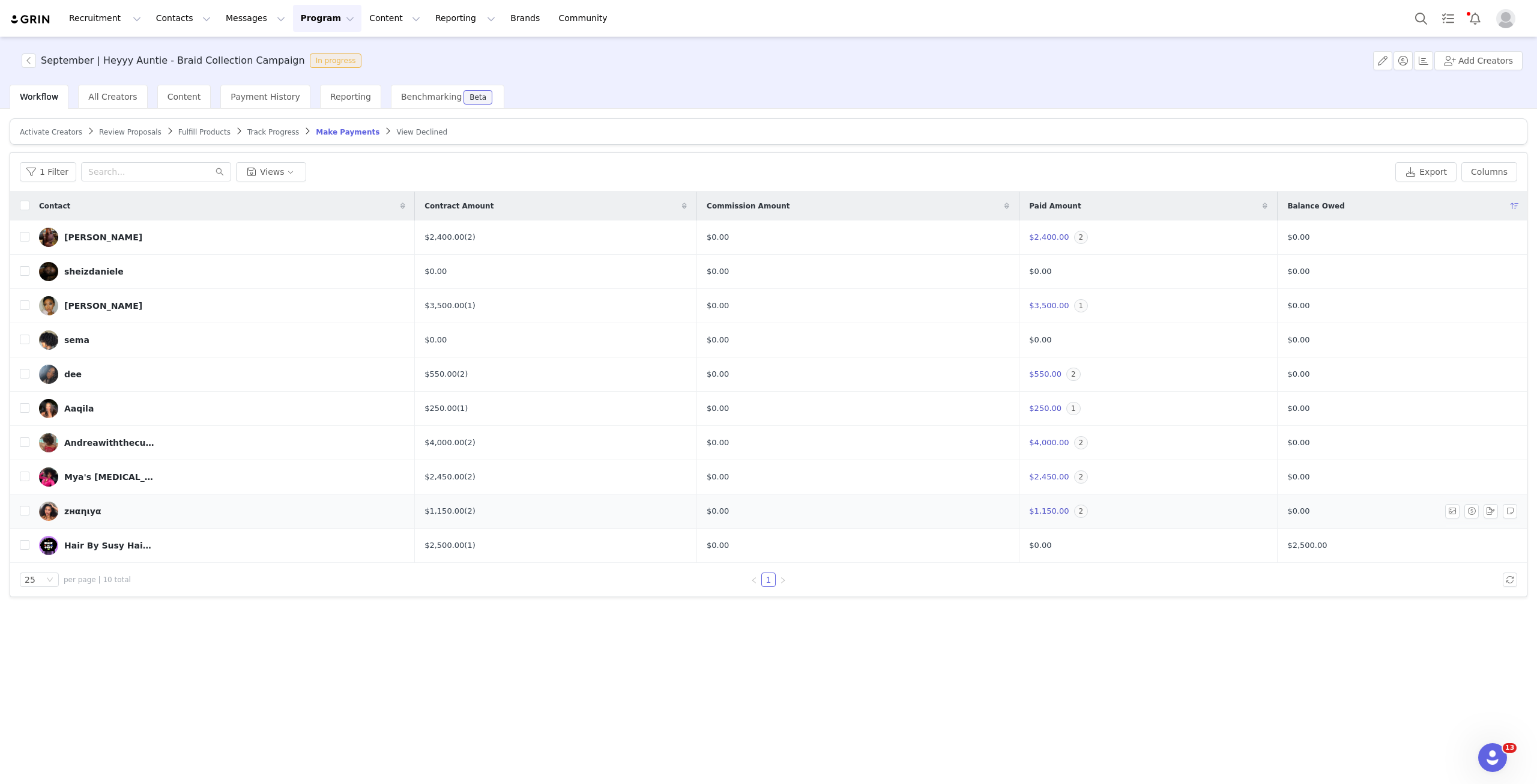
click at [45, 509] on img at bounding box center [49, 511] width 19 height 19
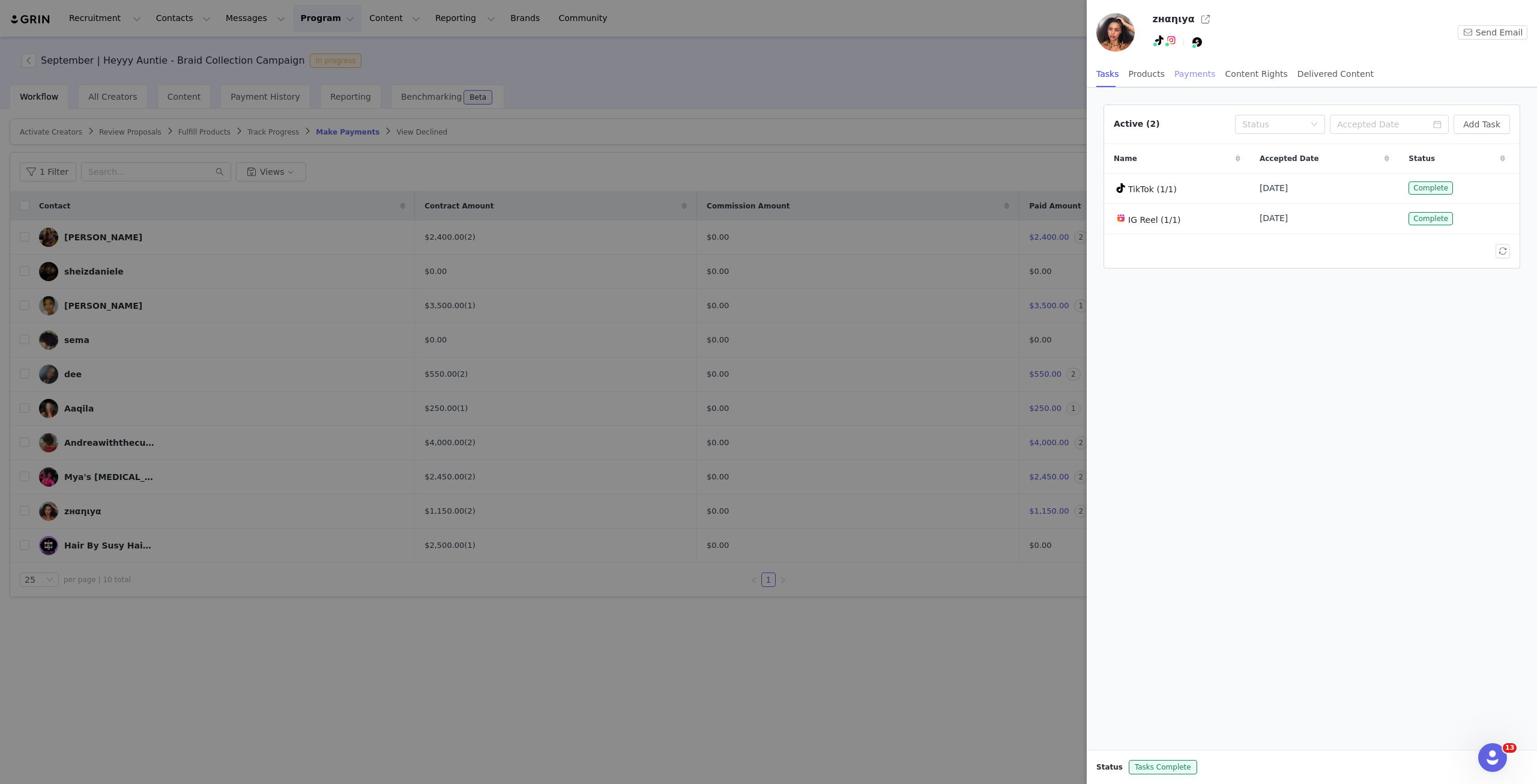
click at [1152, 69] on div "Payments" at bounding box center [1195, 74] width 41 height 27
click at [286, 567] on div at bounding box center [768, 392] width 1537 height 784
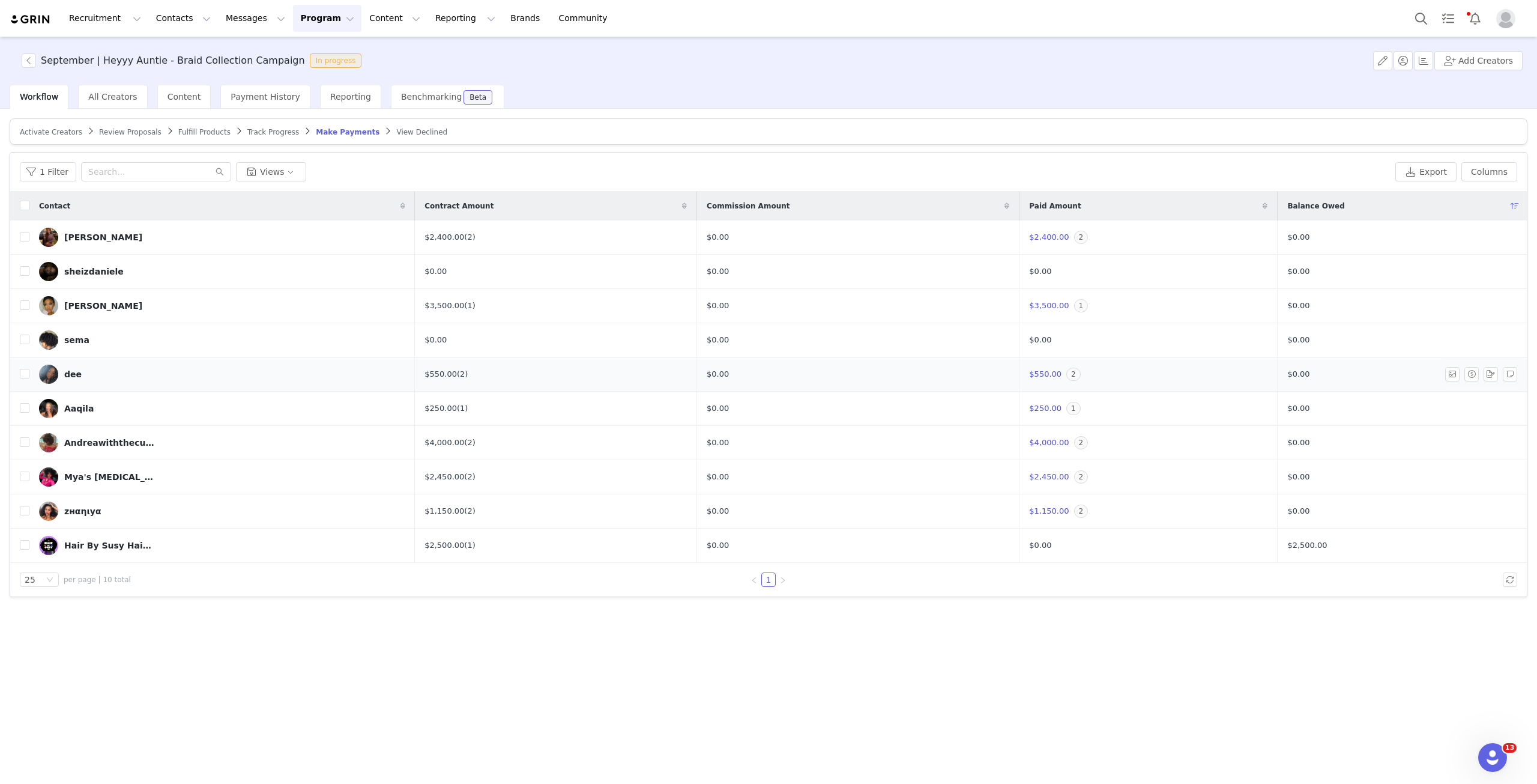
click at [52, 375] on img at bounding box center [49, 374] width 19 height 19
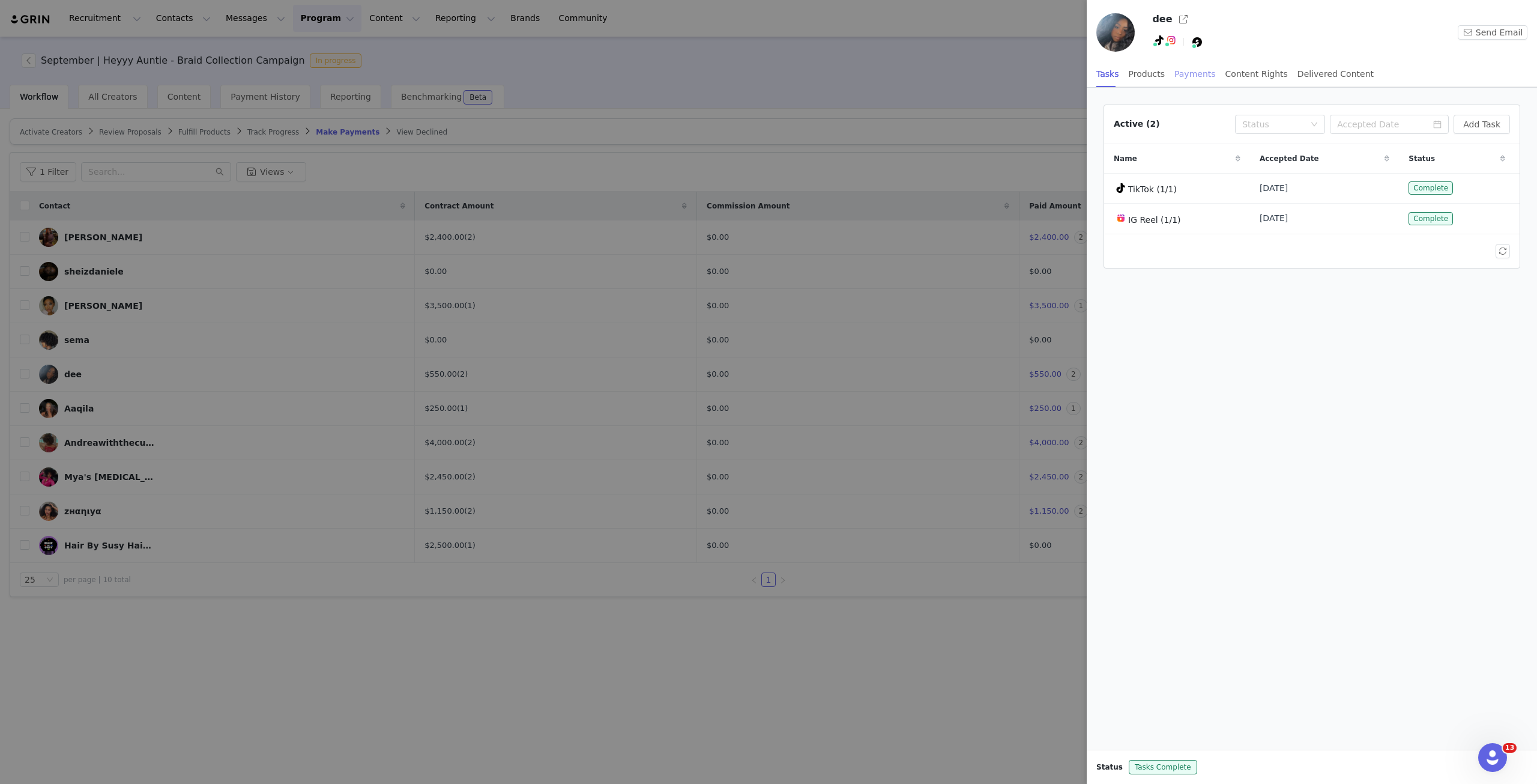
click at [1152, 77] on div "Payments" at bounding box center [1195, 74] width 41 height 27
click at [1151, 62] on link "@be4realdee" at bounding box center [1159, 66] width 56 height 10
click at [671, 136] on div at bounding box center [768, 392] width 1537 height 784
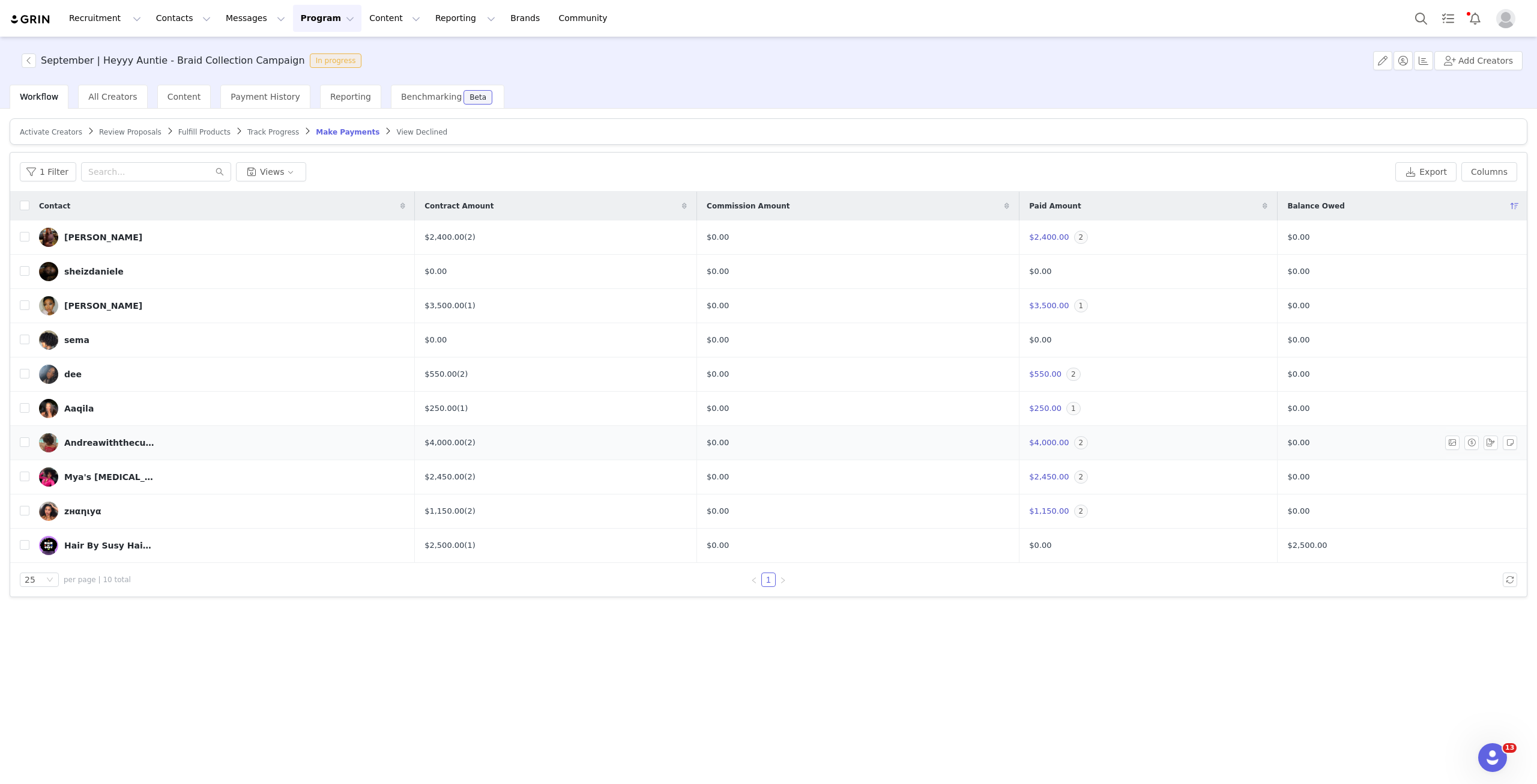
click at [52, 444] on img at bounding box center [49, 443] width 19 height 19
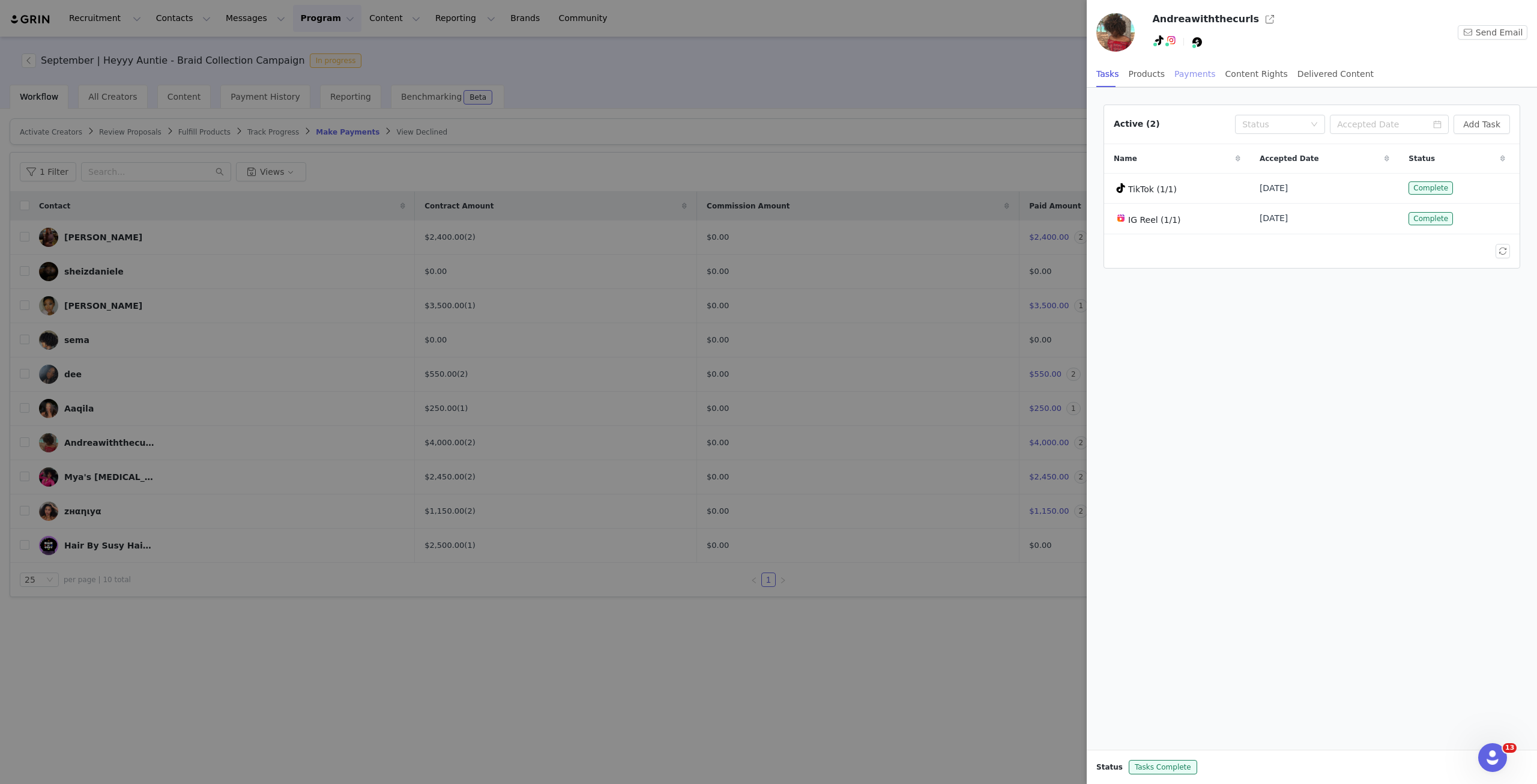
click at [1152, 74] on div "Payments" at bounding box center [1195, 74] width 41 height 27
drag, startPoint x: 389, startPoint y: 646, endPoint x: 264, endPoint y: 453, distance: 229.9
click at [389, 567] on div at bounding box center [768, 392] width 1537 height 784
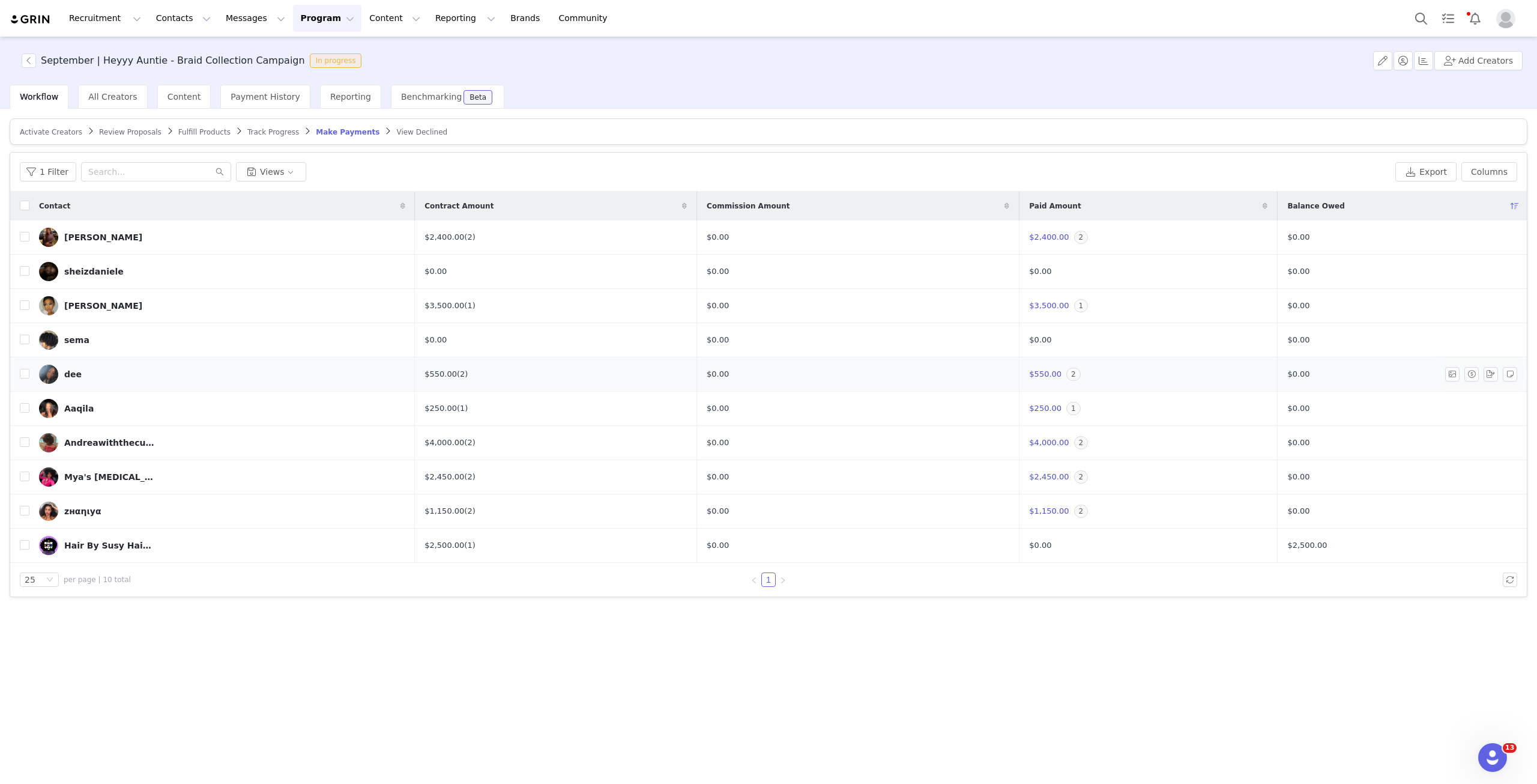
click at [55, 375] on img at bounding box center [49, 374] width 19 height 19
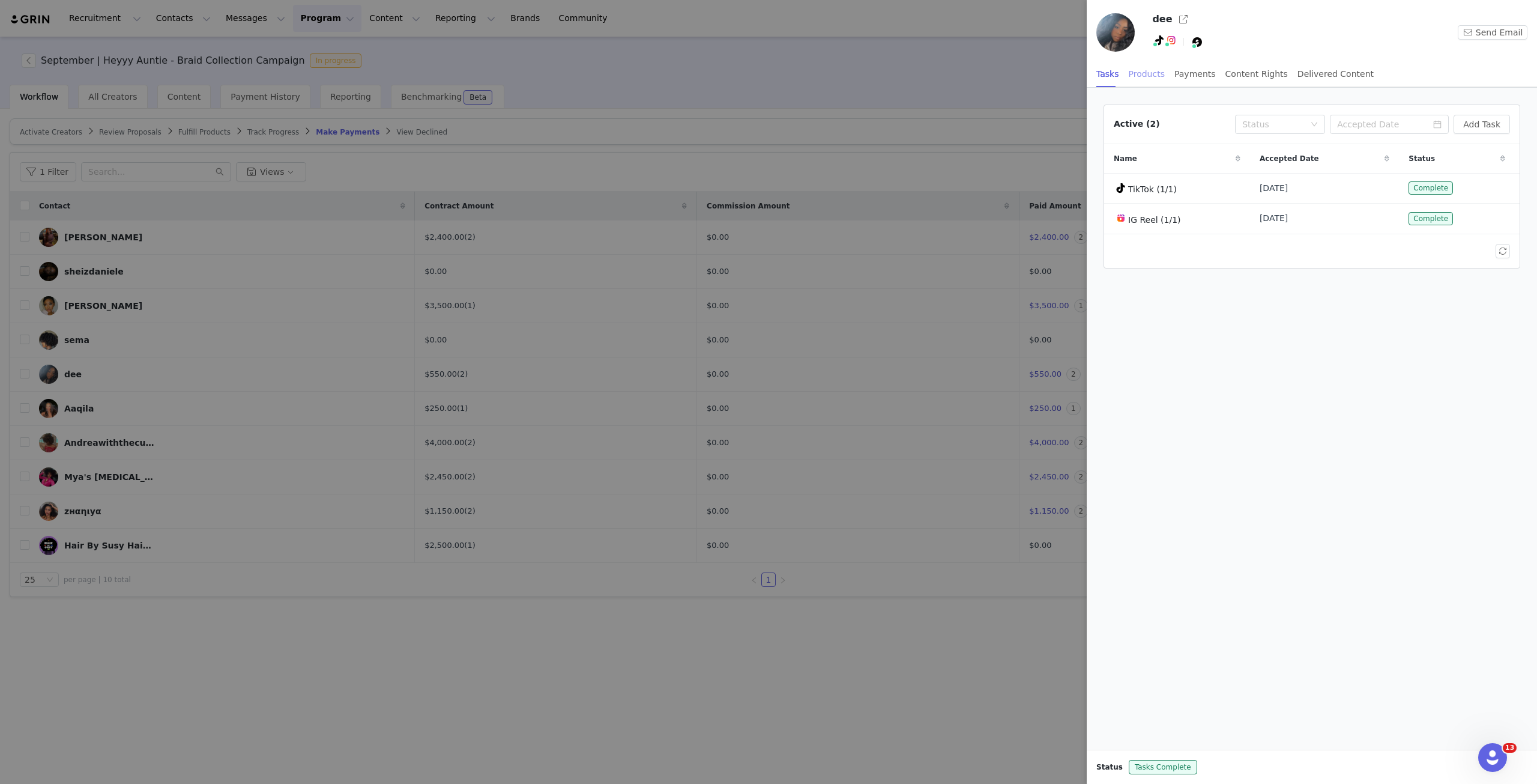
click at [1144, 77] on div "Products" at bounding box center [1146, 74] width 36 height 27
click at [1152, 72] on div "Payments" at bounding box center [1195, 74] width 41 height 27
click at [111, 567] on div at bounding box center [768, 392] width 1537 height 784
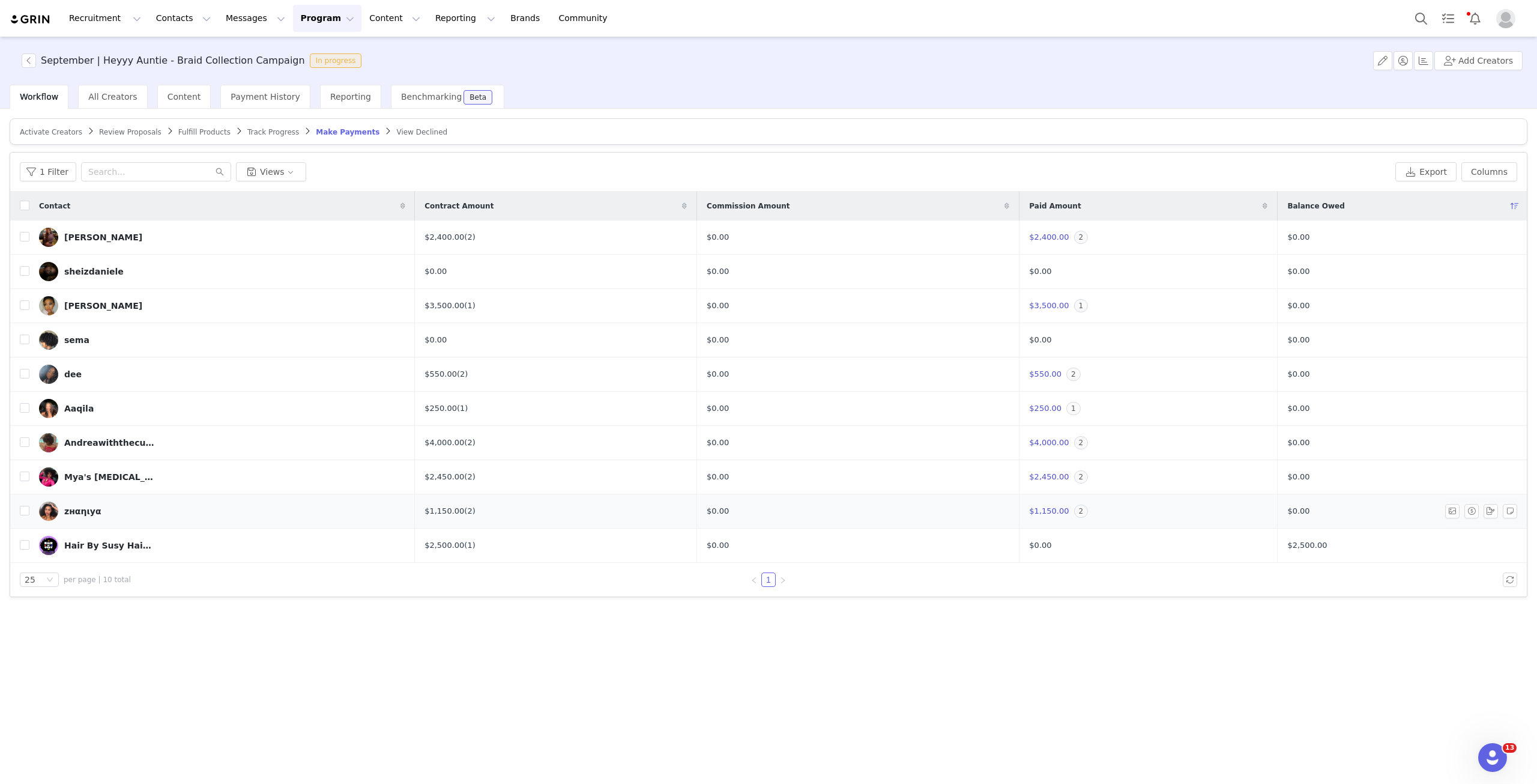
click at [48, 514] on img at bounding box center [49, 511] width 19 height 19
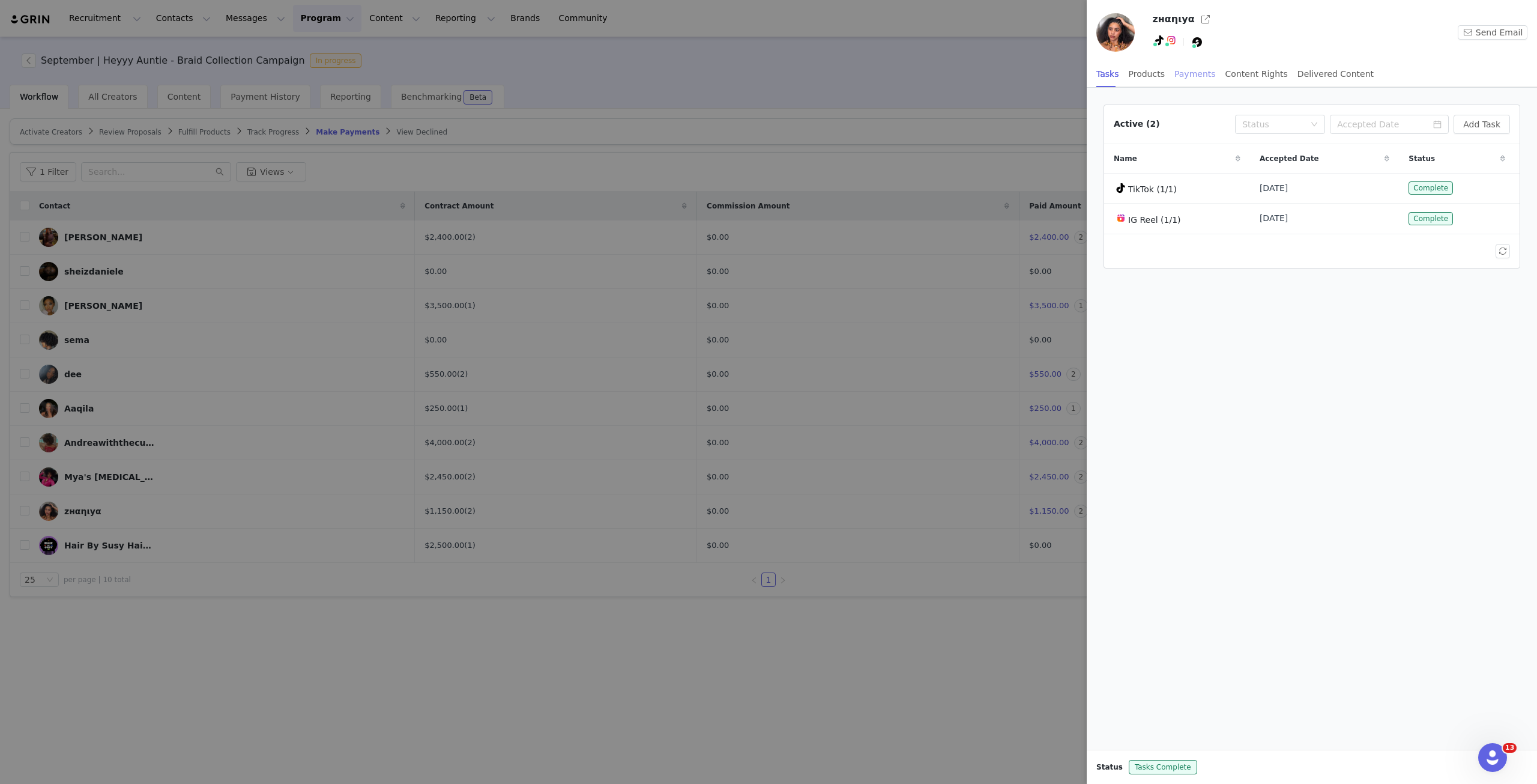
click at [1152, 71] on div "Payments" at bounding box center [1195, 74] width 41 height 27
drag, startPoint x: 230, startPoint y: 606, endPoint x: 208, endPoint y: 562, distance: 49.2
click at [230, 567] on div at bounding box center [768, 392] width 1537 height 784
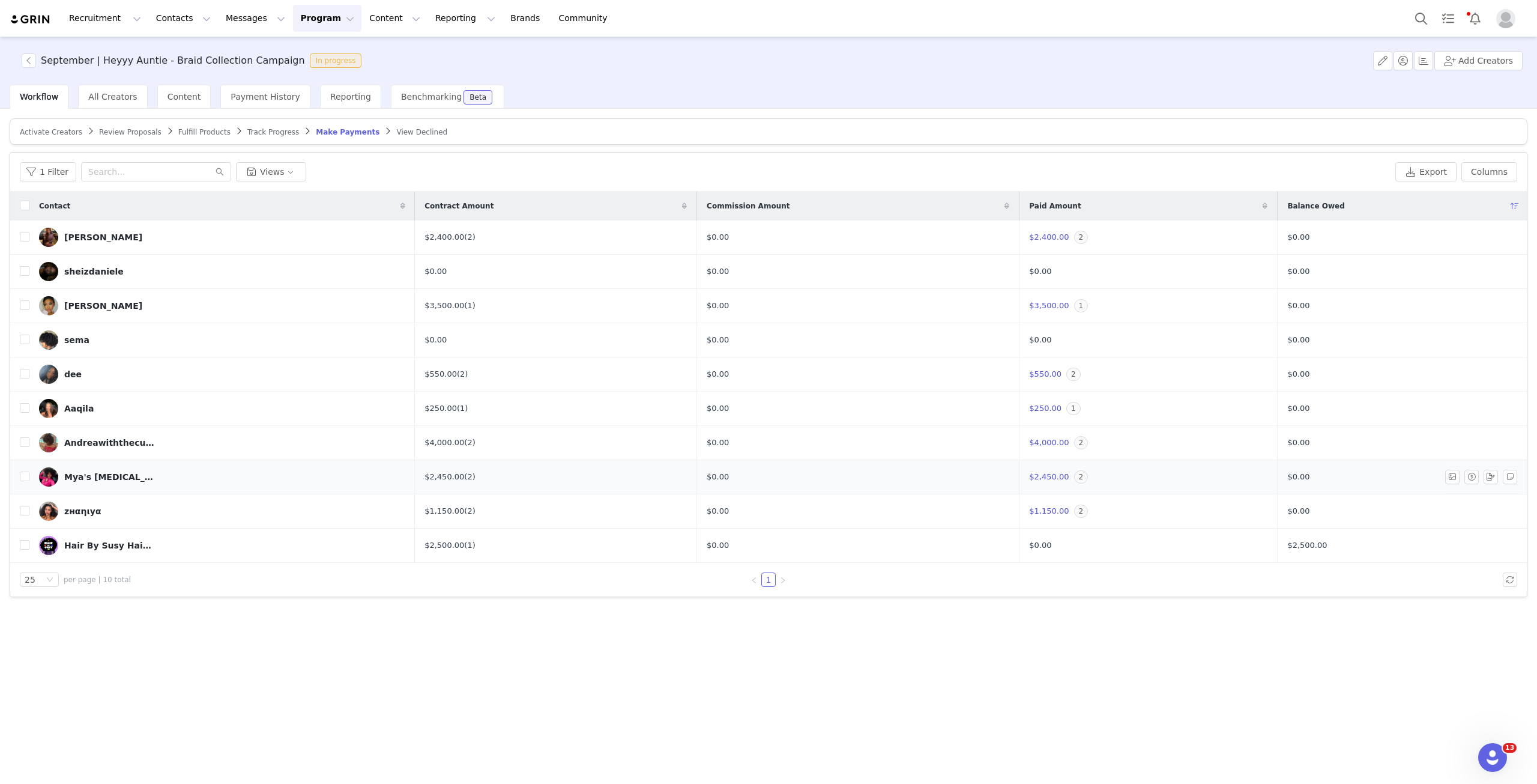
click at [48, 478] on img at bounding box center [49, 477] width 19 height 19
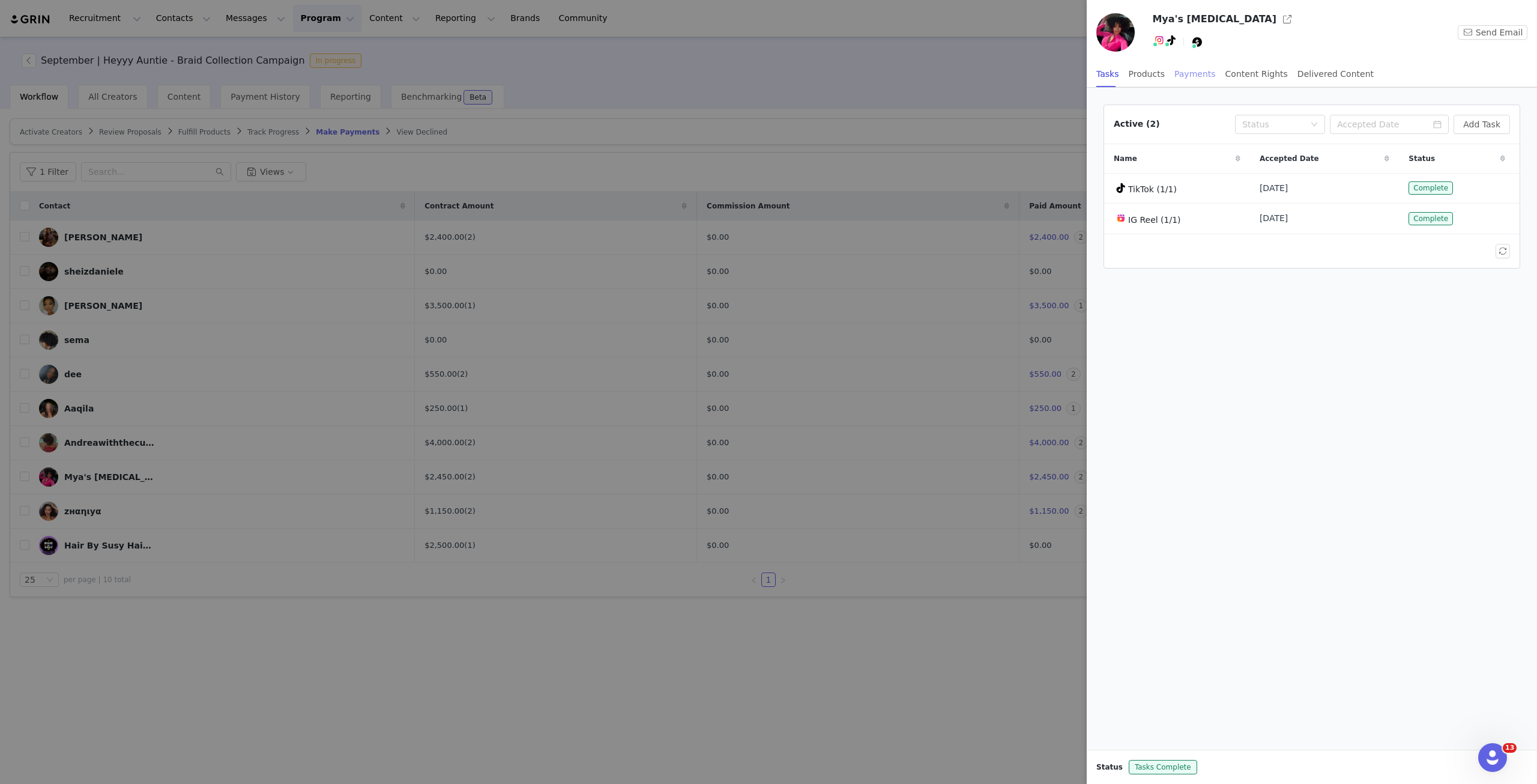
click at [1152, 69] on div "Payments" at bounding box center [1195, 74] width 41 height 27
click at [105, 248] on div at bounding box center [768, 392] width 1537 height 784
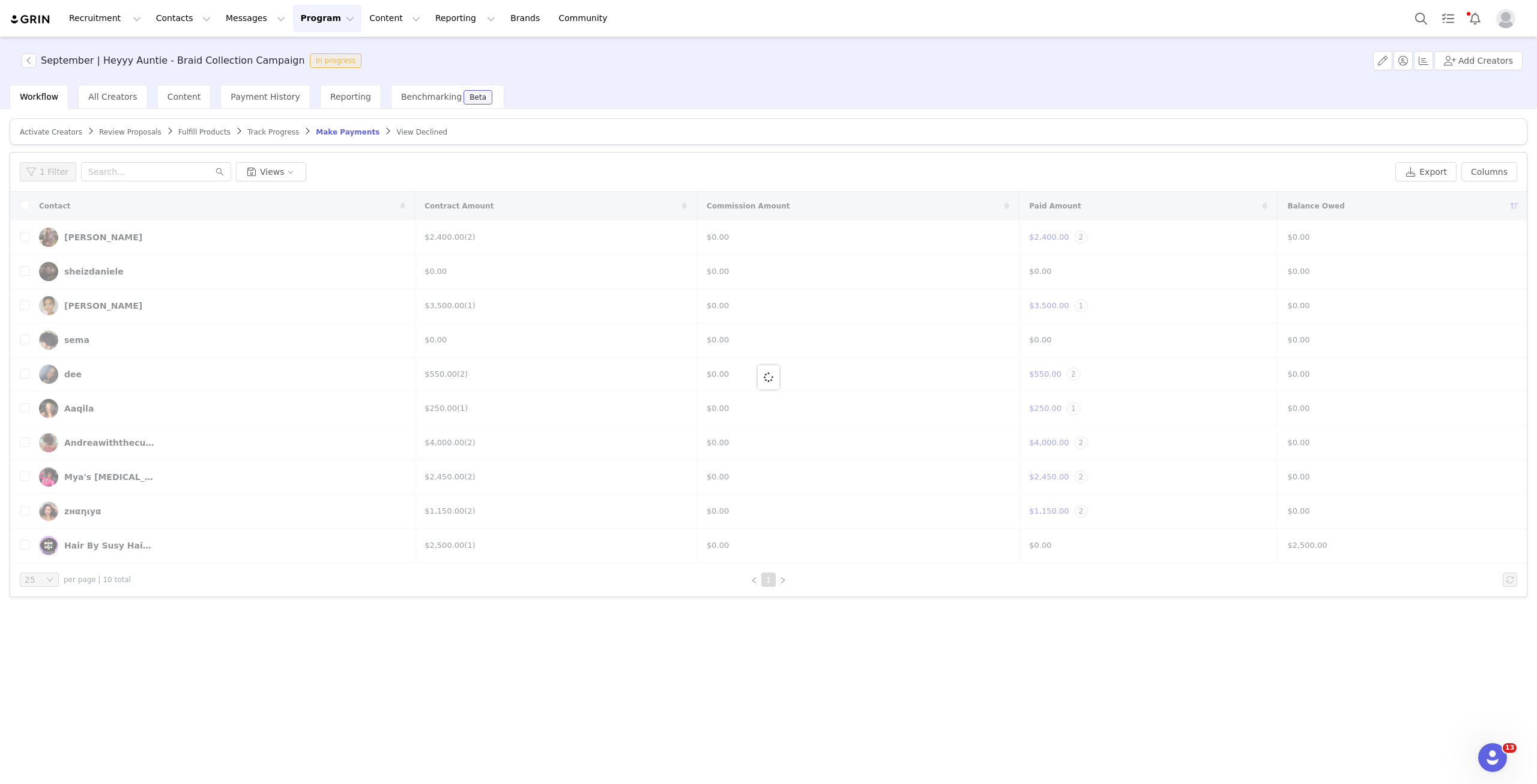
click at [52, 233] on div at bounding box center [768, 376] width 1517 height 371
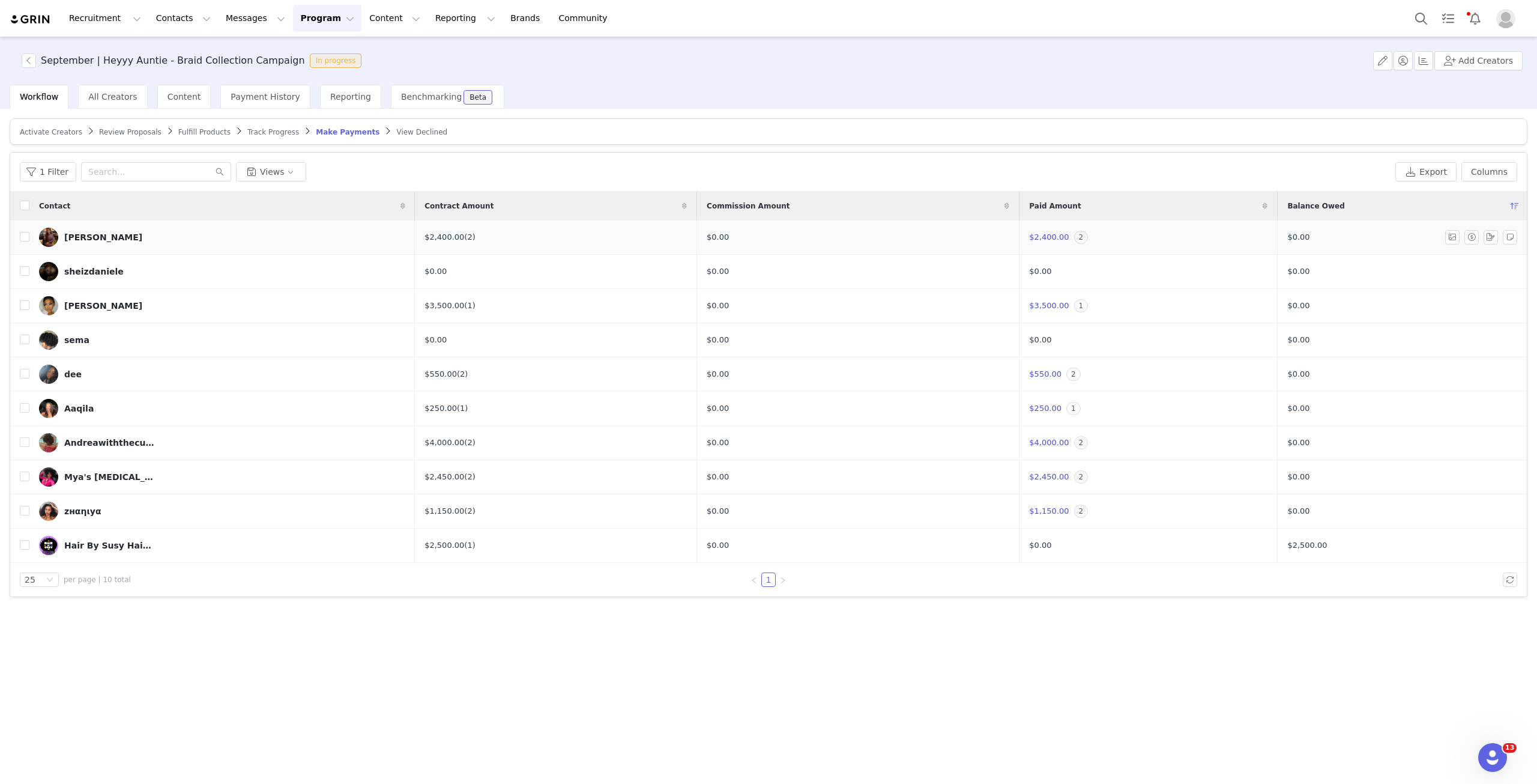
click at [52, 233] on img at bounding box center [49, 237] width 19 height 19
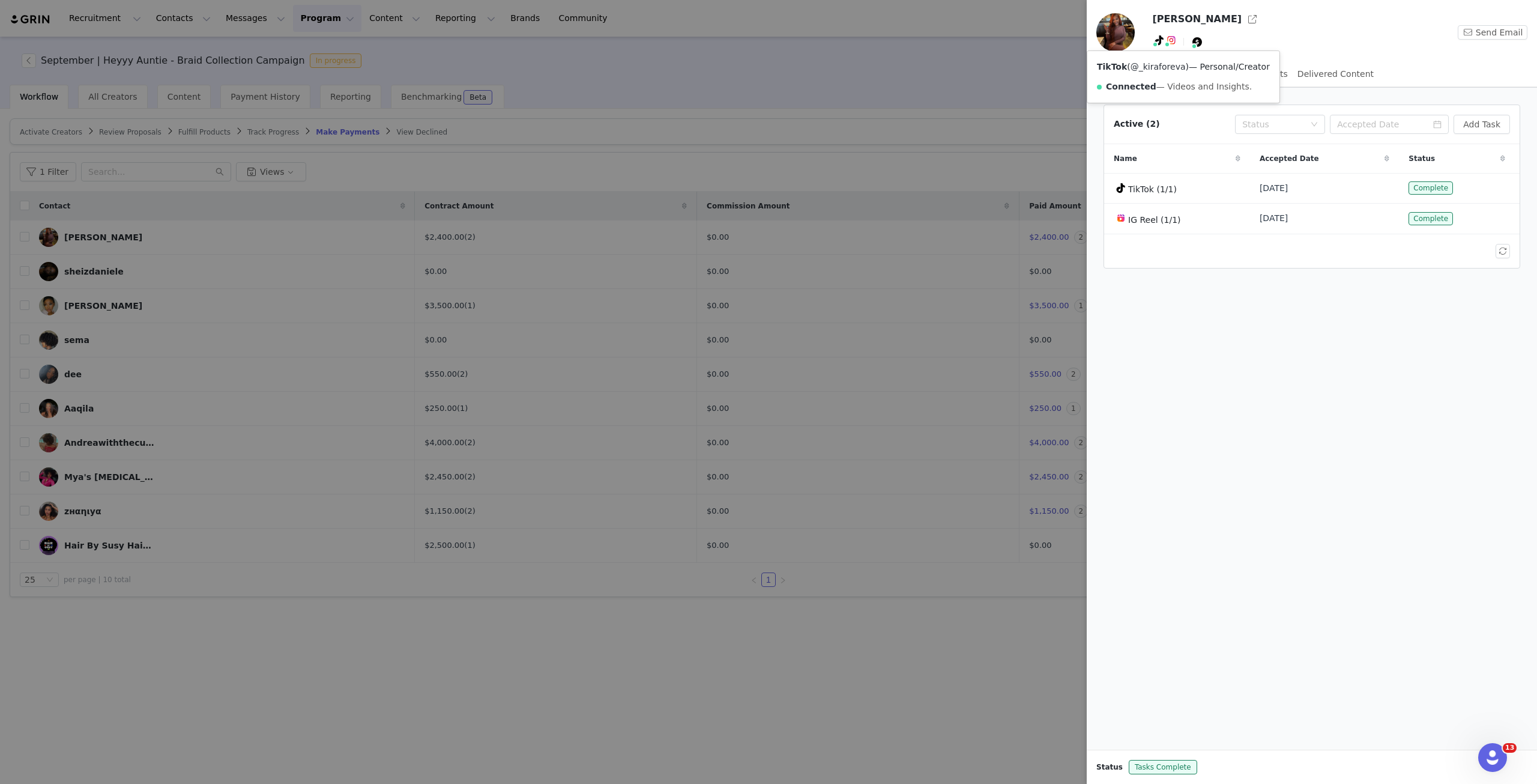
click at [1152, 66] on link "@_kiraforeva" at bounding box center [1158, 66] width 55 height 10
click at [487, 162] on div at bounding box center [768, 392] width 1537 height 784
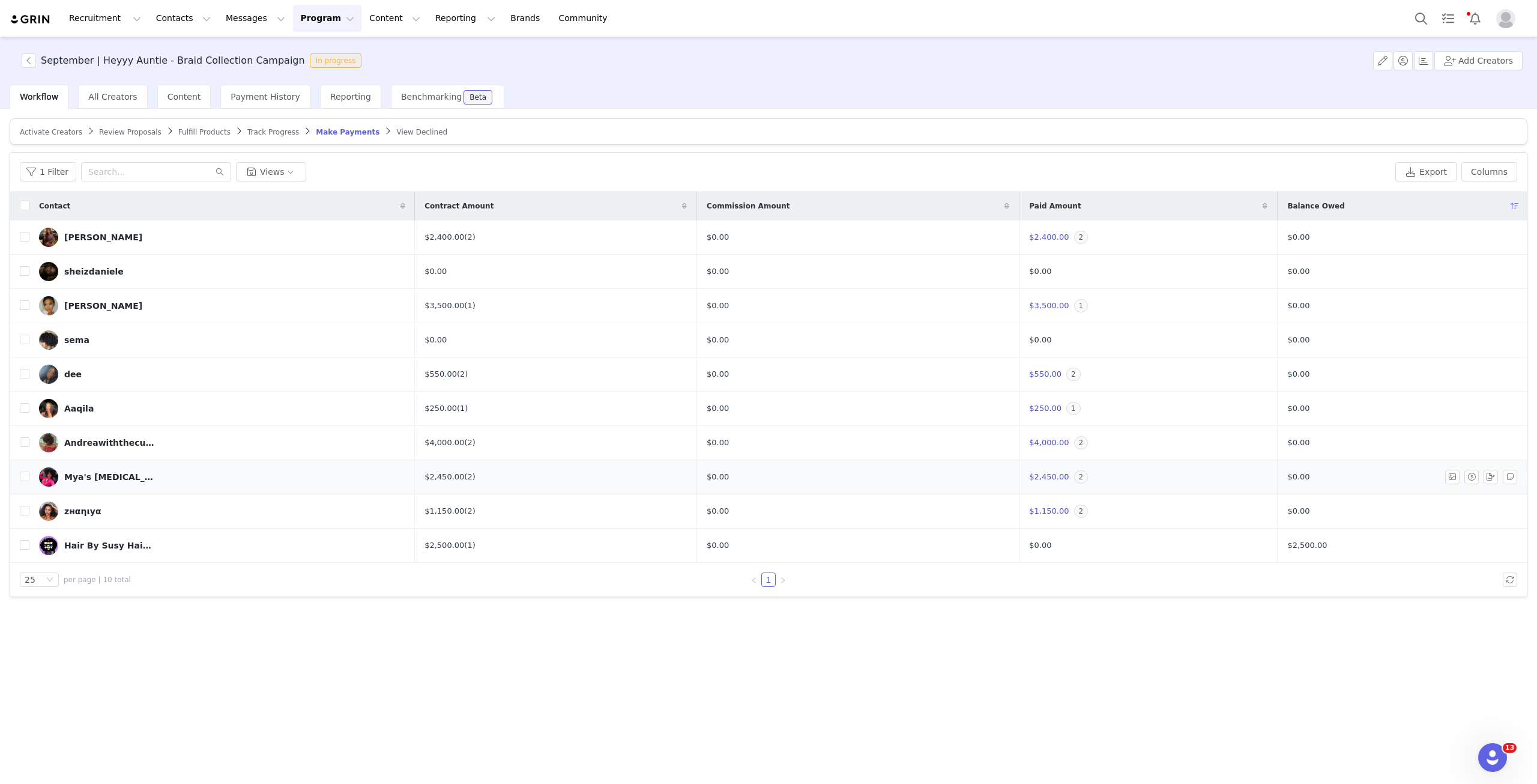
click at [53, 475] on img at bounding box center [49, 477] width 19 height 19
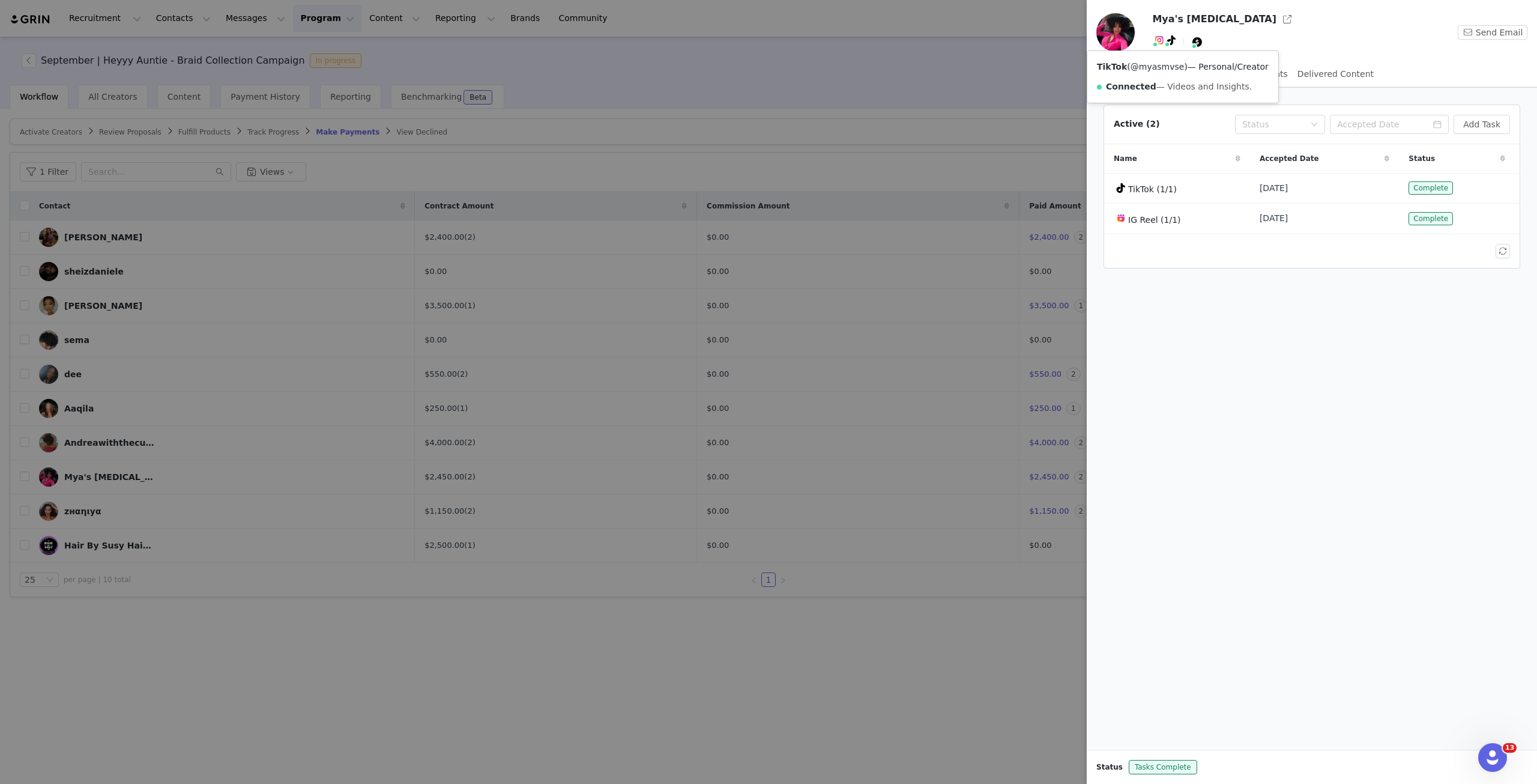
click at [1152, 64] on link "@myasmvse" at bounding box center [1158, 66] width 54 height 10
click at [146, 431] on div at bounding box center [768, 392] width 1537 height 784
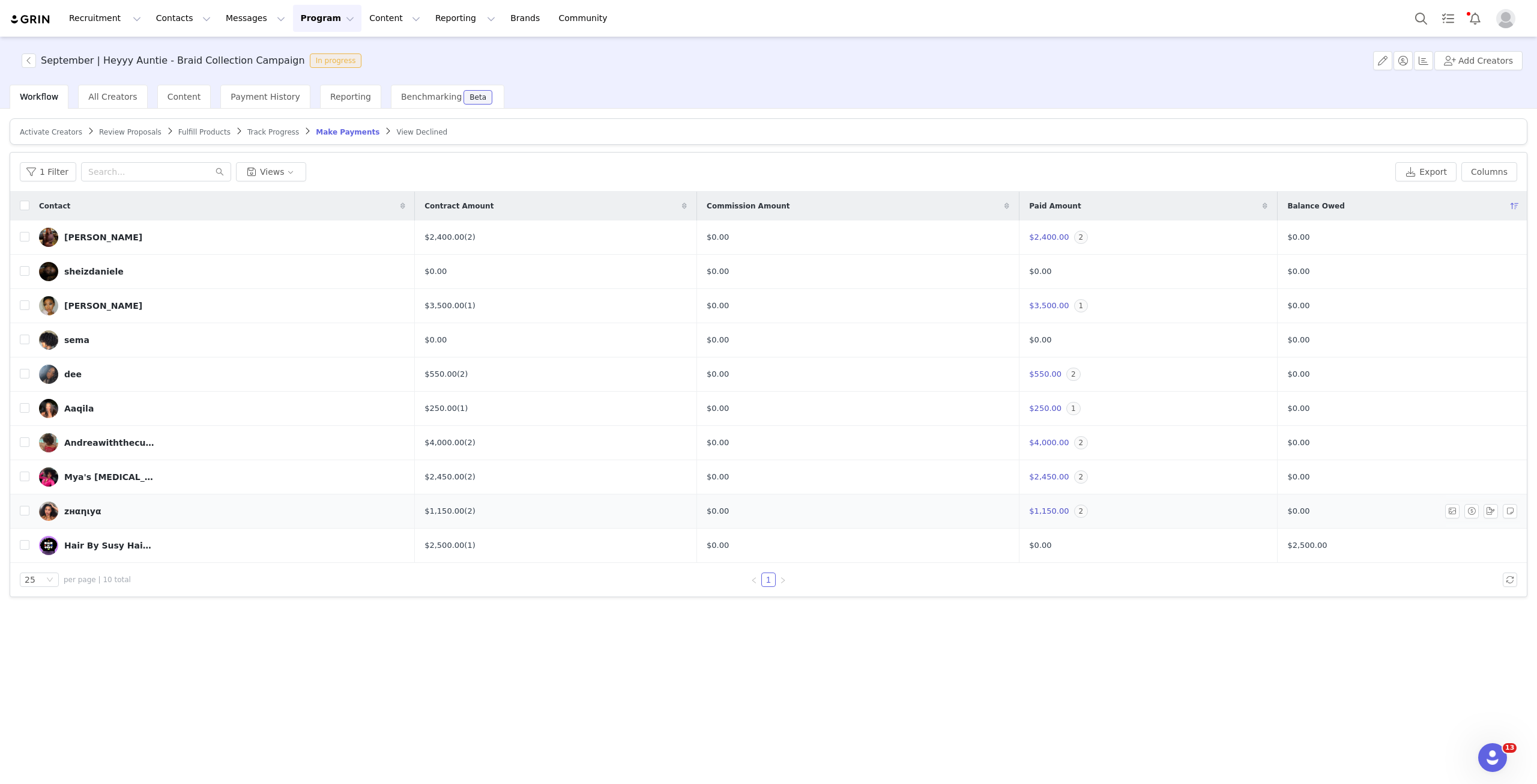
click at [44, 514] on img at bounding box center [49, 511] width 19 height 19
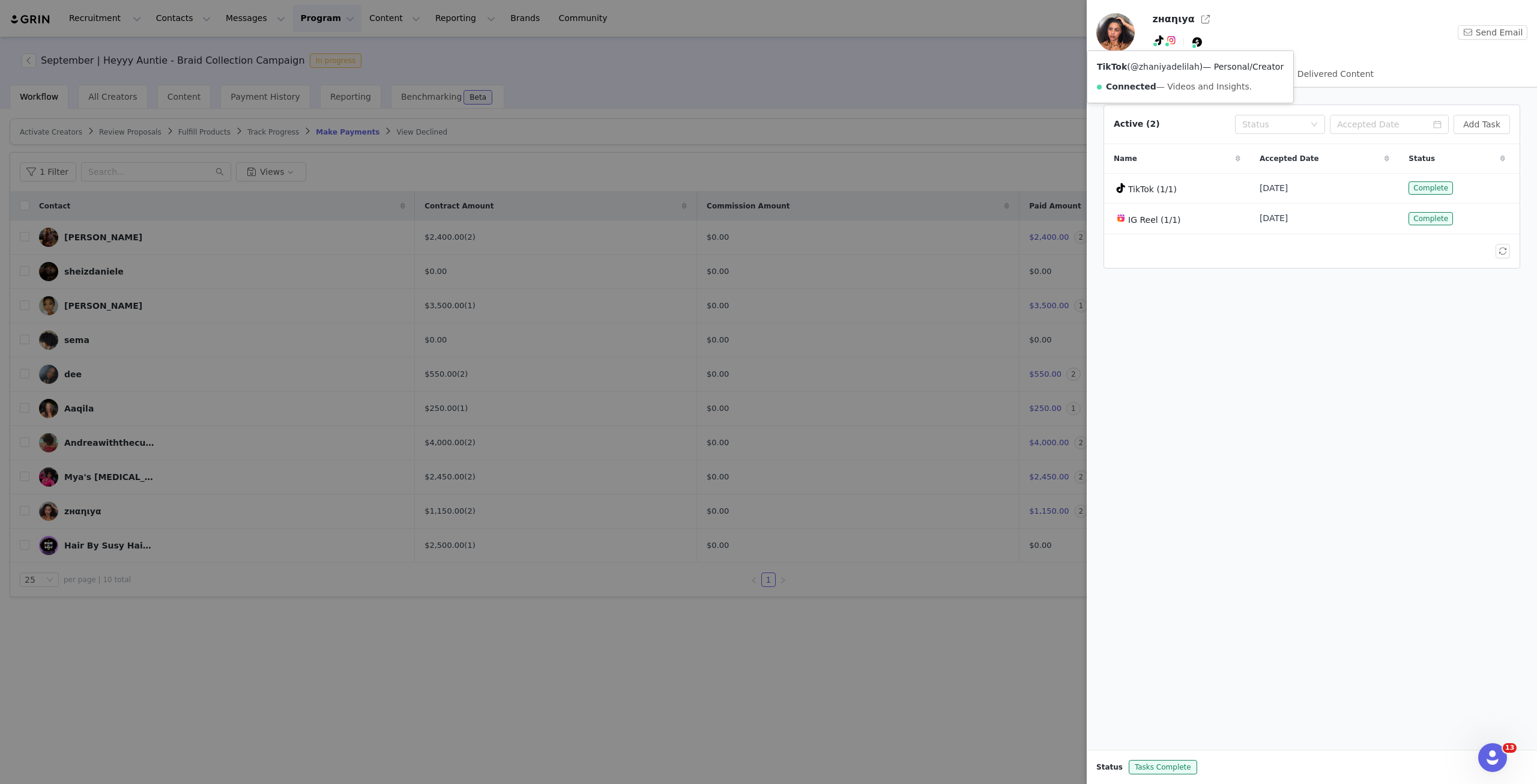
click at [1152, 66] on link "@zhaniyadelilah" at bounding box center [1166, 66] width 69 height 10
click at [113, 468] on div at bounding box center [768, 392] width 1537 height 784
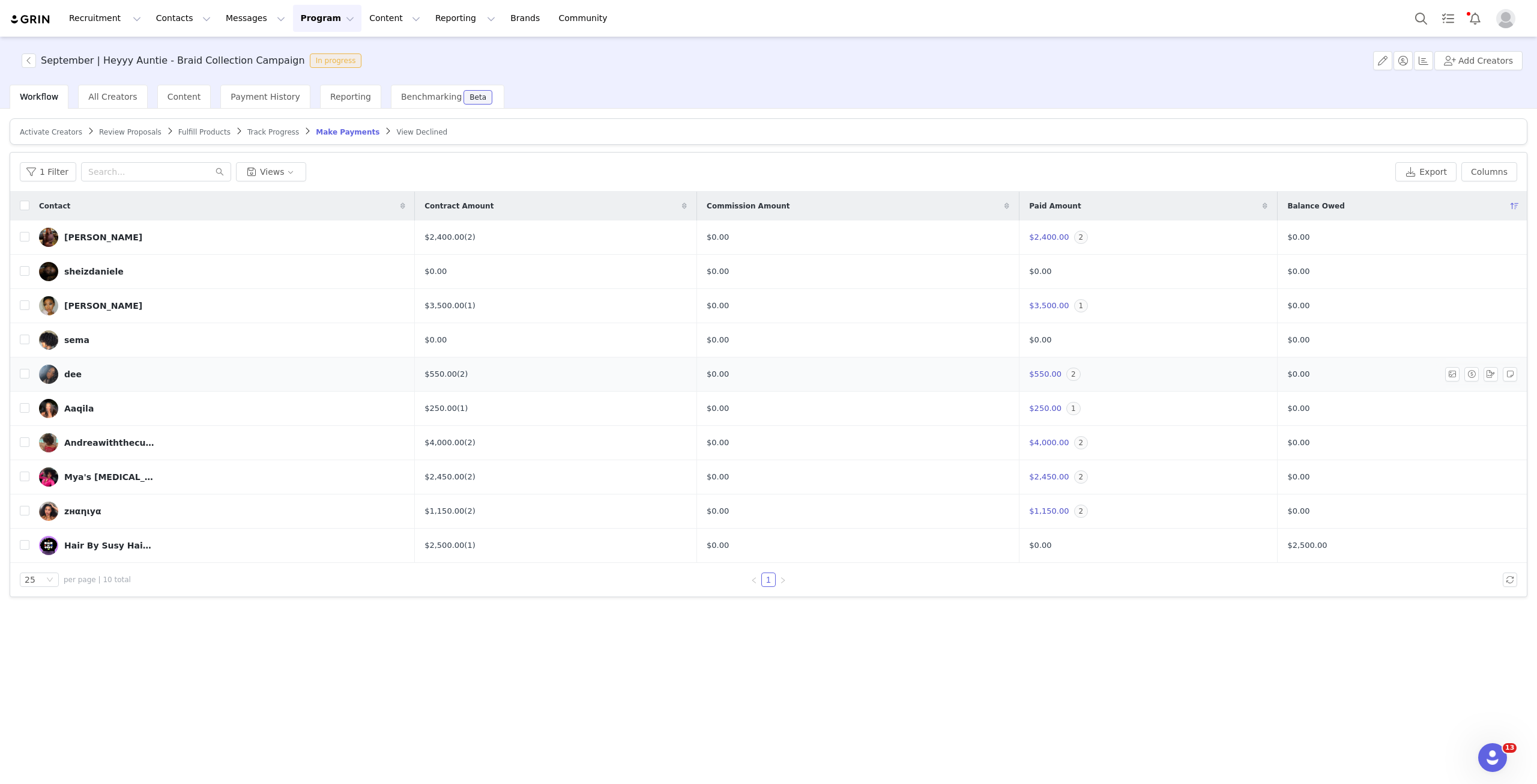
click at [52, 373] on img at bounding box center [49, 374] width 19 height 19
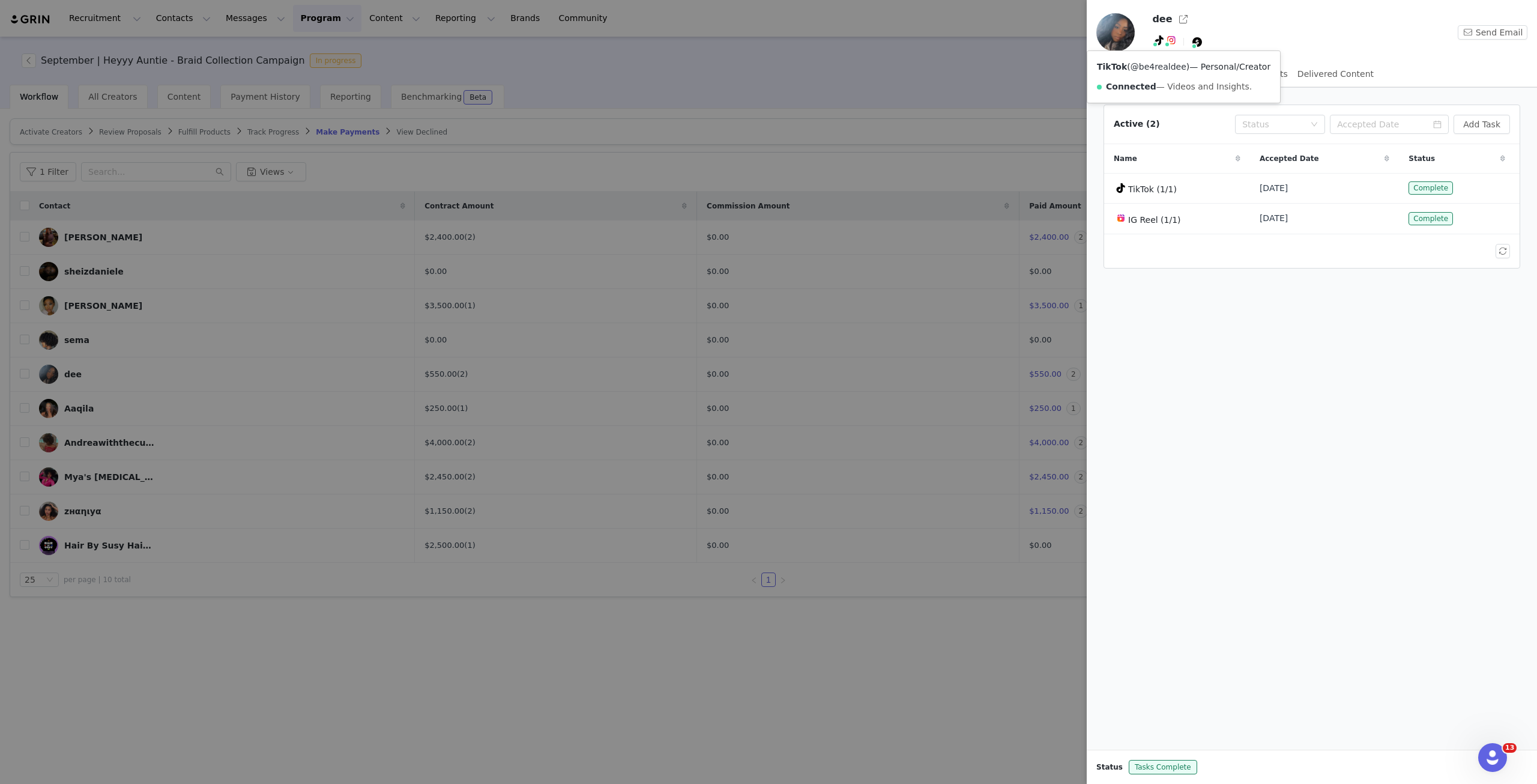
click at [1152, 71] on link "@be4realdee" at bounding box center [1159, 66] width 56 height 10
click at [487, 150] on div at bounding box center [768, 392] width 1537 height 784
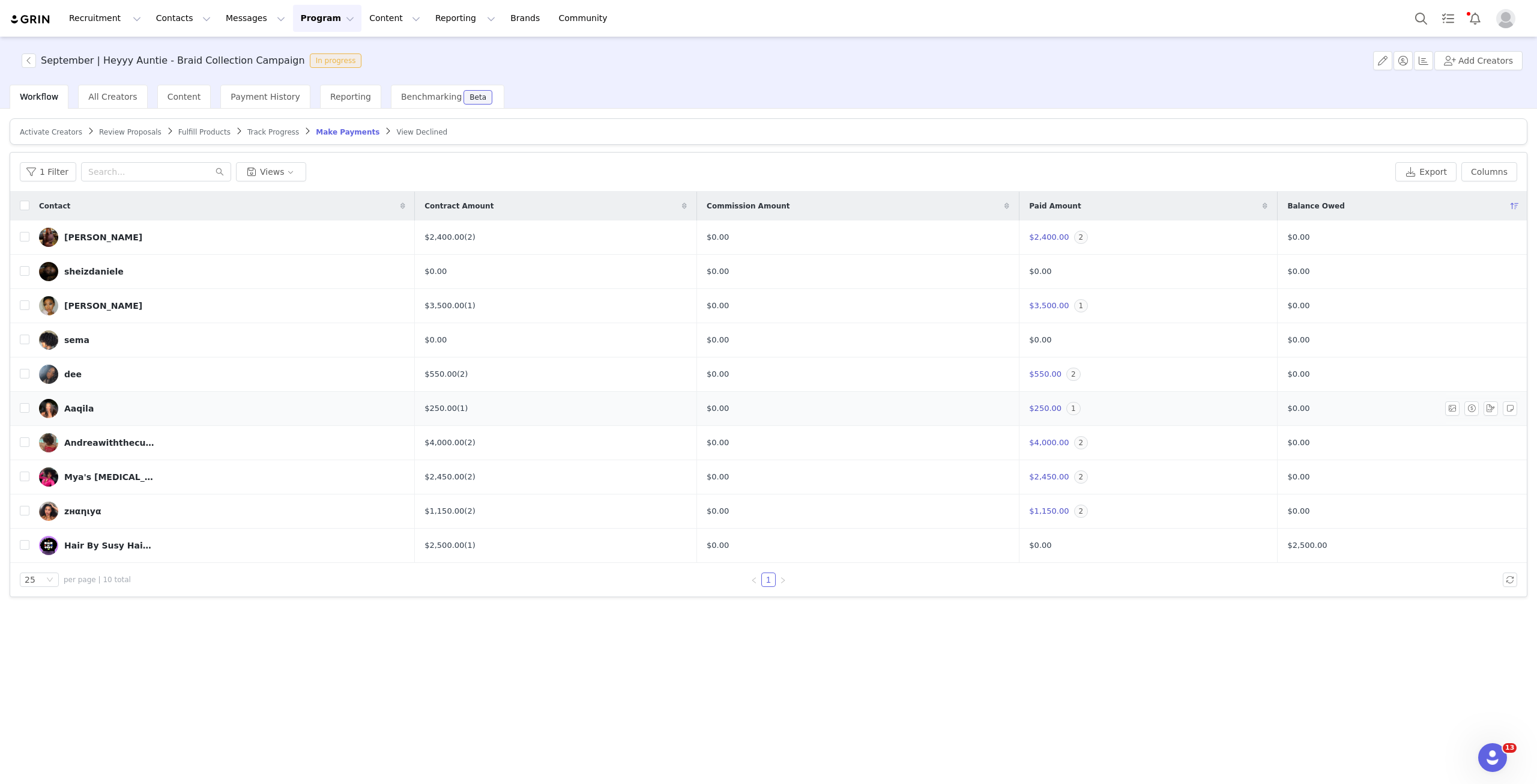
click at [50, 404] on img at bounding box center [49, 408] width 19 height 19
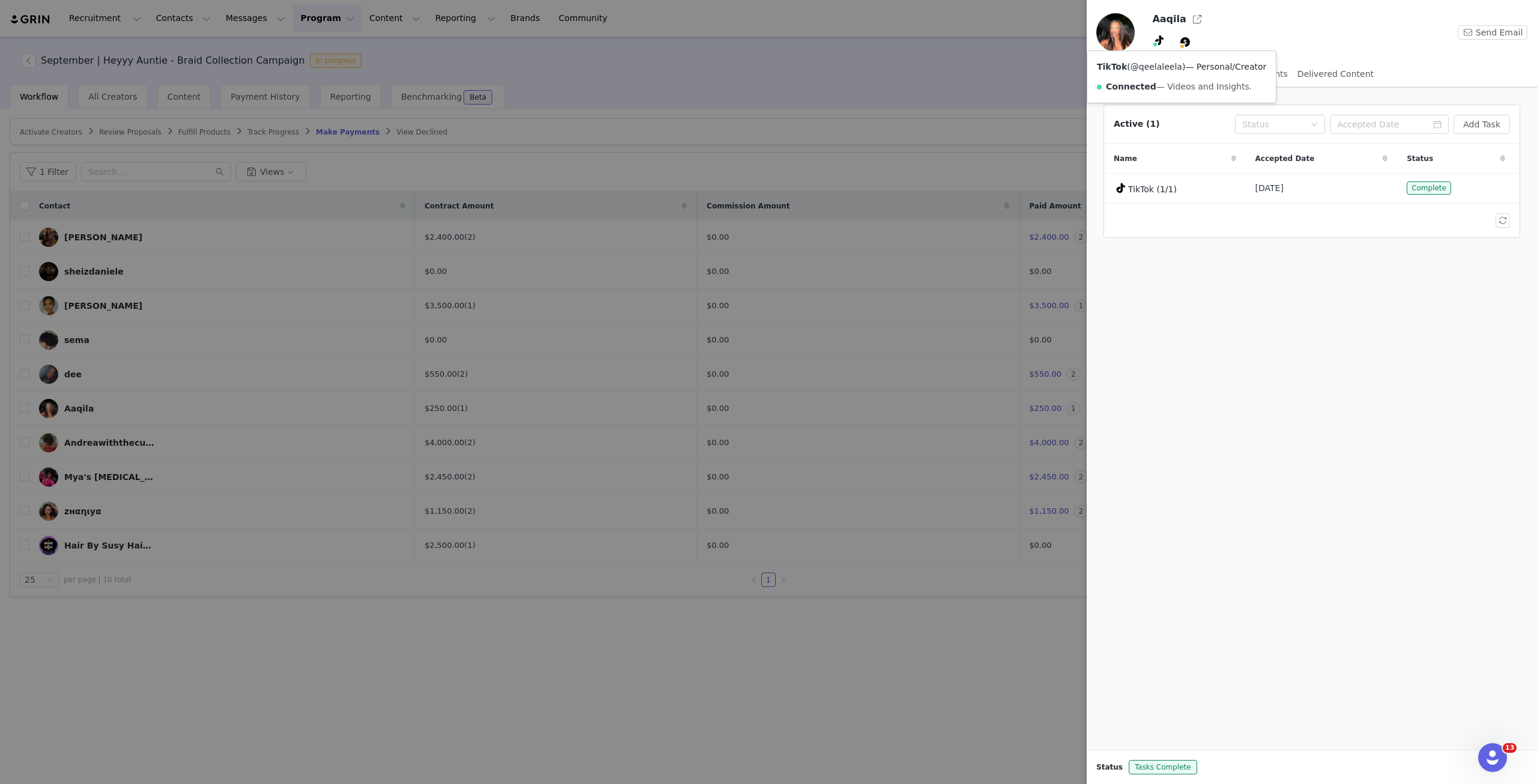
drag, startPoint x: 1180, startPoint y: 64, endPoint x: 1132, endPoint y: 72, distance: 48.7
click at [1132, 72] on span "( @qeelaleela )" at bounding box center [1156, 66] width 58 height 10
click at [1152, 64] on span "( @qeelaleela )" at bounding box center [1156, 66] width 58 height 10
drag, startPoint x: 1181, startPoint y: 64, endPoint x: 1132, endPoint y: 66, distance: 49.0
click at [1132, 66] on span "( @qeelaleela )" at bounding box center [1156, 66] width 58 height 10
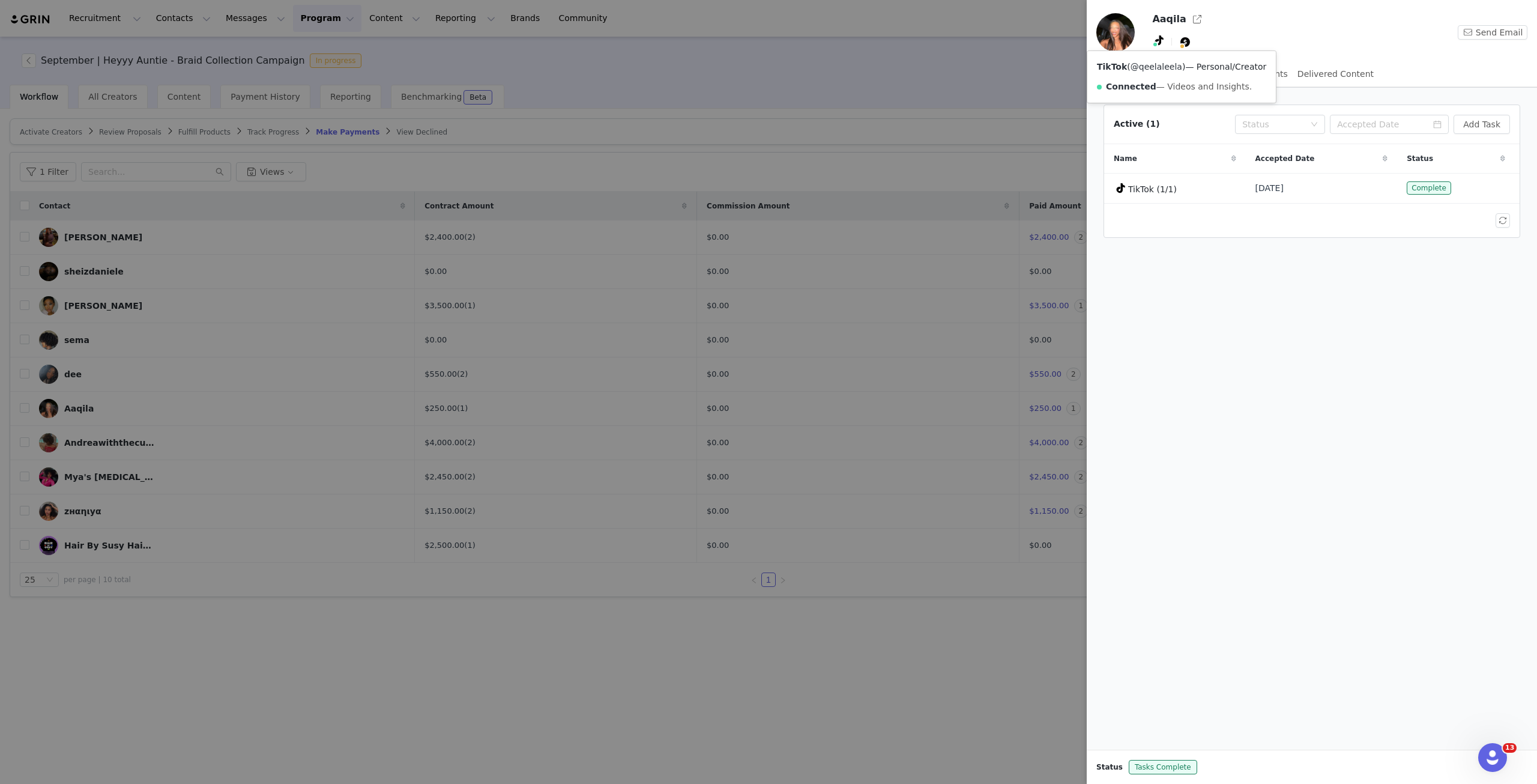
copy span "@qeelaleela )"
click at [1152, 72] on link "@qeelaleela" at bounding box center [1157, 66] width 52 height 10
click at [233, 289] on div at bounding box center [768, 392] width 1537 height 784
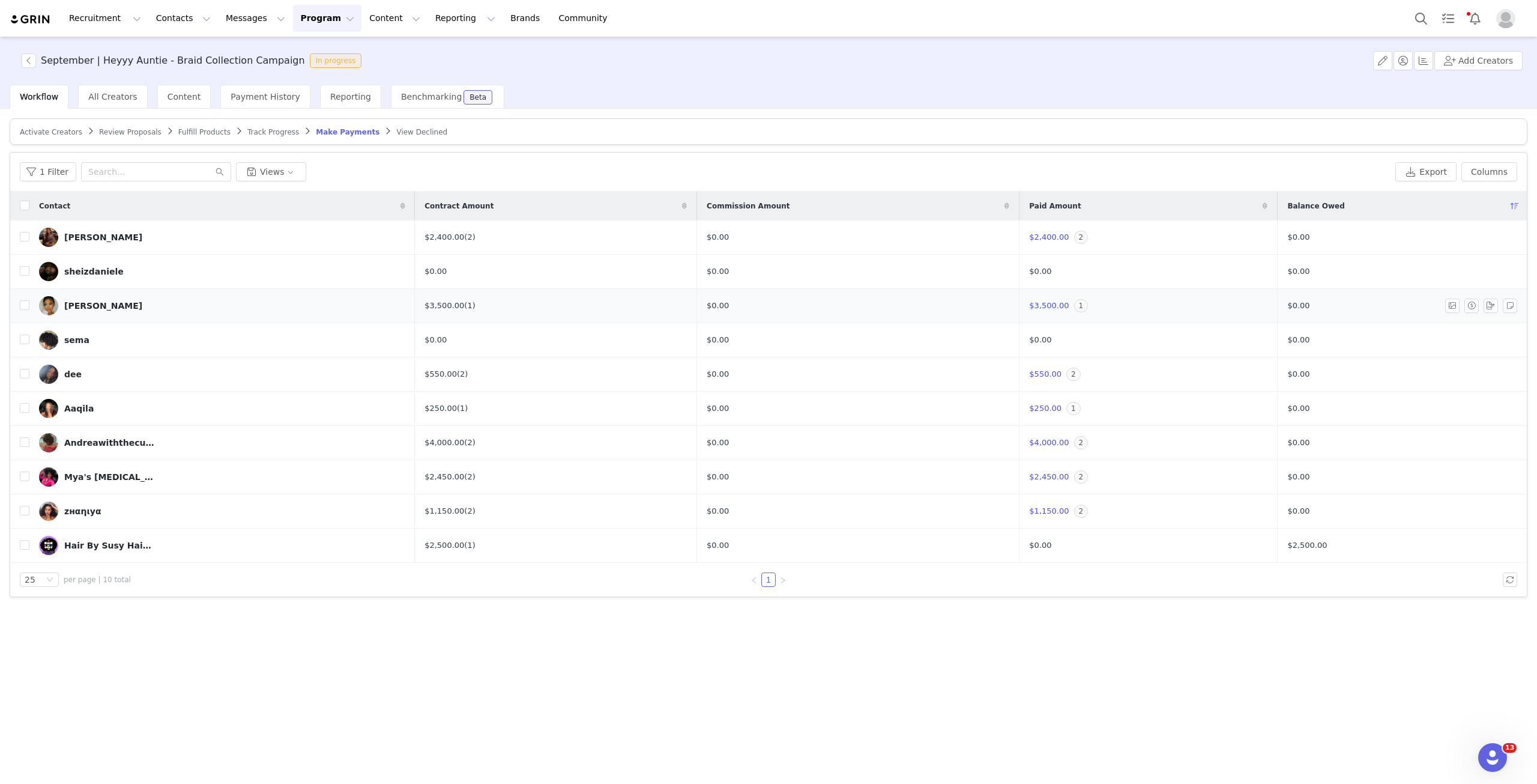
click at [47, 306] on img at bounding box center [49, 306] width 19 height 19
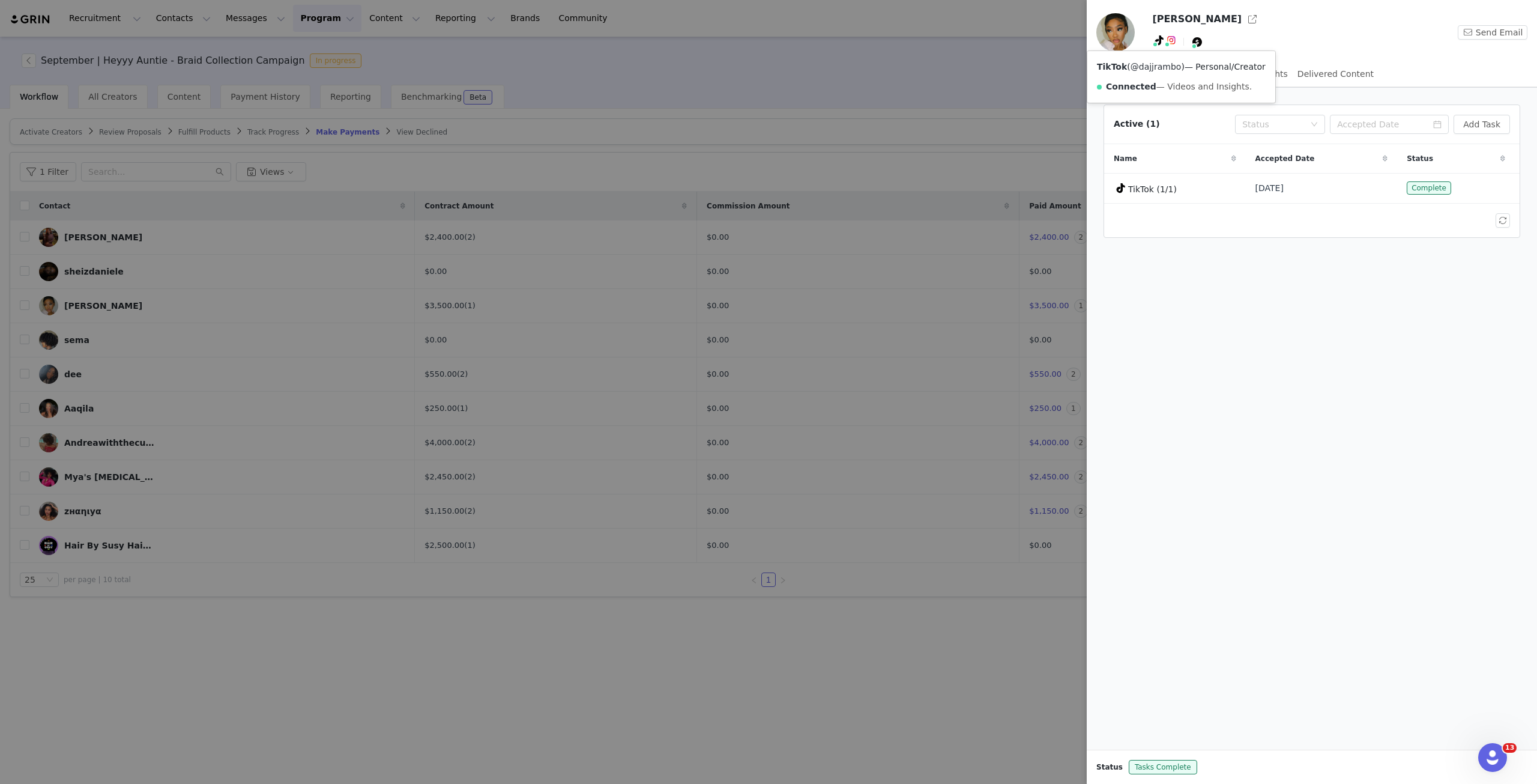
drag, startPoint x: 1180, startPoint y: 69, endPoint x: 1135, endPoint y: 68, distance: 45.0
click at [1135, 68] on span "( @dajjrambo )" at bounding box center [1156, 66] width 58 height 10
copy span "dajjrambo )"
click at [1152, 69] on link "@dajjrambo" at bounding box center [1156, 66] width 51 height 10
click at [458, 181] on div at bounding box center [768, 392] width 1537 height 784
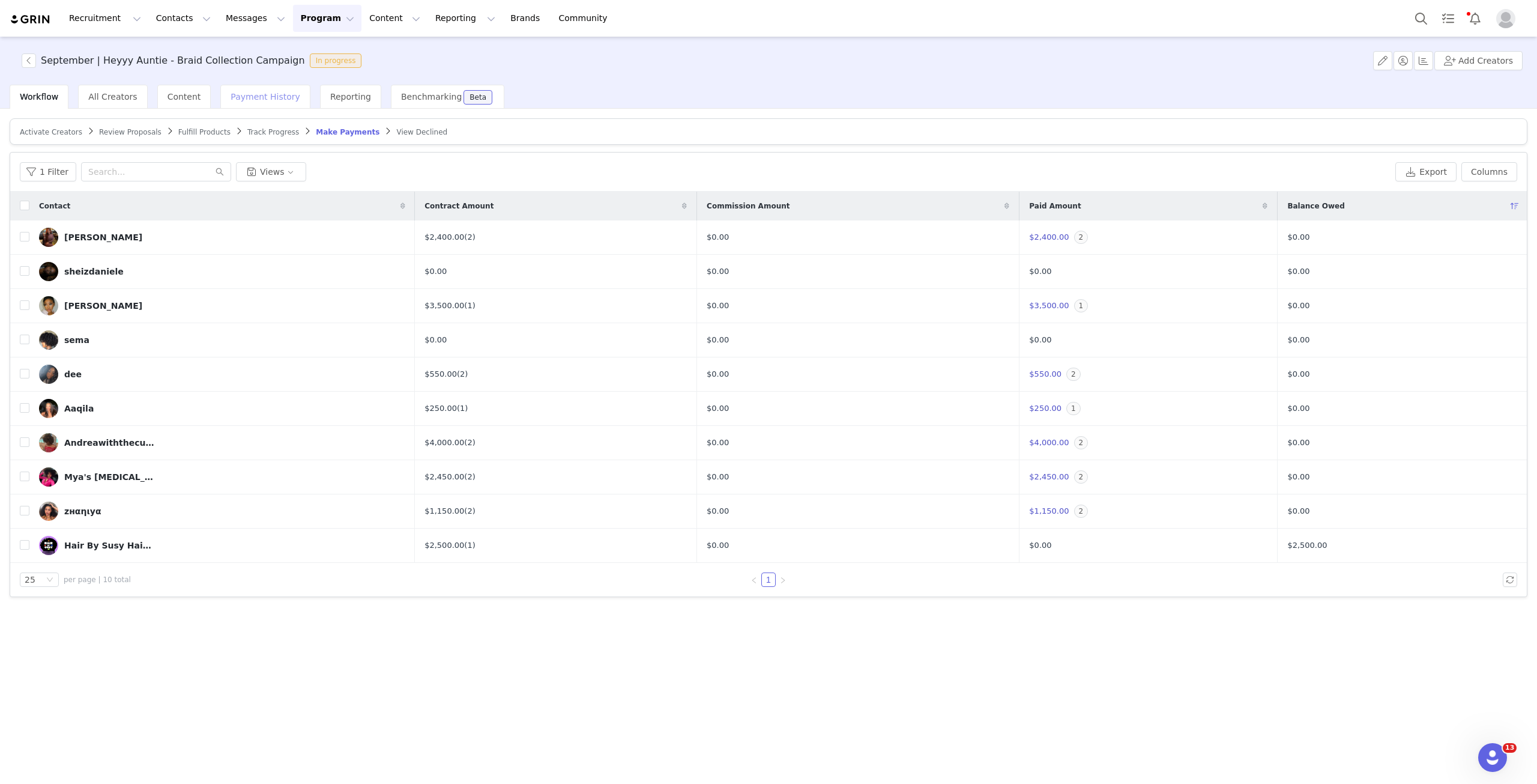
click at [261, 92] on span "Payment History" at bounding box center [265, 96] width 69 height 10
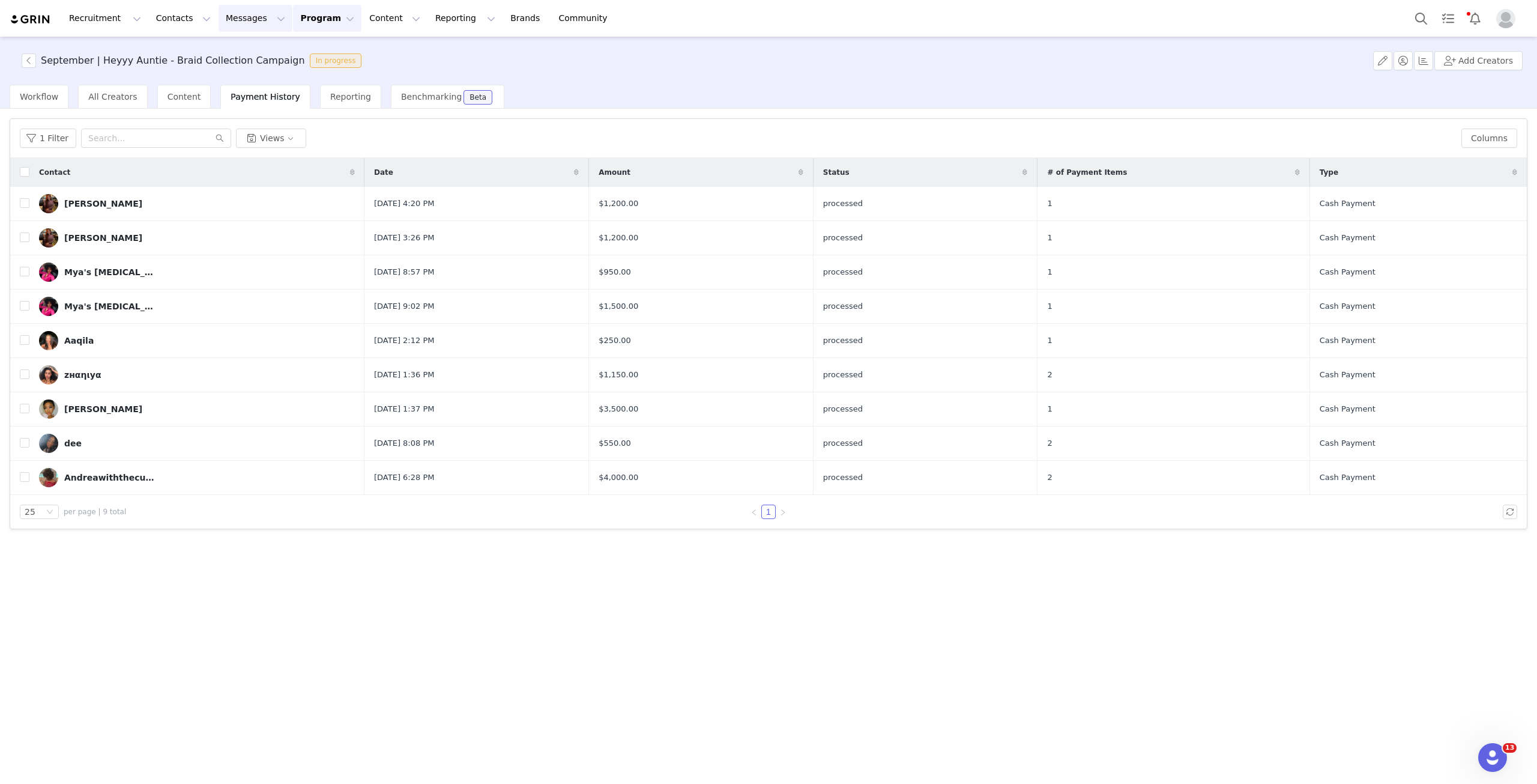
click at [235, 21] on button "Messages Messages" at bounding box center [255, 18] width 74 height 27
click at [230, 75] on div "Inbox" at bounding box center [246, 75] width 80 height 13
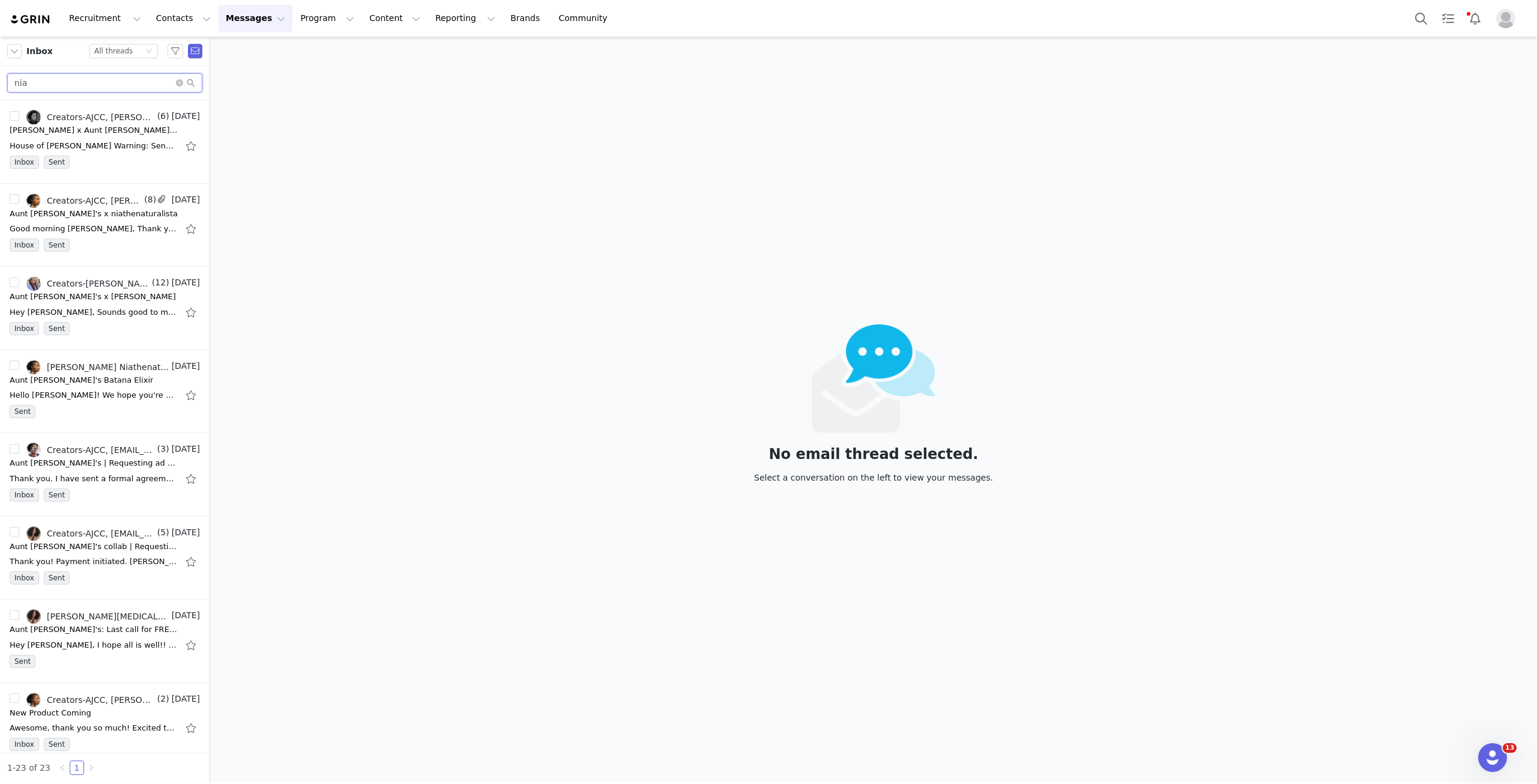
drag, startPoint x: 117, startPoint y: 86, endPoint x: -3, endPoint y: 63, distance: 122.2
click at [0, 63] on html "Recruitment Recruitment Creator Search Curated Lists Landing Pages Web Extensio…" at bounding box center [768, 392] width 1537 height 784
type input "lexie"
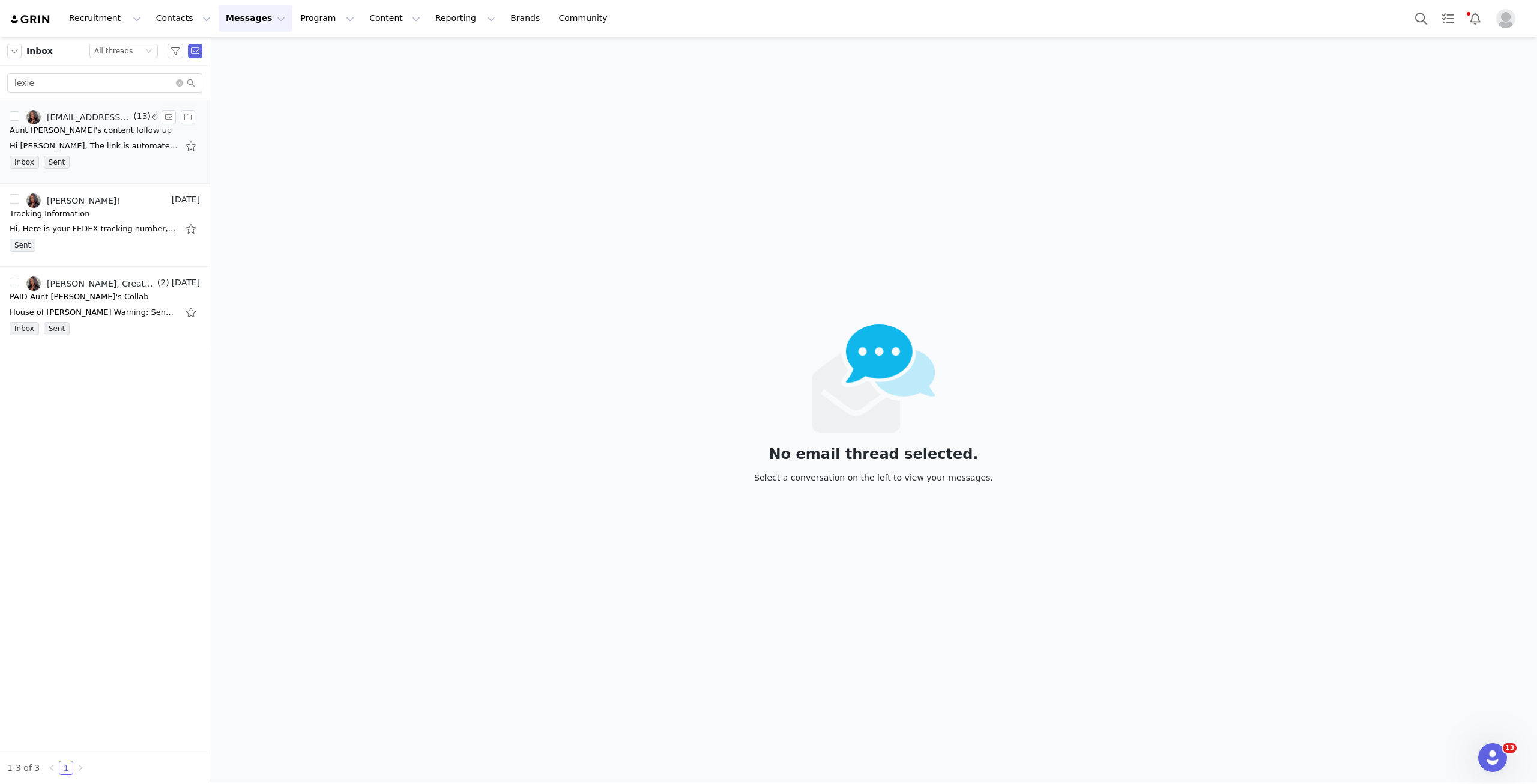
click at [136, 144] on div "Hi Lexie, The link is automated so I can't send it out, but if you access your …" at bounding box center [94, 146] width 168 height 12
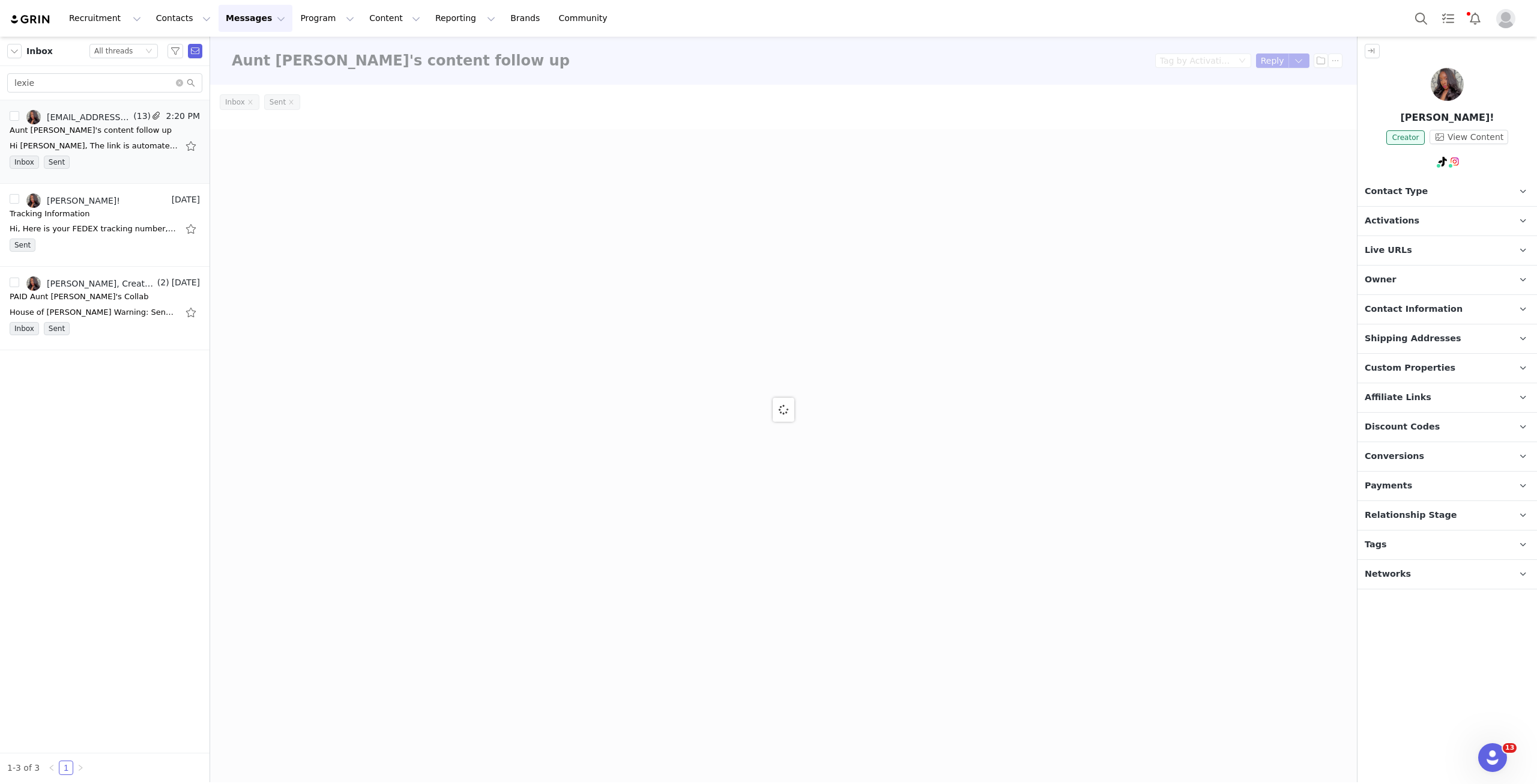
click at [1152, 261] on p "Live URLs" at bounding box center [1433, 250] width 151 height 29
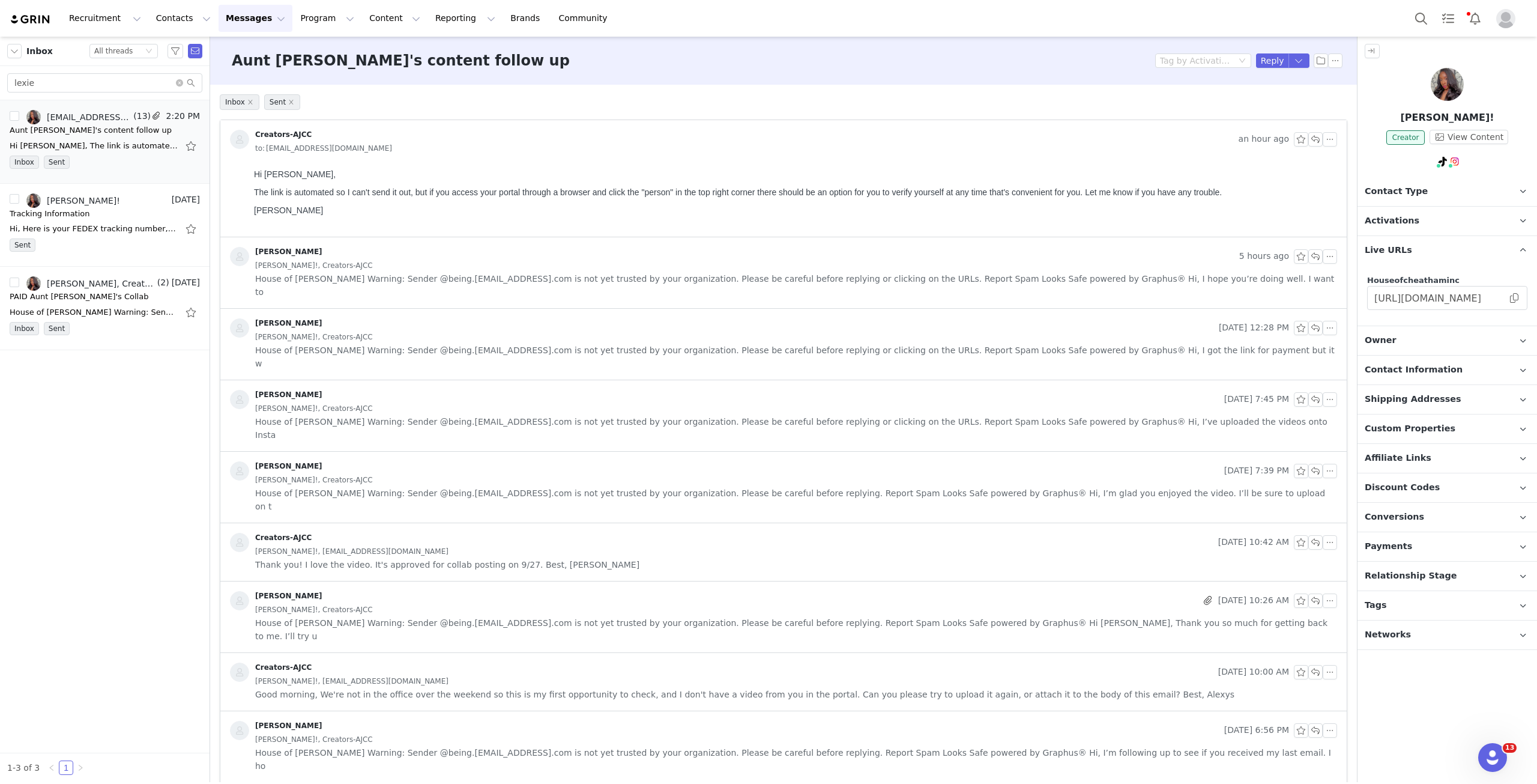
click at [1152, 233] on p "Activations" at bounding box center [1433, 221] width 151 height 29
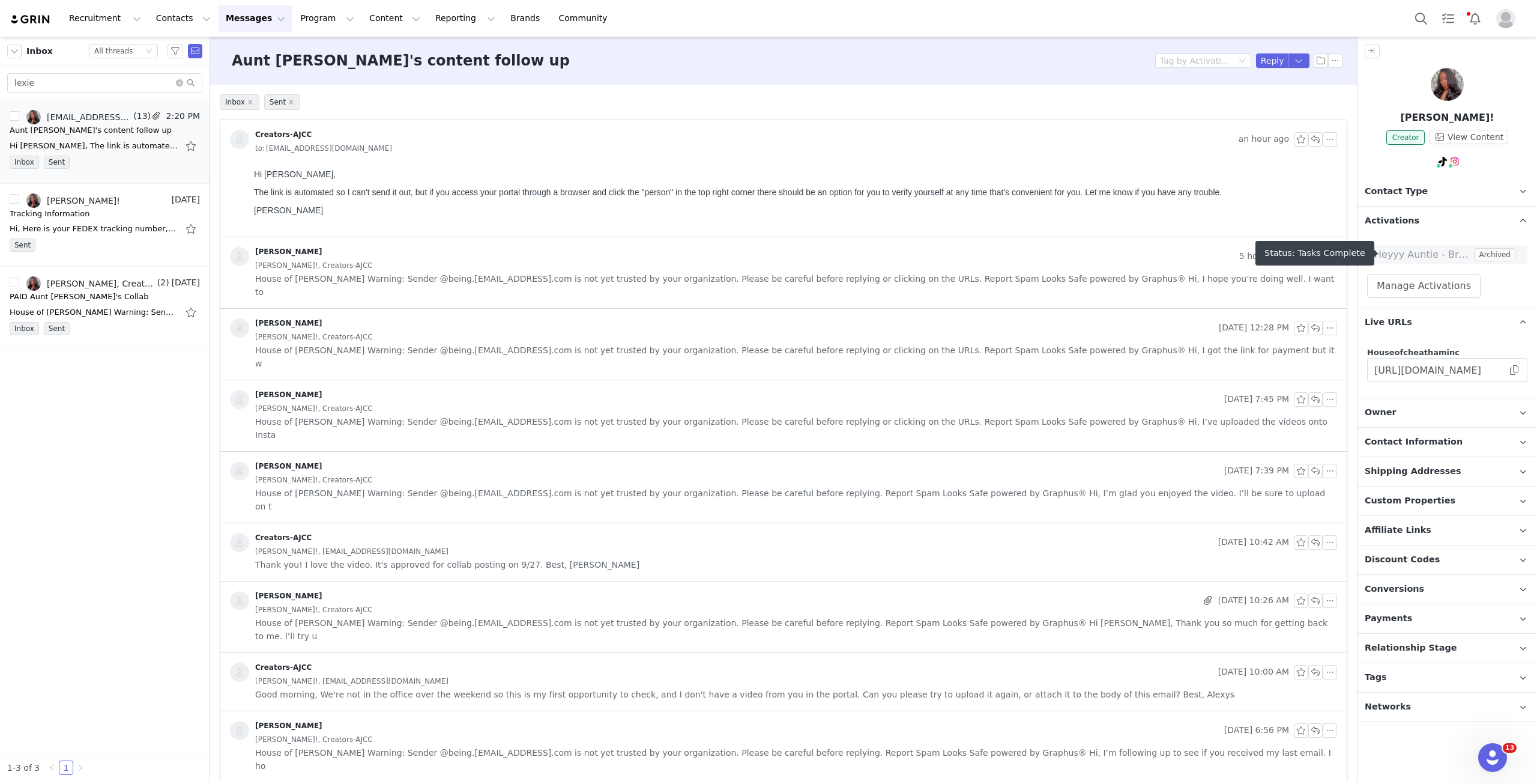
click at [1152, 250] on span "Heyyy Auntie - Braid Collection Campaign" at bounding box center [1423, 255] width 97 height 15
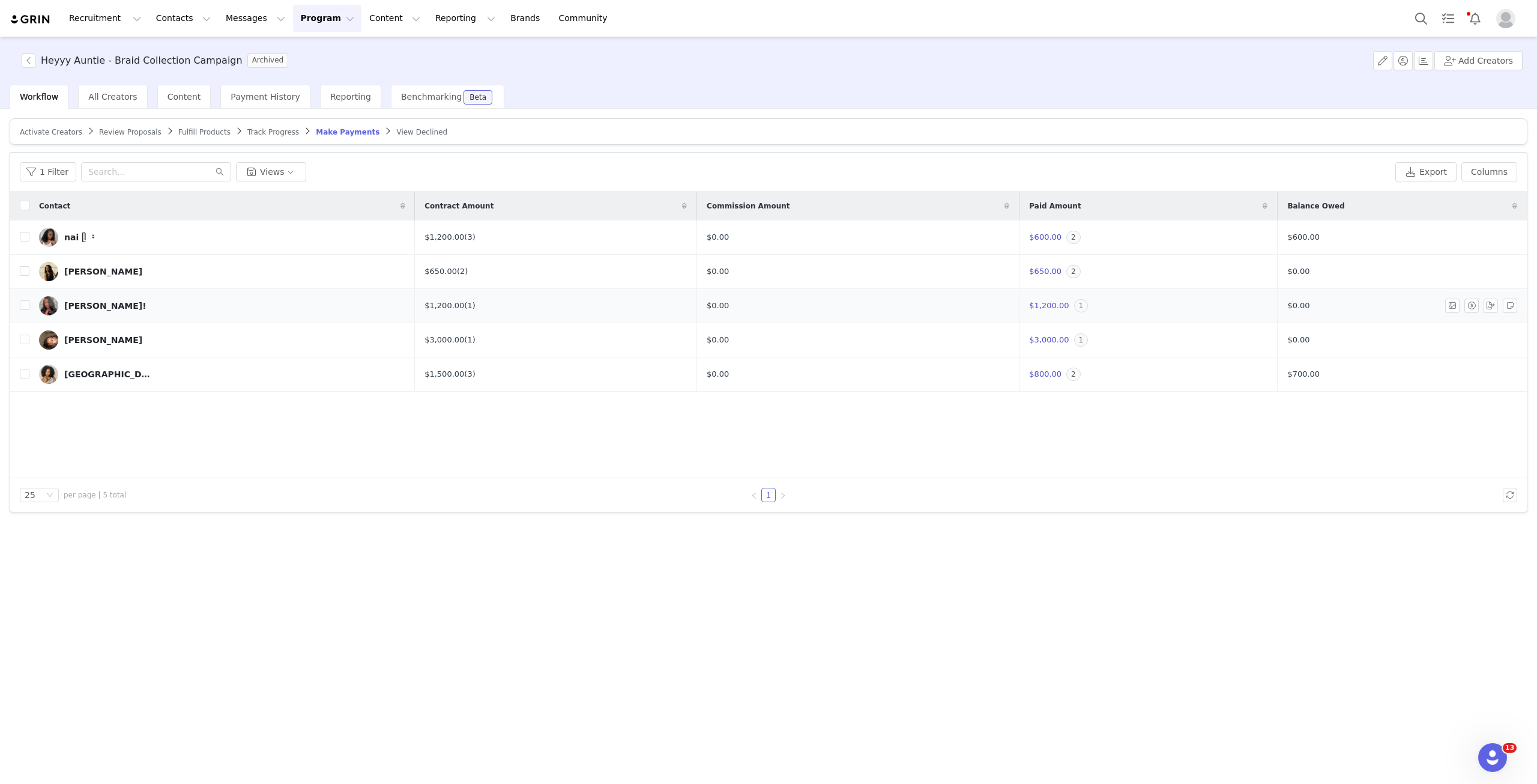
click at [52, 306] on img at bounding box center [49, 306] width 19 height 19
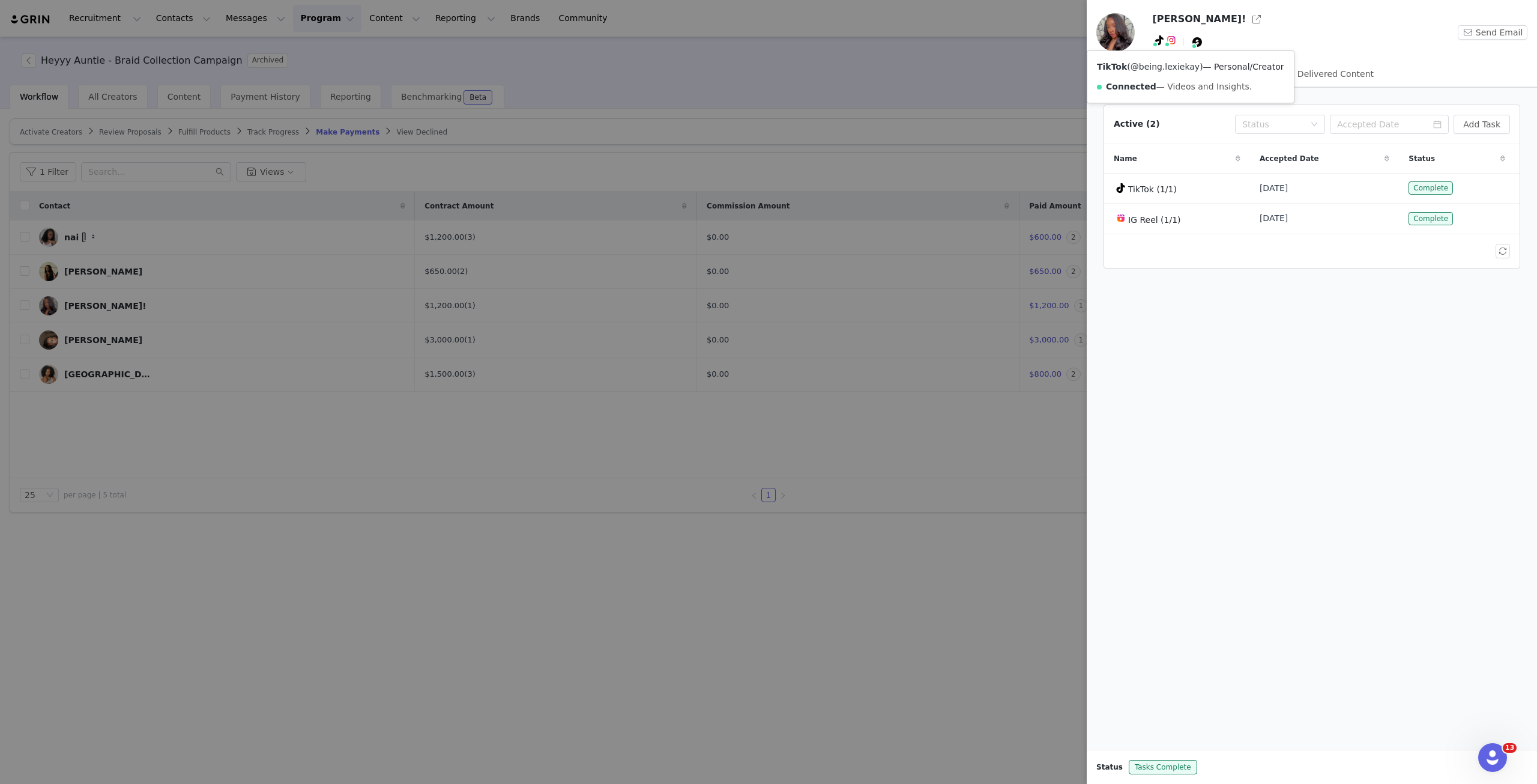
click at [1152, 62] on link "@being.lexiekay" at bounding box center [1166, 66] width 69 height 10
click at [171, 60] on div at bounding box center [768, 392] width 1537 height 784
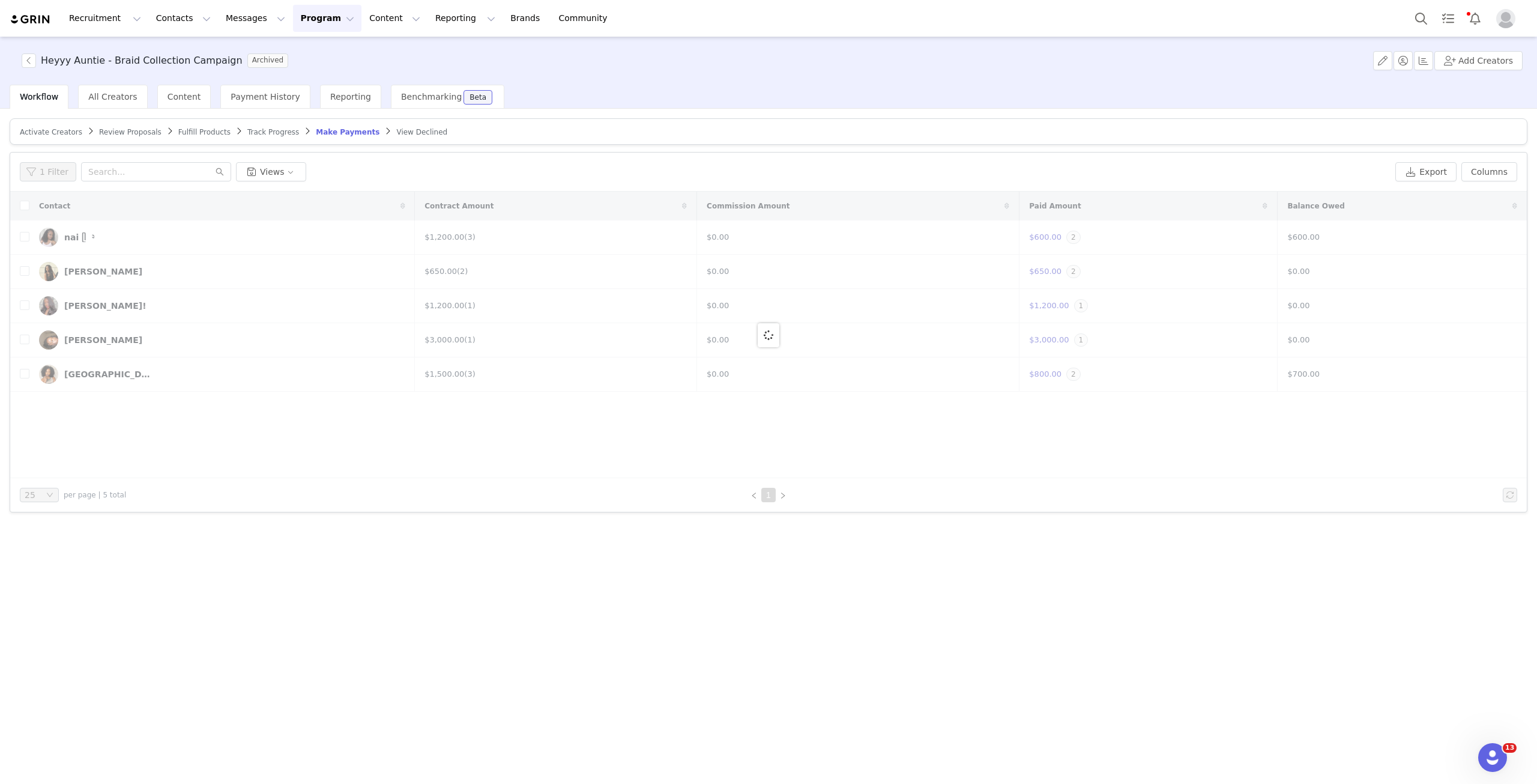
click at [293, 16] on button "Program Program" at bounding box center [327, 18] width 69 height 27
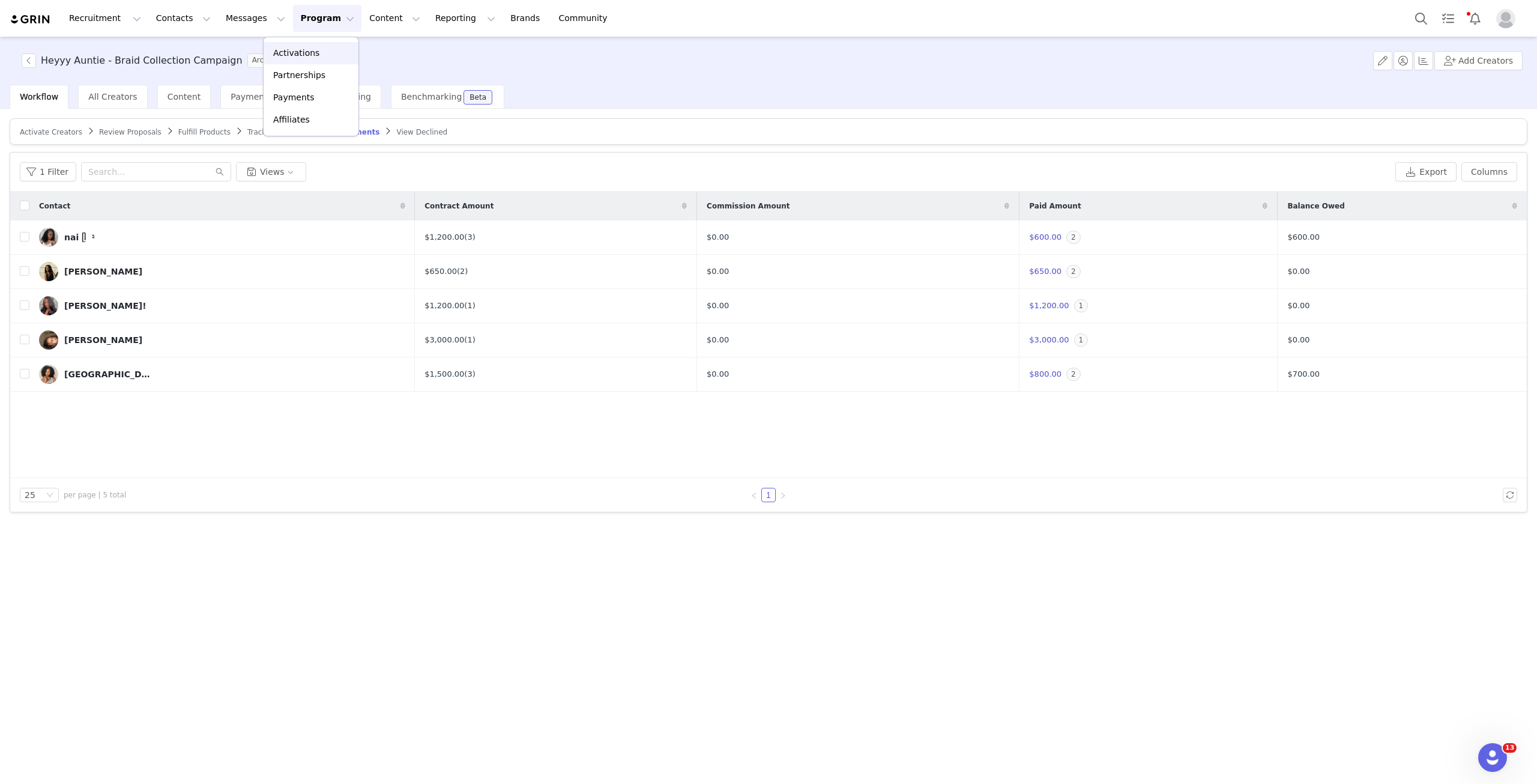
click at [292, 49] on p "Activations" at bounding box center [296, 52] width 47 height 13
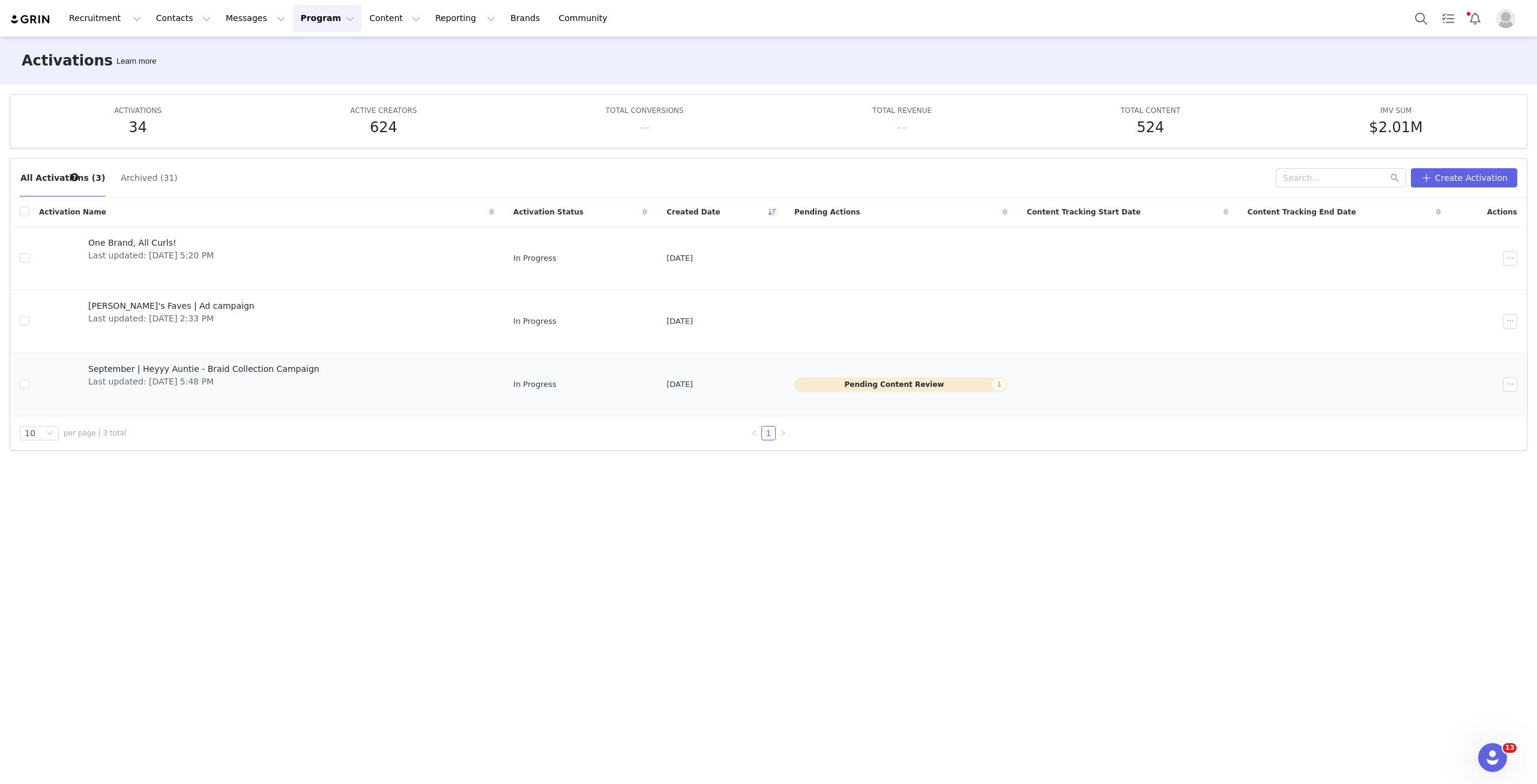
click at [158, 360] on div "September | Heyyy Auntie - Braid Collection Campaign Last updated: Aug 20, 2025…" at bounding box center [204, 384] width 246 height 48
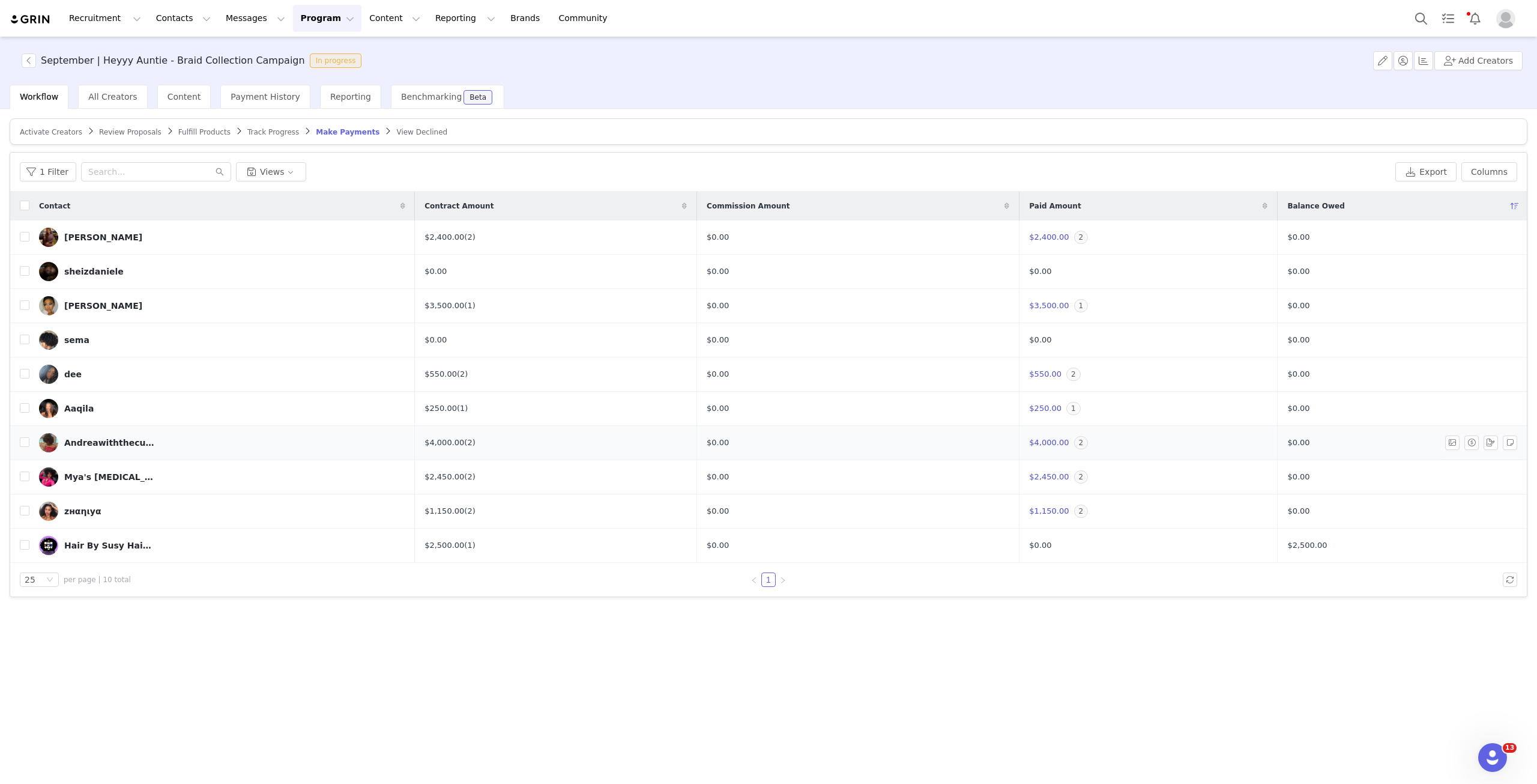
click at [56, 439] on img at bounding box center [49, 443] width 19 height 19
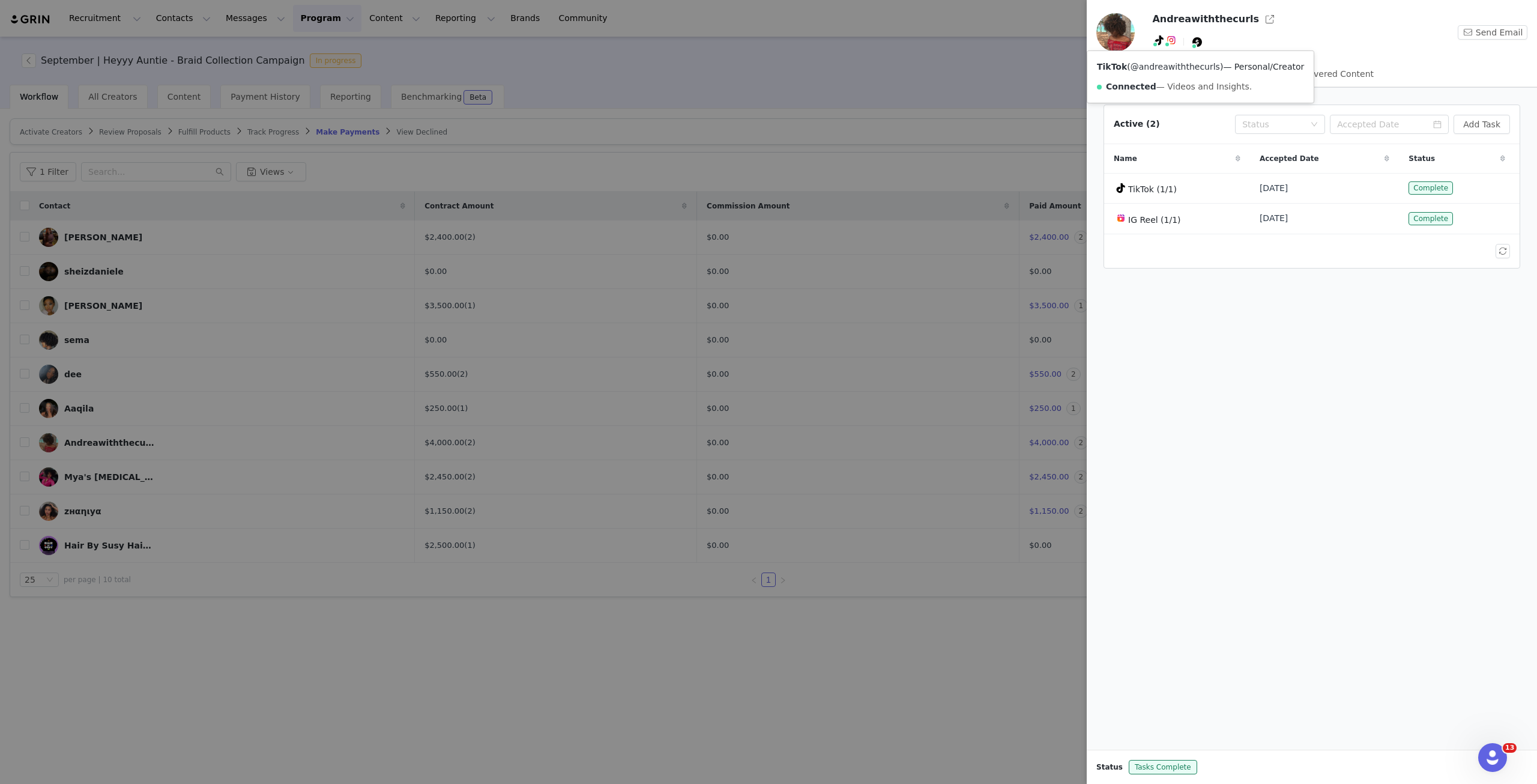
click at [1152, 63] on link "@andreawiththecurls" at bounding box center [1175, 66] width 89 height 10
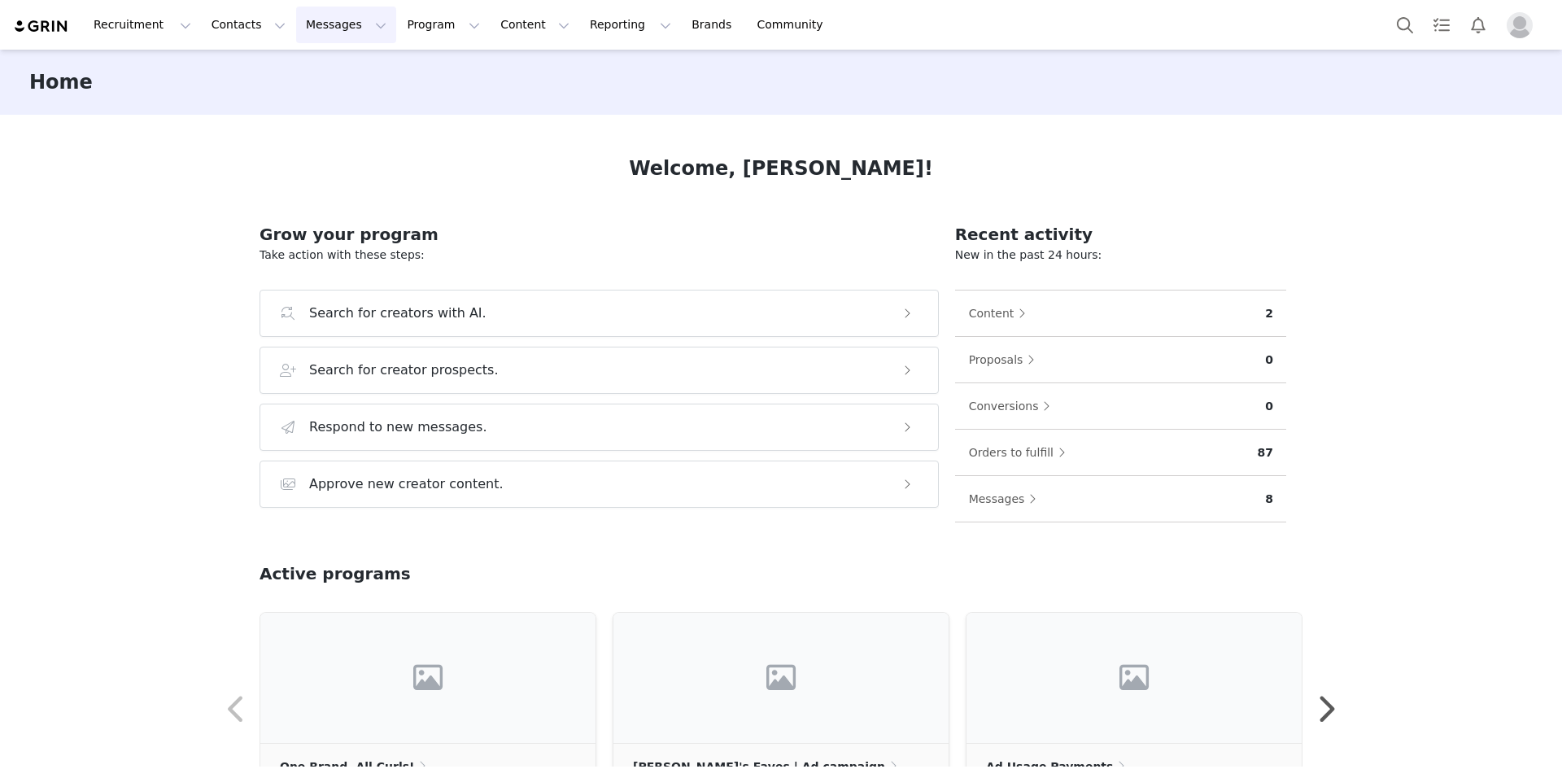
click at [321, 25] on button "Messages Messages" at bounding box center [346, 25] width 100 height 37
click at [321, 101] on div "Inbox" at bounding box center [333, 102] width 109 height 17
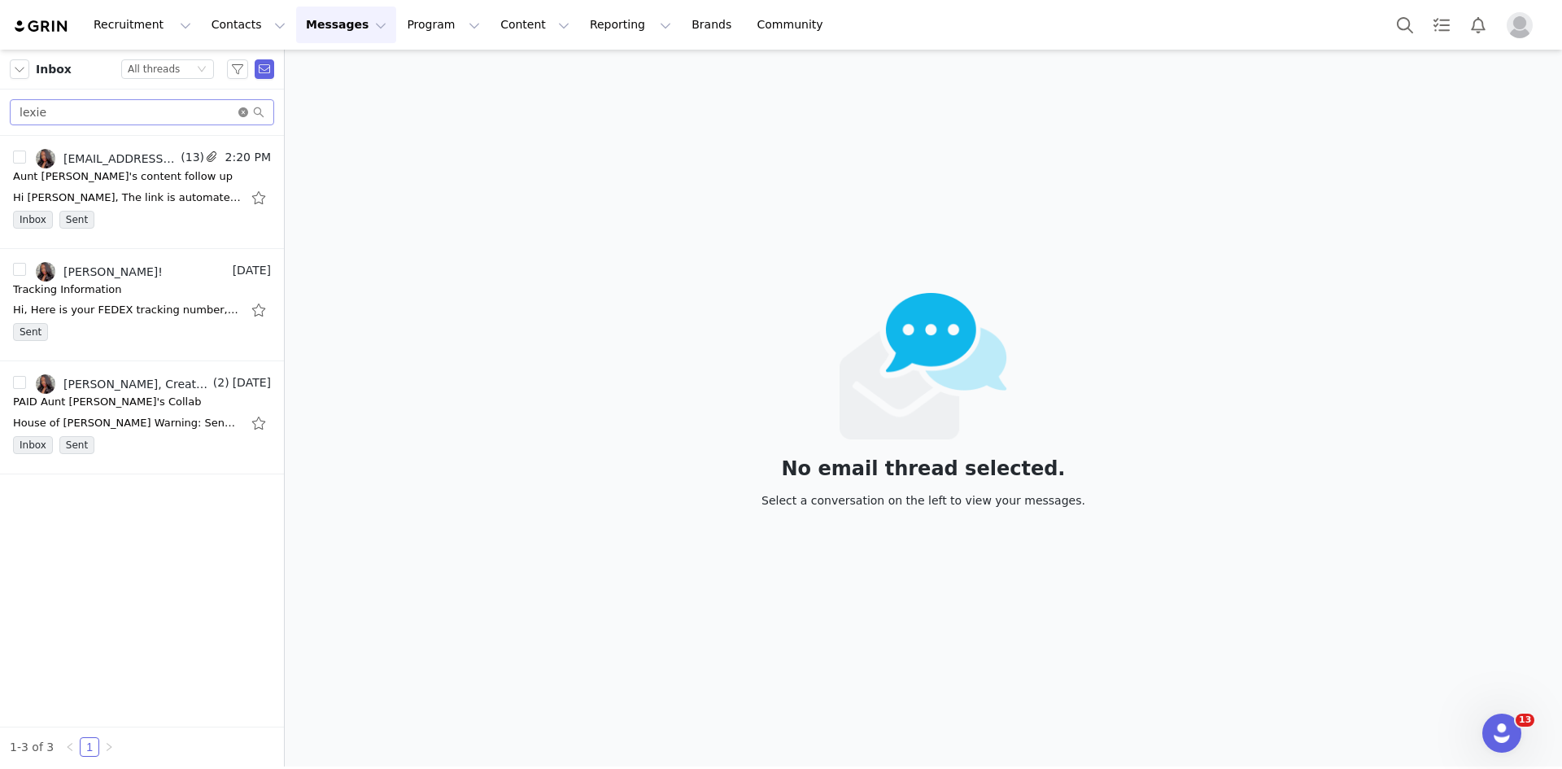
click at [242, 113] on icon "icon: close-circle" at bounding box center [243, 112] width 10 height 10
click at [100, 109] on input "text" at bounding box center [142, 112] width 264 height 26
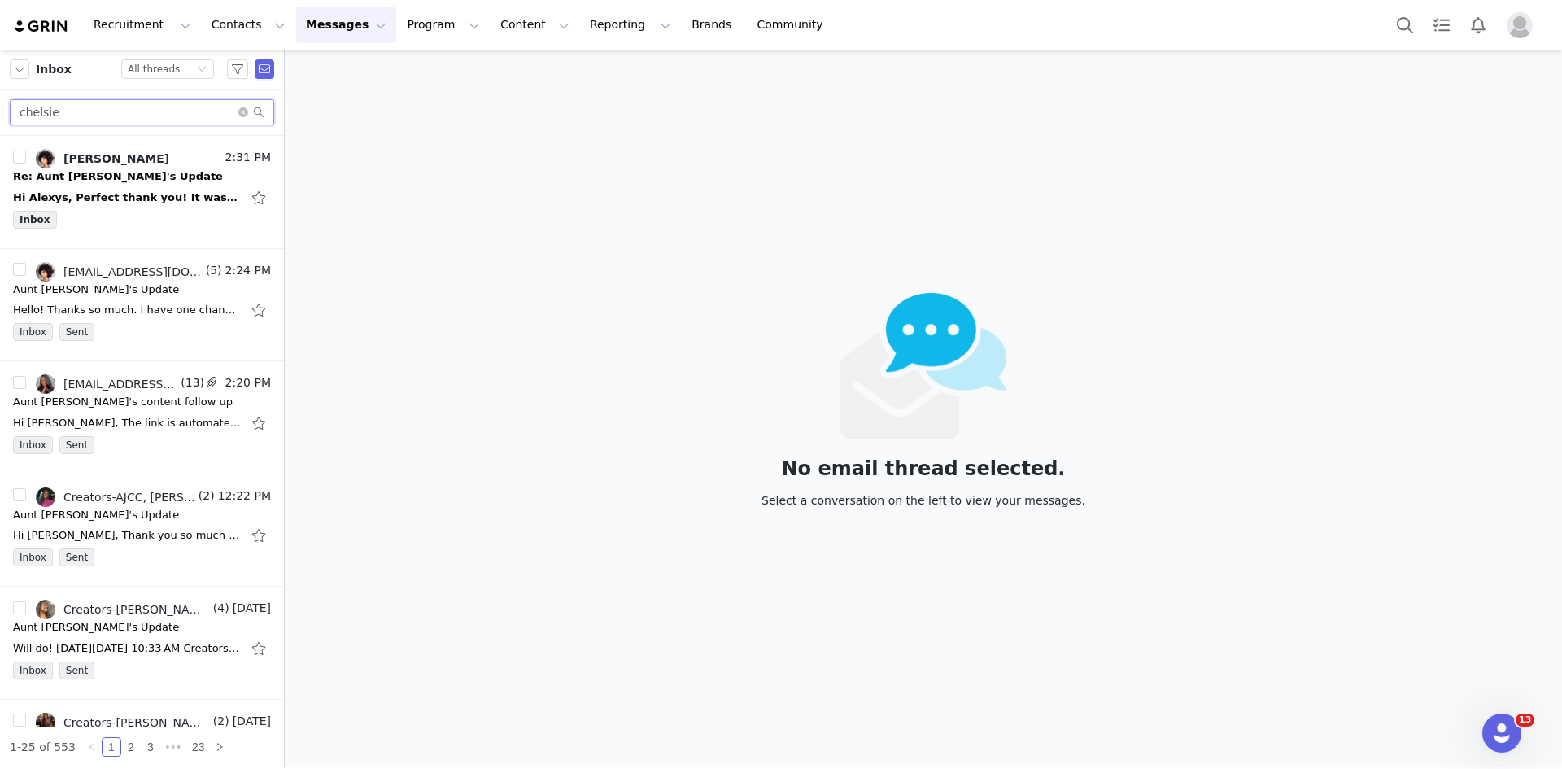
type input "chelsie"
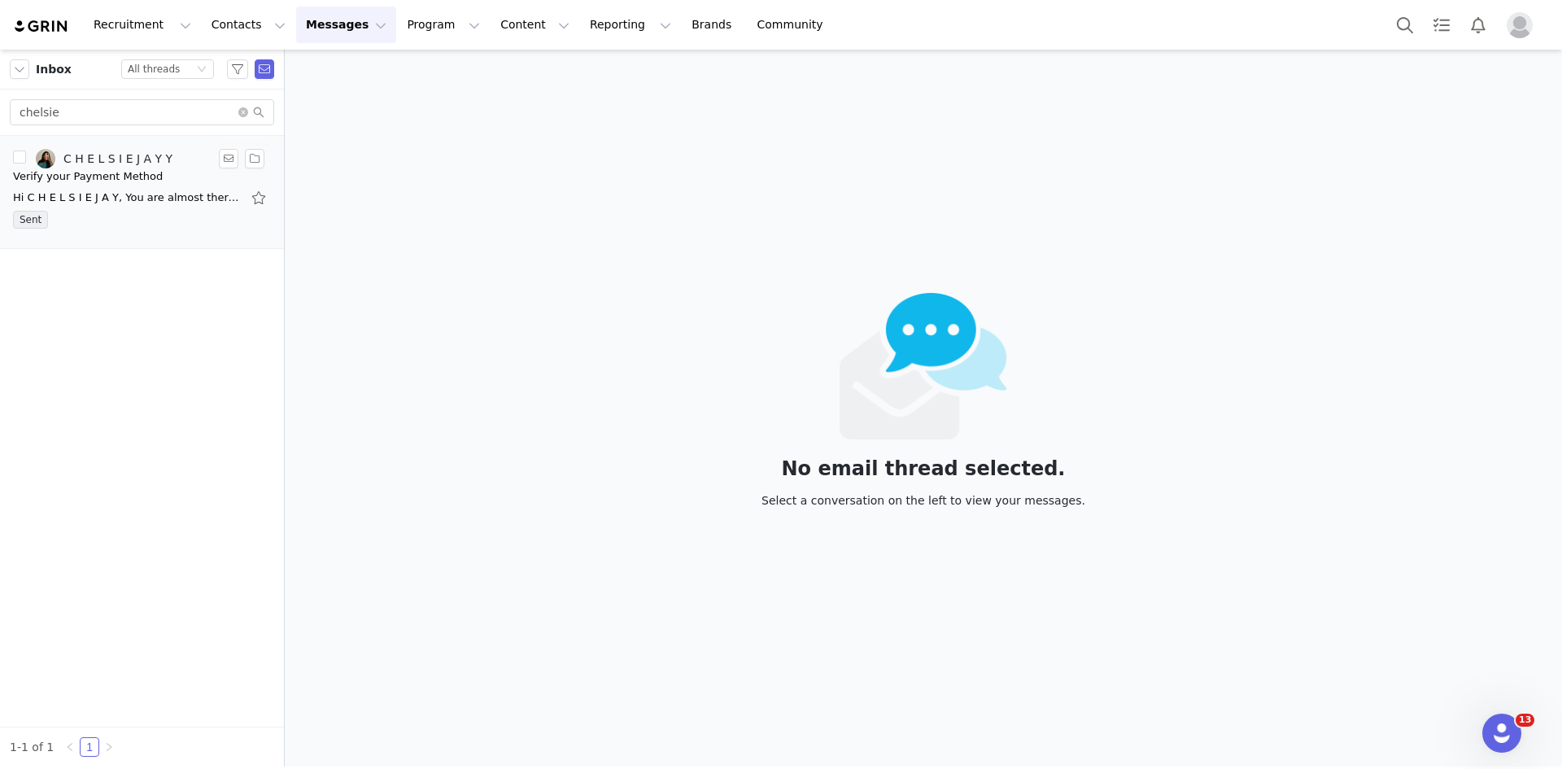
click at [190, 215] on div "Sent" at bounding box center [142, 223] width 258 height 24
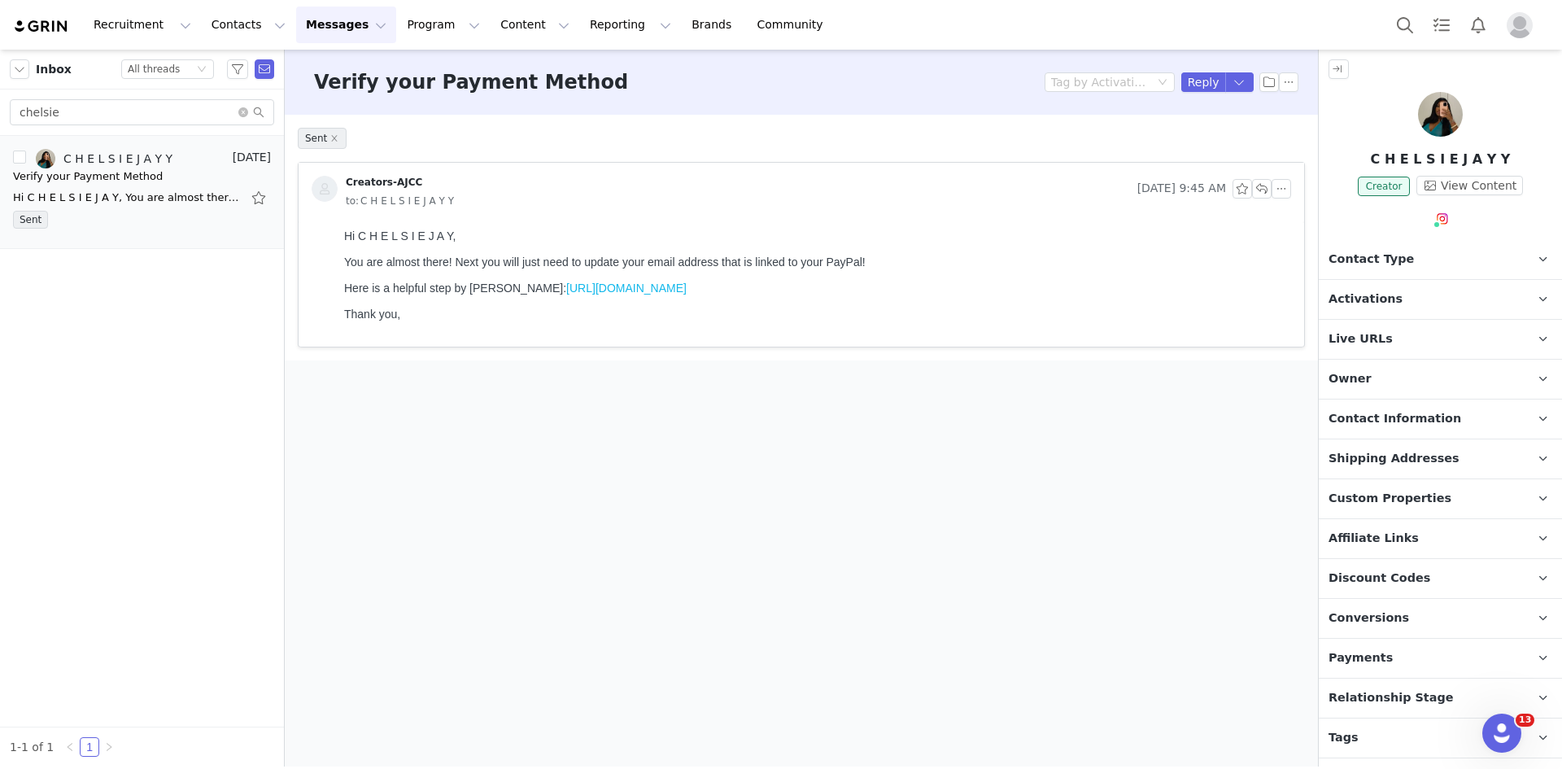
click at [733, 215] on div "Creators-AJCC Sep 23, 2025 9:45 AM to: C H E L S I E J A Y Y" at bounding box center [801, 193] width 1005 height 60
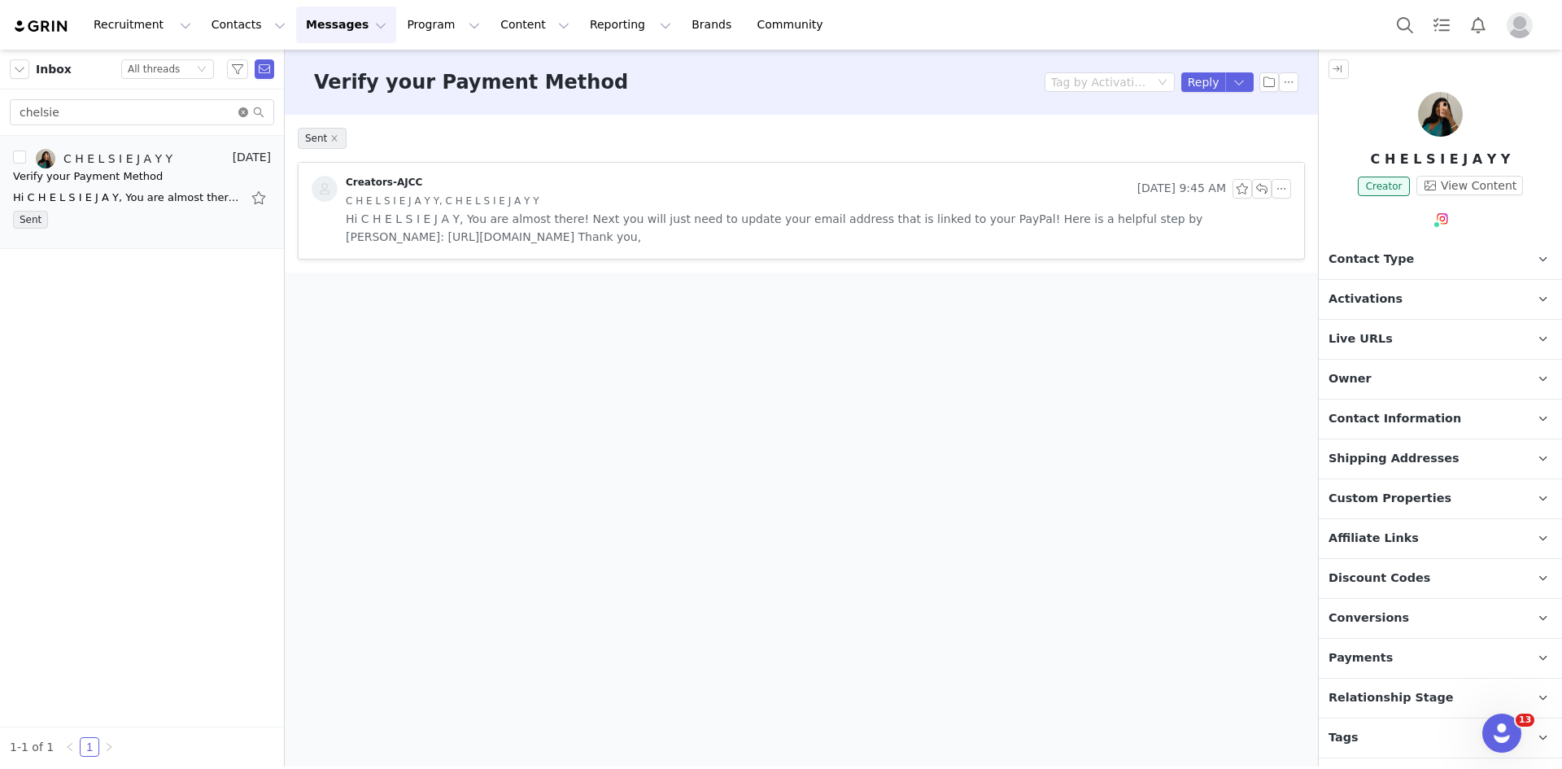
click at [242, 110] on icon "icon: close-circle" at bounding box center [243, 112] width 10 height 10
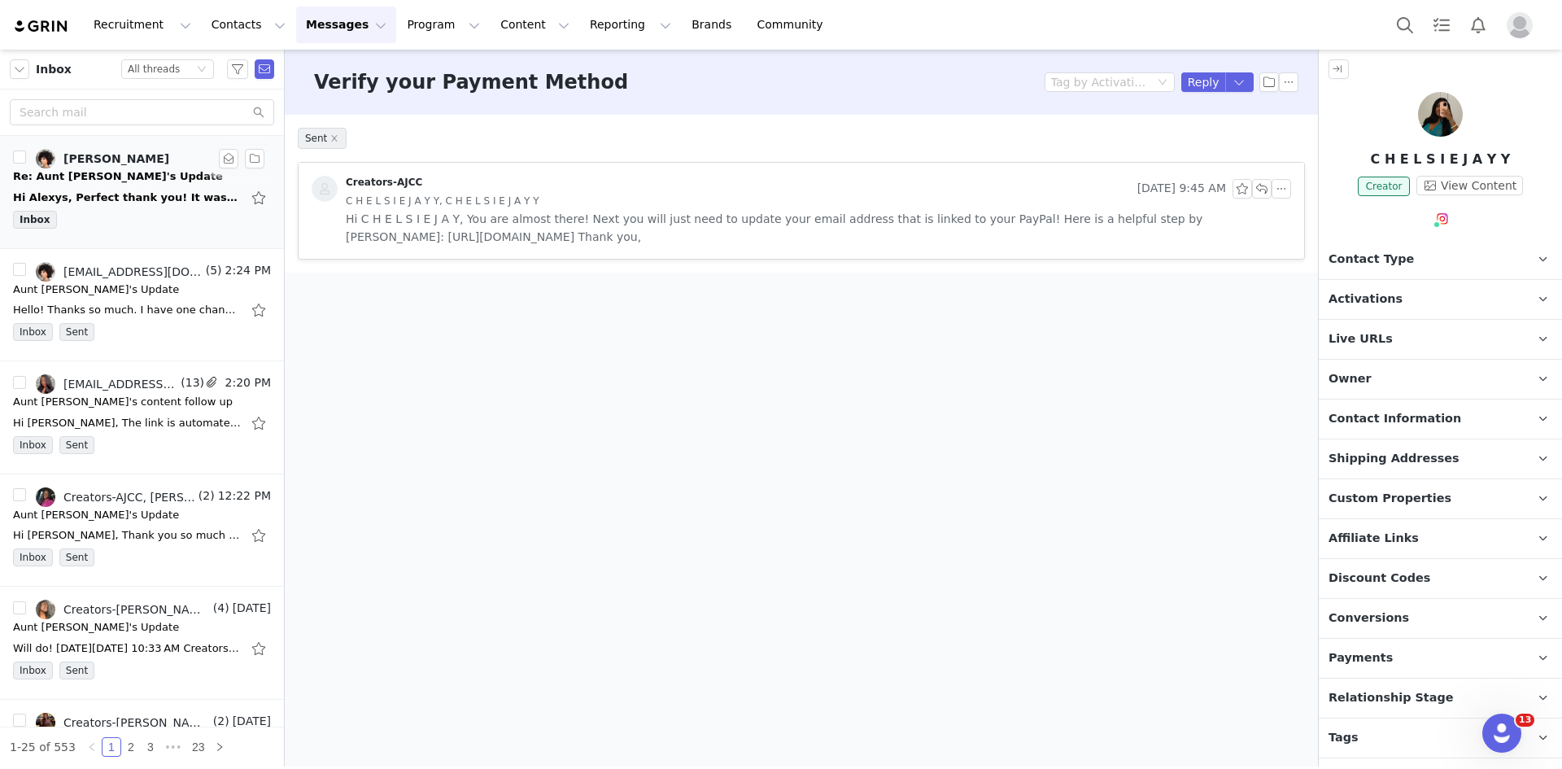
click at [159, 202] on div "﻿Hi Alexys, Perfect thank you! It was super hard to do the VO with 20seconds so…" at bounding box center [127, 198] width 228 height 16
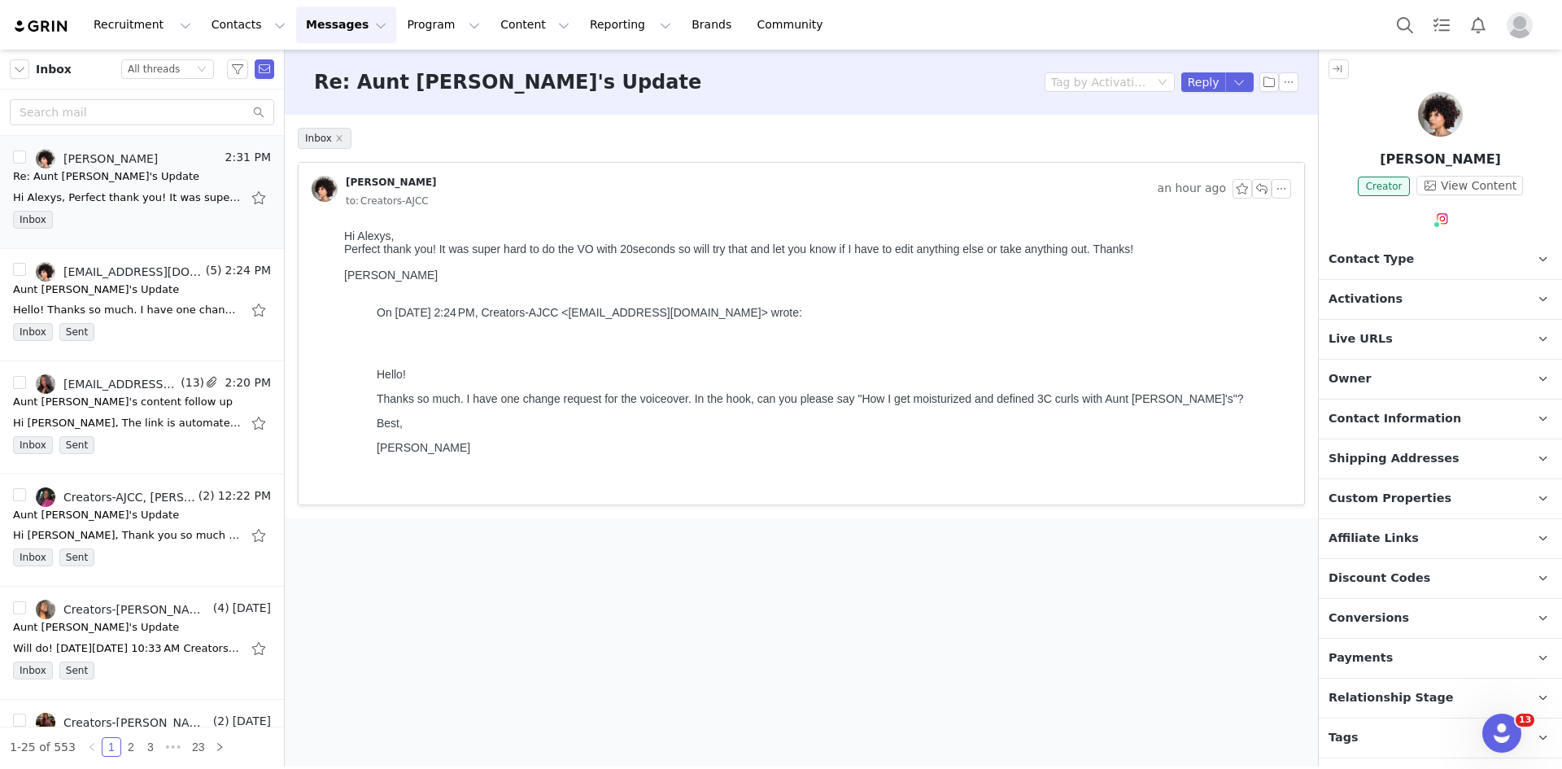
click at [1520, 27] on img "Profile" at bounding box center [1520, 25] width 26 height 26
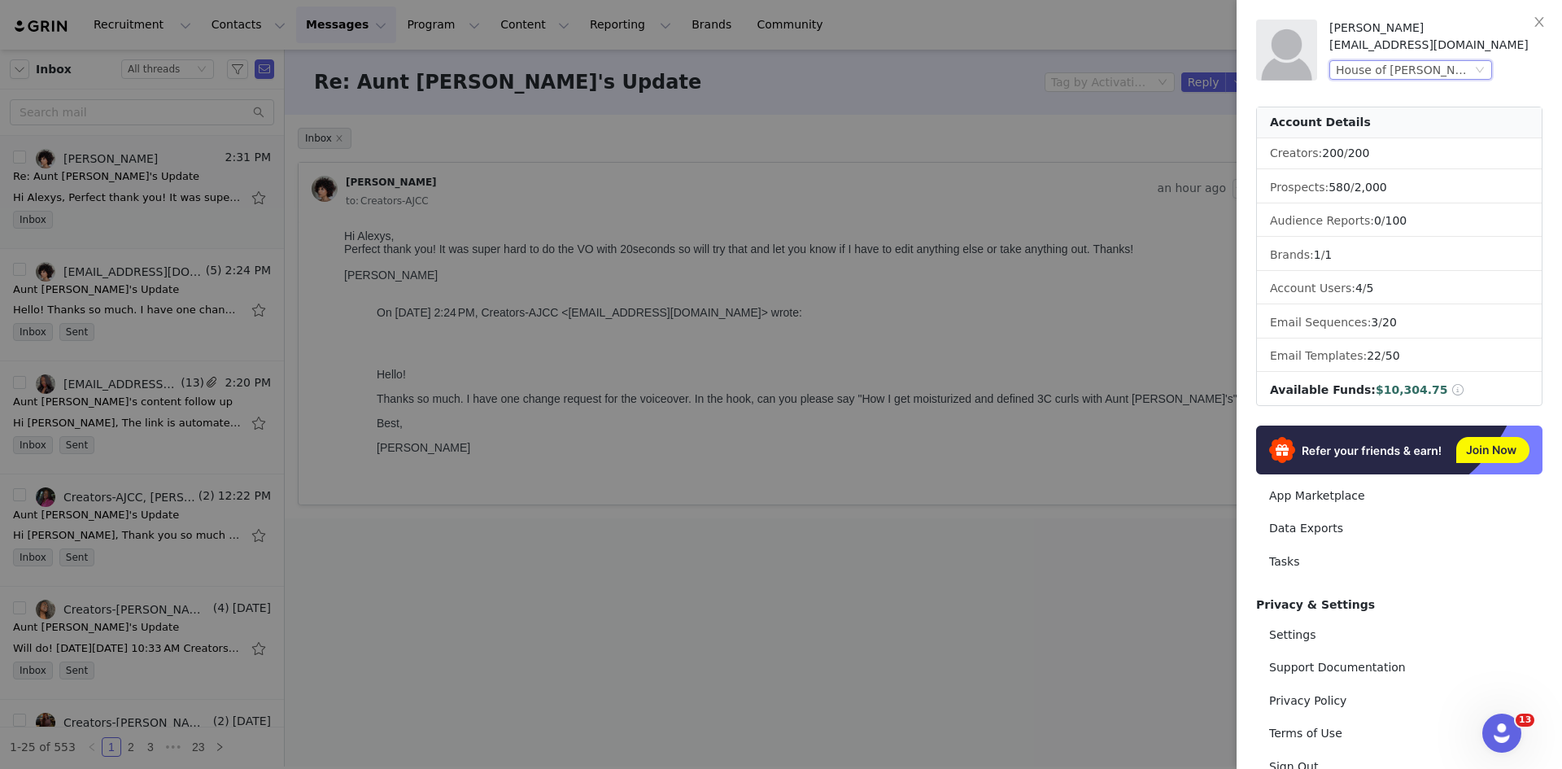
click at [1448, 63] on div "House of Cheatham, Inc. (Aunt Jackie’s)" at bounding box center [1404, 70] width 136 height 18
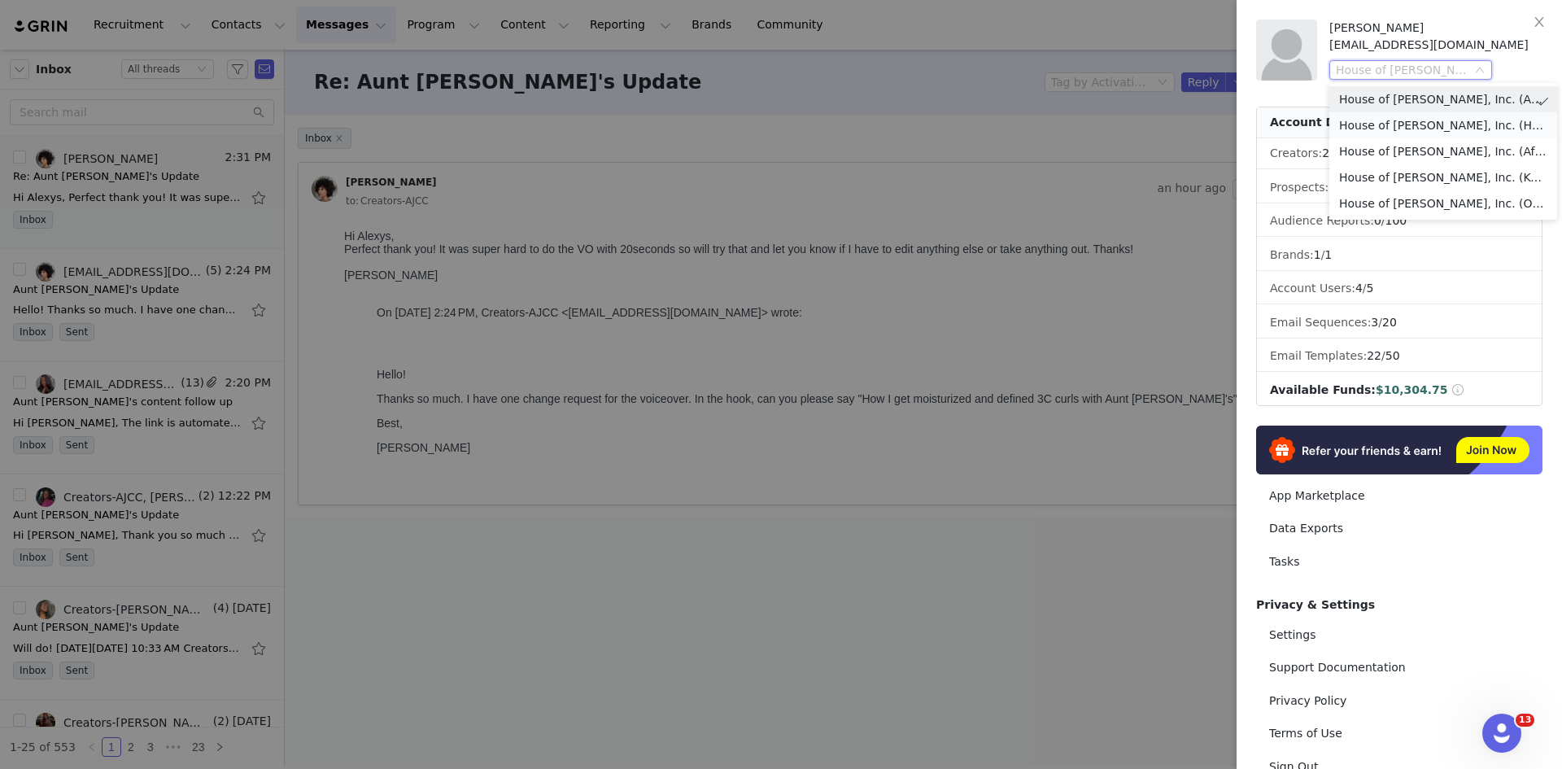
click at [1450, 128] on li "House of Cheatham, Inc. (Hollywood Beauty)" at bounding box center [1443, 125] width 228 height 26
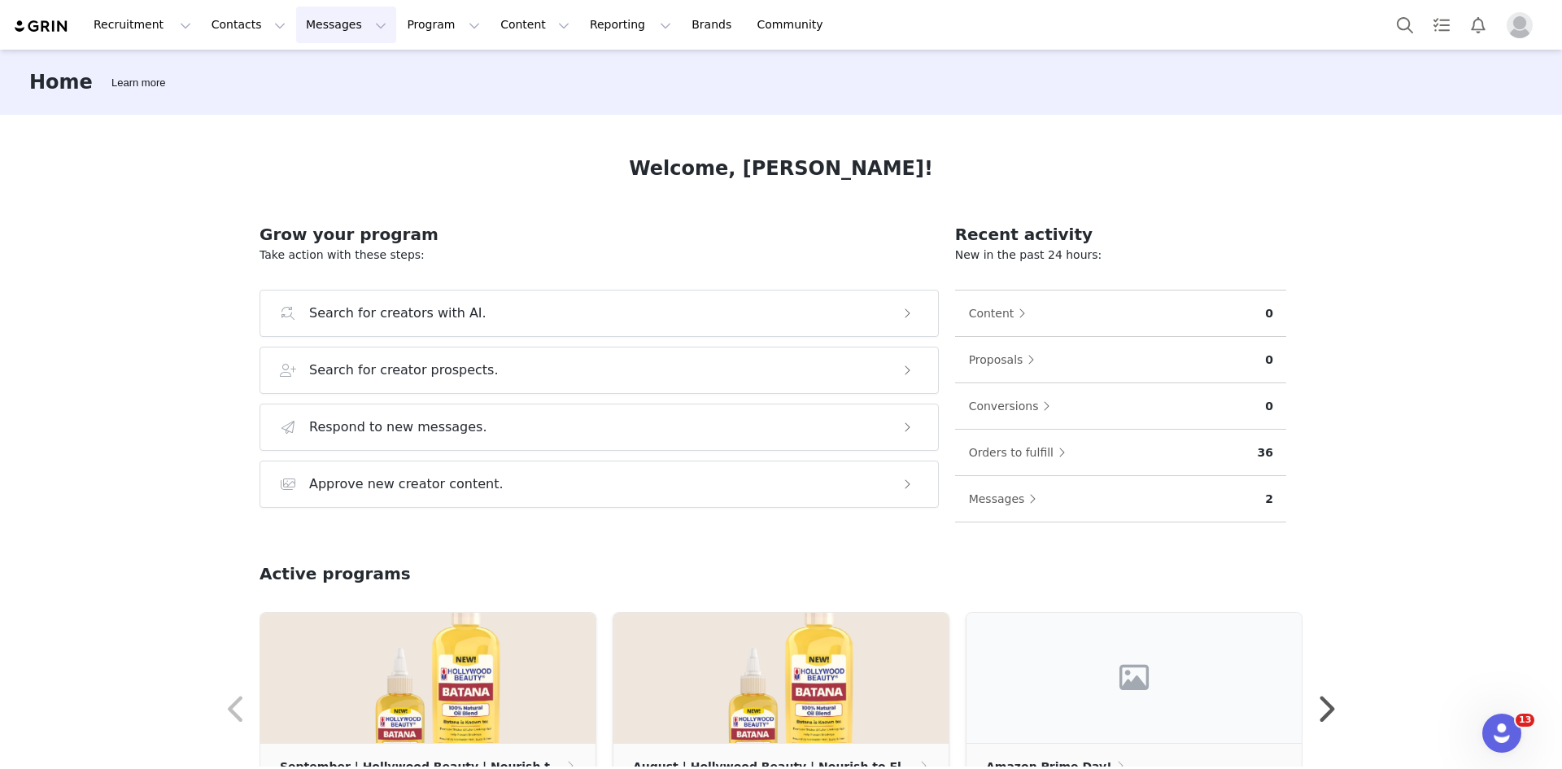
click at [296, 21] on button "Messages Messages" at bounding box center [346, 25] width 100 height 37
click at [307, 89] on link "Inbox" at bounding box center [333, 102] width 129 height 30
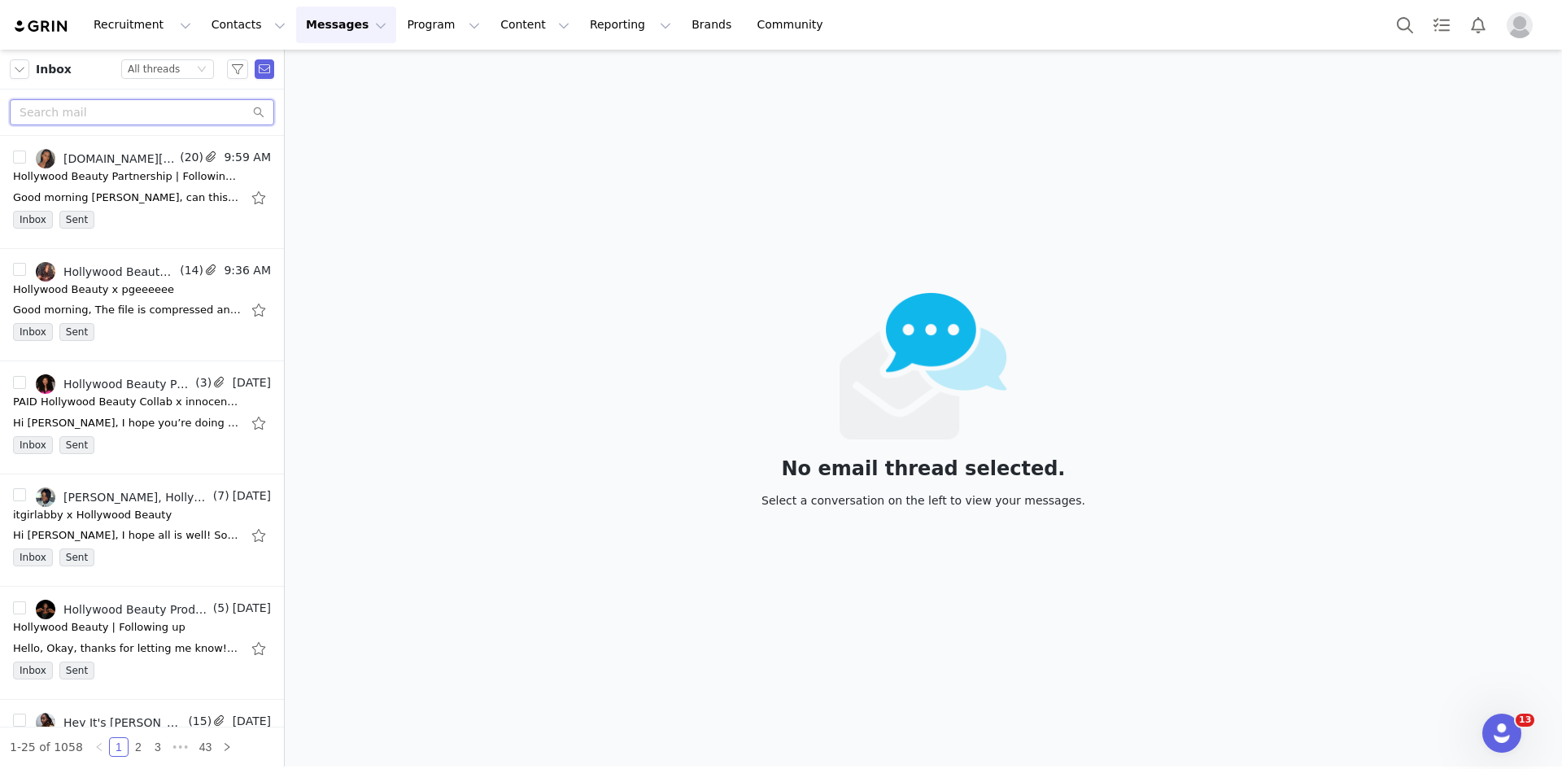
click at [118, 103] on input "text" at bounding box center [142, 112] width 264 height 26
type input "chelsie"
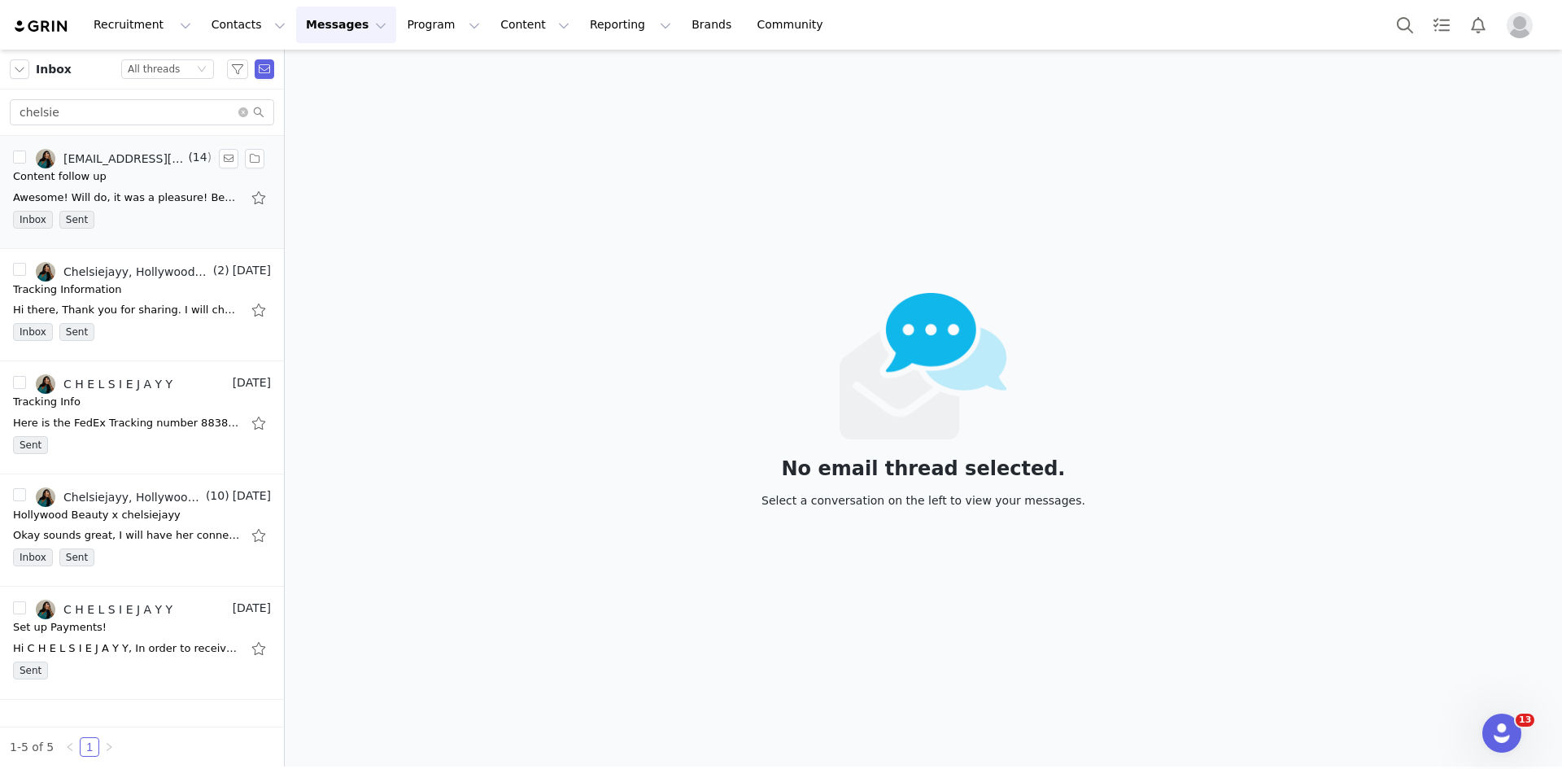
click at [159, 201] on div "Awesome! Will do, it was a pleasure! Best, [PERSON_NAME]" at bounding box center [127, 198] width 228 height 16
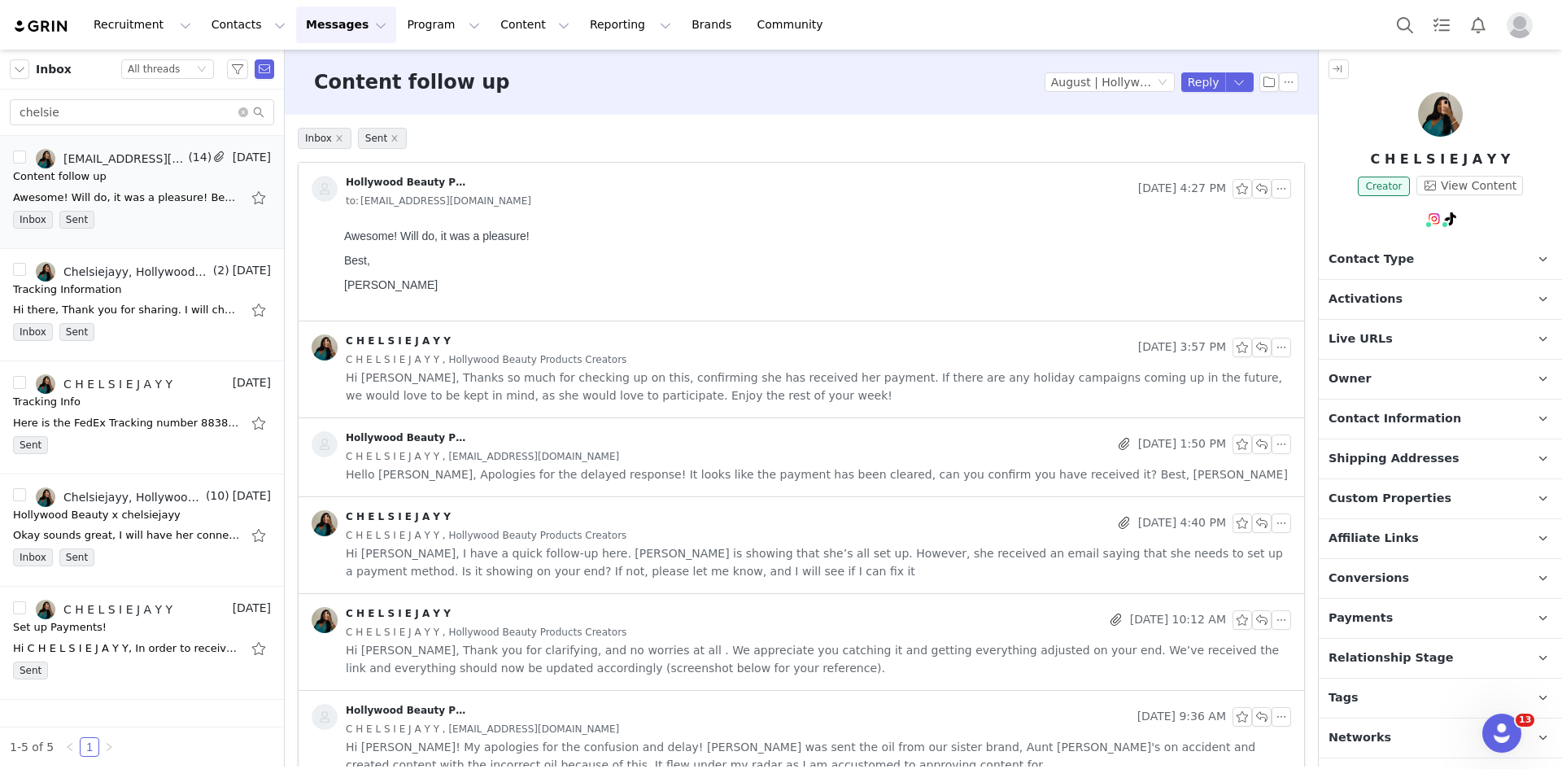
click at [1278, 176] on div "Hollywood Beauty Products Creators [DATE] 4:27 PM to: [EMAIL_ADDRESS][DOMAIN_NA…" at bounding box center [801, 193] width 1005 height 60
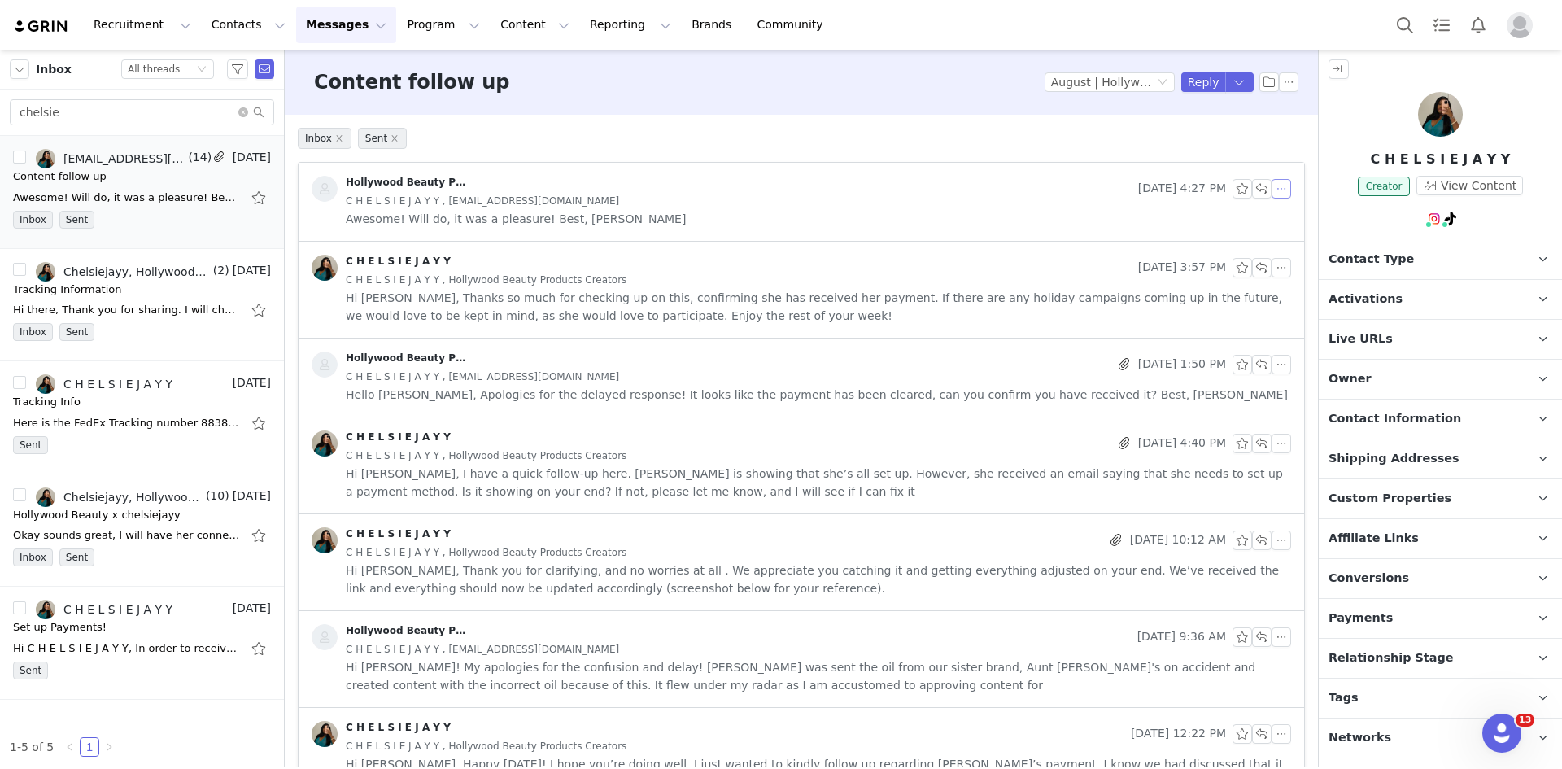
click at [1271, 186] on button "button" at bounding box center [1281, 189] width 20 height 20
click at [1279, 246] on li "Forward" at bounding box center [1293, 244] width 69 height 26
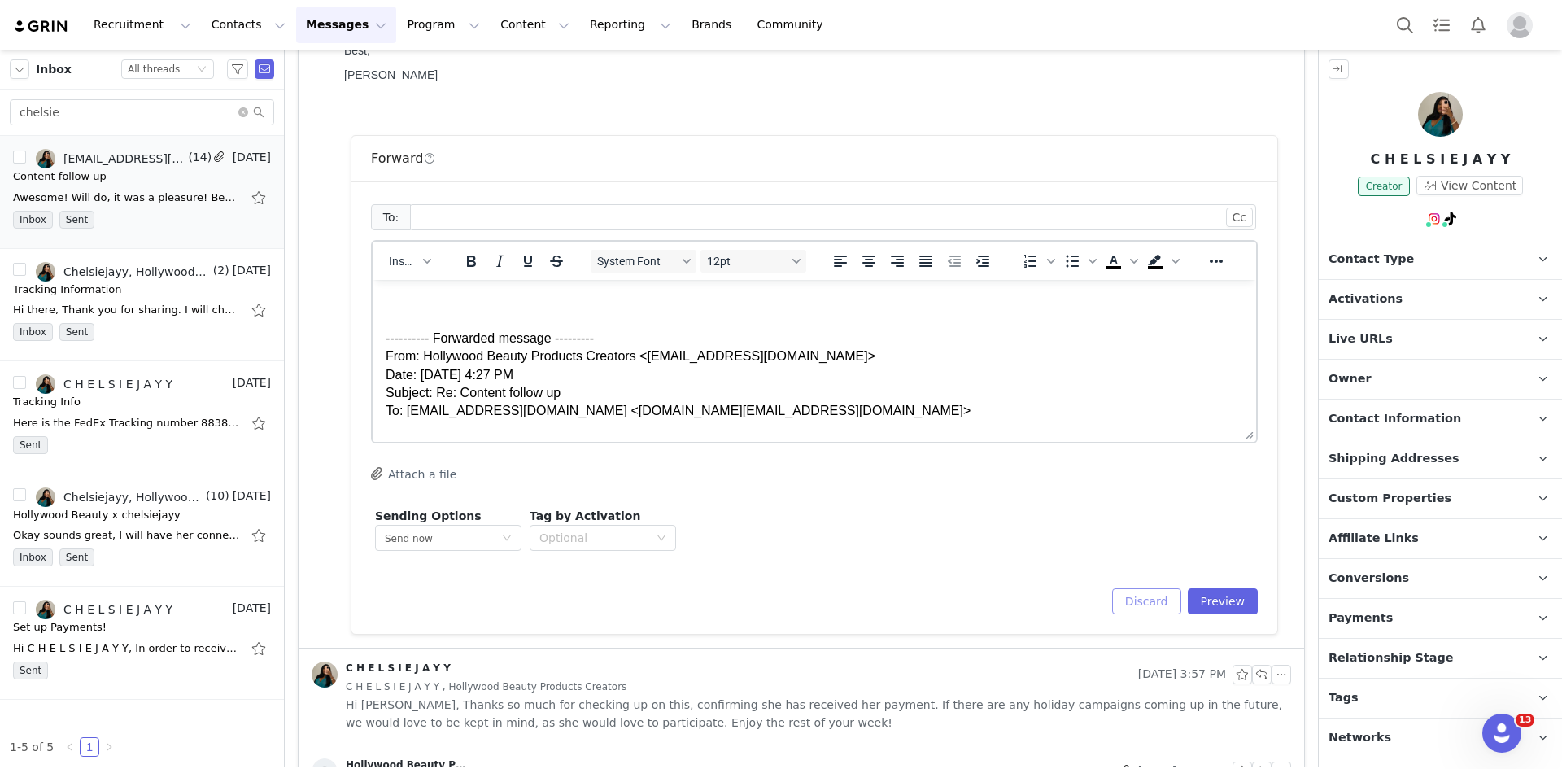
click at [1127, 603] on button "Discard" at bounding box center [1146, 601] width 69 height 26
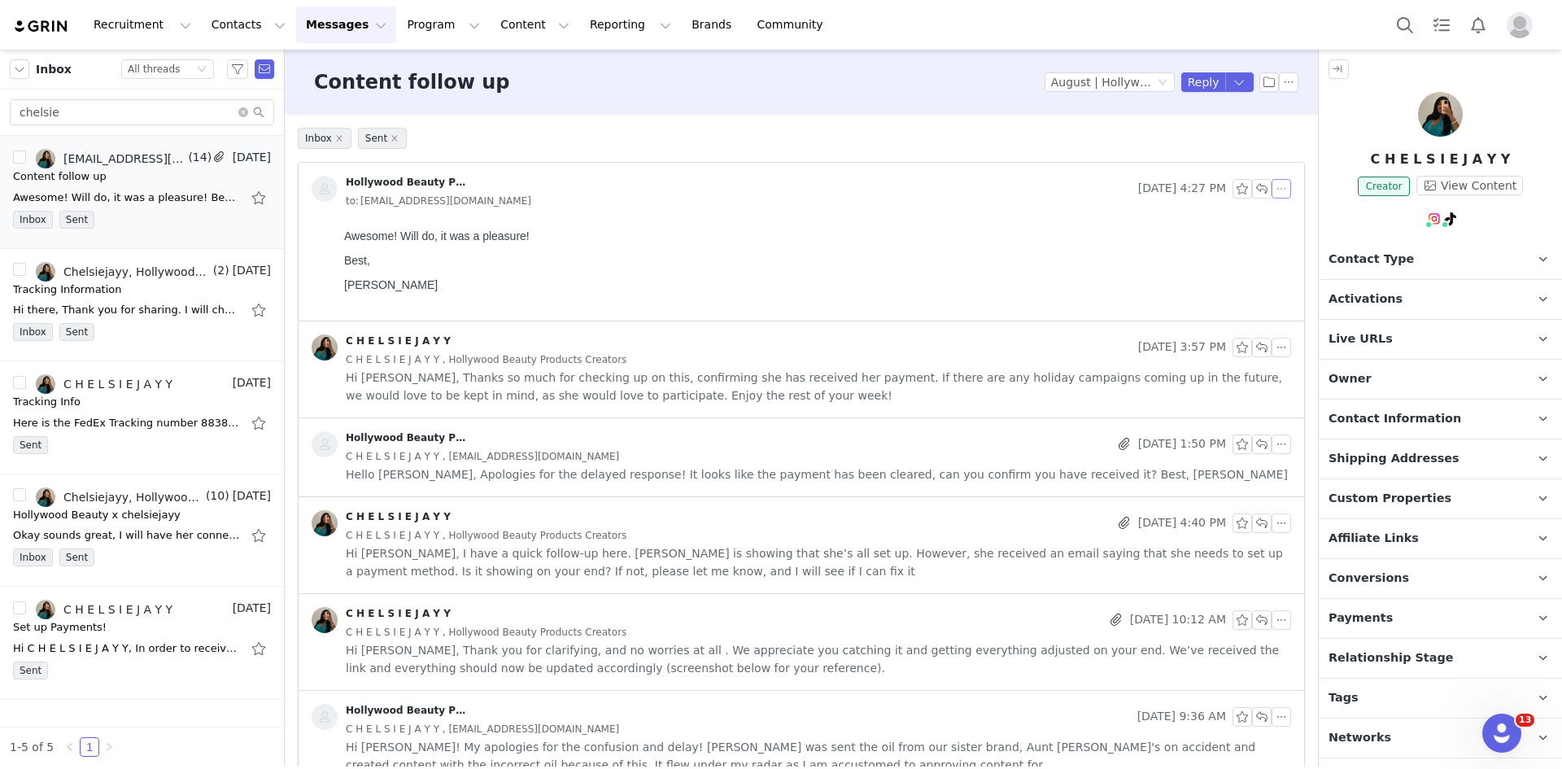
click at [1271, 182] on button "button" at bounding box center [1281, 189] width 20 height 20
click at [1311, 222] on li "Reply All" at bounding box center [1293, 218] width 69 height 26
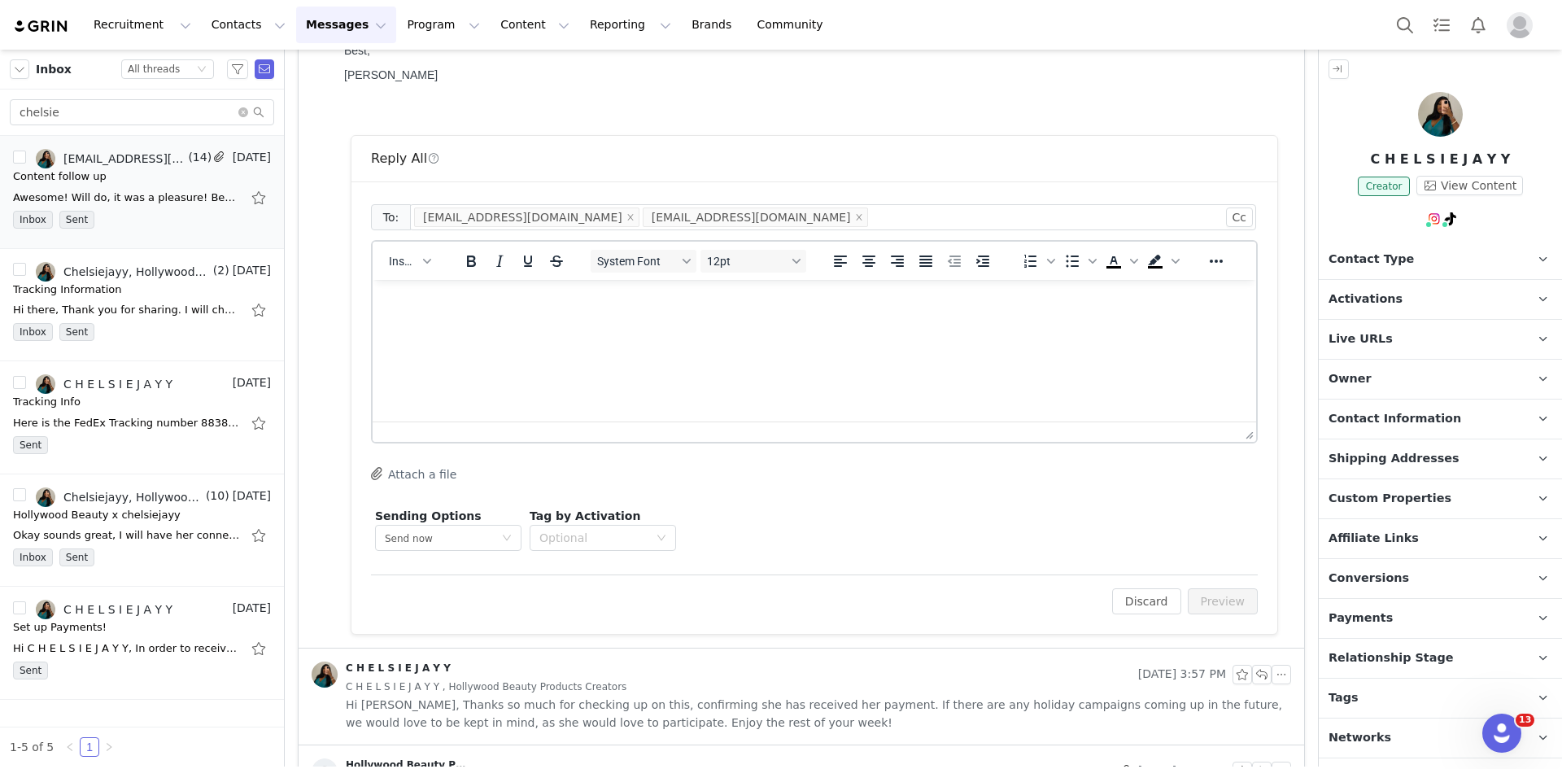
click at [508, 320] on html at bounding box center [814, 302] width 883 height 44
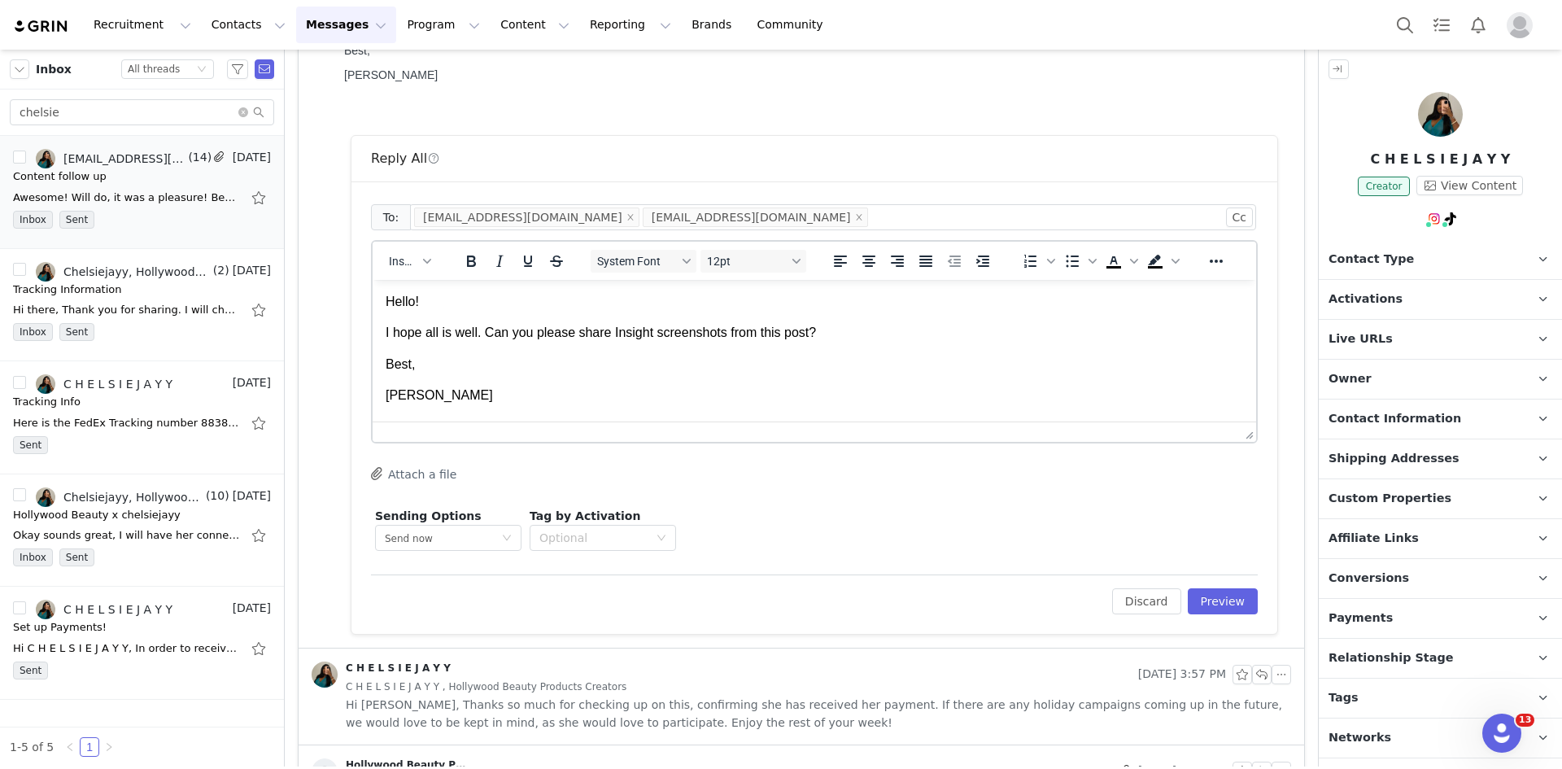
click at [846, 342] on p "I hope all is well. Can you please share Insight screenshots from this post?" at bounding box center [814, 333] width 857 height 18
click at [1188, 588] on button "Preview" at bounding box center [1223, 601] width 71 height 26
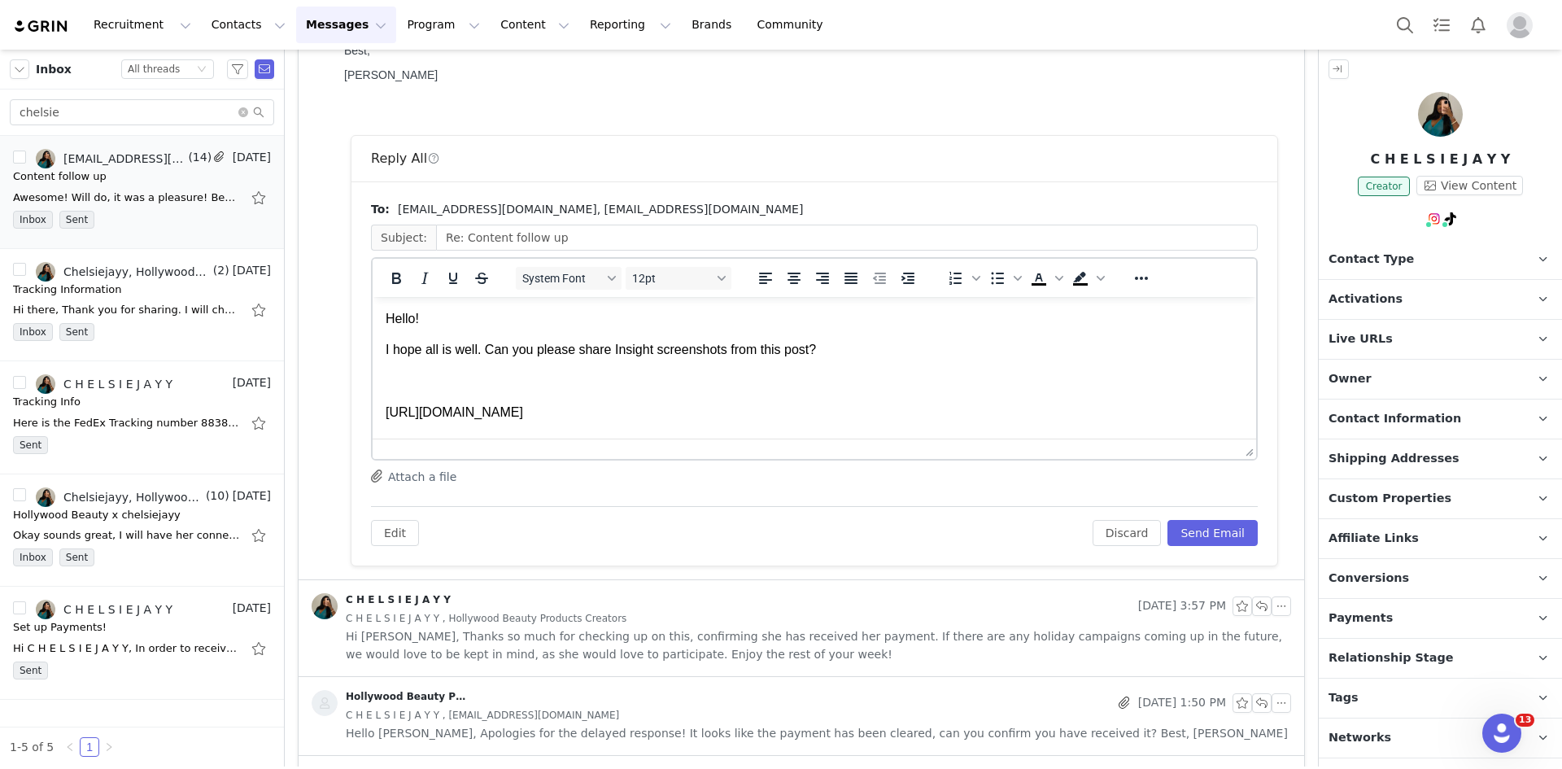
click at [1200, 513] on div "Edit Discard Send Email" at bounding box center [814, 526] width 887 height 40
click at [1188, 522] on button "Send Email" at bounding box center [1212, 533] width 90 height 26
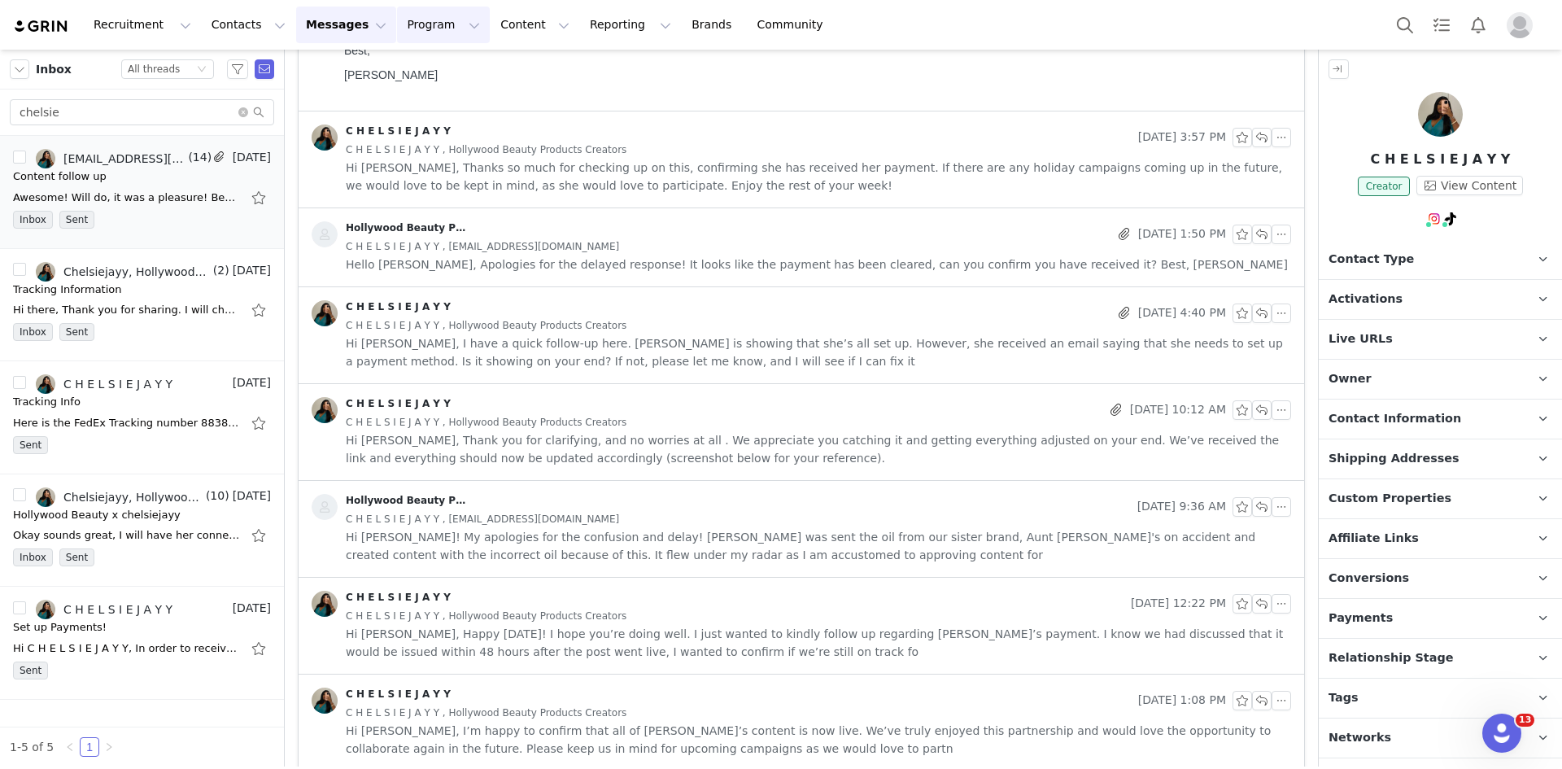
click at [404, 36] on button "Program Program" at bounding box center [443, 25] width 93 height 37
click at [404, 69] on p "Activations" at bounding box center [401, 71] width 63 height 17
